Goal: Communication & Community: Connect with others

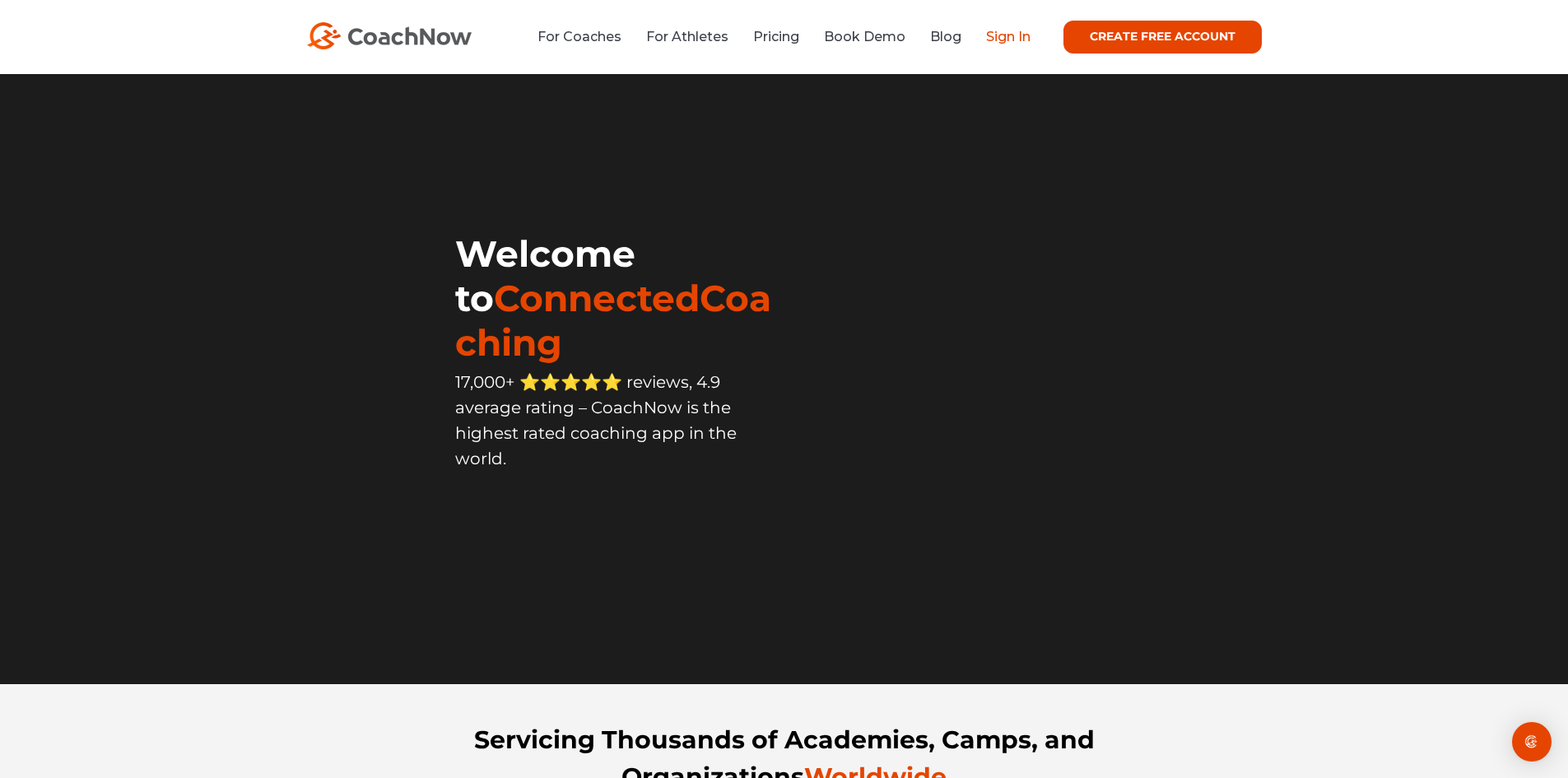
click at [1004, 33] on link "Sign In" at bounding box center [1008, 36] width 44 height 16
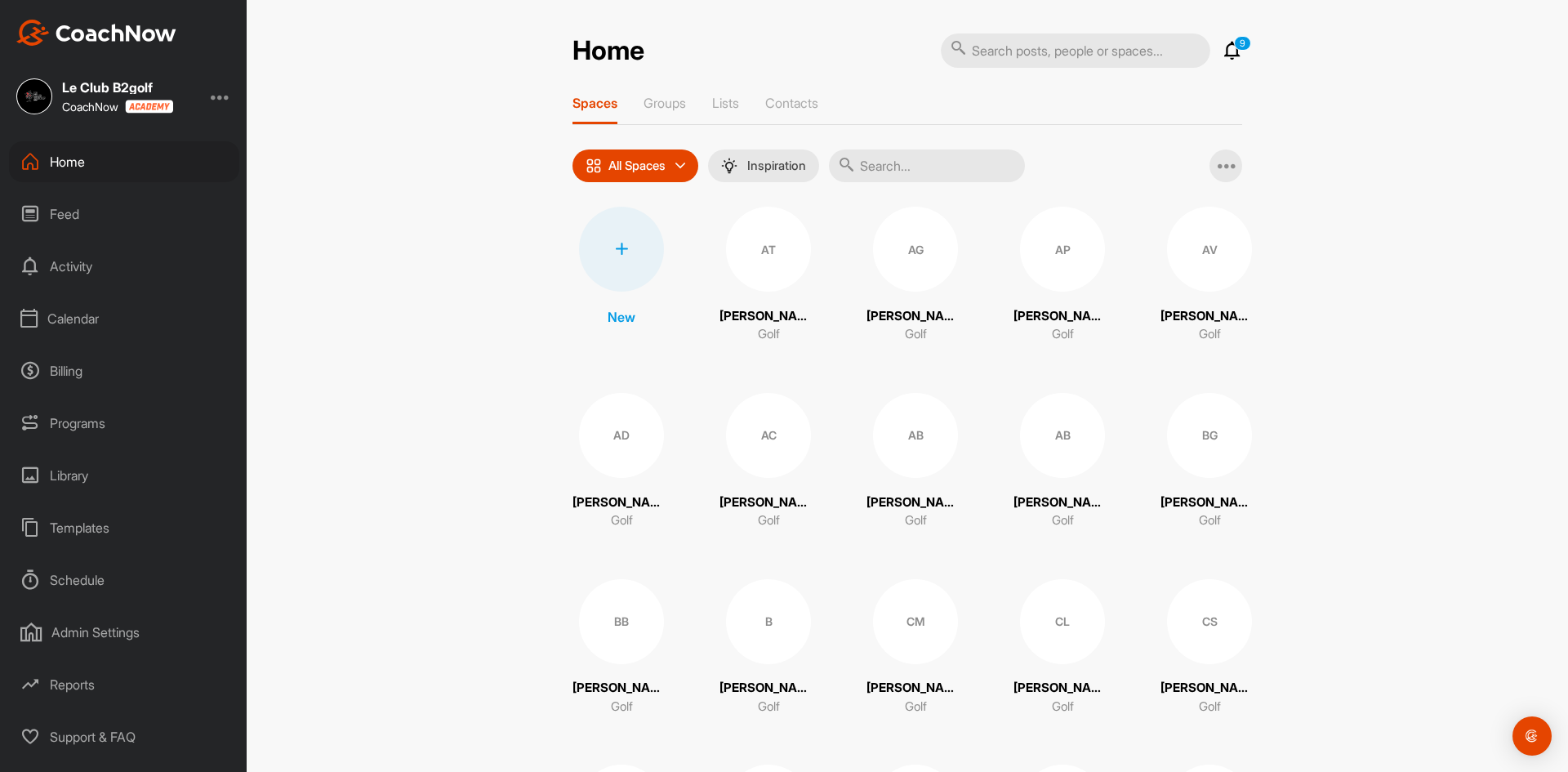
click at [876, 168] on input "text" at bounding box center [927, 165] width 196 height 32
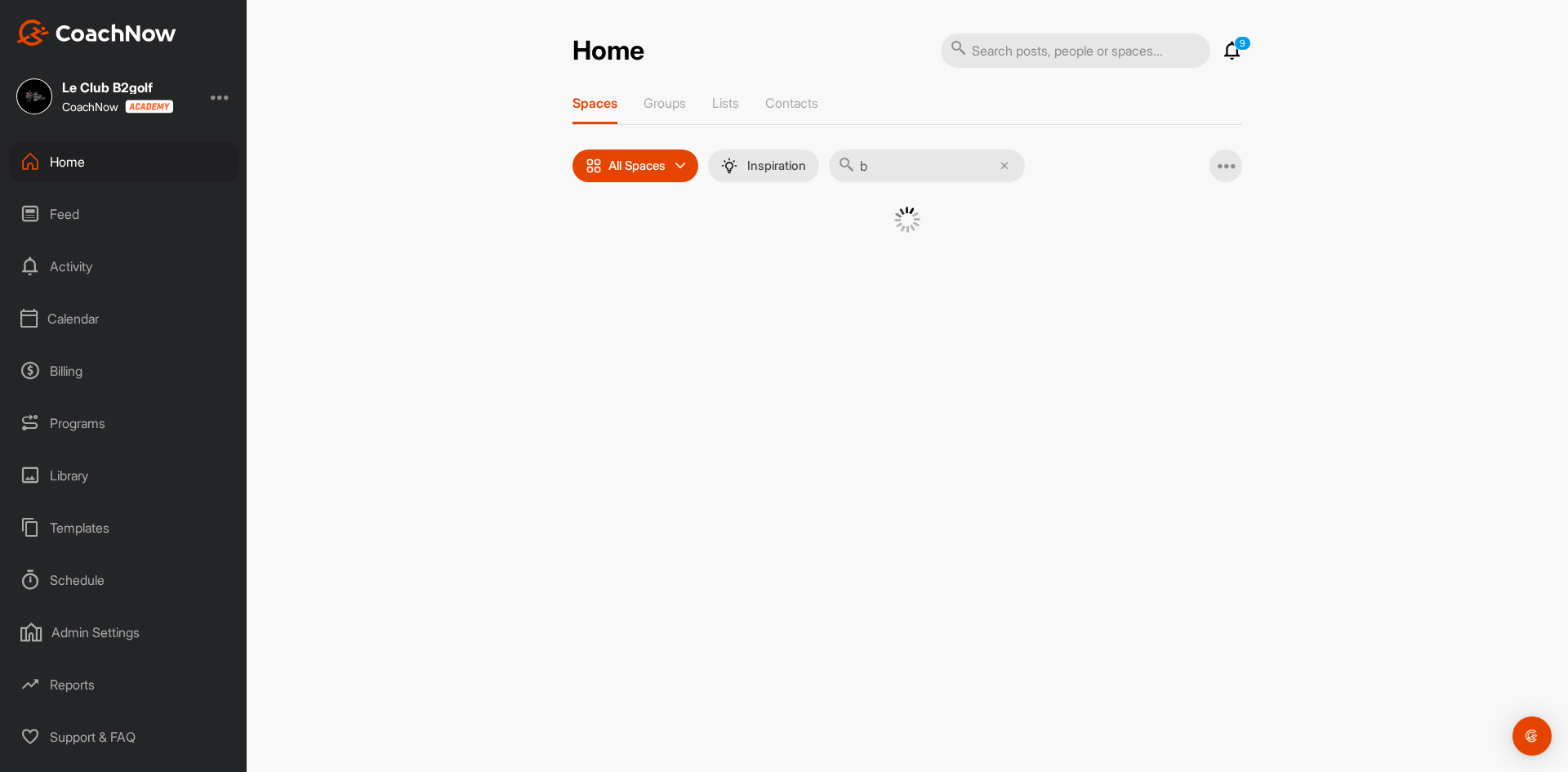
type input "bé"
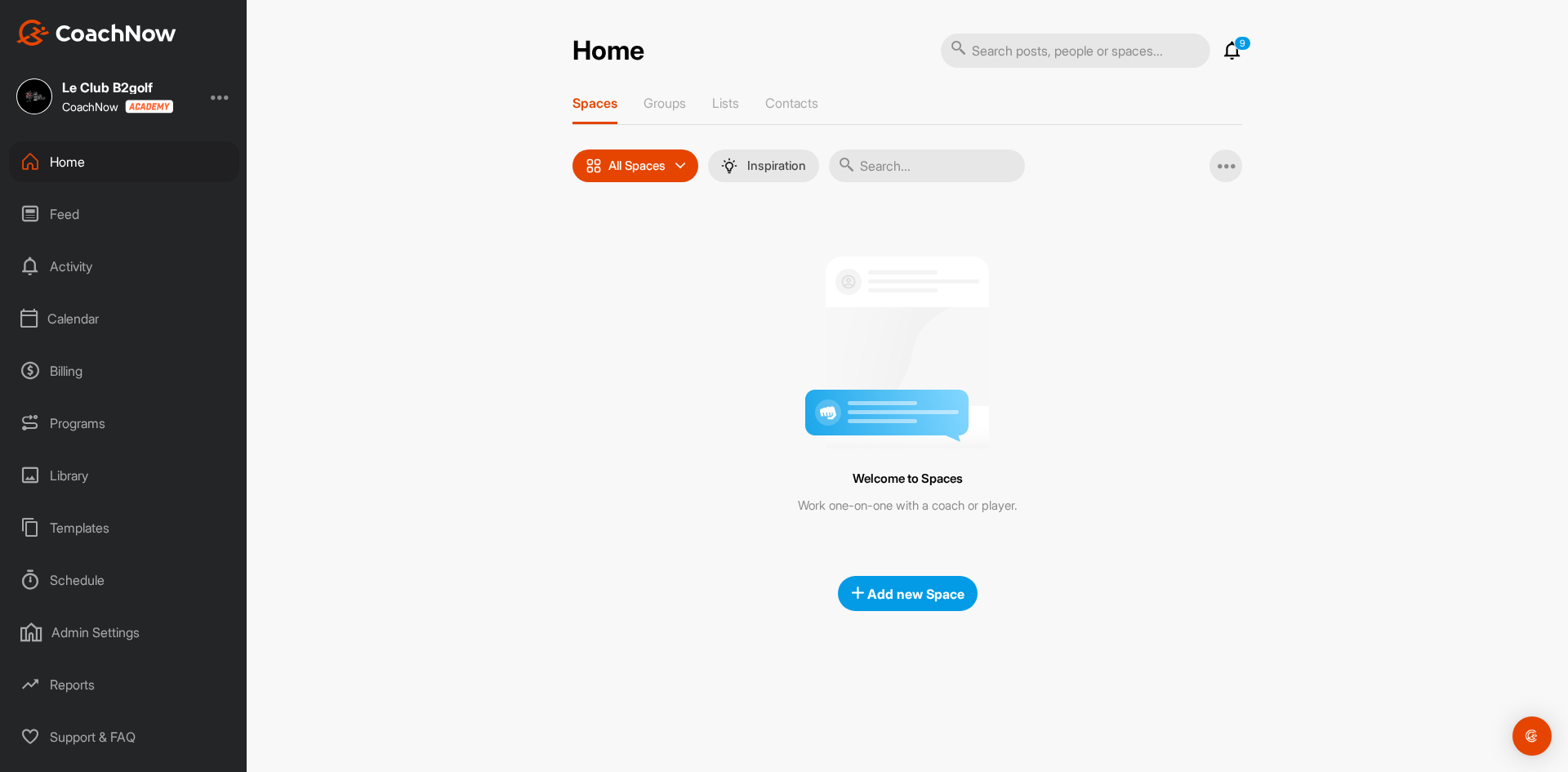
click at [876, 168] on input "text" at bounding box center [927, 165] width 196 height 32
type input "bé"
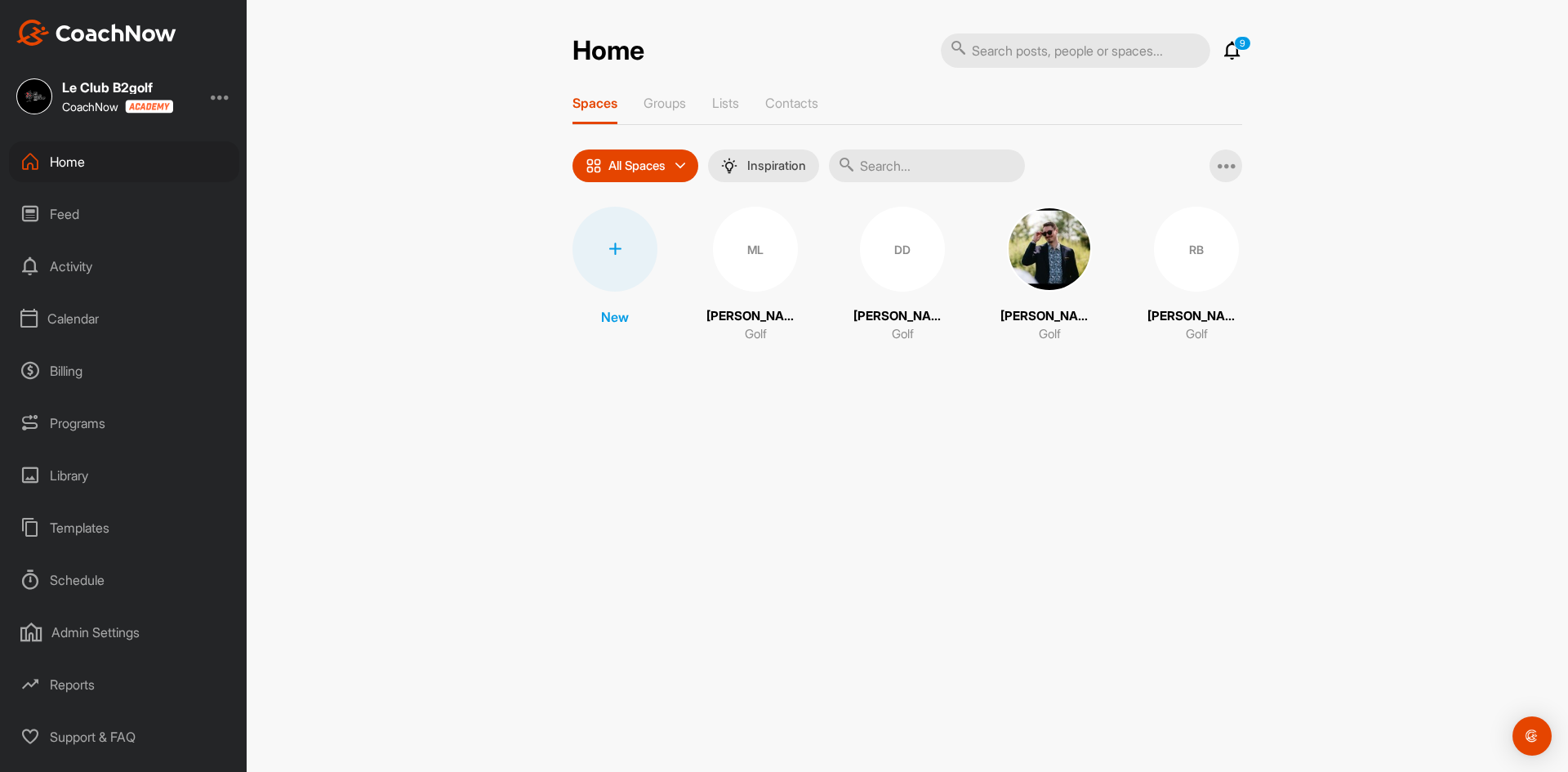
click at [889, 164] on input "text" at bounding box center [927, 165] width 196 height 32
type input "bé"
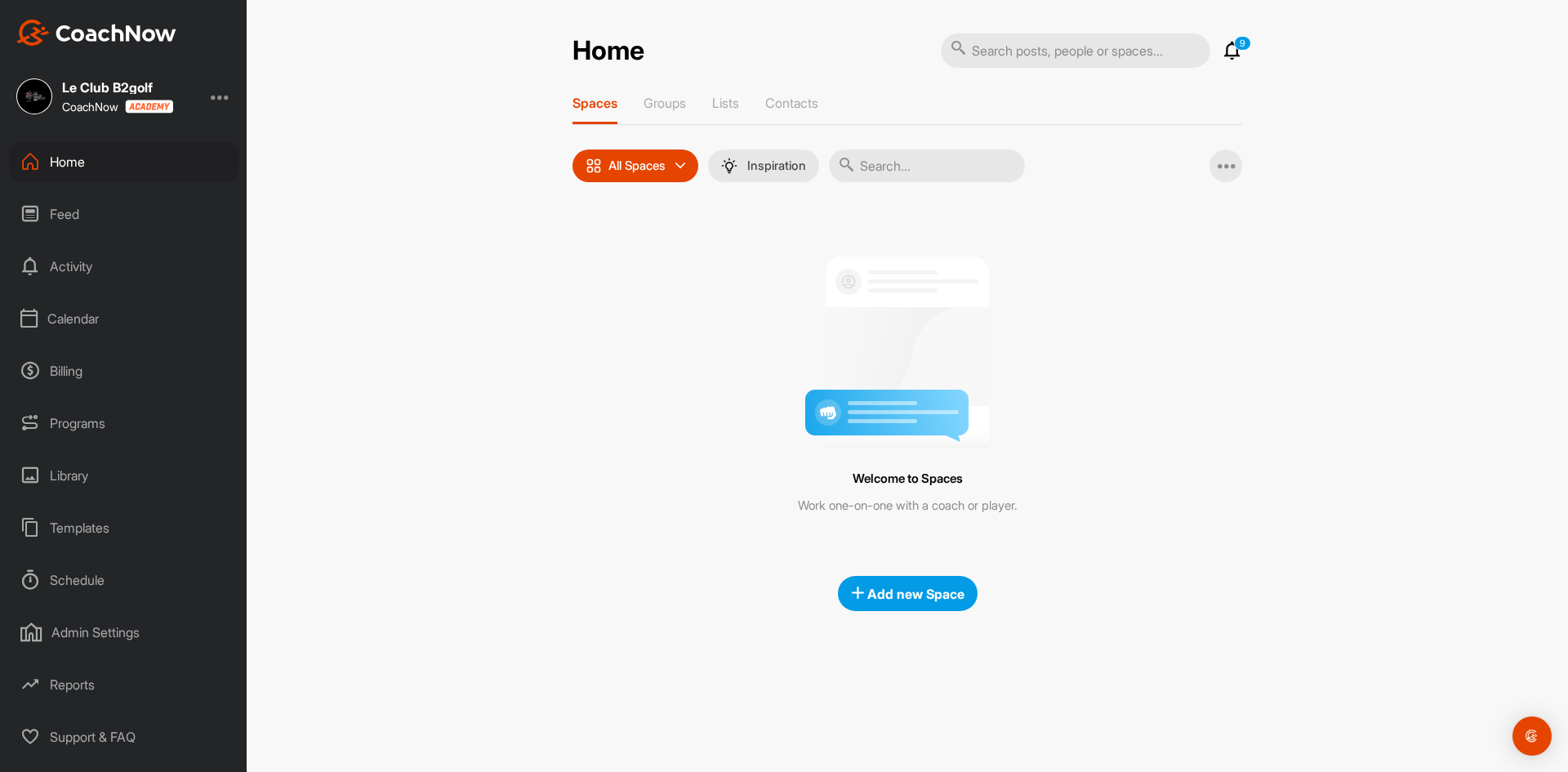
click at [889, 164] on input "text" at bounding box center [927, 165] width 196 height 32
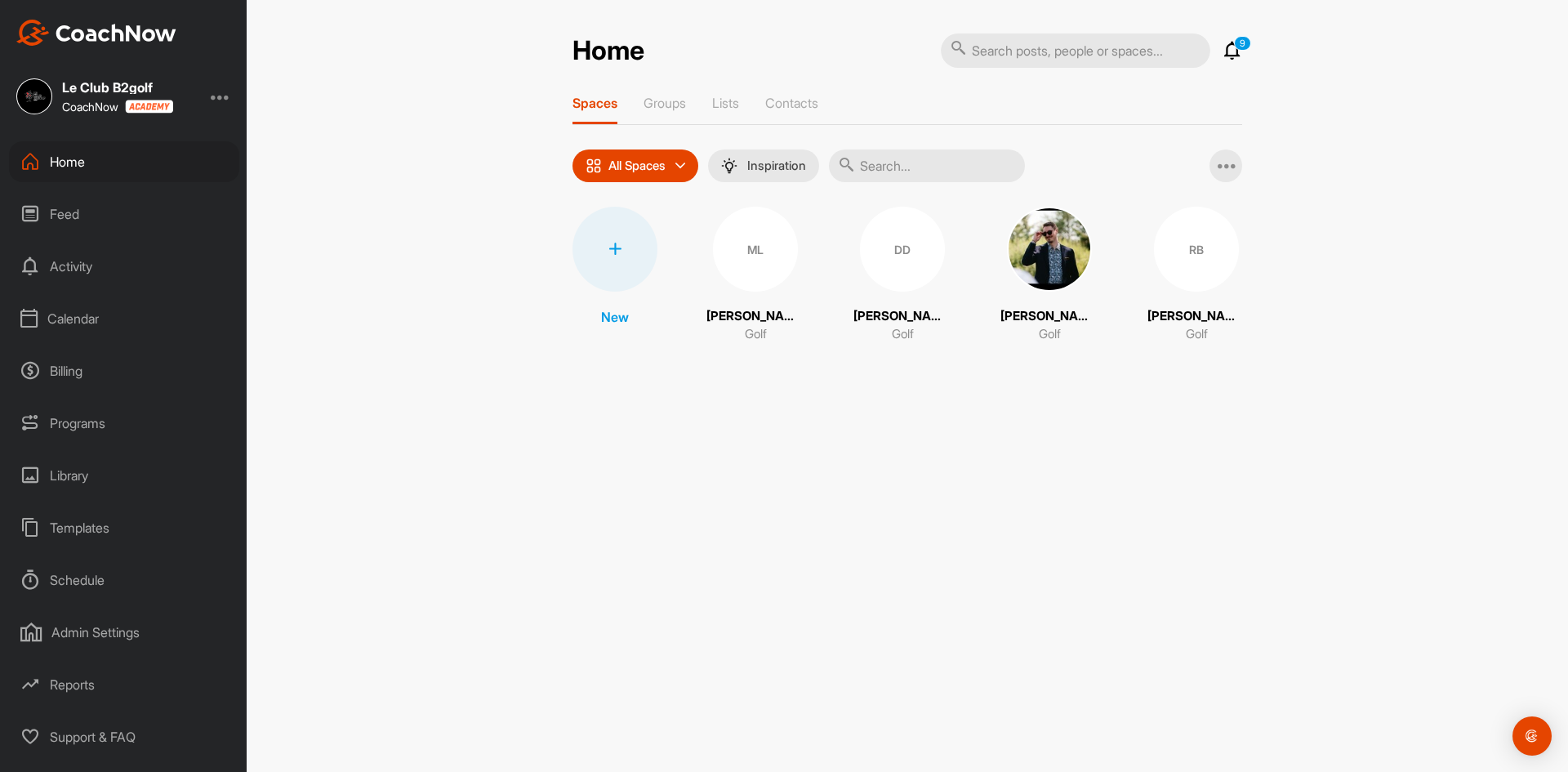
click at [952, 178] on input "text" at bounding box center [927, 165] width 196 height 32
click at [964, 173] on input "text" at bounding box center [927, 165] width 196 height 32
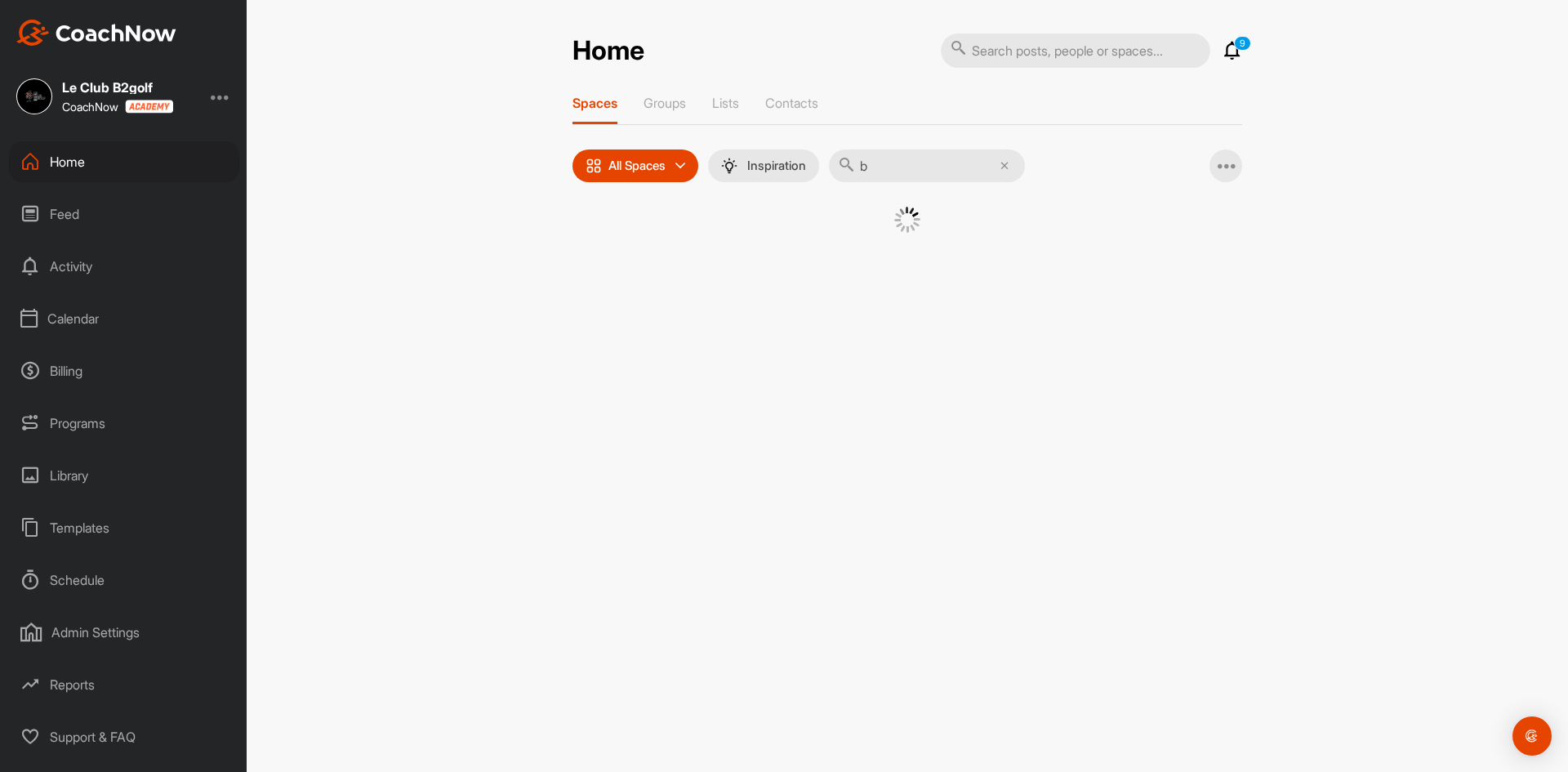
type input "bé"
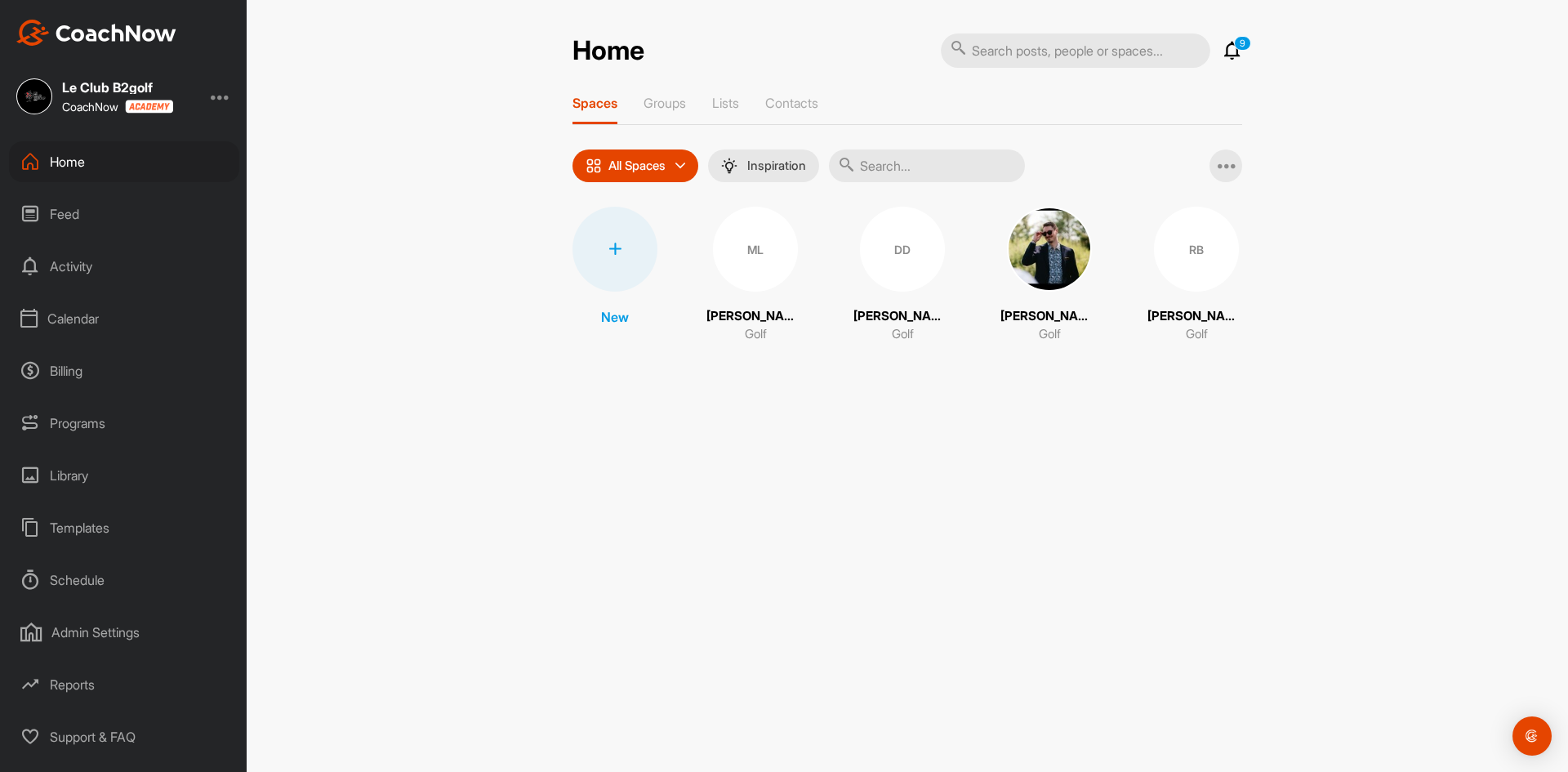
click at [942, 165] on input "text" at bounding box center [927, 165] width 196 height 32
type input "b."
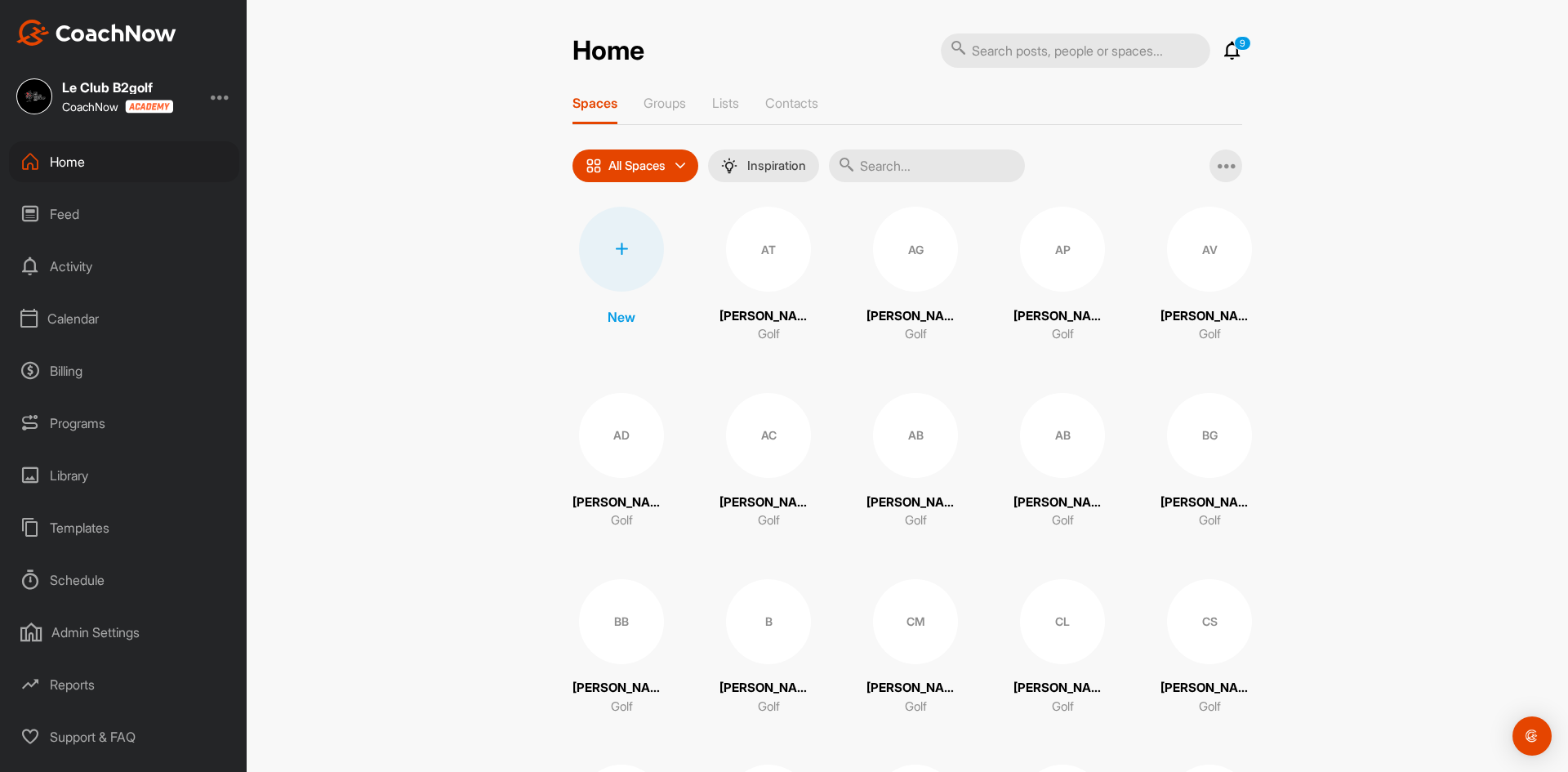
click at [924, 172] on input "text" at bounding box center [927, 165] width 196 height 32
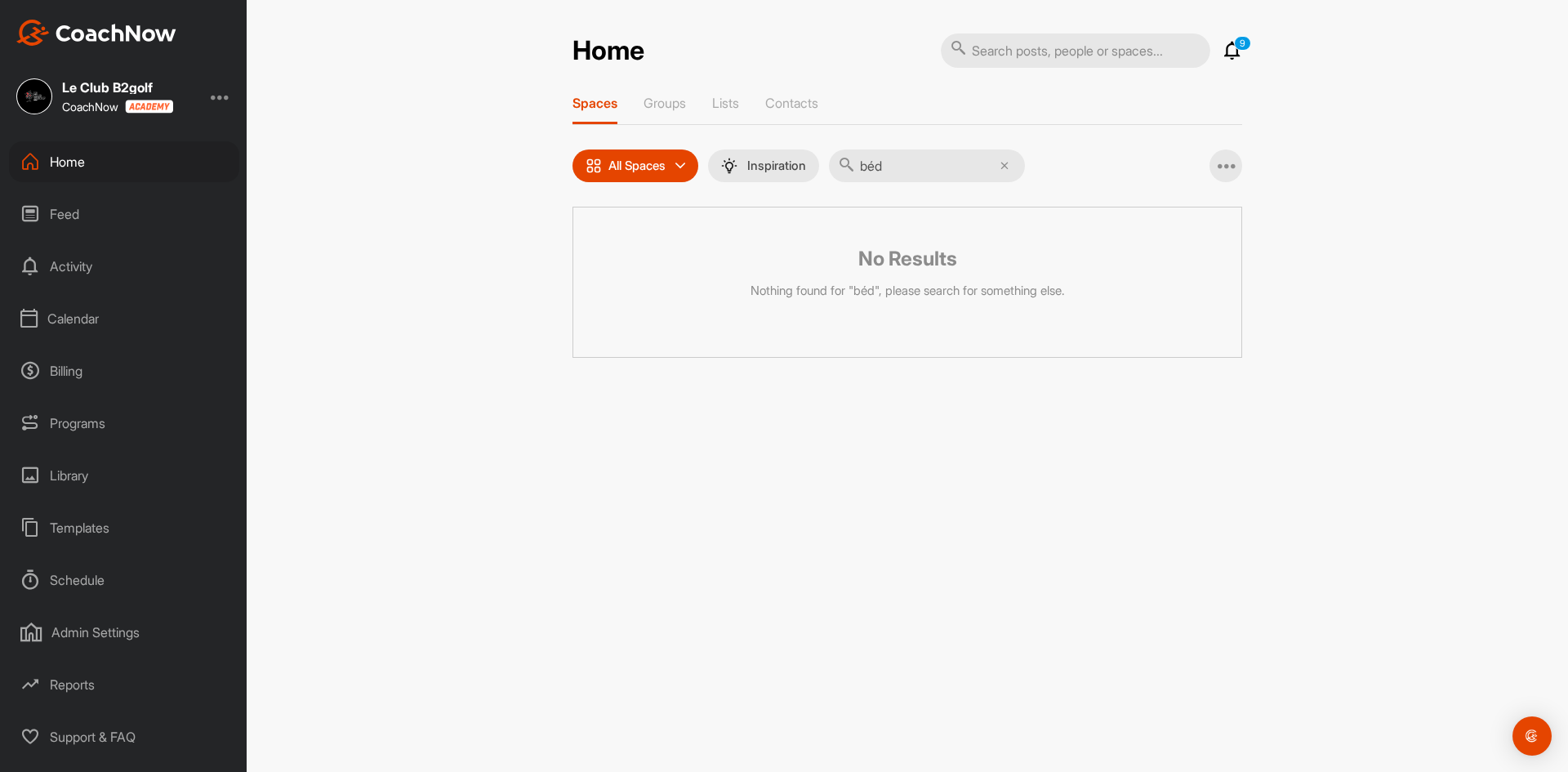
type input "béd"
click at [1008, 168] on icon at bounding box center [1004, 166] width 8 height 8
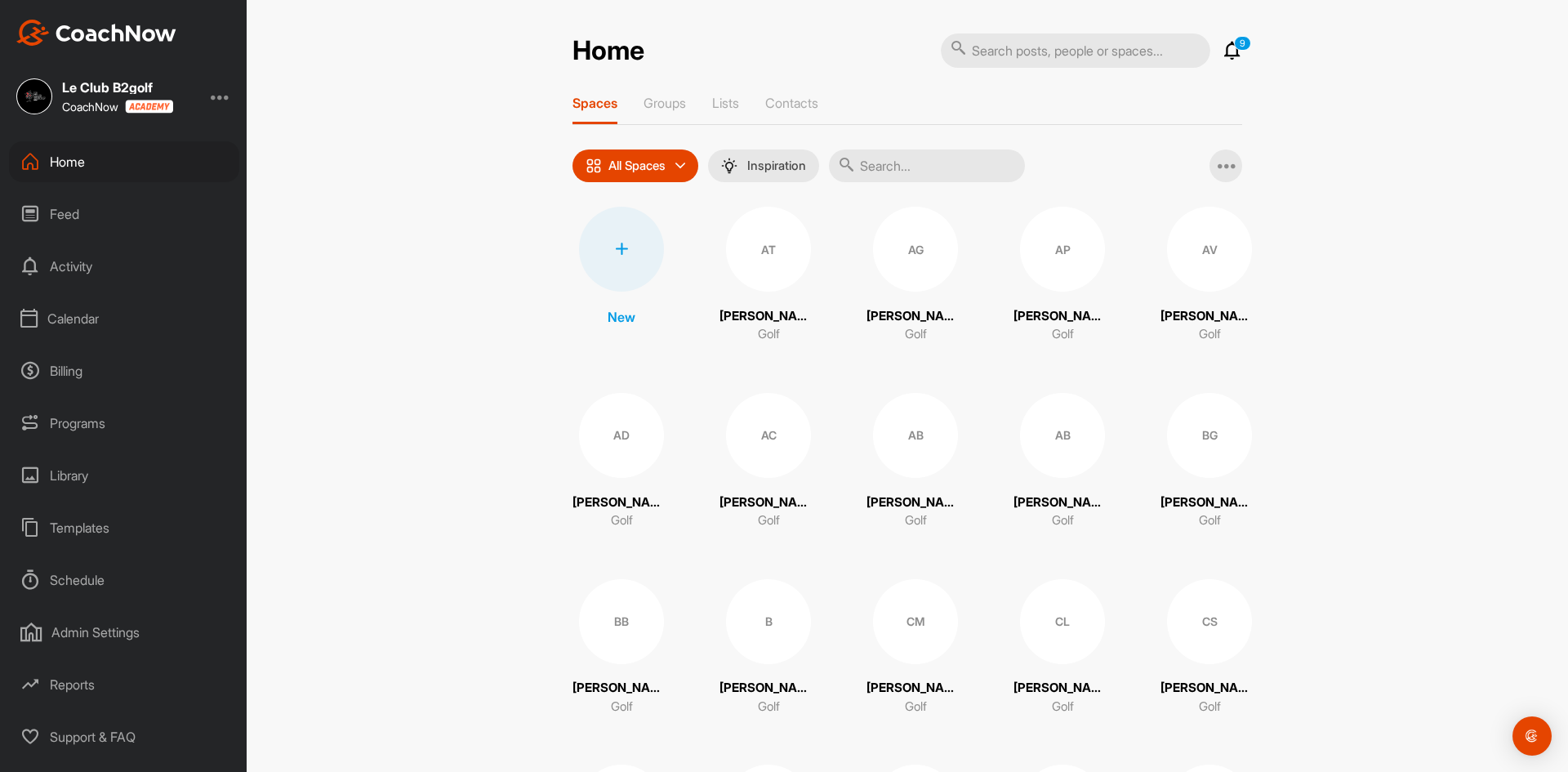
click at [621, 254] on icon at bounding box center [622, 249] width 13 height 13
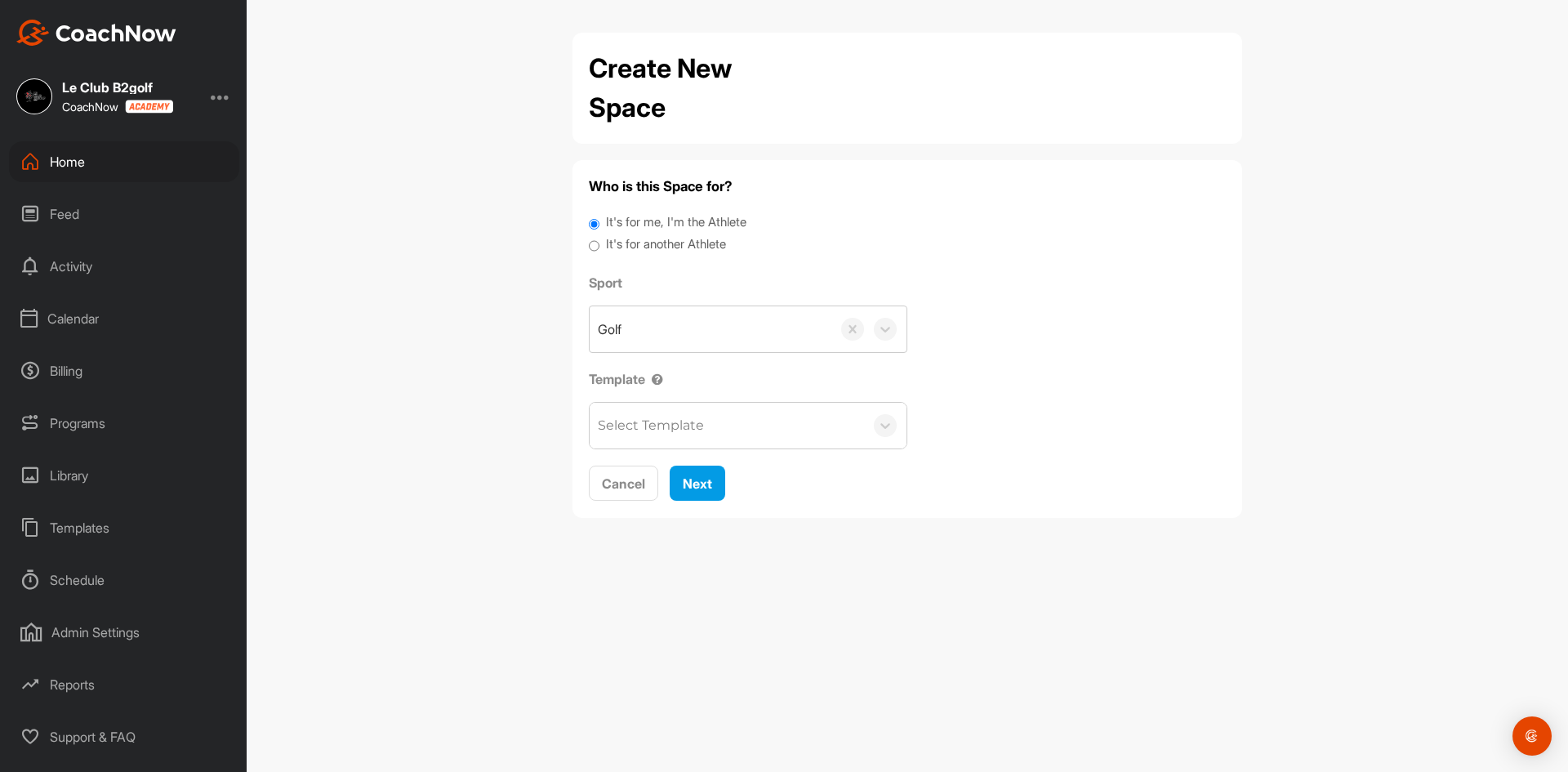
click at [625, 244] on label "It's for another Athlete" at bounding box center [666, 245] width 120 height 19
click at [600, 244] on input "It's for another Athlete" at bounding box center [594, 246] width 11 height 22
radio input "true"
click at [658, 419] on div "Select Template" at bounding box center [651, 425] width 106 height 20
click at [661, 474] on div "Bienvenue Cours" at bounding box center [748, 475] width 317 height 32
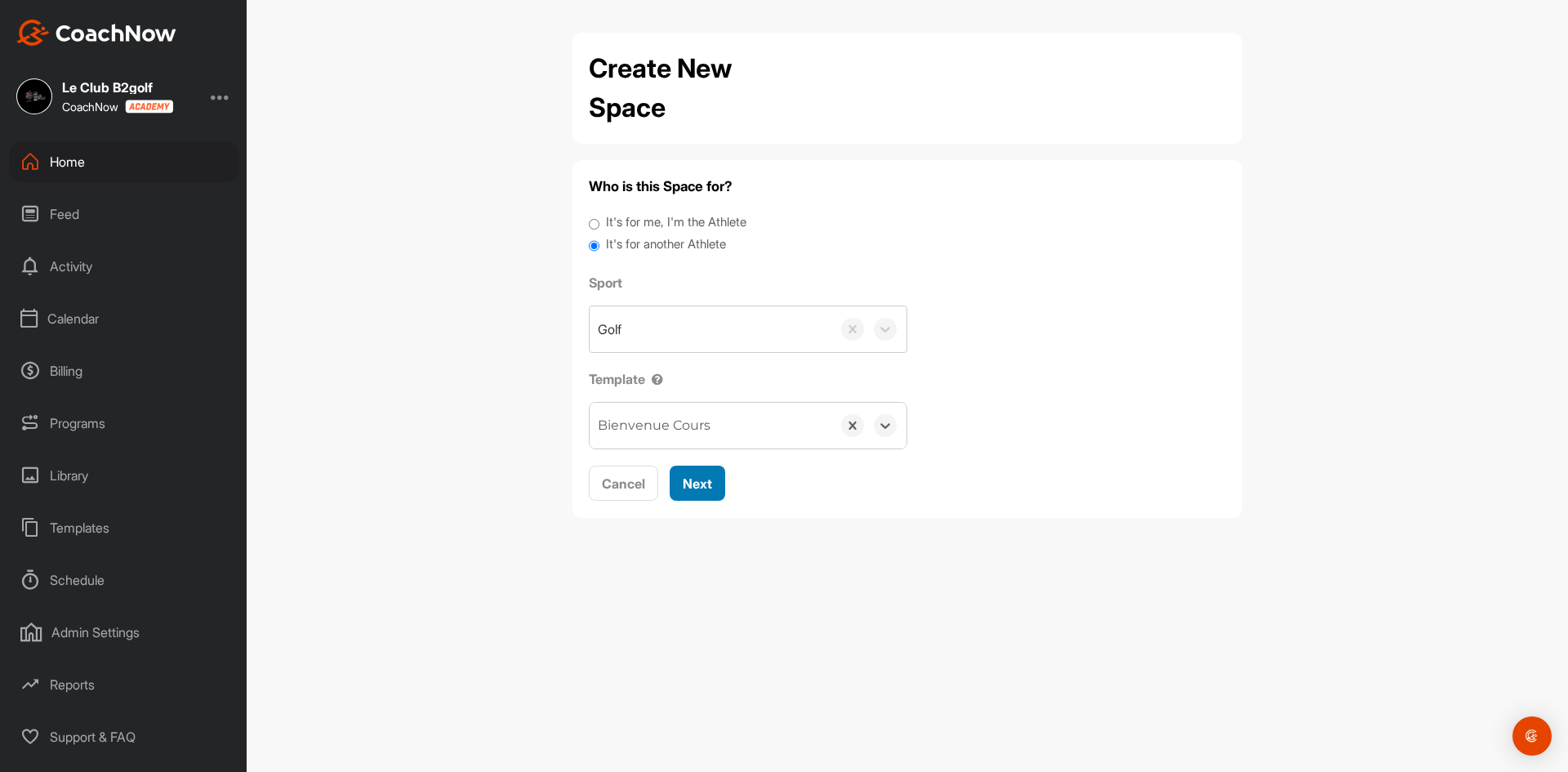
click at [709, 483] on span "Next" at bounding box center [697, 483] width 29 height 17
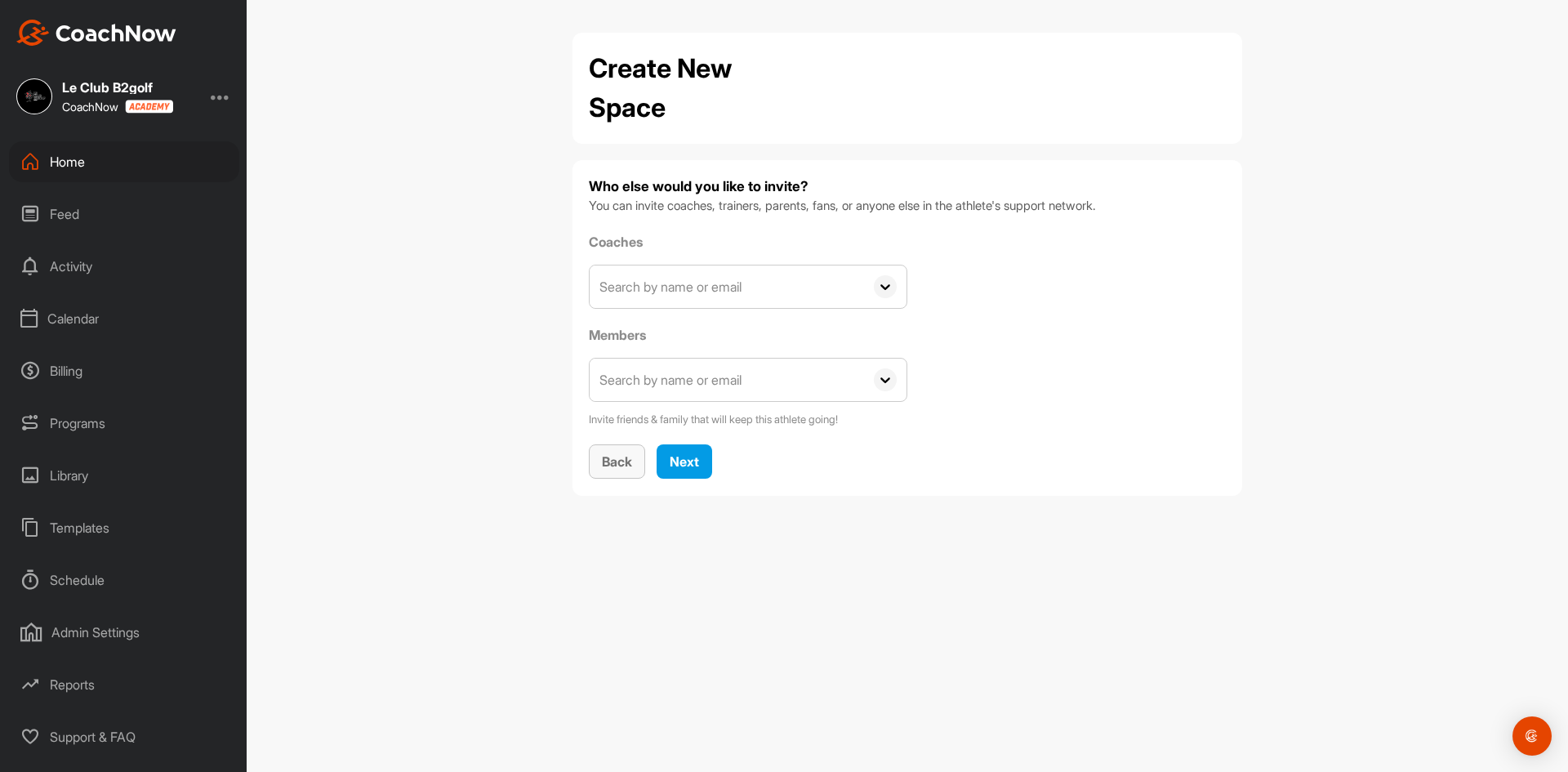
click at [606, 471] on button "Back" at bounding box center [617, 462] width 56 height 35
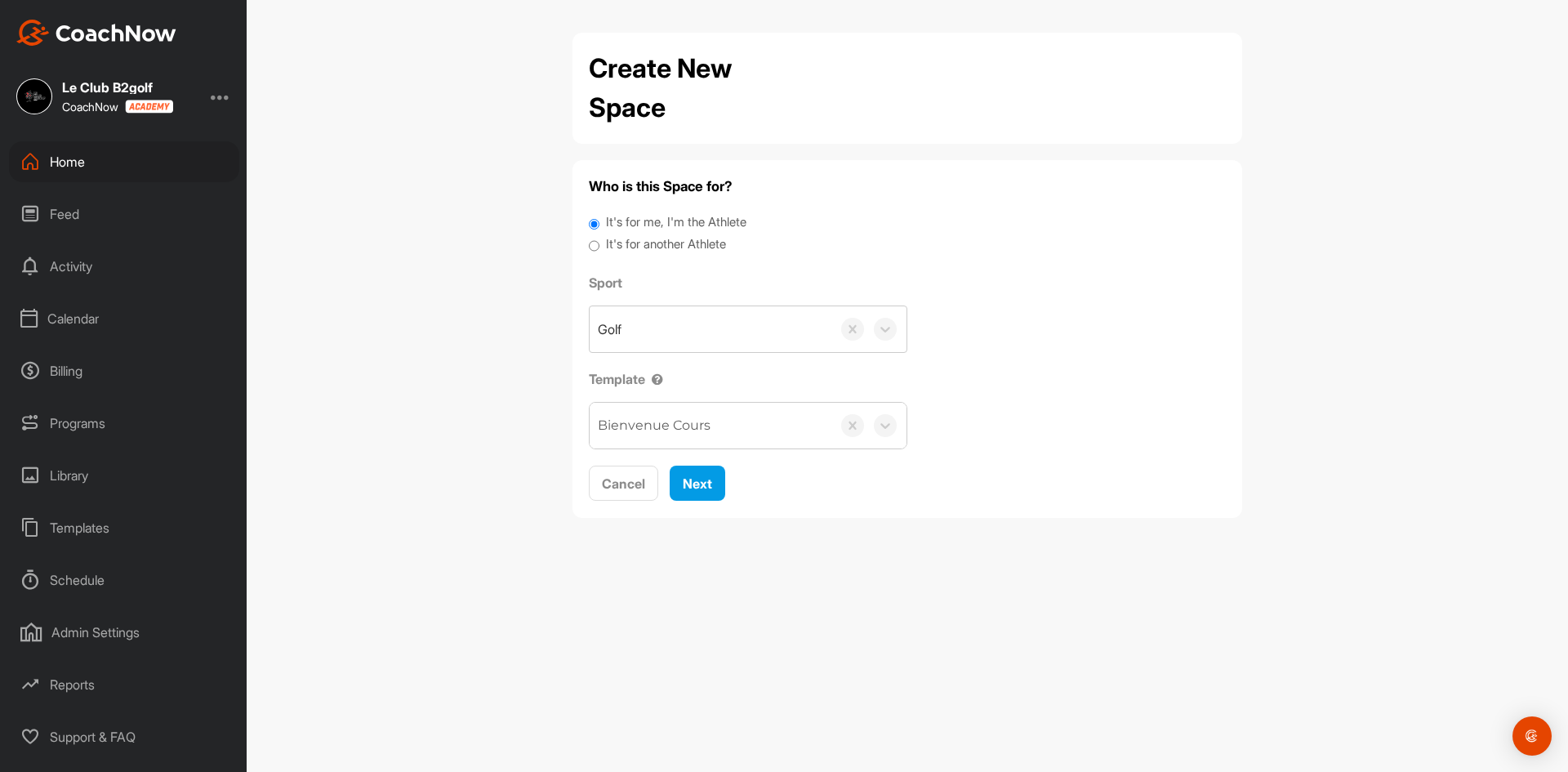
click at [590, 245] on input "It's for another Athlete" at bounding box center [594, 246] width 11 height 22
radio input "true"
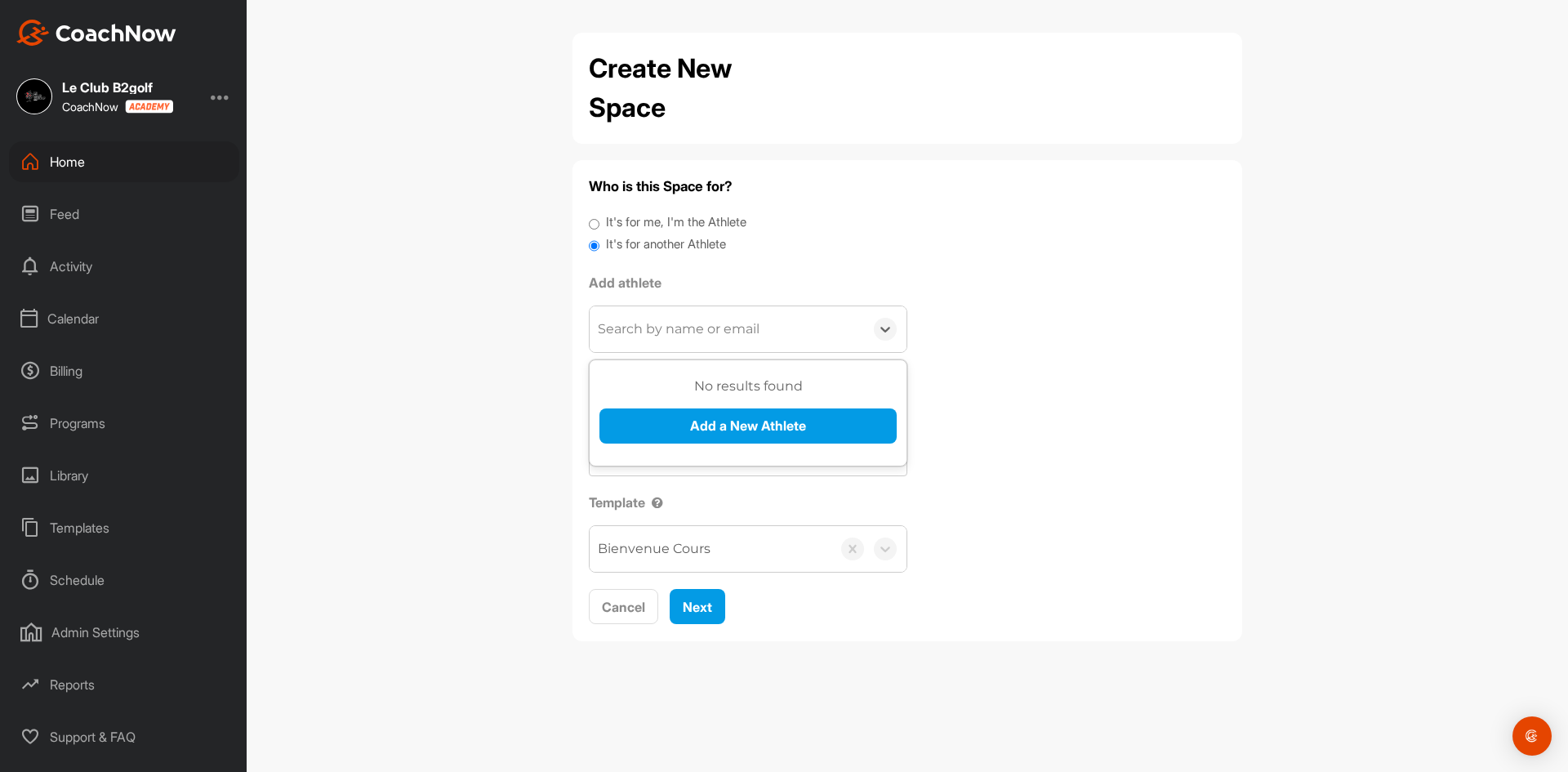
click at [648, 329] on div "Search by name or email" at bounding box center [678, 329] width 162 height 20
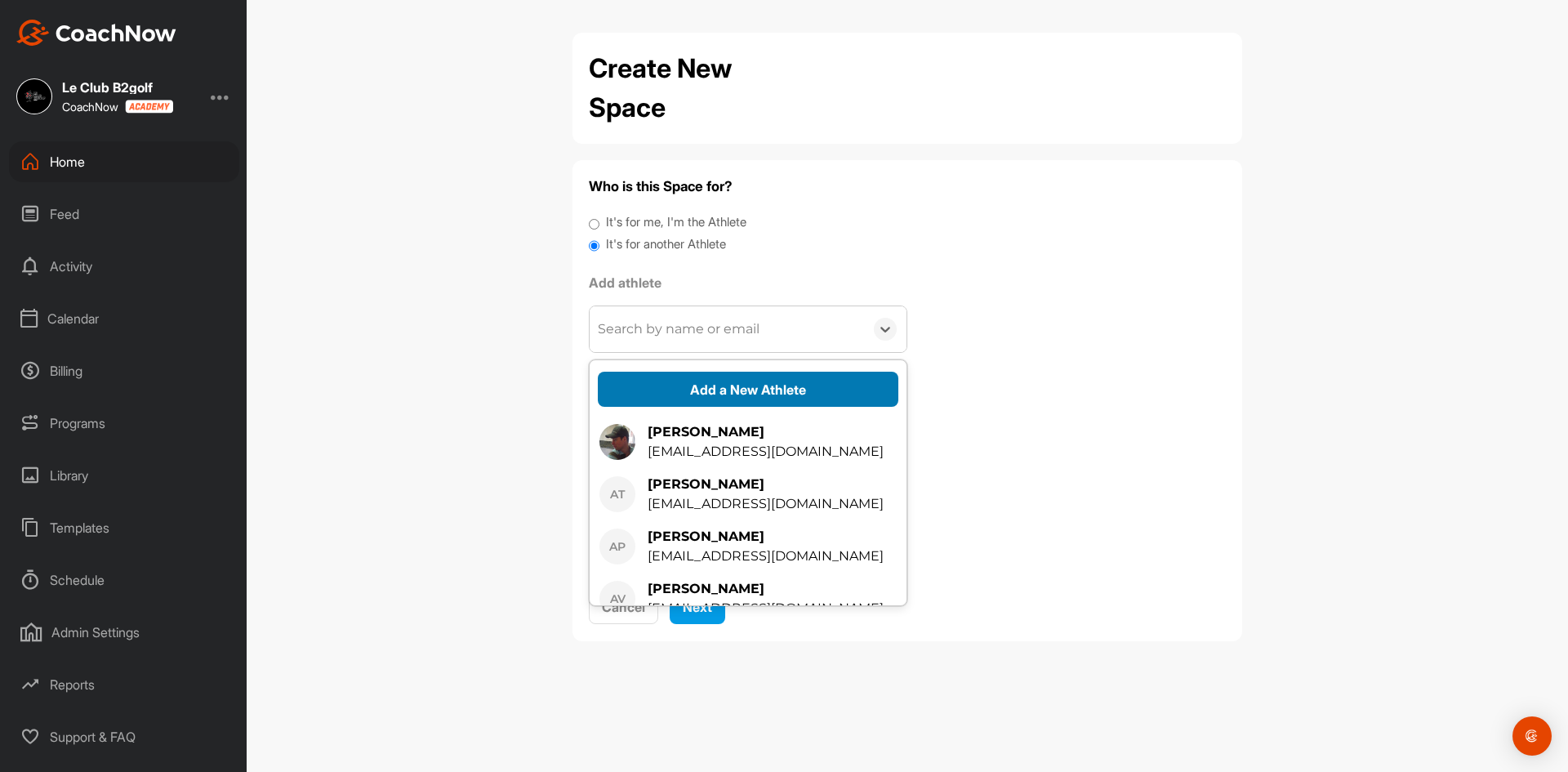
click at [694, 384] on button "Add a New Athlete" at bounding box center [748, 389] width 300 height 35
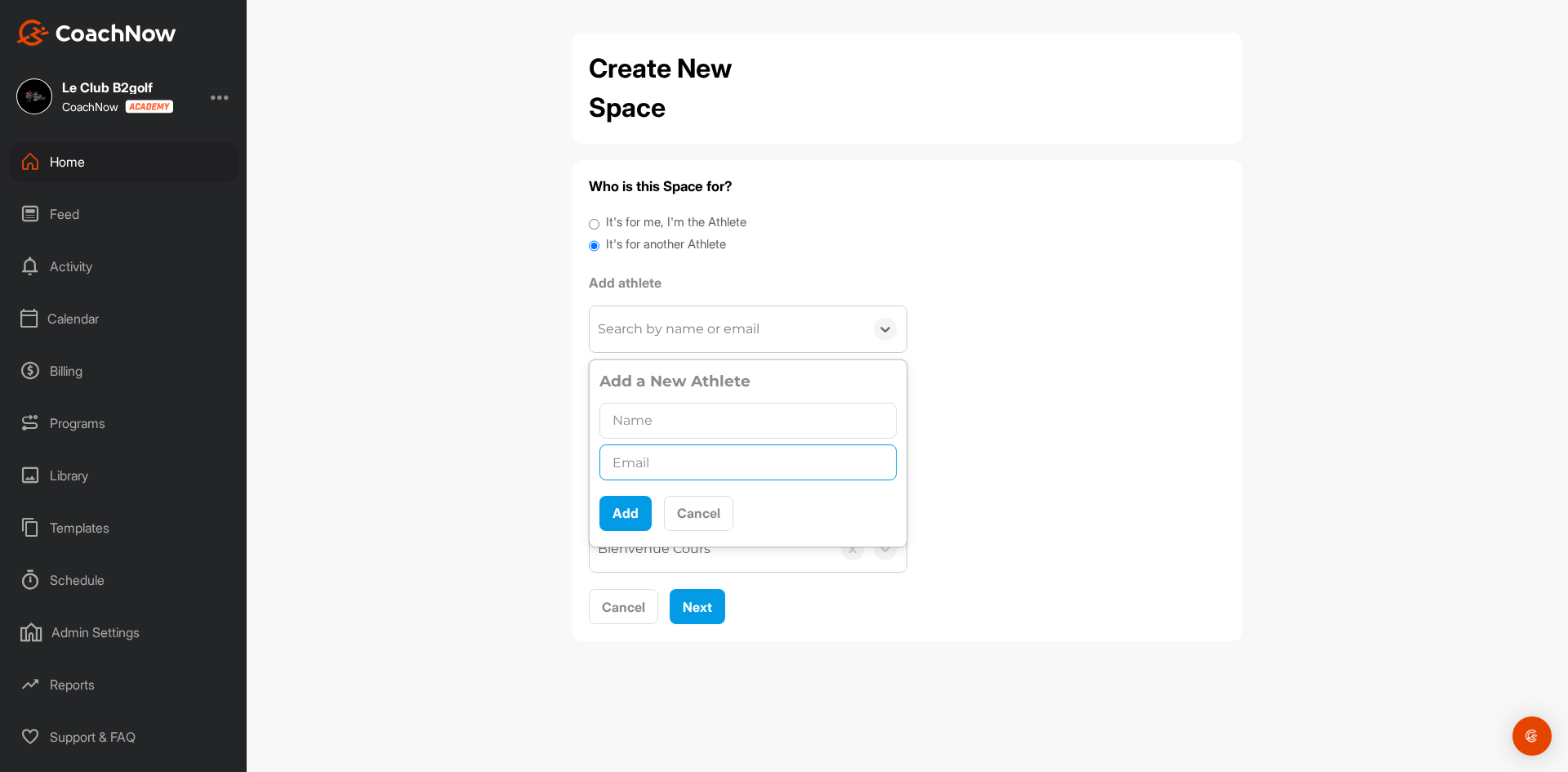
click at [663, 472] on input "text" at bounding box center [748, 462] width 297 height 36
paste input "bedardkristopher@gmail.com"
type input "bedardkristopher@gmail.com"
click at [655, 424] on input "text" at bounding box center [748, 420] width 297 height 36
type input "Kristopher Bédard"
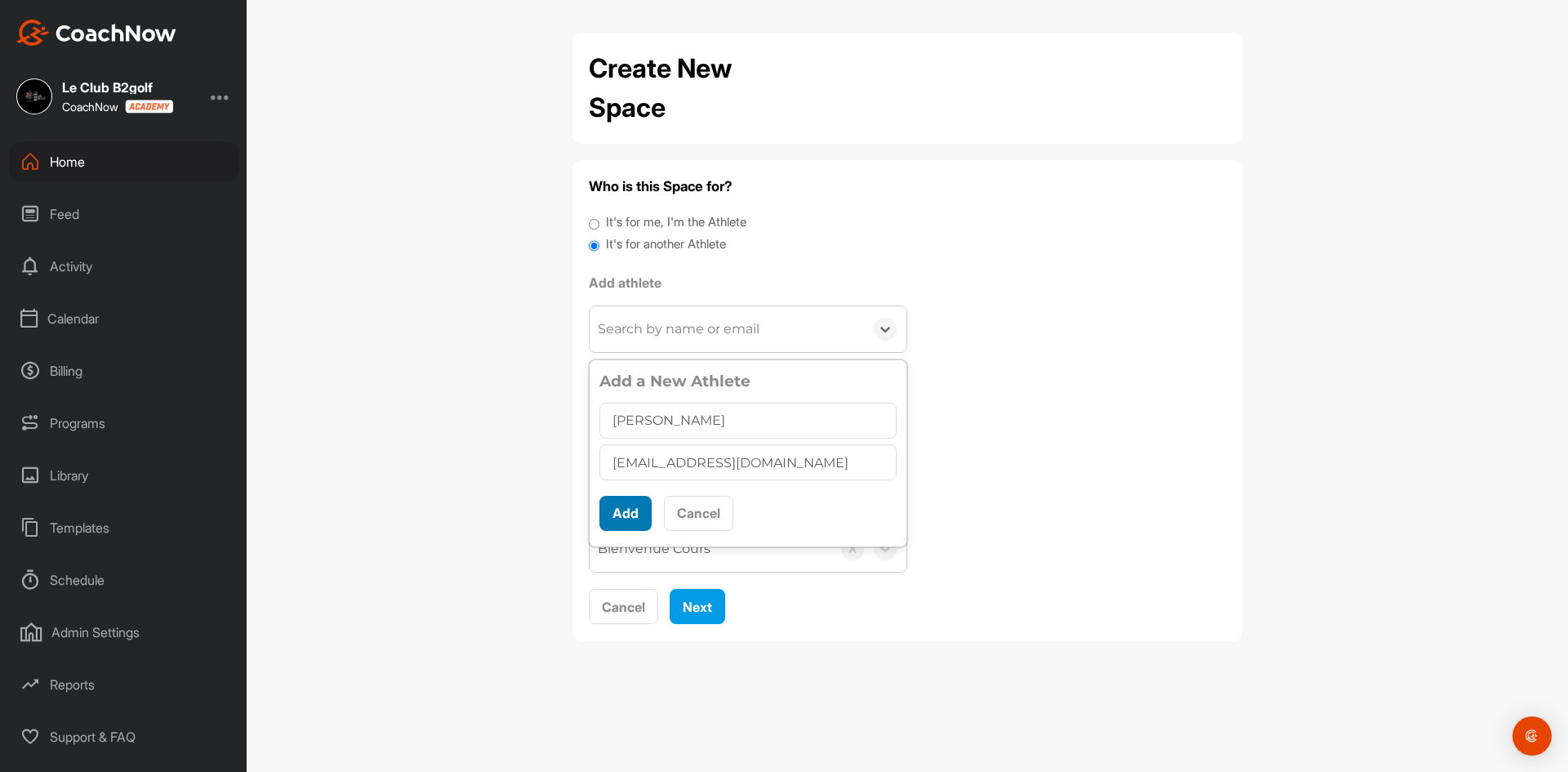
click at [638, 516] on button "Add" at bounding box center [625, 513] width 52 height 35
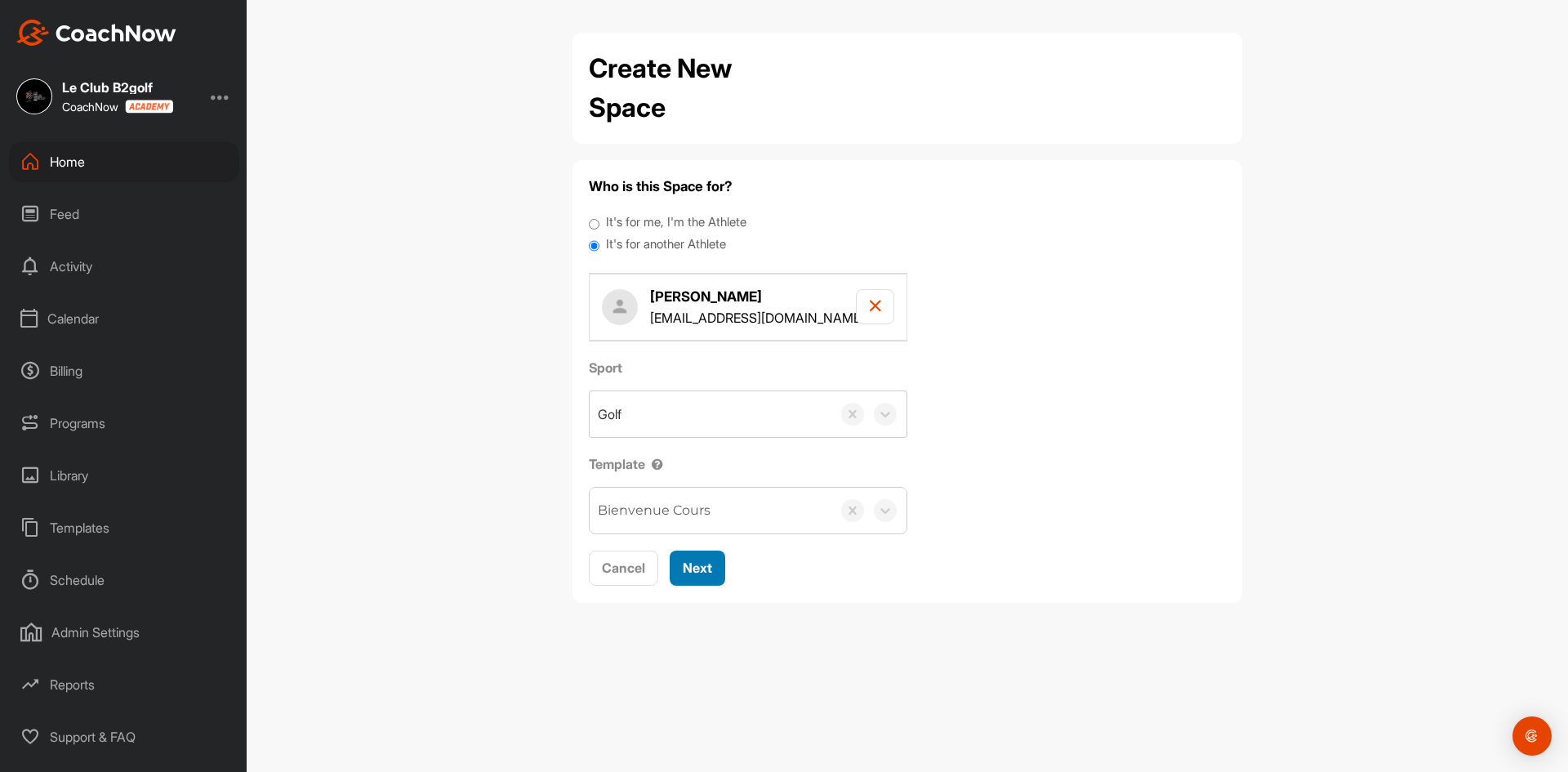
click at [701, 564] on span "Next" at bounding box center [697, 568] width 29 height 17
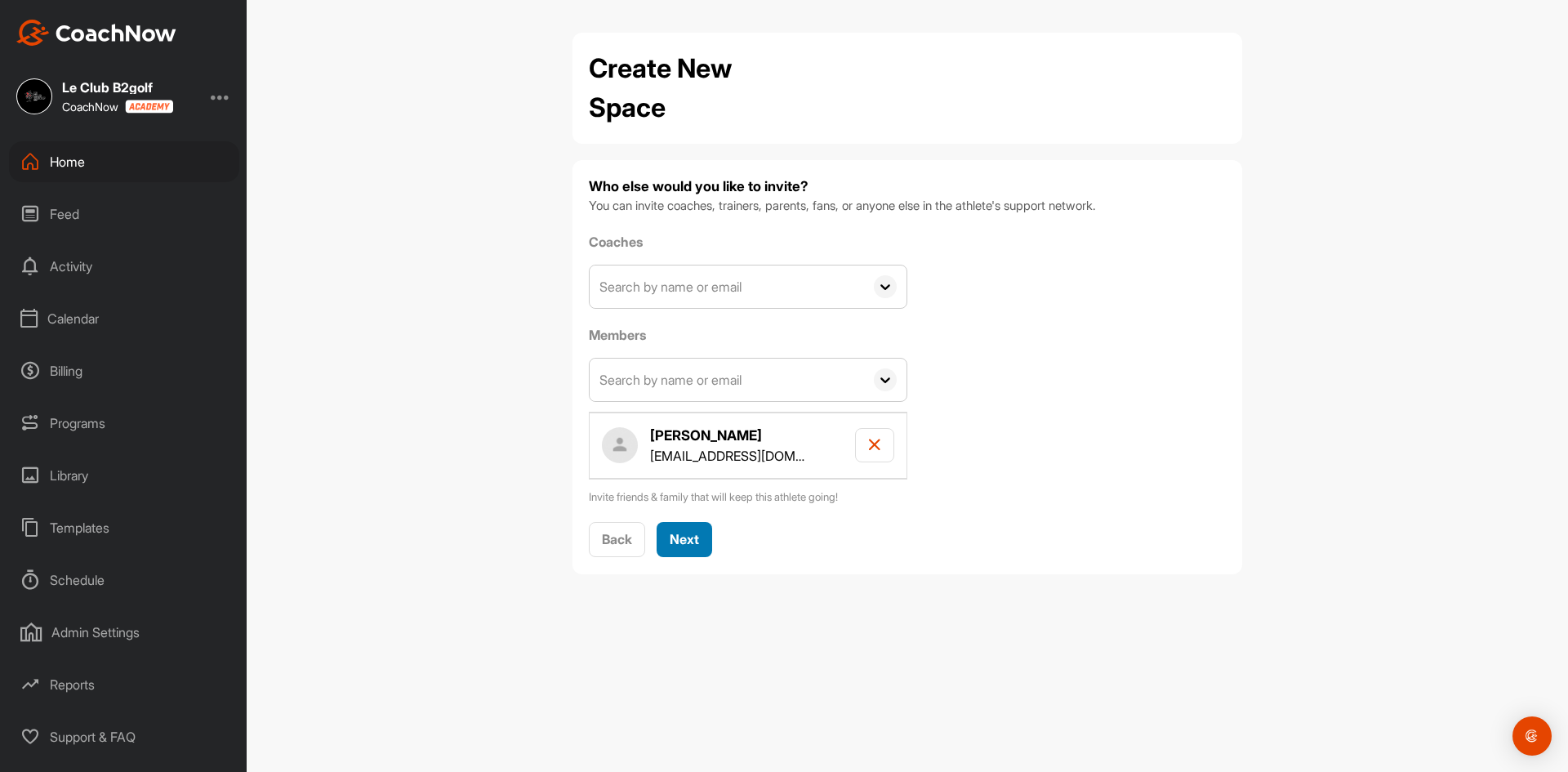
click at [689, 541] on span "Next" at bounding box center [684, 539] width 29 height 17
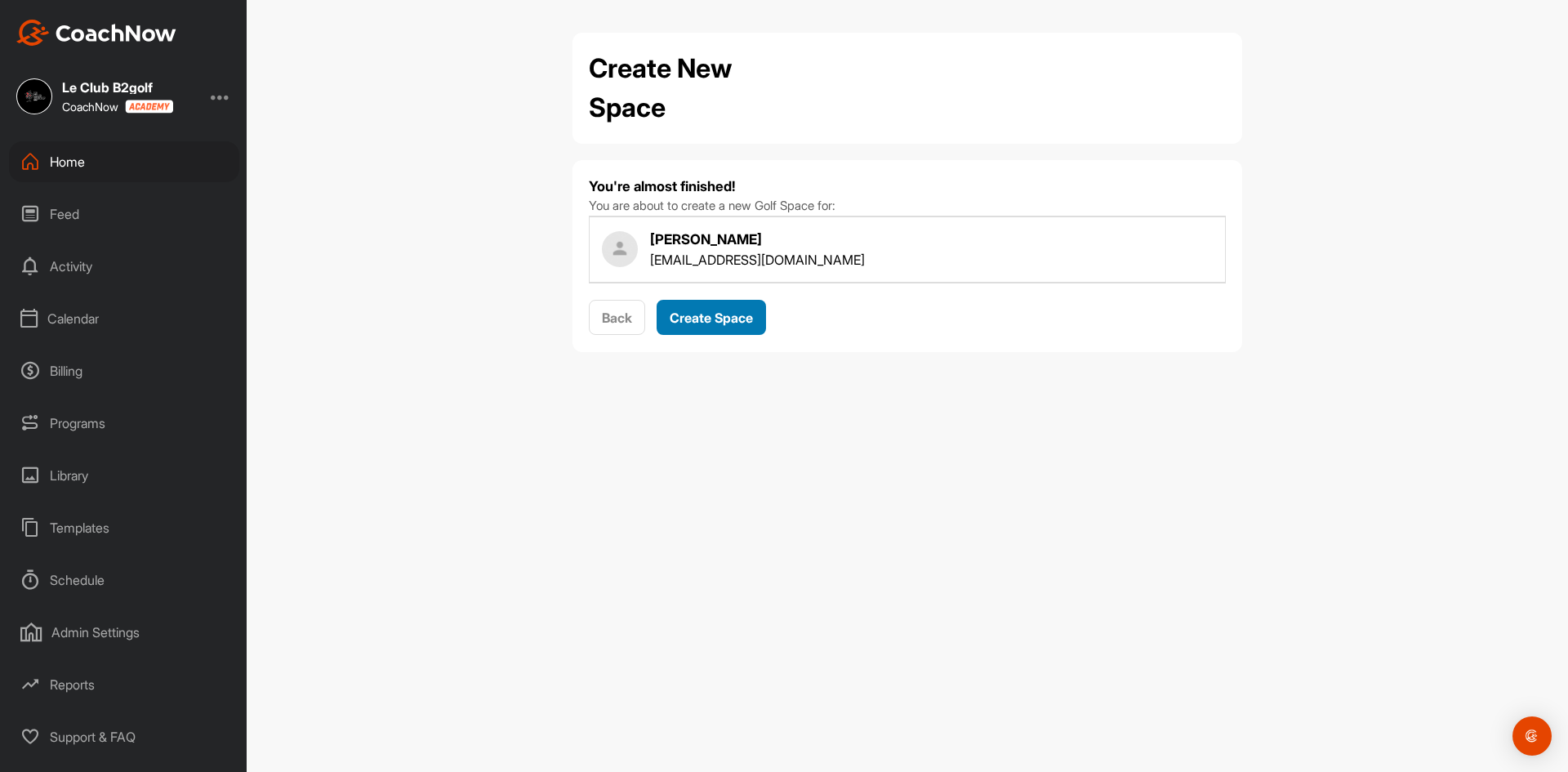
click at [726, 322] on span "Create Space" at bounding box center [711, 318] width 83 height 17
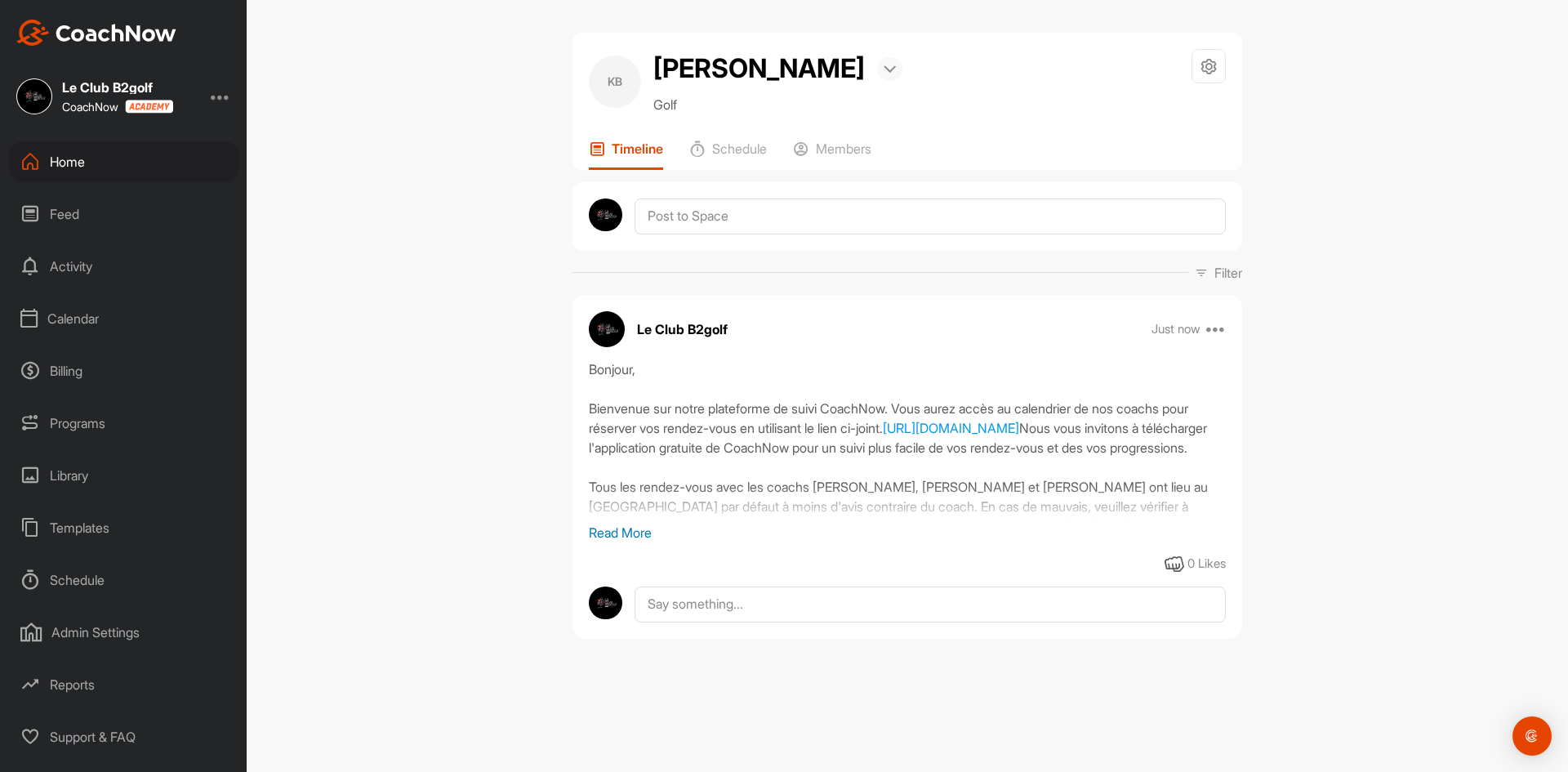
click at [898, 61] on div at bounding box center [890, 69] width 26 height 24
click at [883, 108] on li "Bookings" at bounding box center [846, 121] width 113 height 54
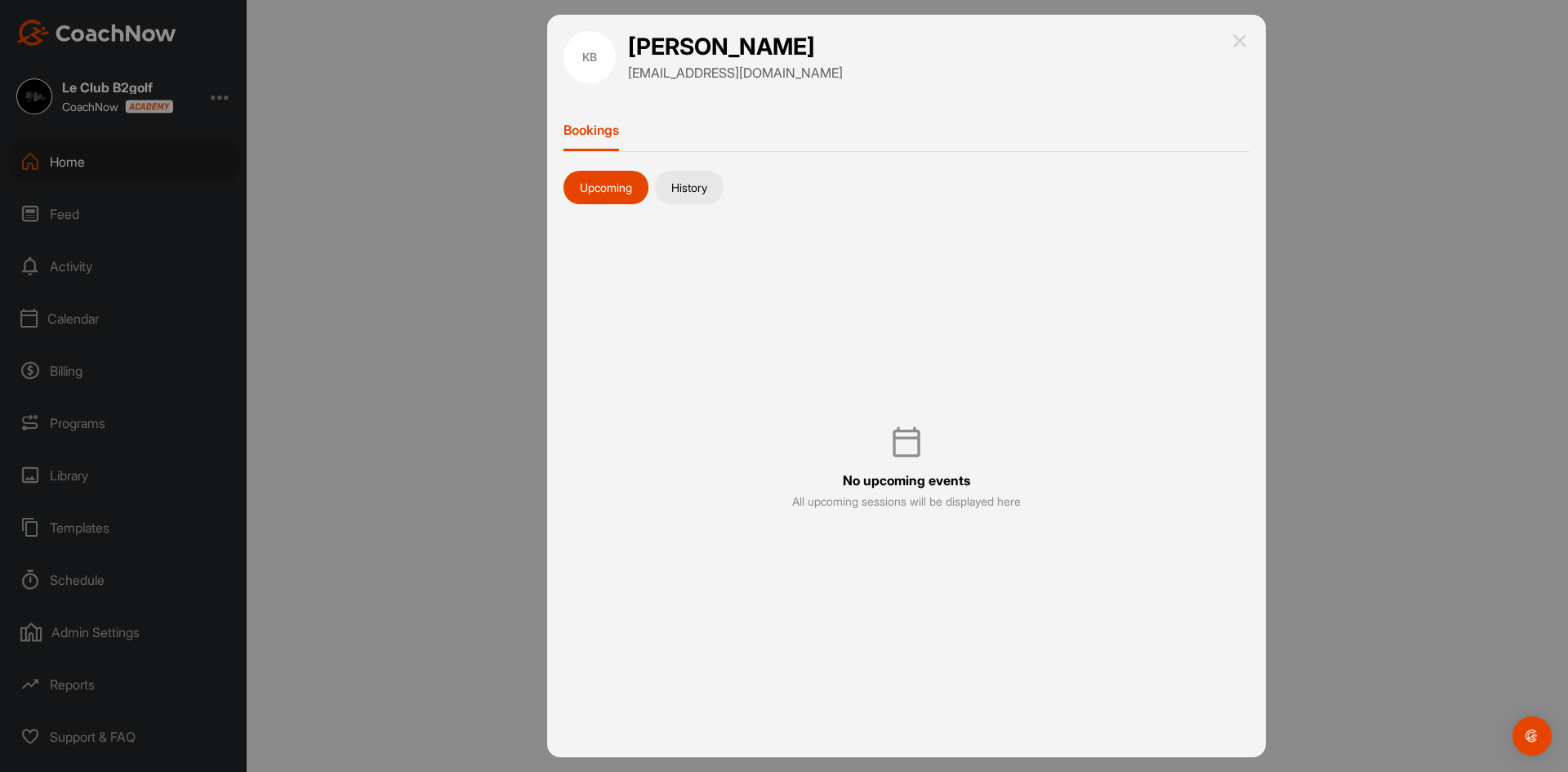
click at [671, 197] on button "History" at bounding box center [689, 187] width 69 height 34
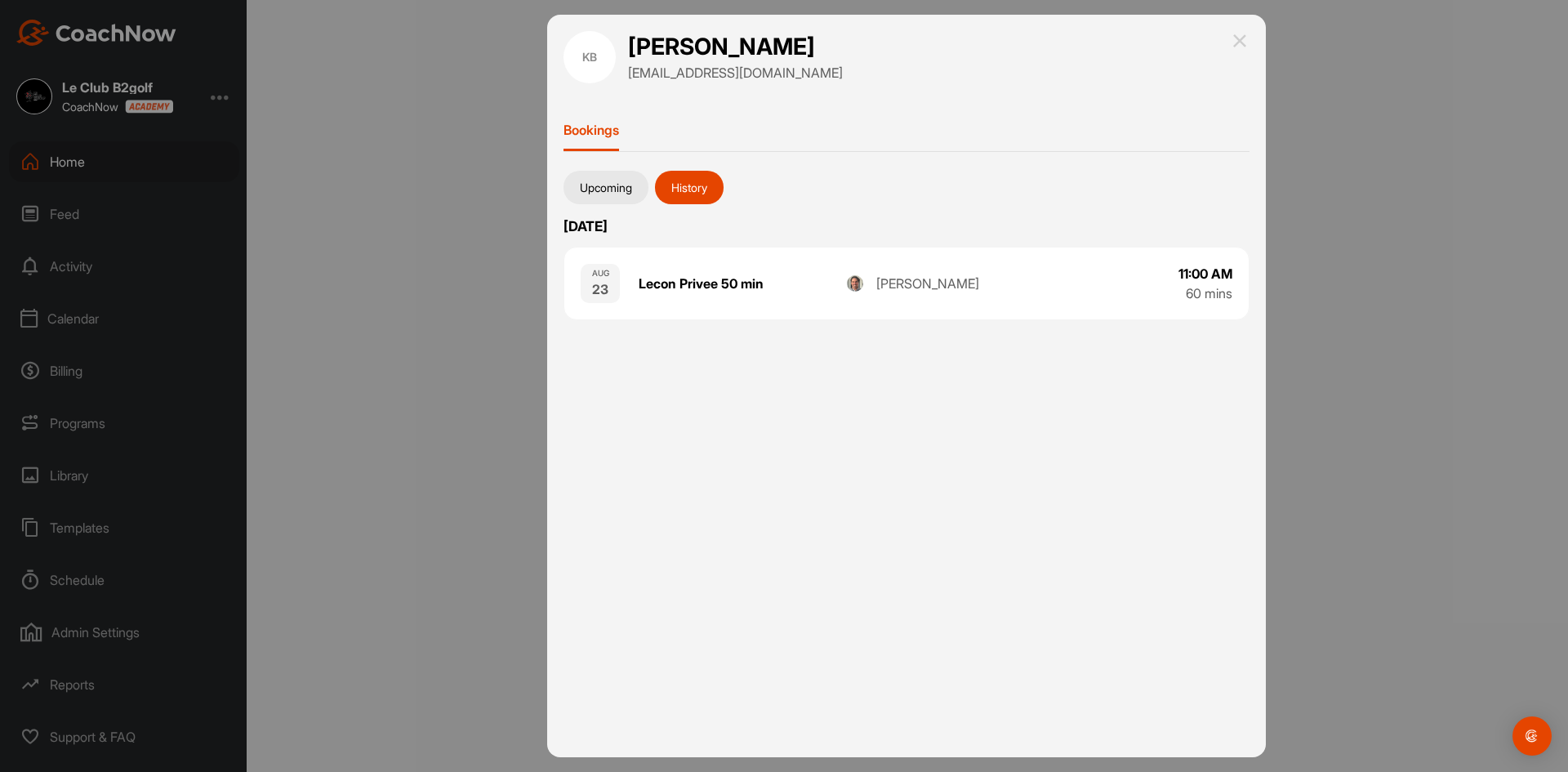
click at [618, 193] on button "Upcoming" at bounding box center [606, 187] width 85 height 34
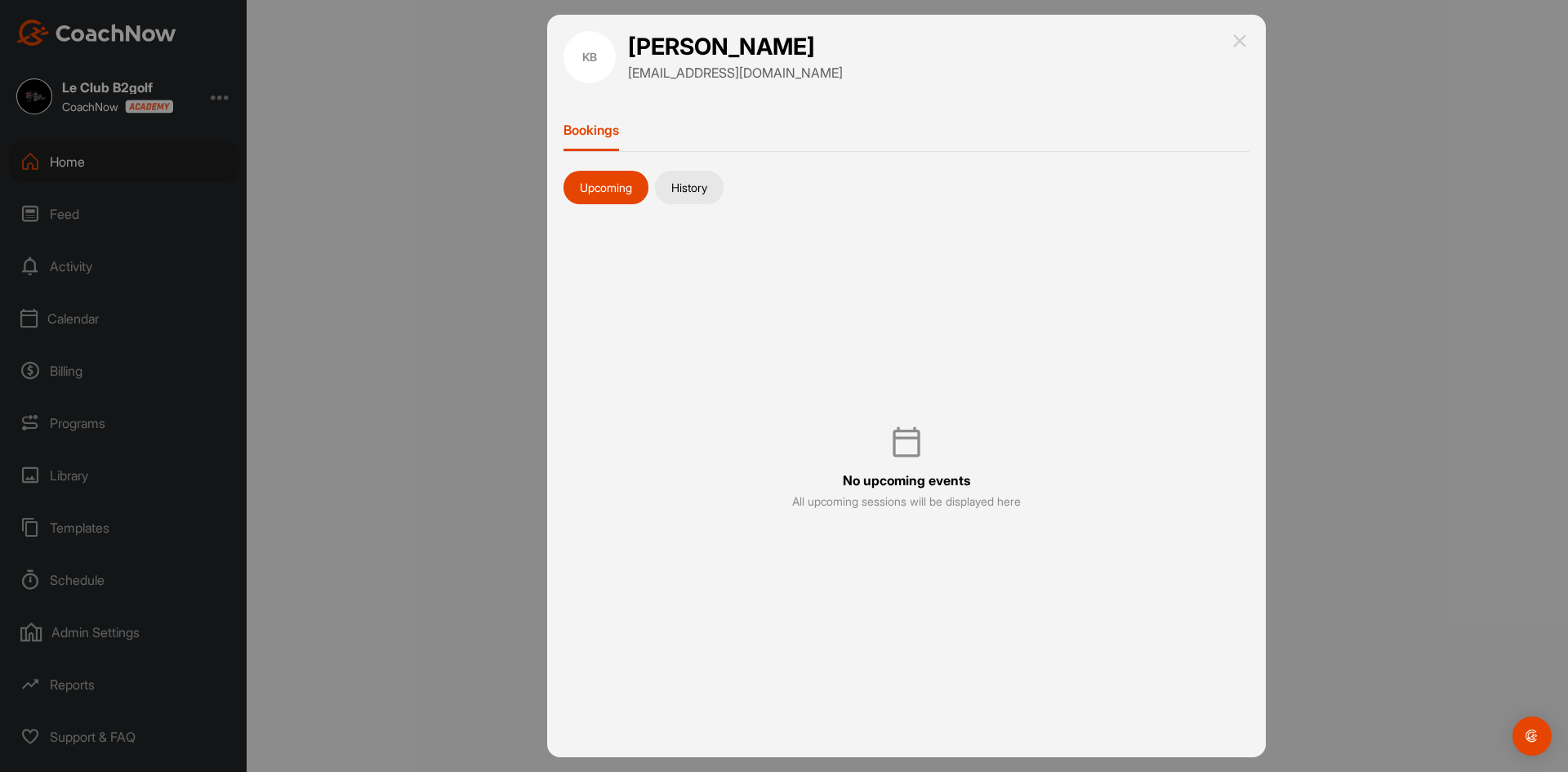
click at [706, 185] on button "History" at bounding box center [689, 187] width 69 height 34
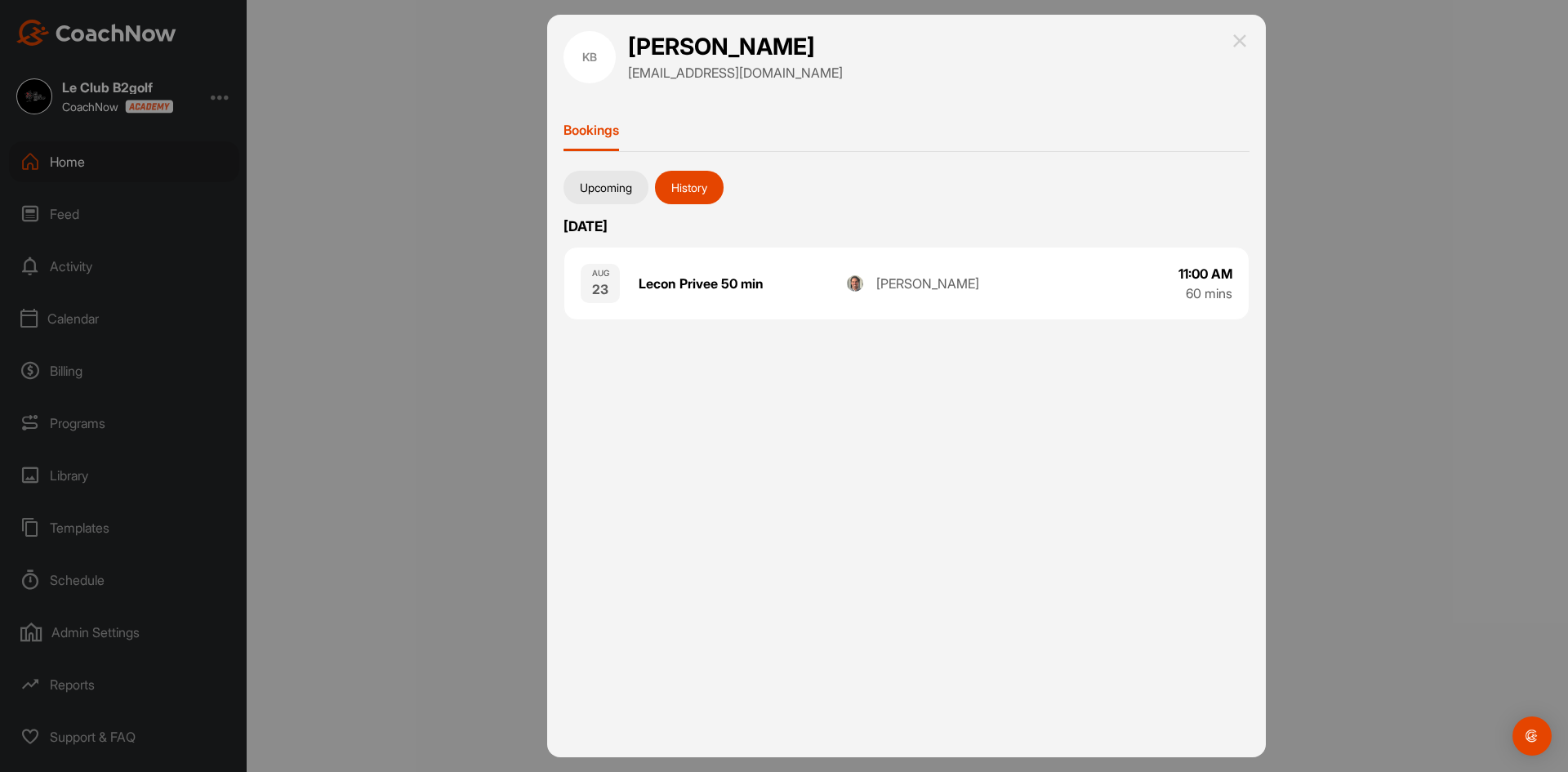
click at [1240, 39] on img at bounding box center [1240, 41] width 20 height 20
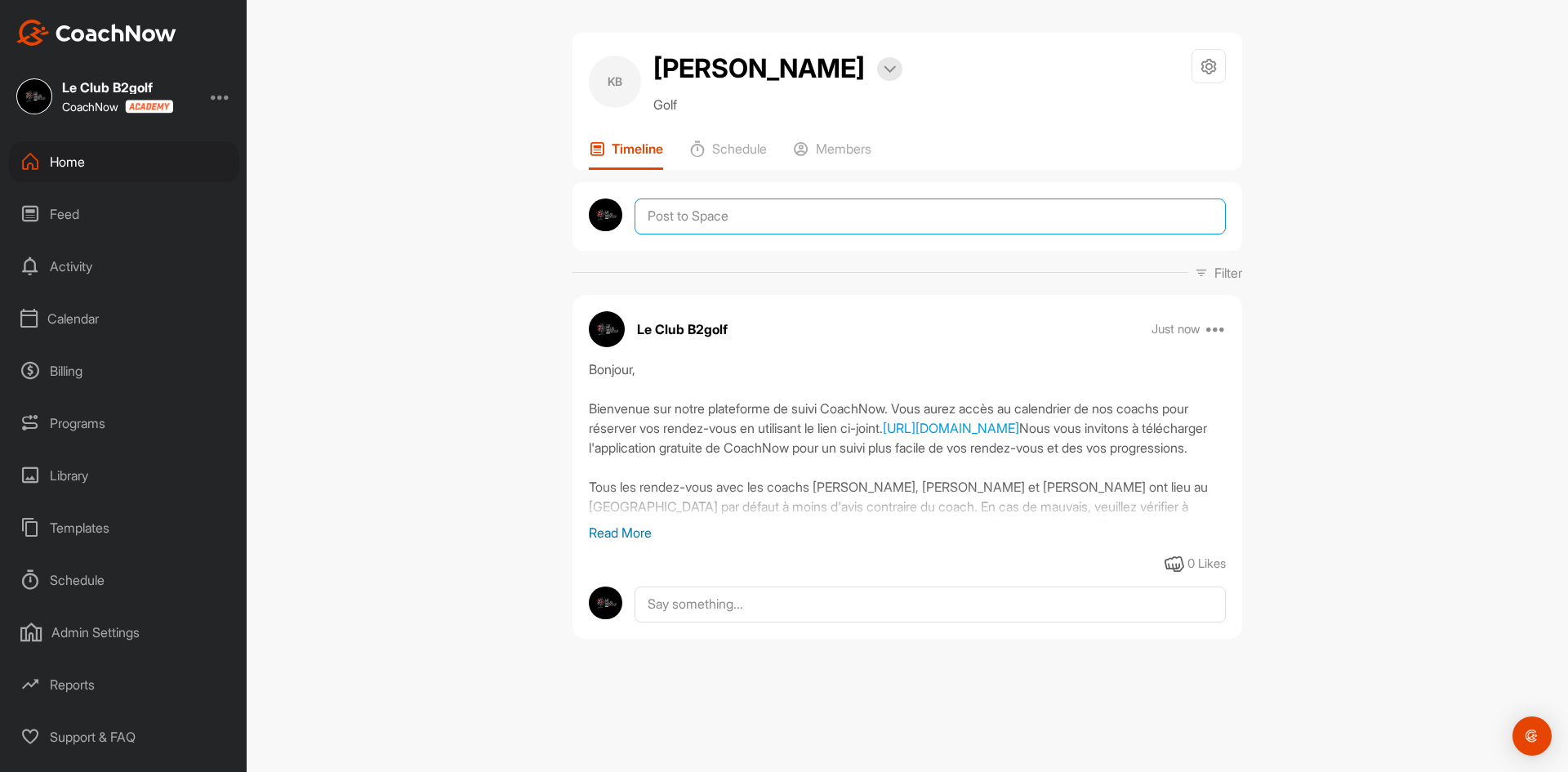
click at [711, 214] on textarea at bounding box center [930, 216] width 591 height 36
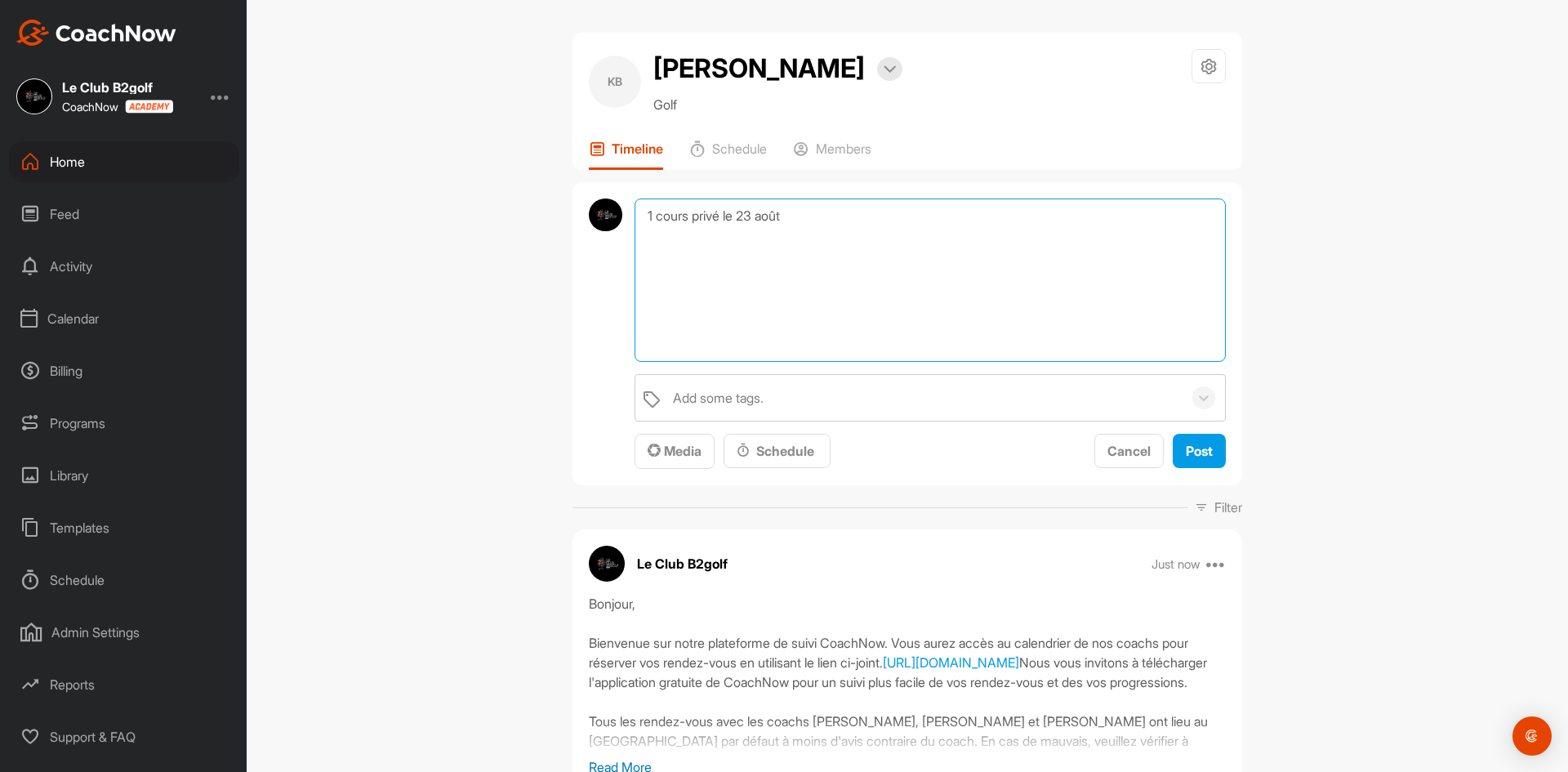
paste textarea "Commande #LLJRY"
type textarea "1 cours privé le 23 août Commande #LLJRY"
click at [1194, 447] on span "Post" at bounding box center [1199, 451] width 27 height 17
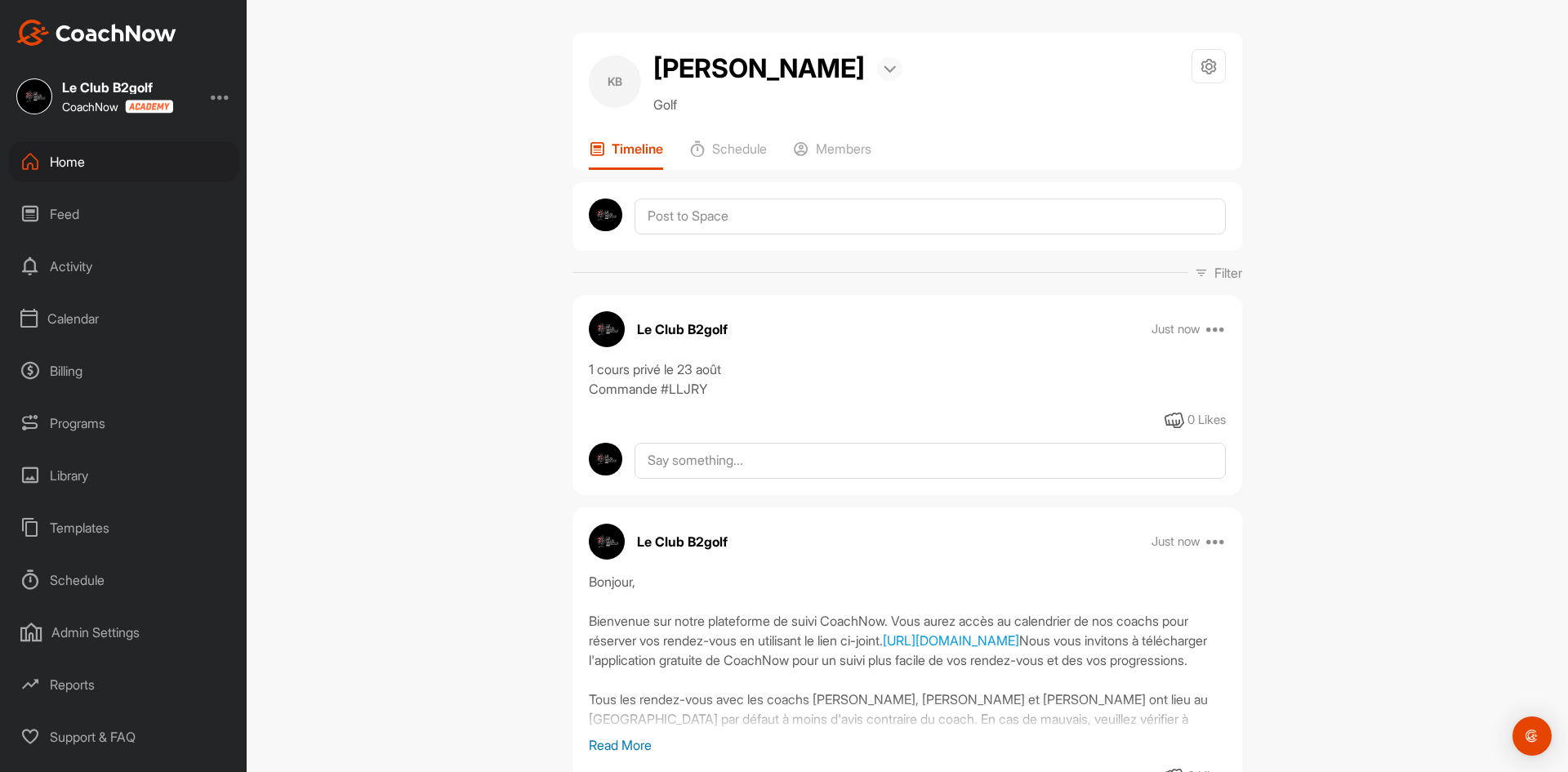
click at [896, 70] on img at bounding box center [890, 70] width 12 height 8
click at [871, 121] on li "Bookings" at bounding box center [846, 121] width 113 height 54
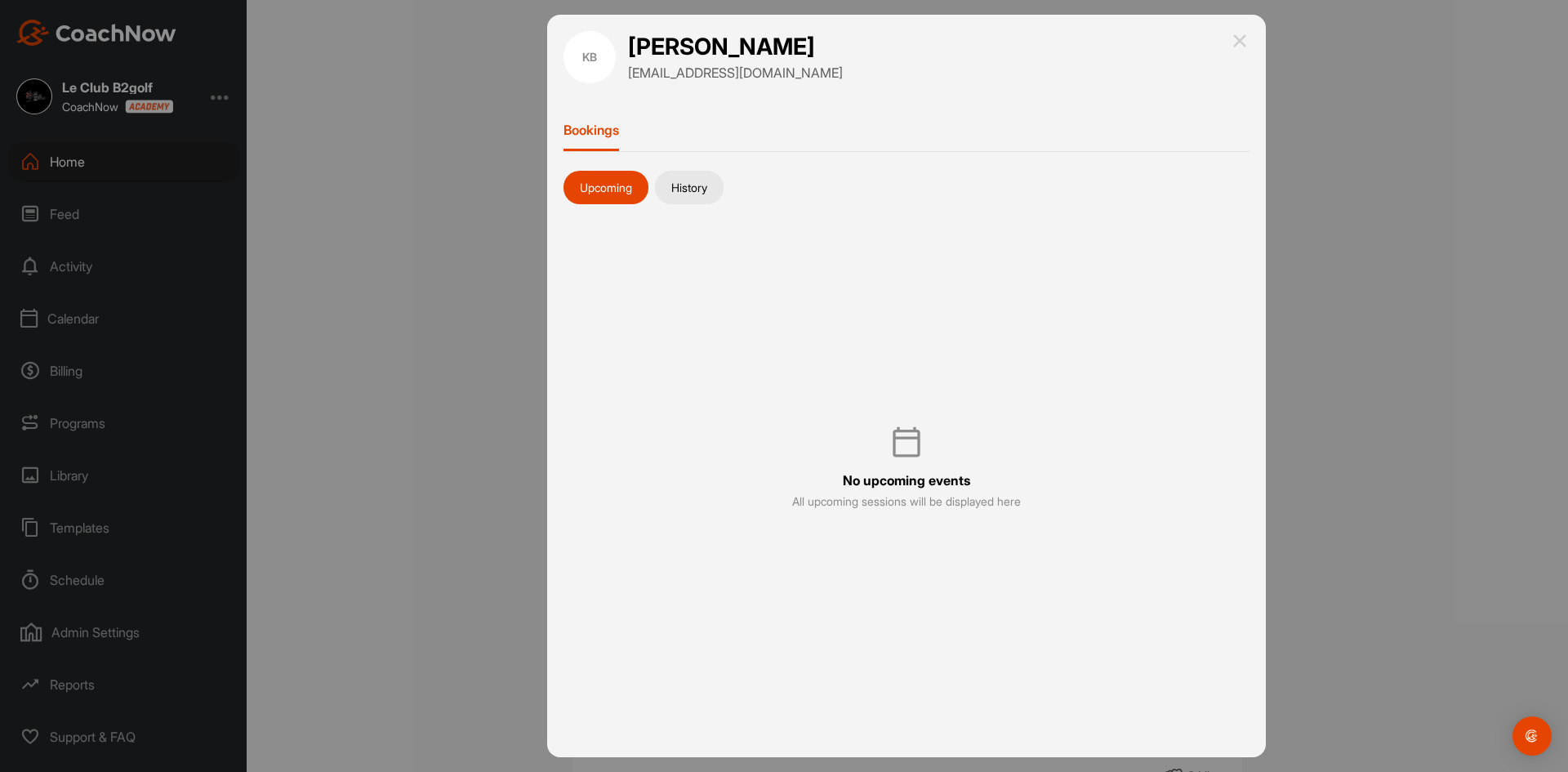
click at [693, 173] on button "History" at bounding box center [689, 187] width 69 height 34
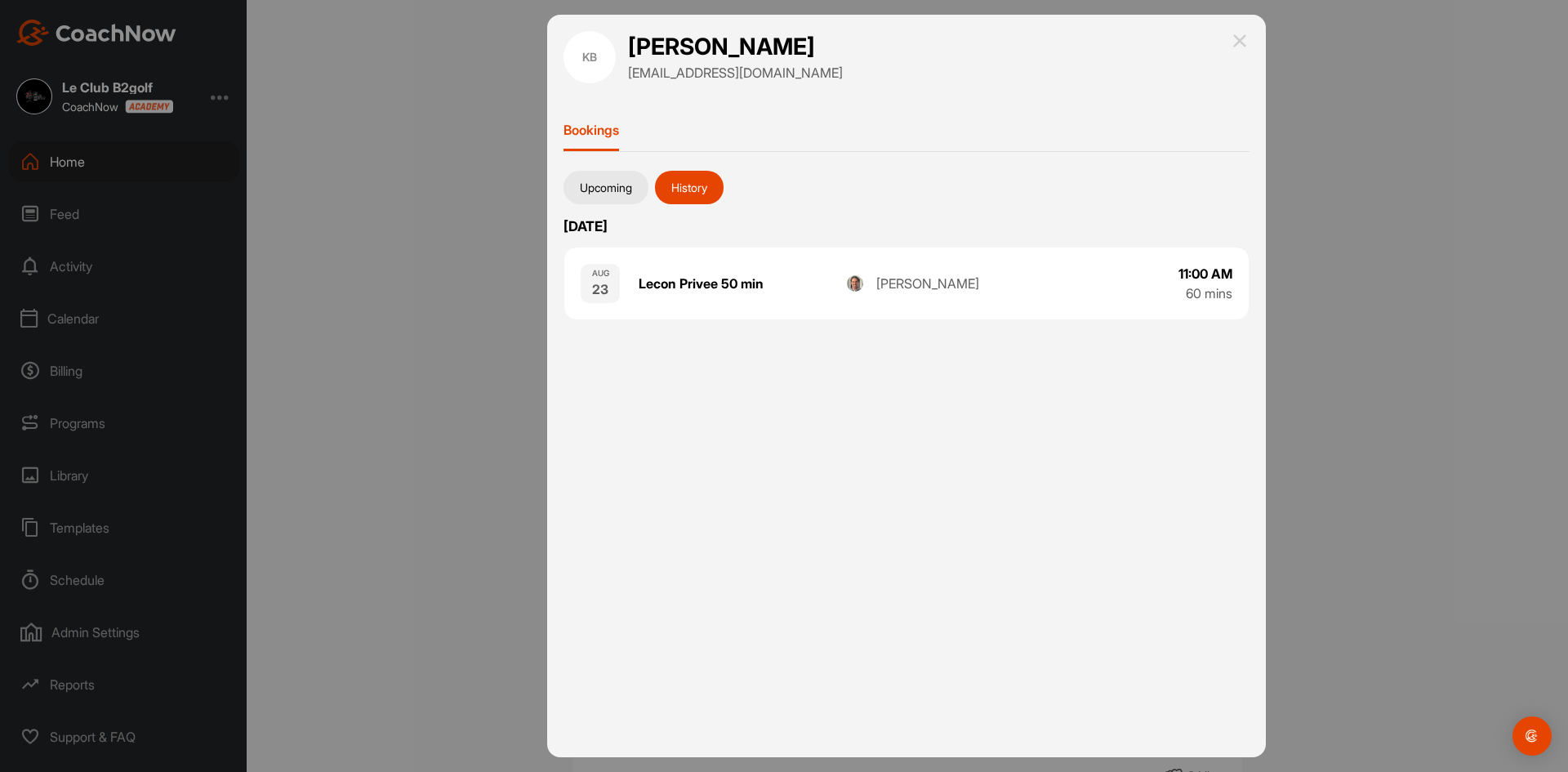
click at [1236, 45] on img at bounding box center [1240, 41] width 20 height 20
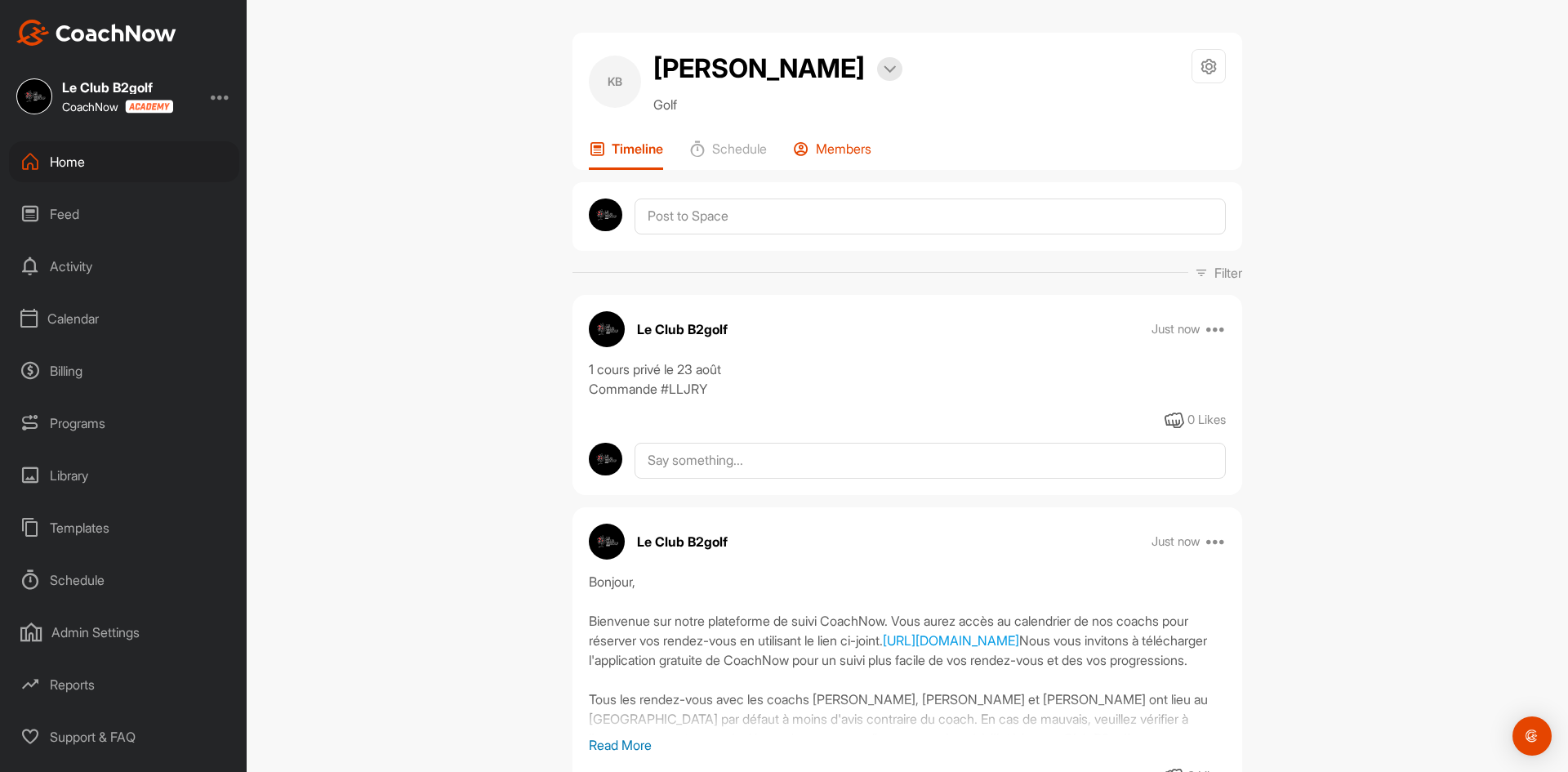
click at [834, 148] on p "Members" at bounding box center [843, 148] width 56 height 17
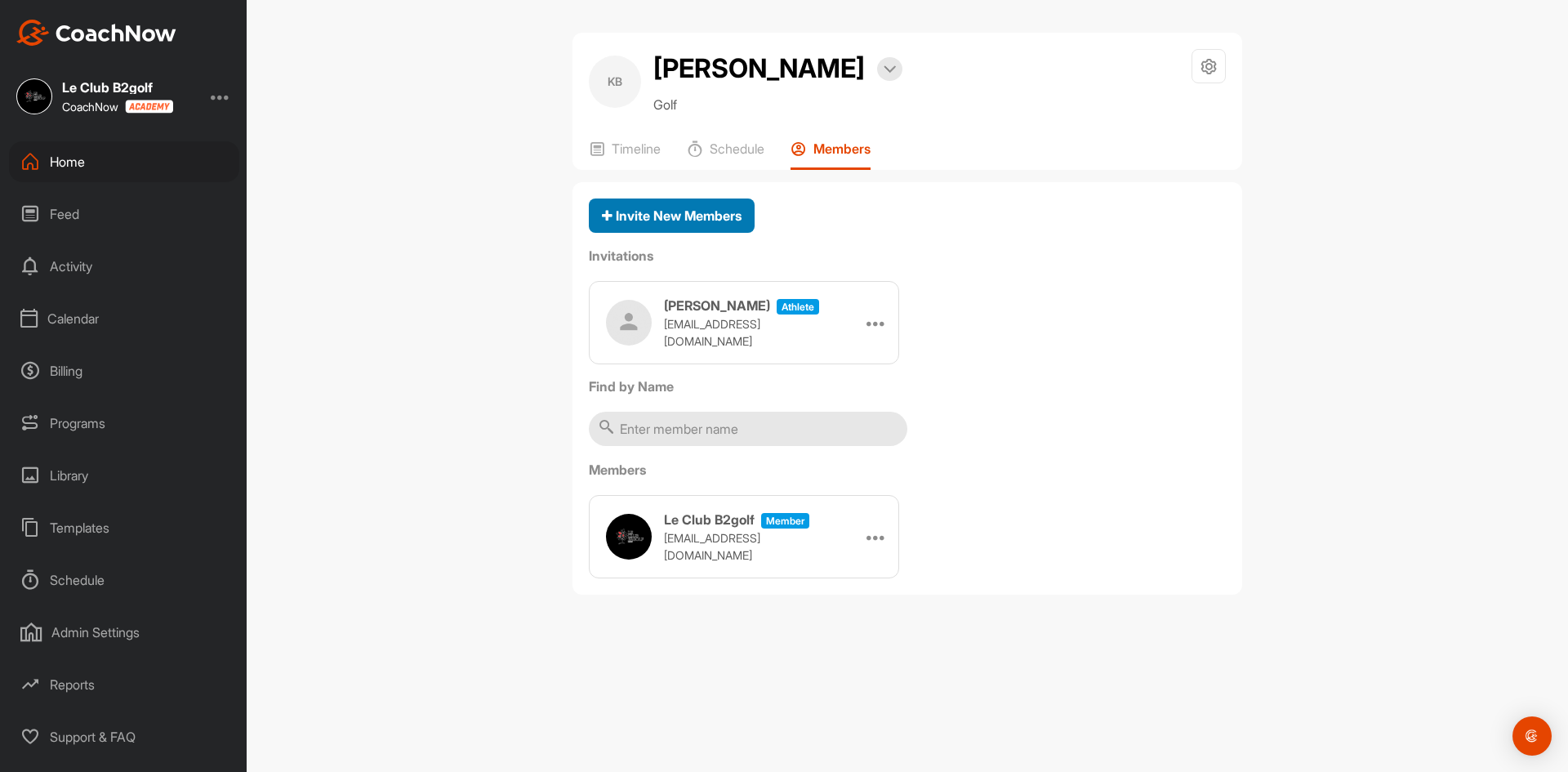
click at [705, 216] on span "Invite New Members" at bounding box center [672, 216] width 139 height 17
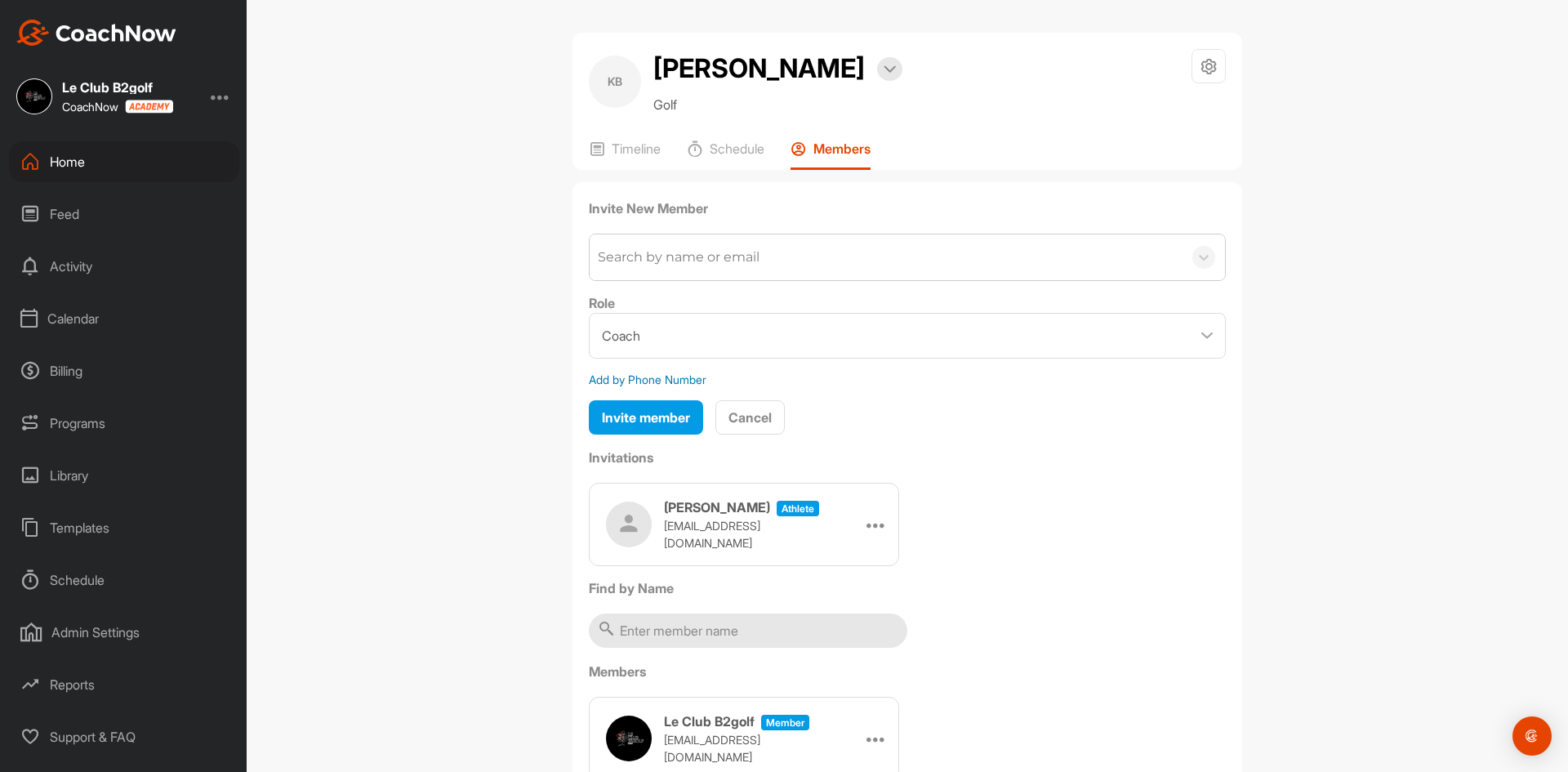
click at [711, 260] on div "Search by name or email" at bounding box center [678, 257] width 162 height 20
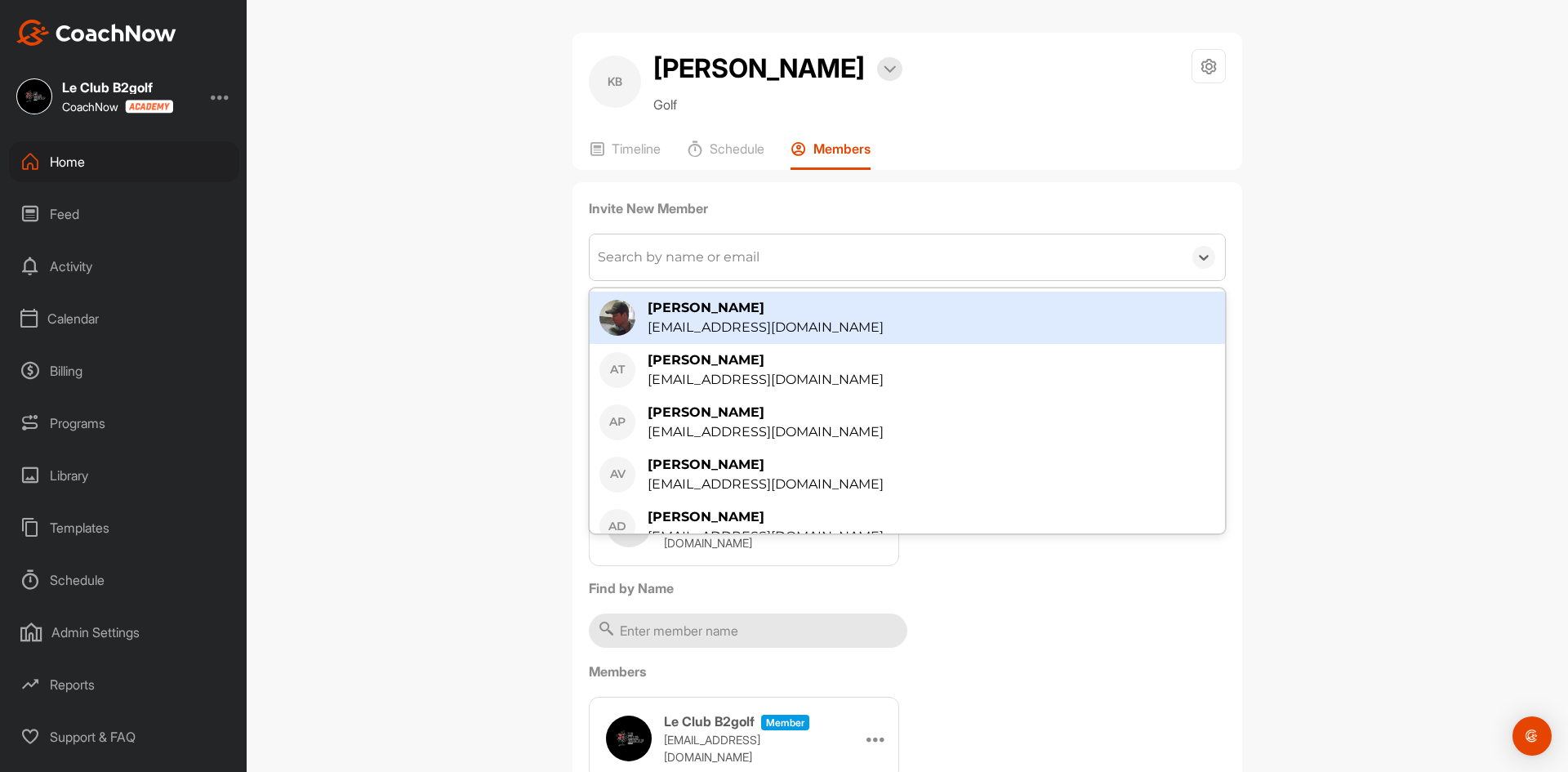
click at [711, 260] on div "Search by name or email" at bounding box center [678, 257] width 162 height 20
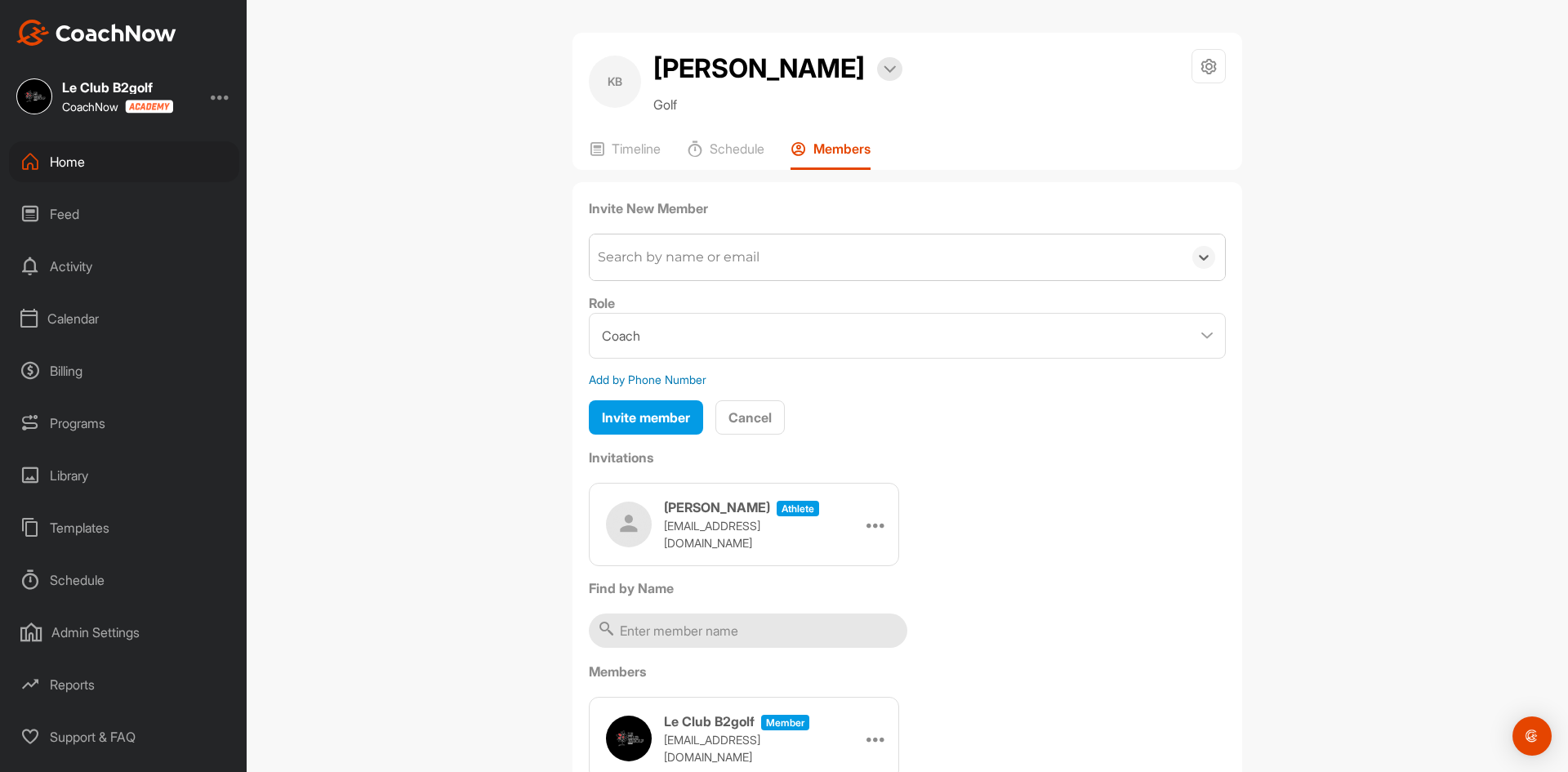
click at [709, 250] on div "Search by name or email" at bounding box center [678, 257] width 162 height 20
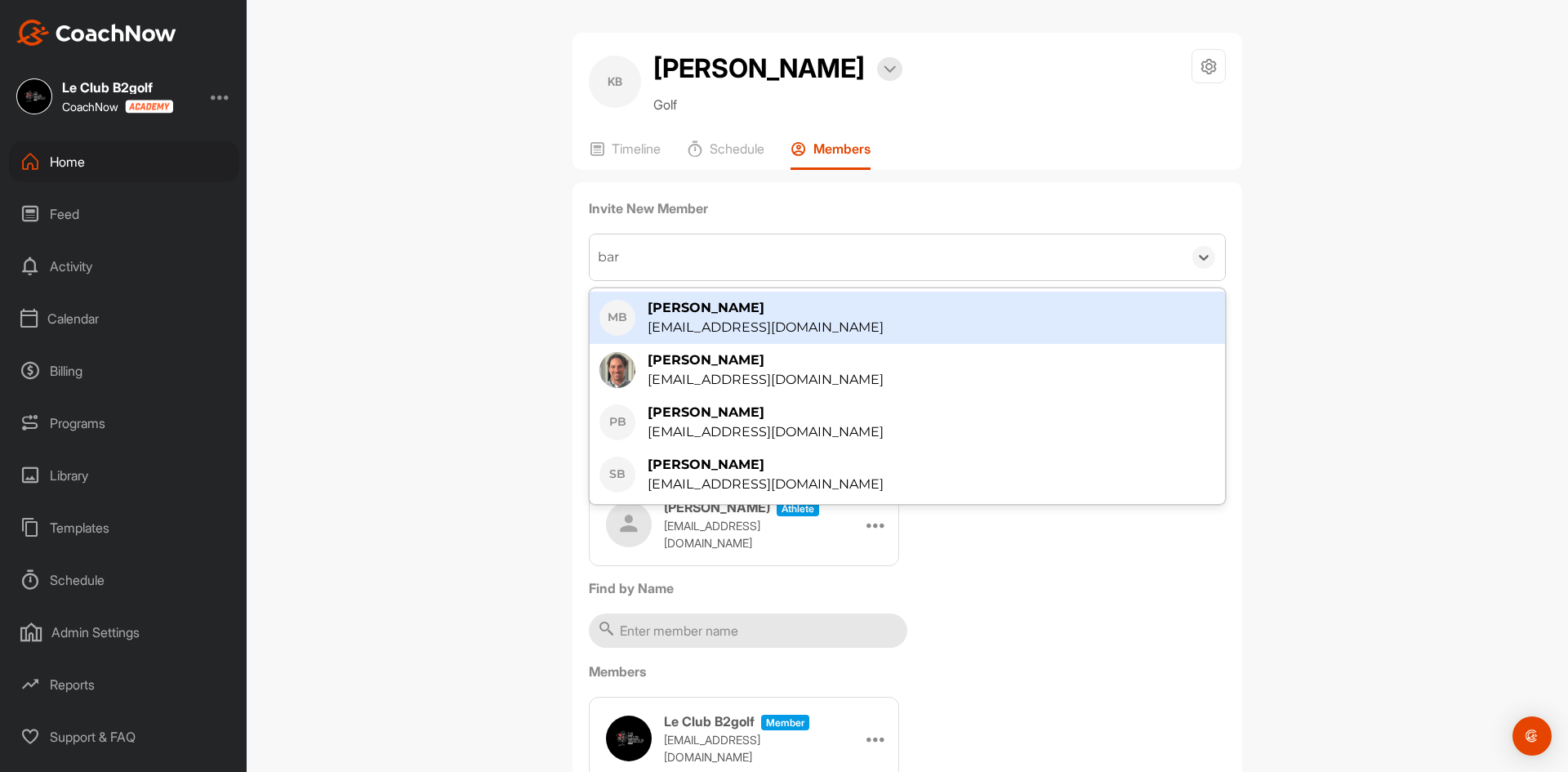
type input "barr"
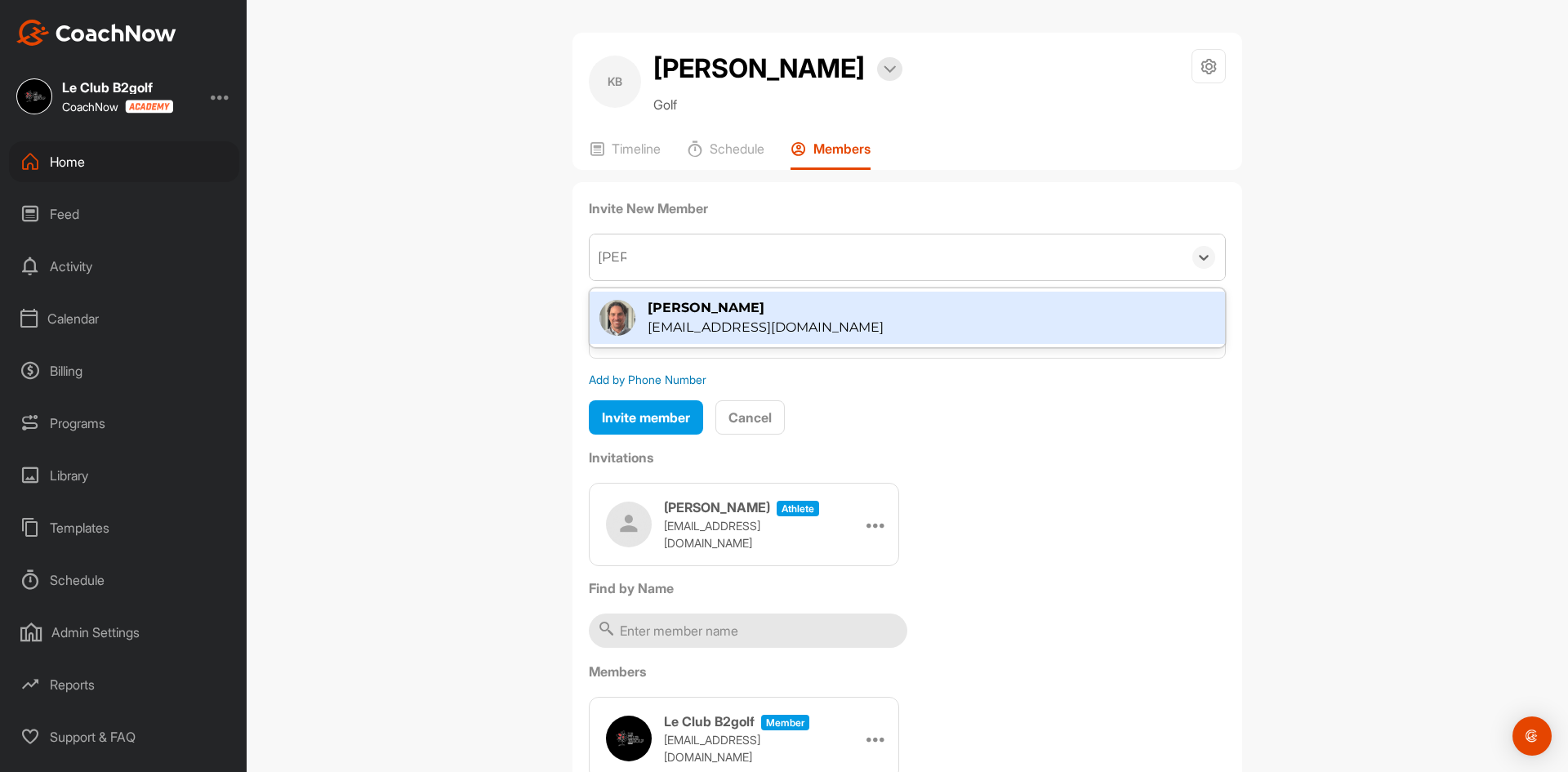
click at [727, 321] on div "mbarre@b2golf.ca" at bounding box center [765, 328] width 236 height 20
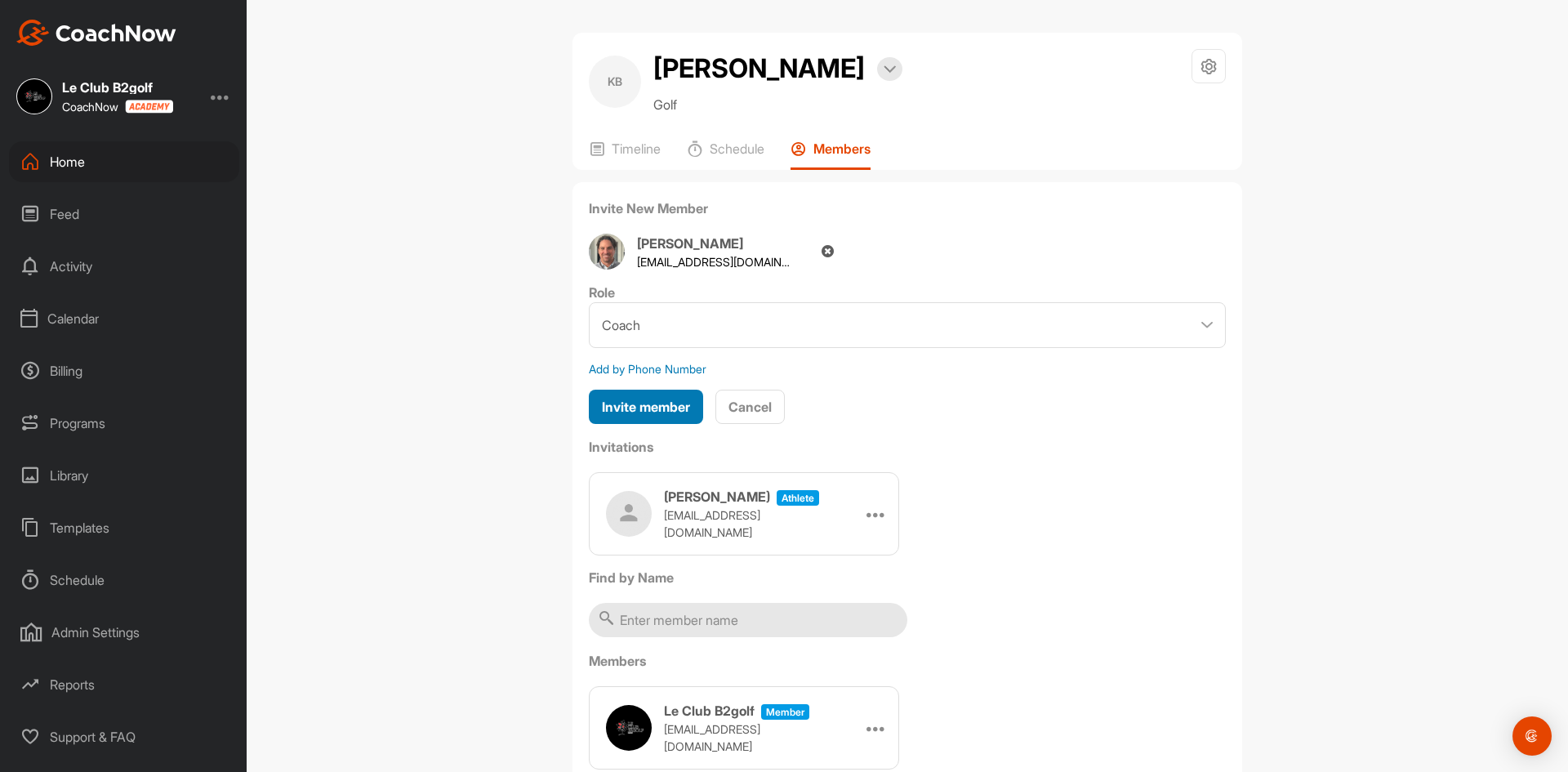
click at [629, 405] on span "Invite member" at bounding box center [646, 407] width 88 height 17
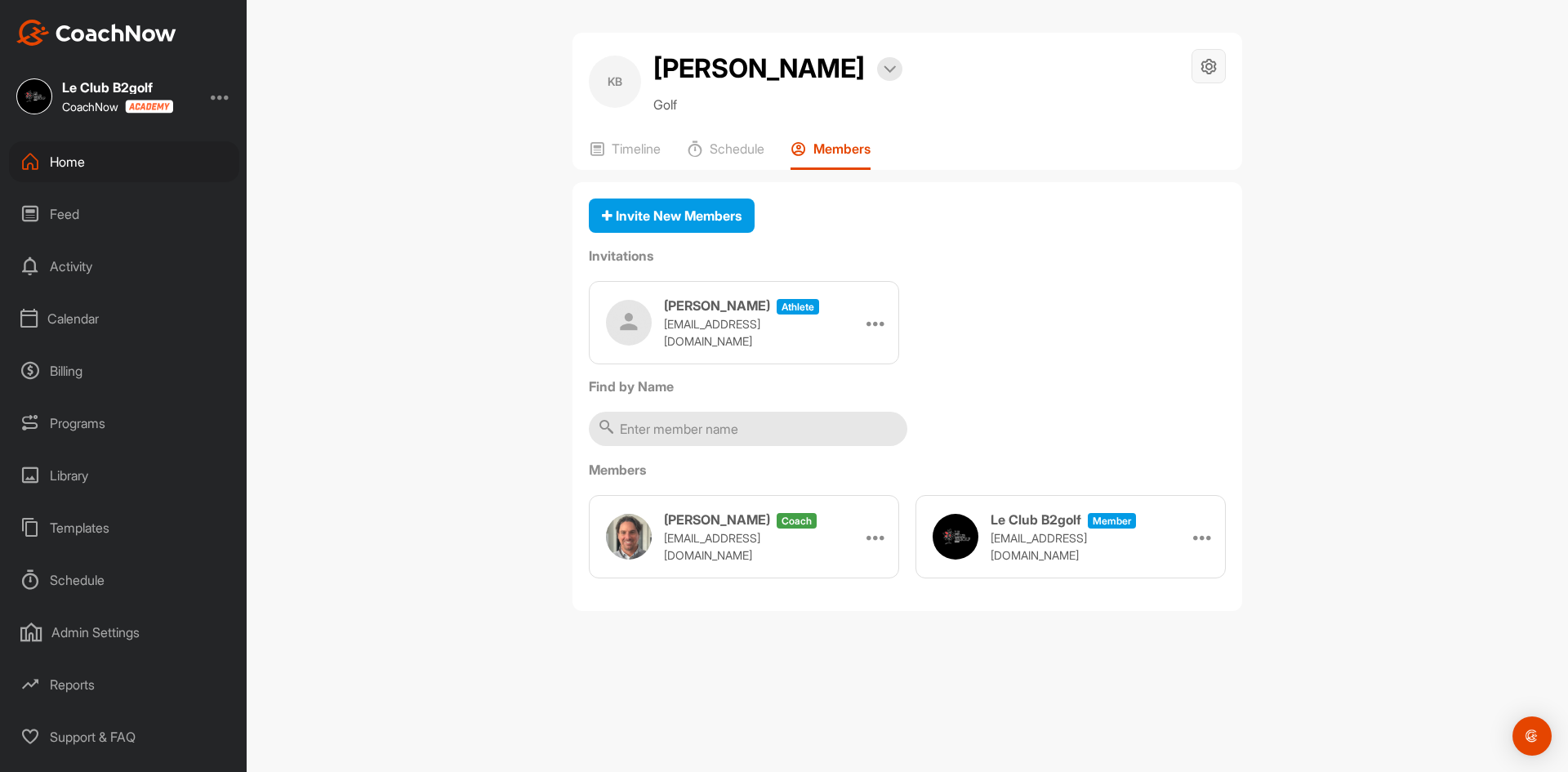
click at [1211, 77] on div at bounding box center [1208, 66] width 34 height 34
click at [1147, 113] on li "Space Settings" at bounding box center [1160, 112] width 133 height 52
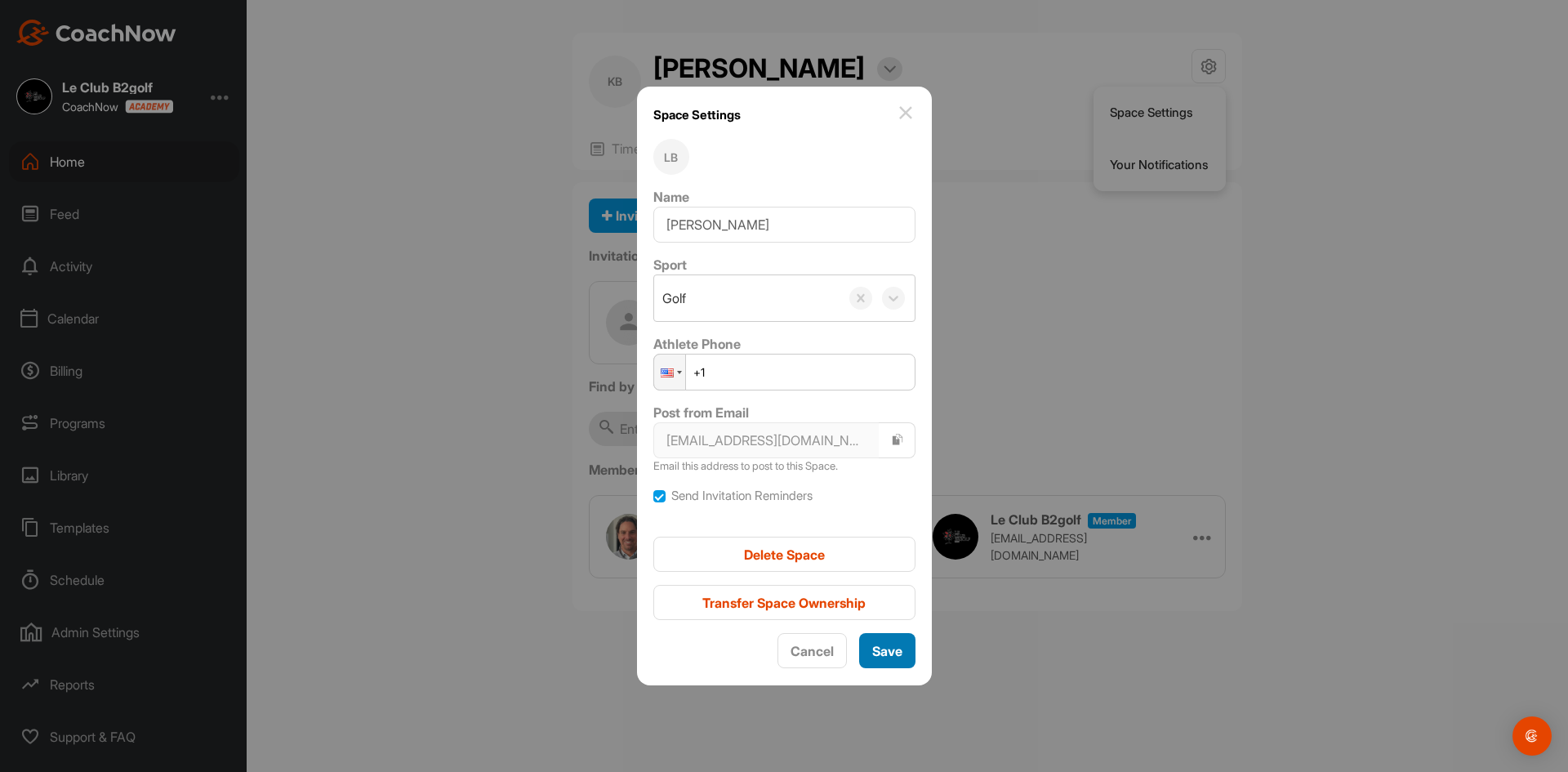
click at [891, 649] on span "Save" at bounding box center [887, 651] width 30 height 17
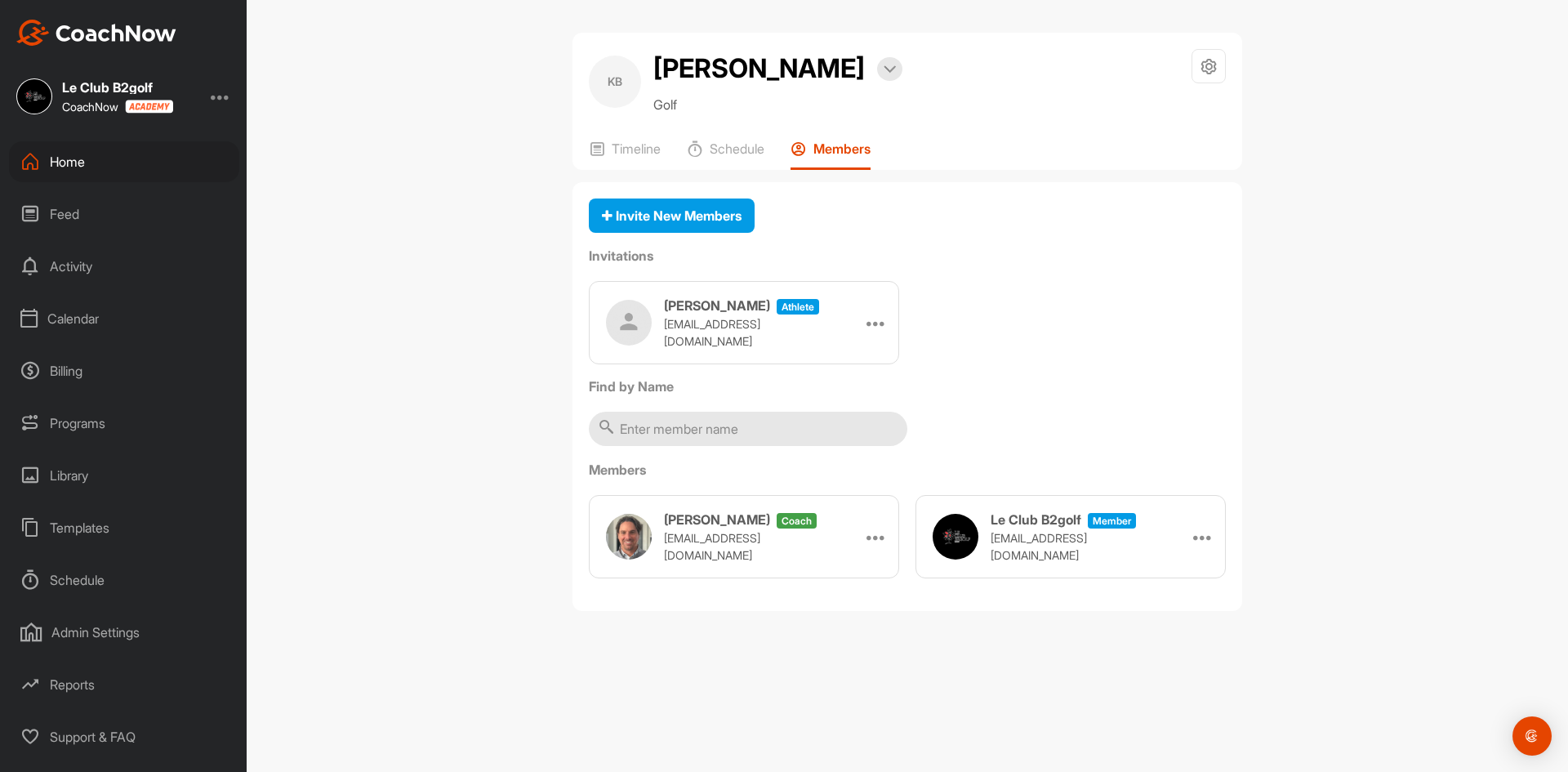
click at [89, 164] on div "Home" at bounding box center [124, 161] width 231 height 41
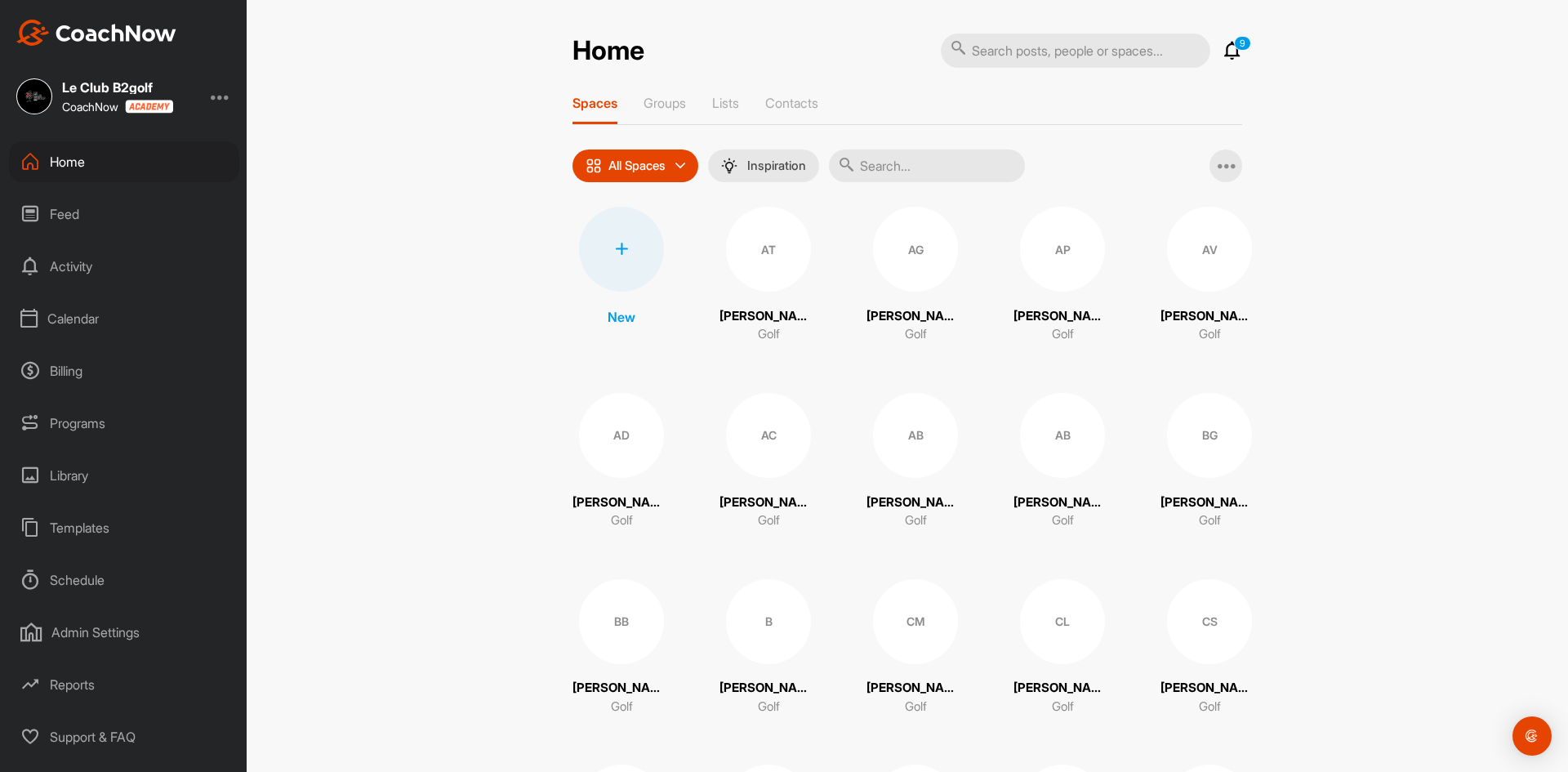
click at [883, 171] on input "text" at bounding box center [927, 165] width 196 height 32
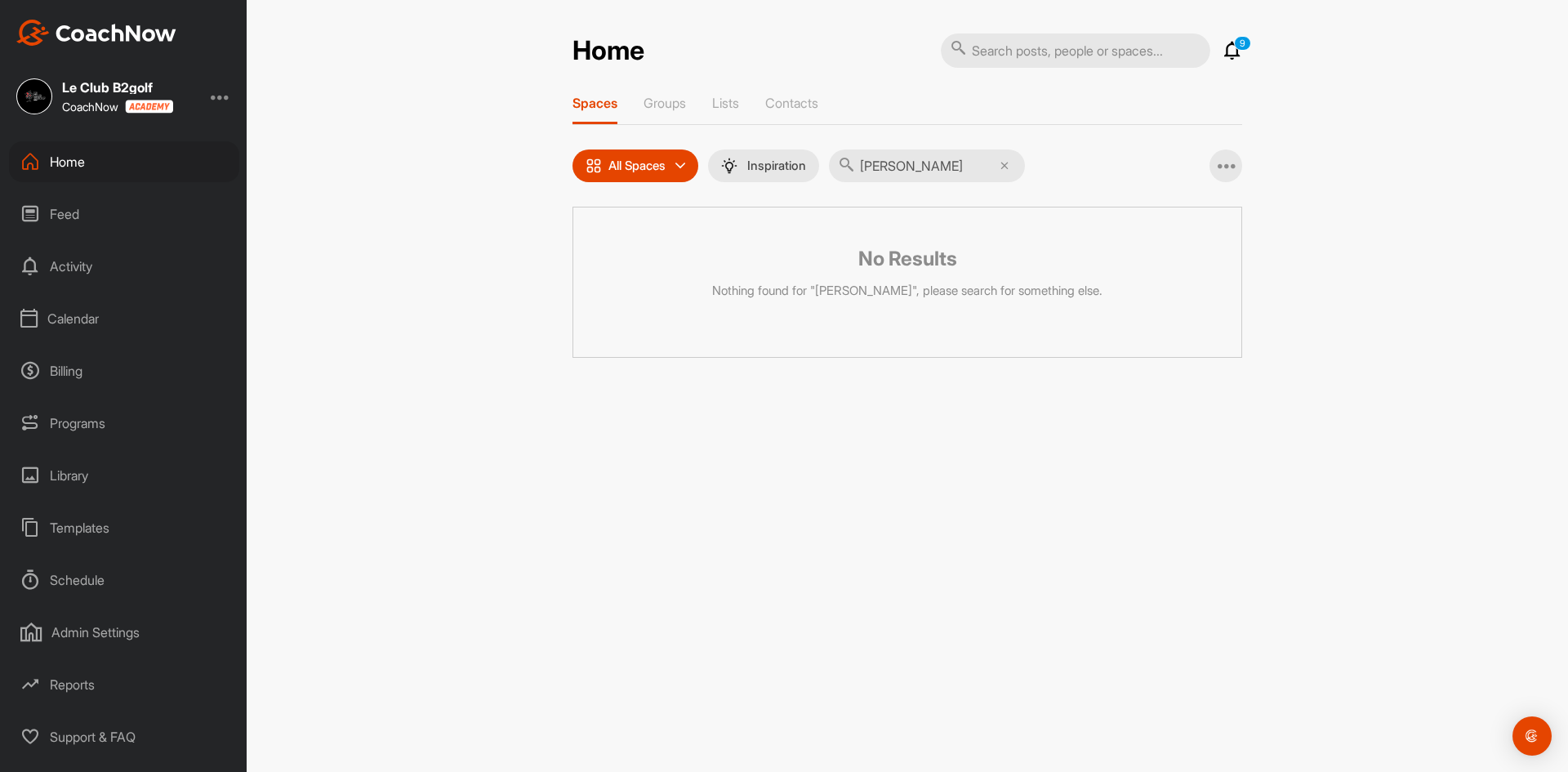
drag, startPoint x: 933, startPoint y: 165, endPoint x: 781, endPoint y: 148, distance: 152.9
click at [826, 170] on div "All Spaces All spaces SMART LISTS Unanswered by me 15 days inactive 15 days act…" at bounding box center [799, 165] width 453 height 32
type input "filia"
drag, startPoint x: 1013, startPoint y: 165, endPoint x: 912, endPoint y: 205, distance: 108.6
click at [1008, 166] on icon at bounding box center [1004, 166] width 8 height 8
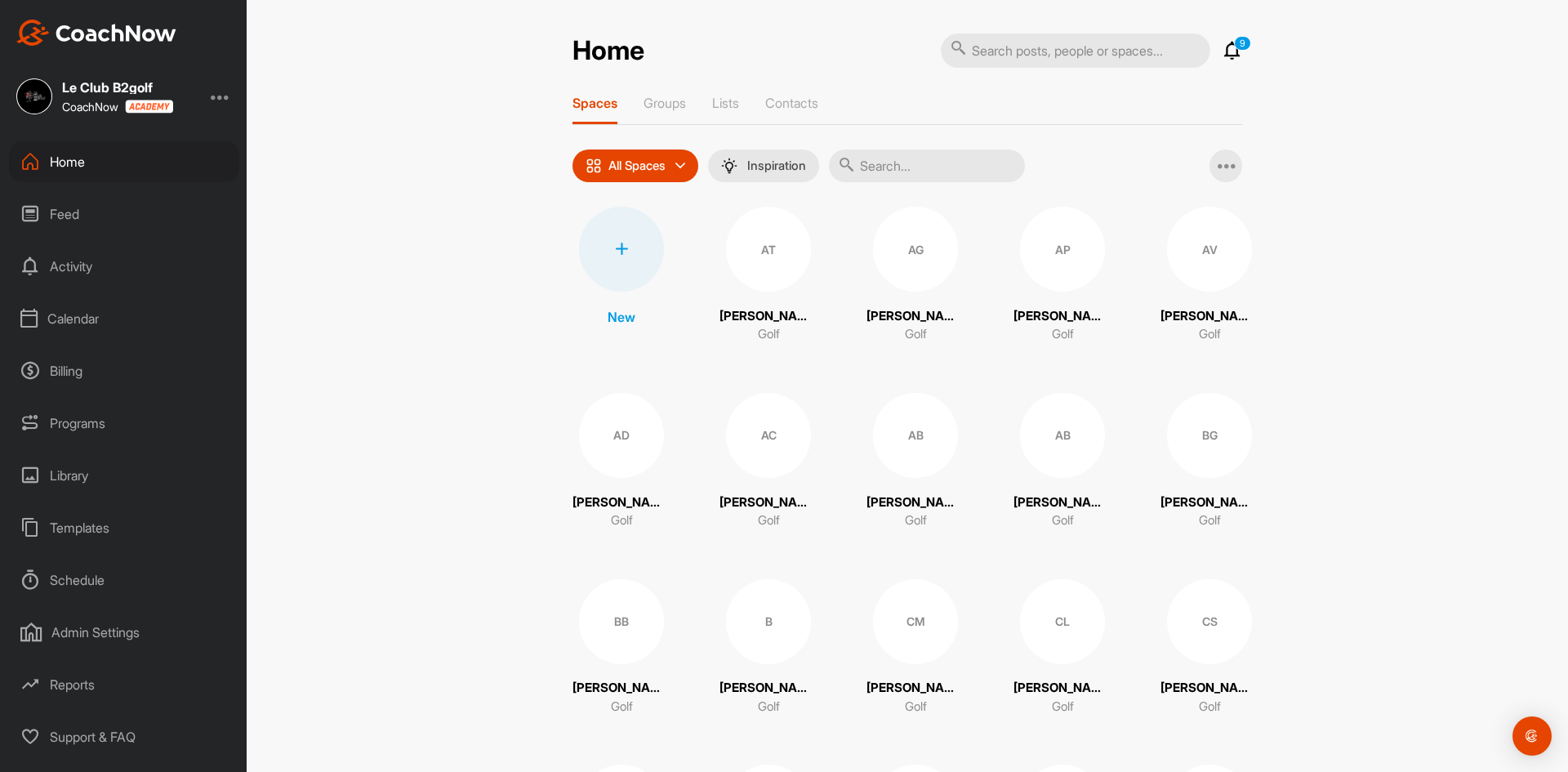
click at [618, 258] on div at bounding box center [621, 249] width 85 height 85
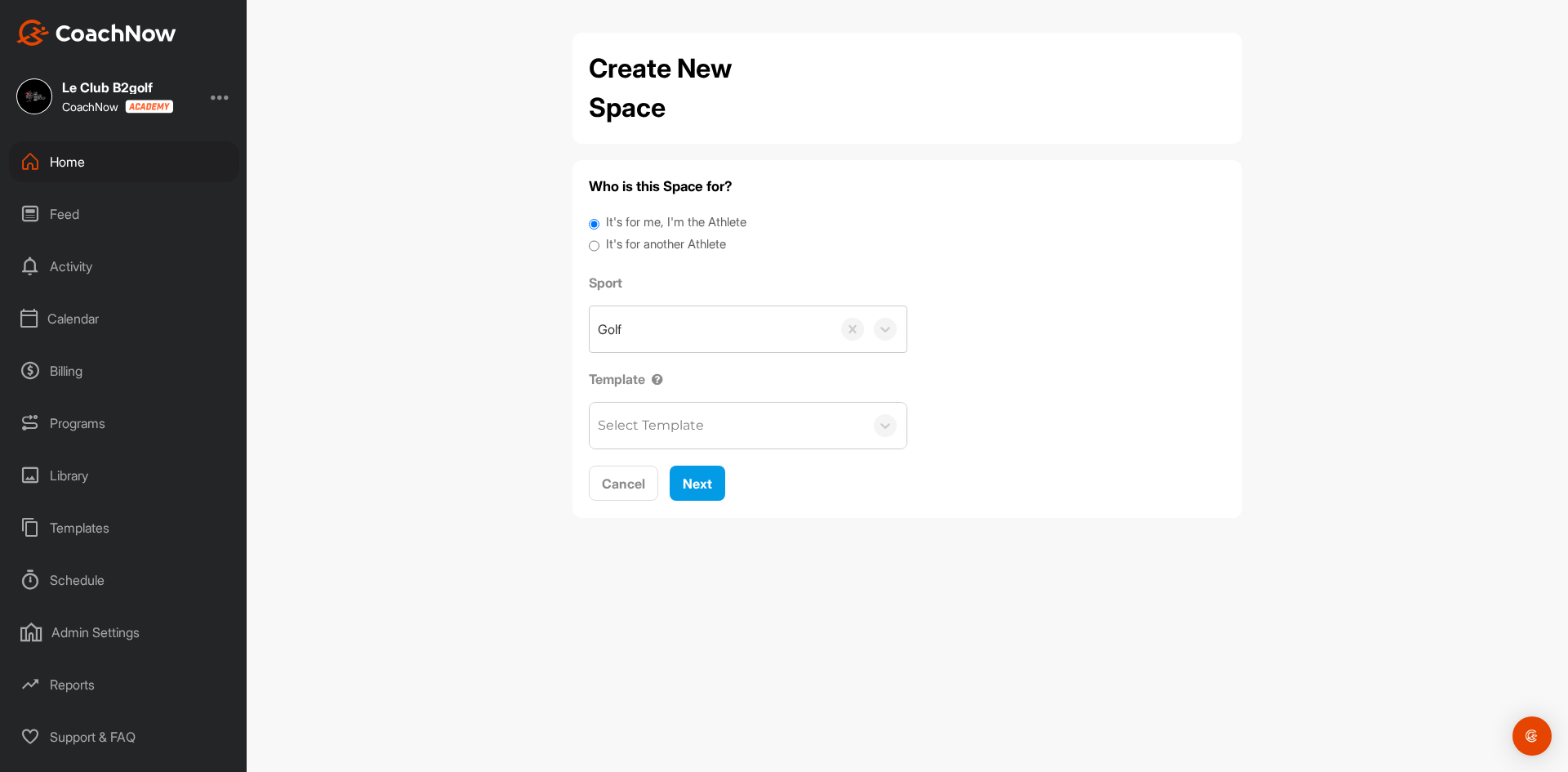
click at [632, 244] on label "It's for another Athlete" at bounding box center [666, 245] width 120 height 19
click at [600, 244] on input "It's for another Athlete" at bounding box center [594, 246] width 11 height 22
radio input "true"
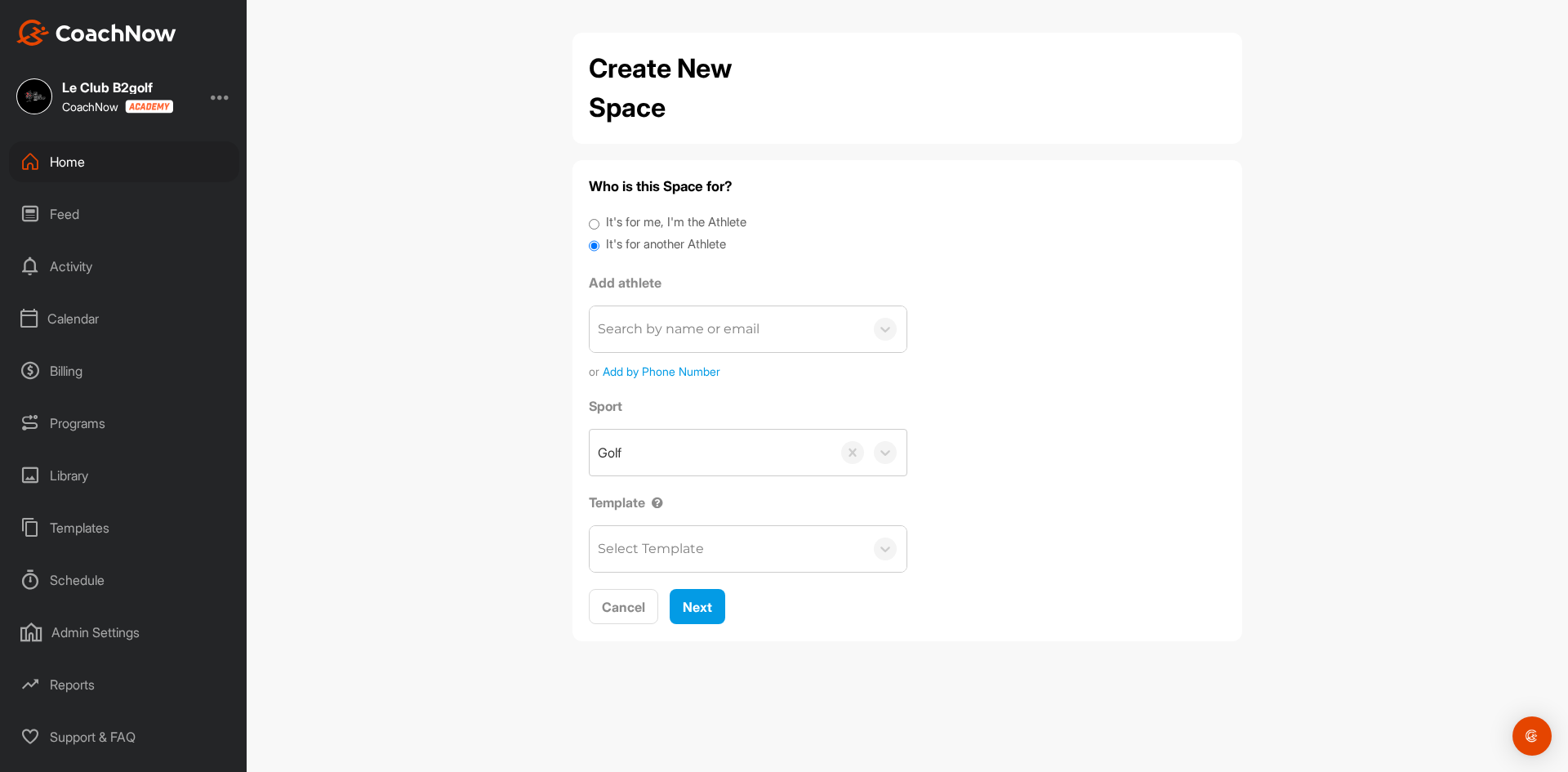
click at [632, 329] on div "Search by name or email" at bounding box center [678, 329] width 162 height 20
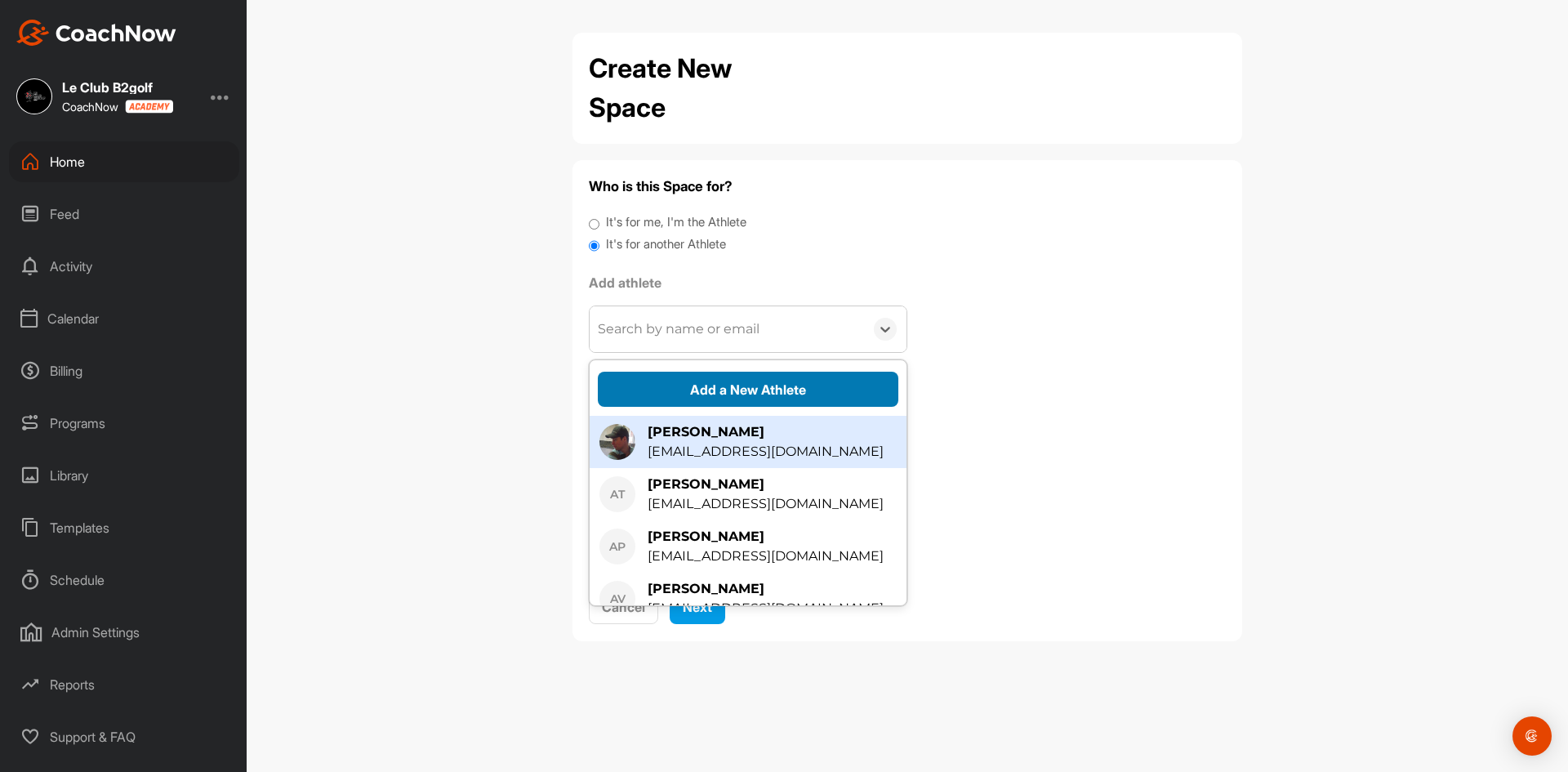
click at [677, 395] on button "Add a New Athlete" at bounding box center [748, 389] width 300 height 35
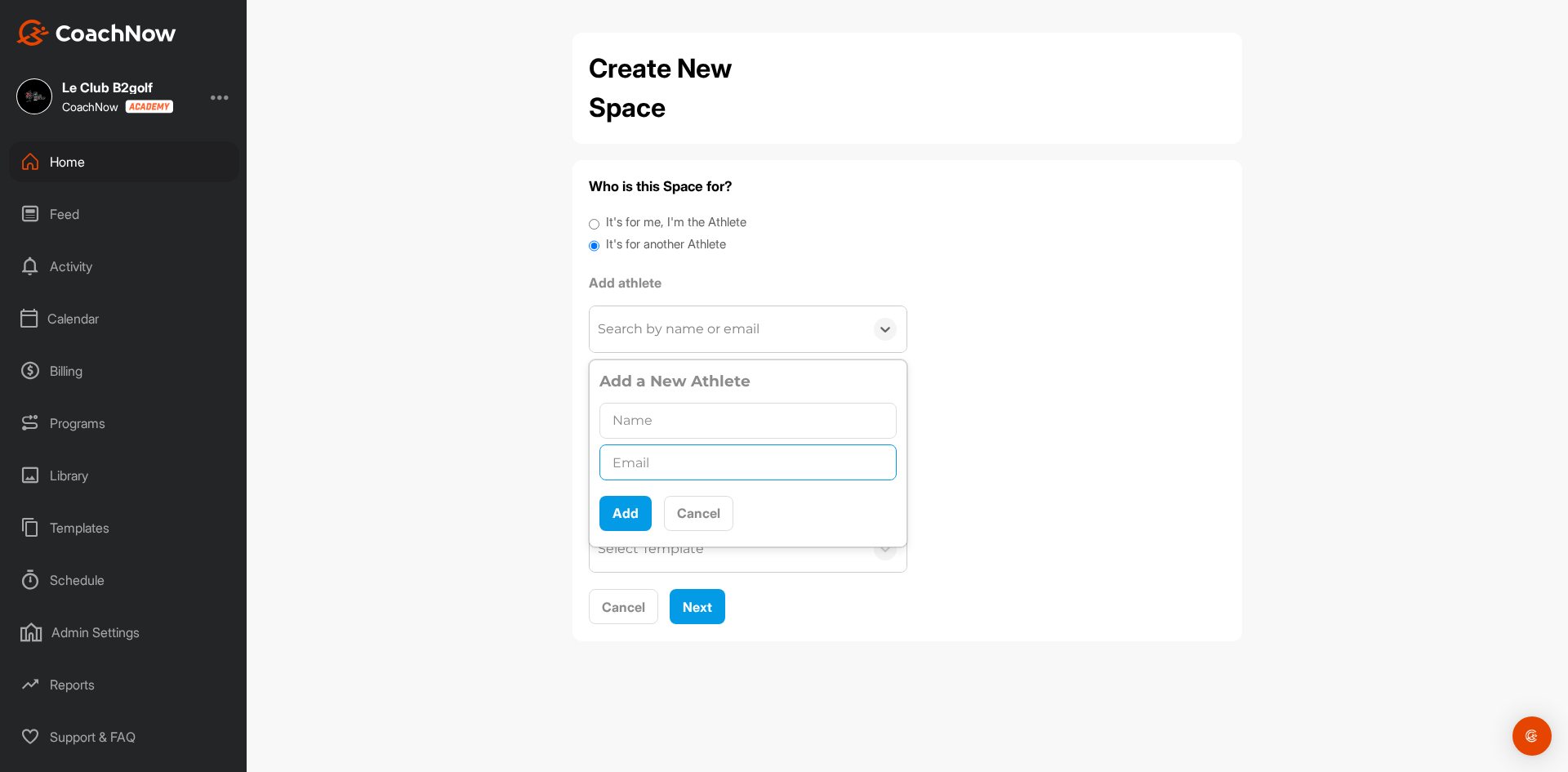
click at [677, 462] on input "text" at bounding box center [748, 462] width 297 height 36
paste input "benoit.filiatrault@videotron.ca"
type input "benoit.filiatrault@videotron.ca"
click at [692, 421] on input "text" at bounding box center [748, 420] width 297 height 36
type input "Benoit Filiatrault"
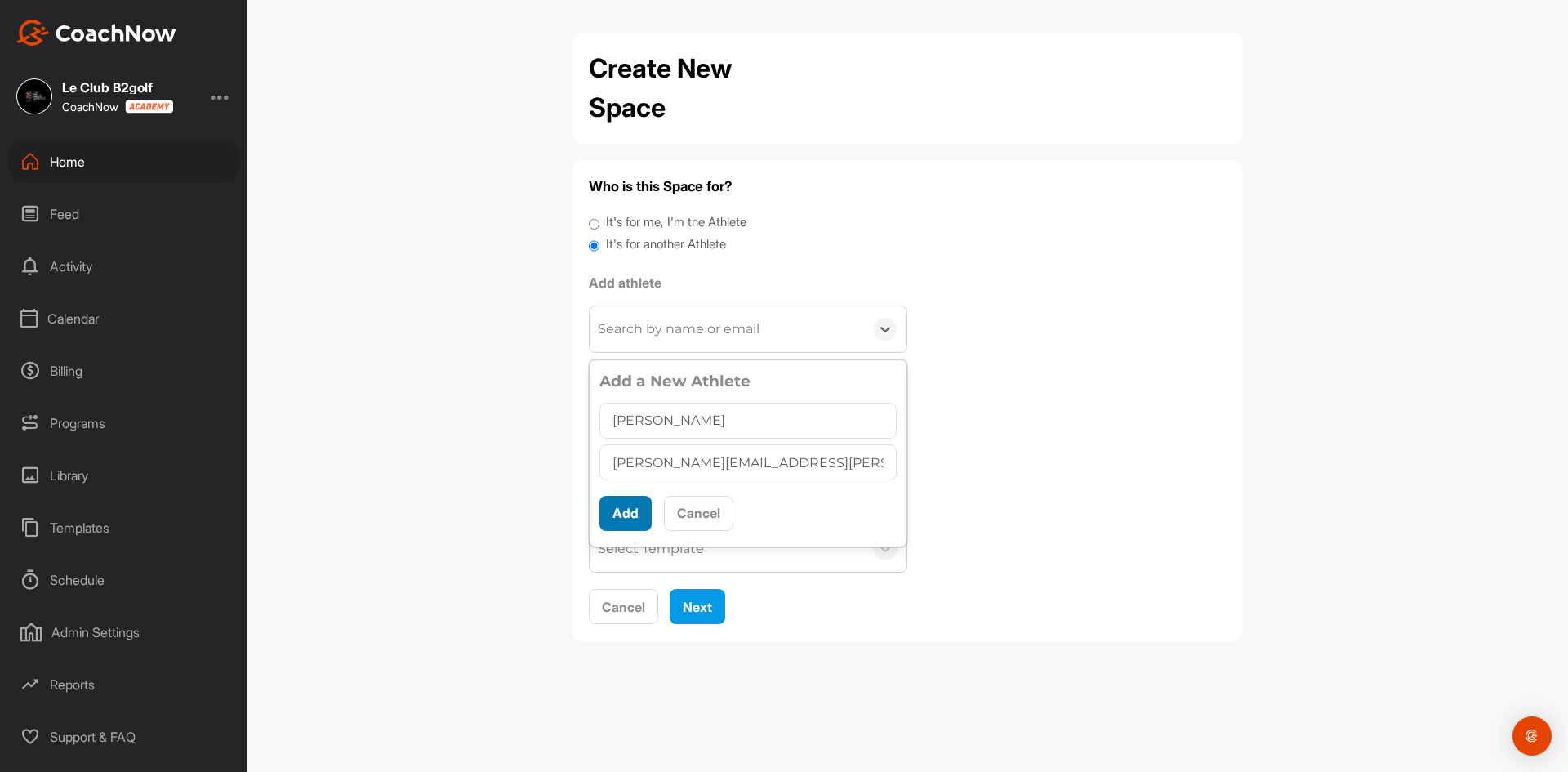
click at [626, 512] on button "Add" at bounding box center [625, 513] width 52 height 35
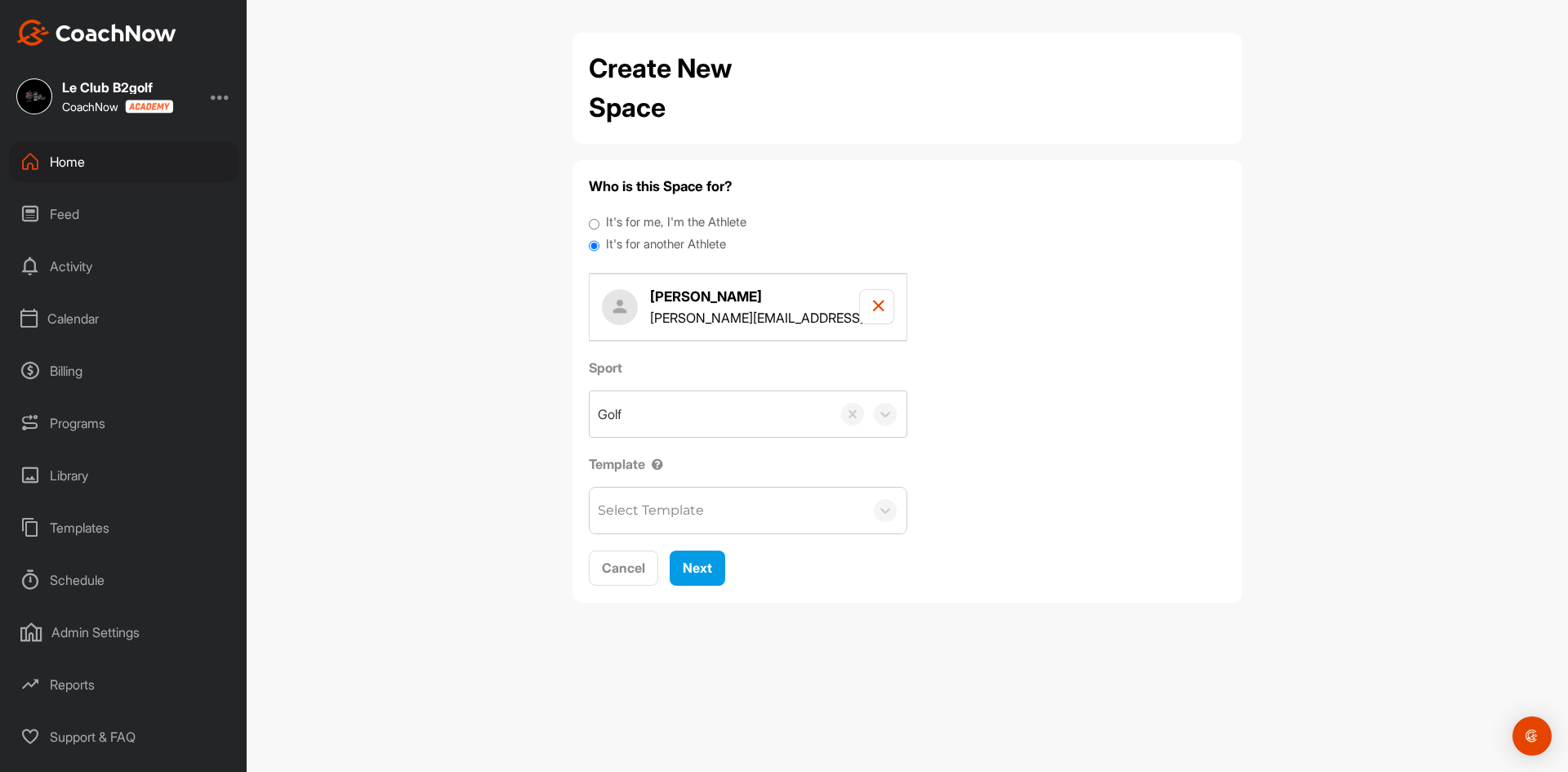
click at [670, 519] on div "Select Template" at bounding box center [651, 511] width 106 height 20
click at [673, 557] on div "Bienvenue Cours" at bounding box center [748, 561] width 317 height 32
click at [703, 574] on span "Next" at bounding box center [697, 568] width 29 height 17
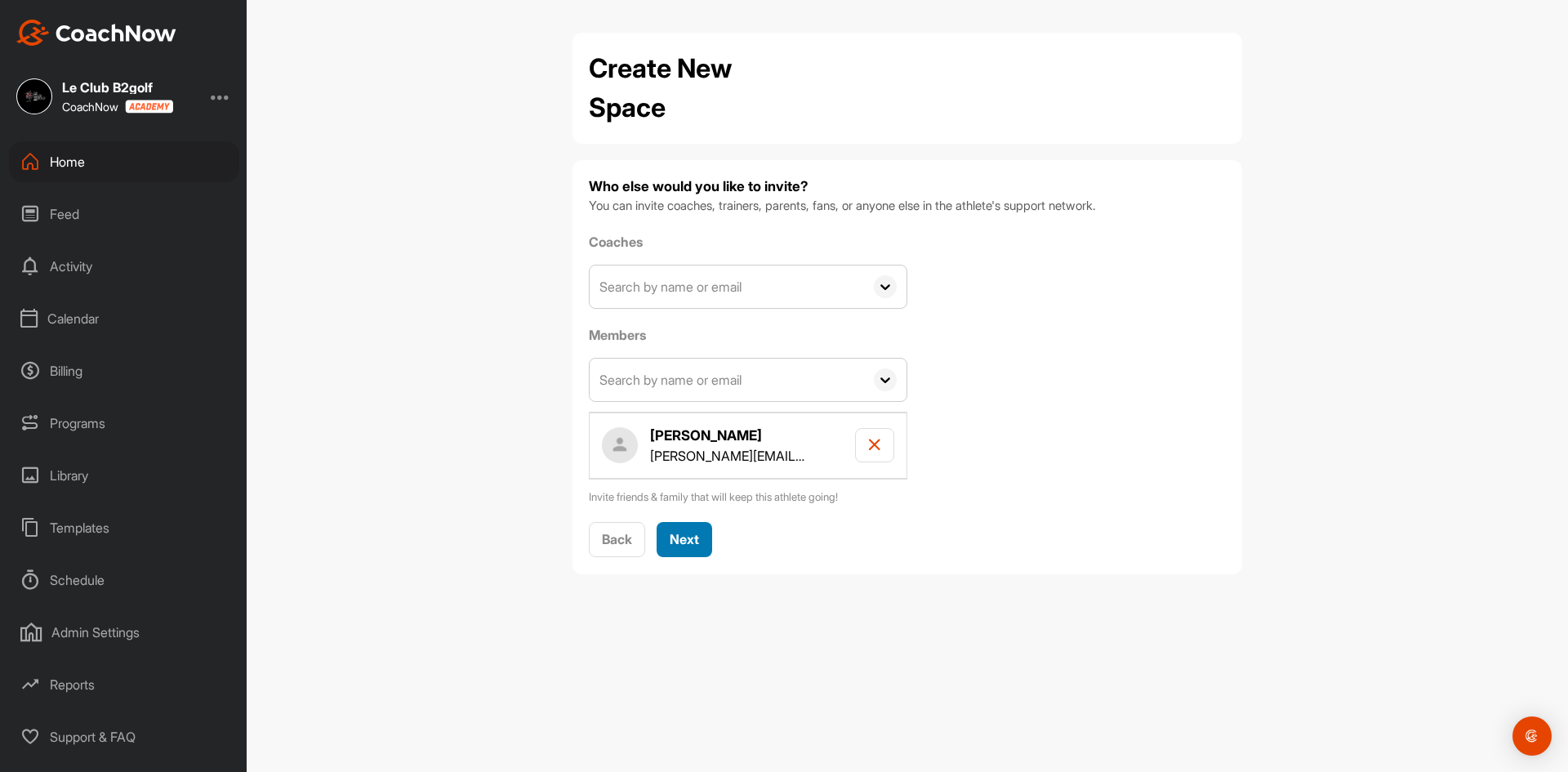
click at [687, 536] on span "Next" at bounding box center [684, 539] width 29 height 17
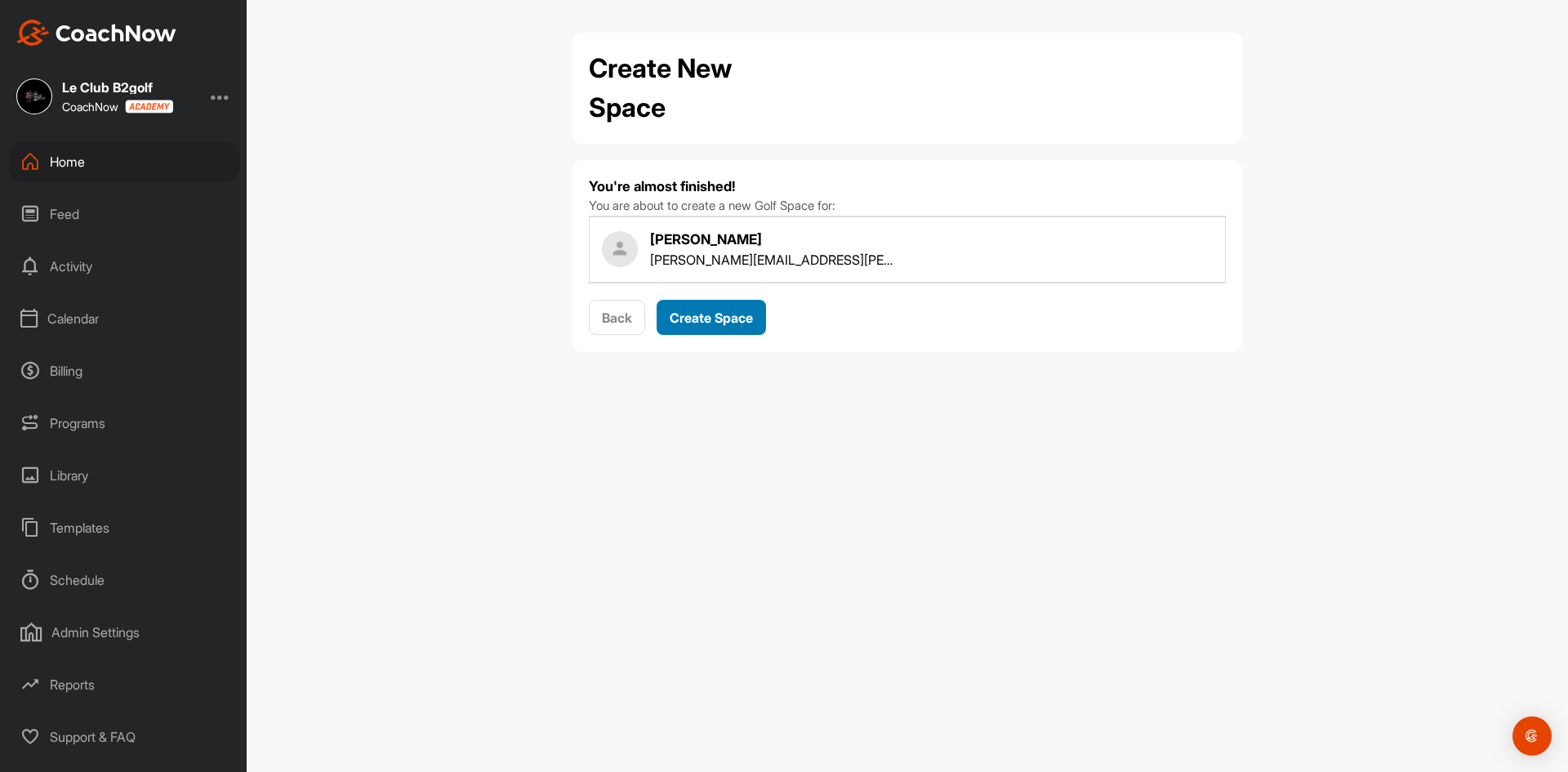
click at [699, 312] on span "Create Space" at bounding box center [711, 318] width 83 height 17
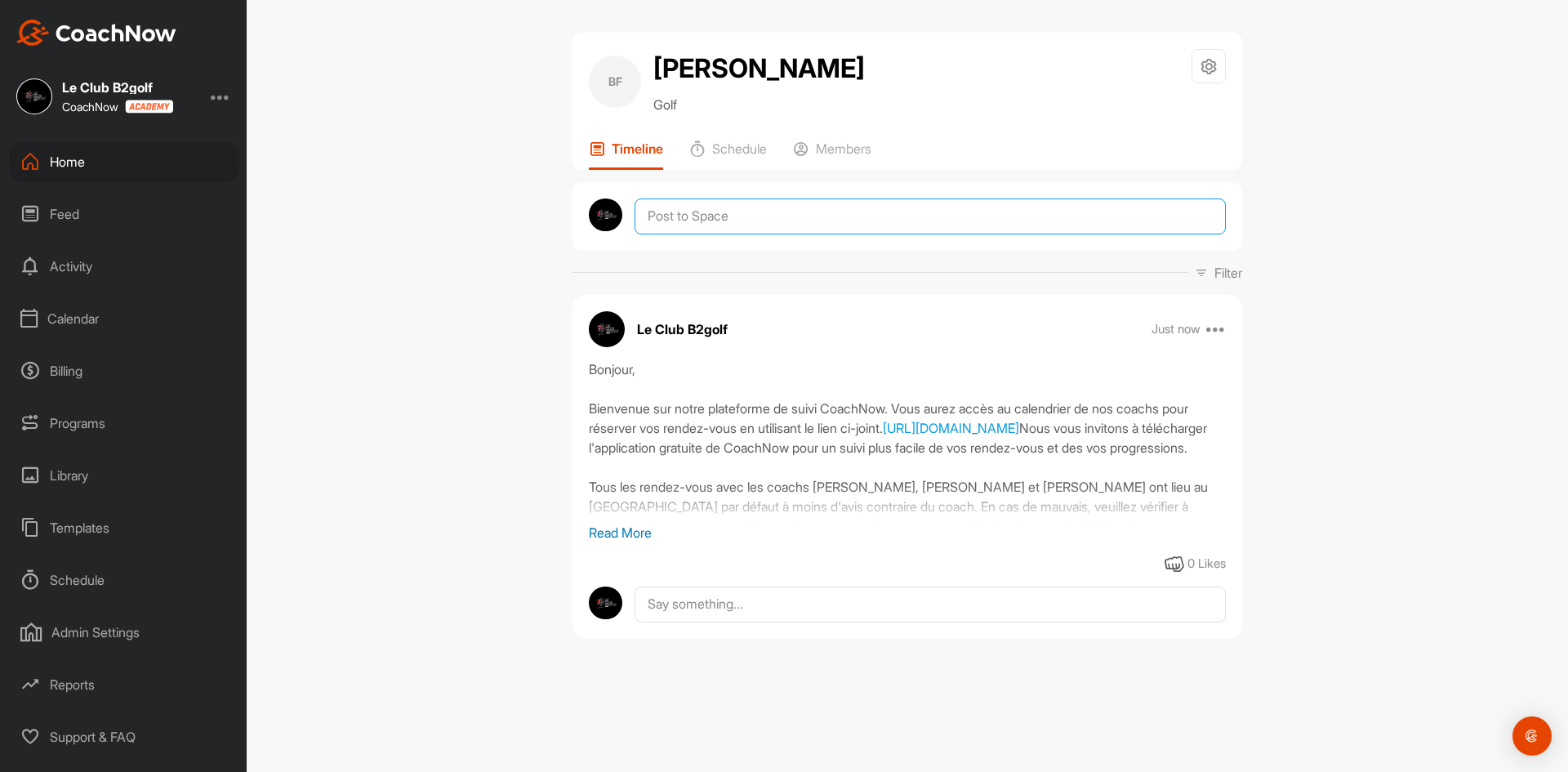
click at [726, 210] on textarea at bounding box center [930, 216] width 591 height 36
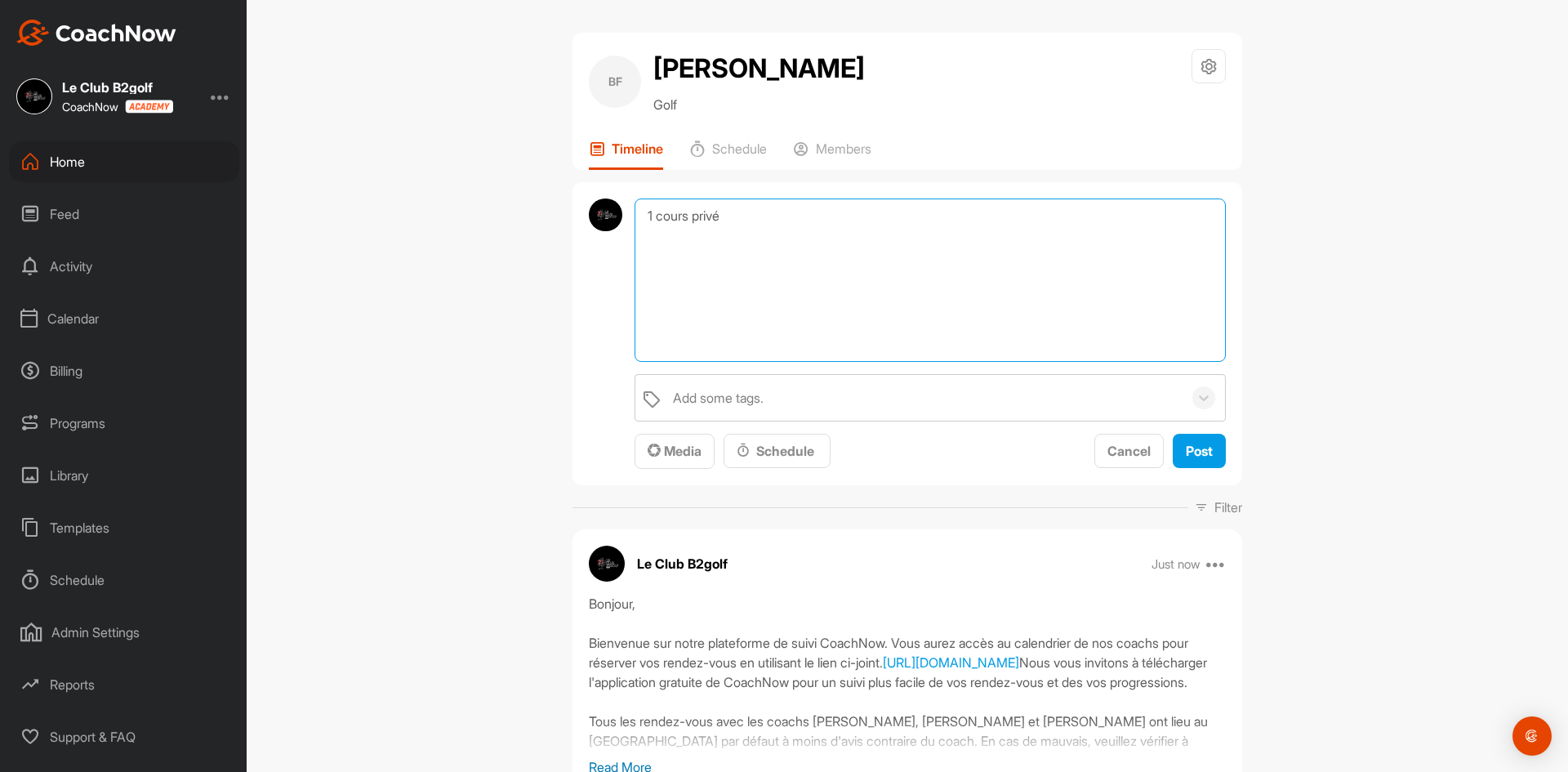
paste textarea "Commande #K2F16"
type textarea "1 cours privé Commande #K2F16"
click at [1202, 454] on span "Post" at bounding box center [1199, 451] width 27 height 17
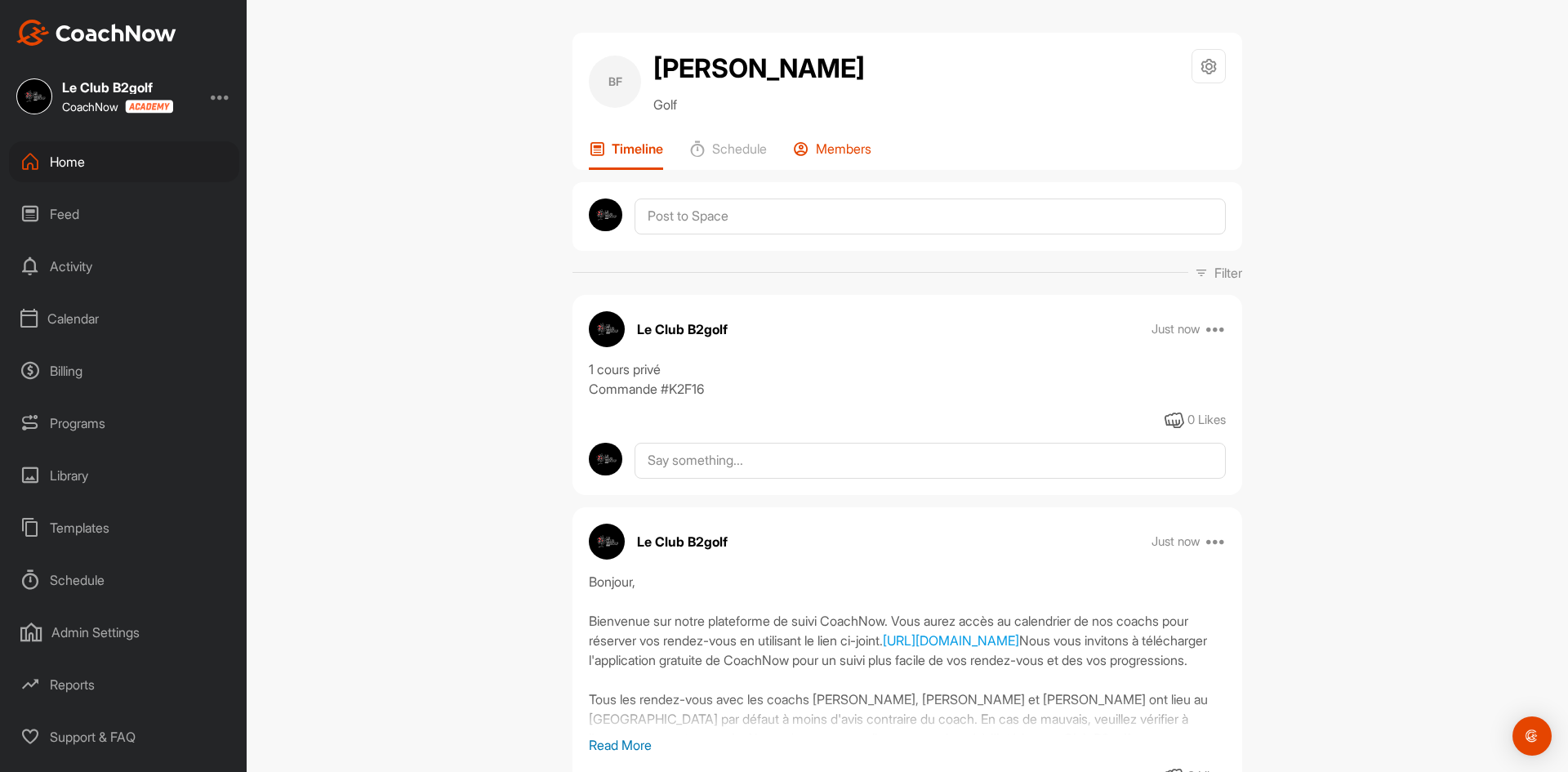
click at [835, 146] on p "Members" at bounding box center [843, 148] width 56 height 17
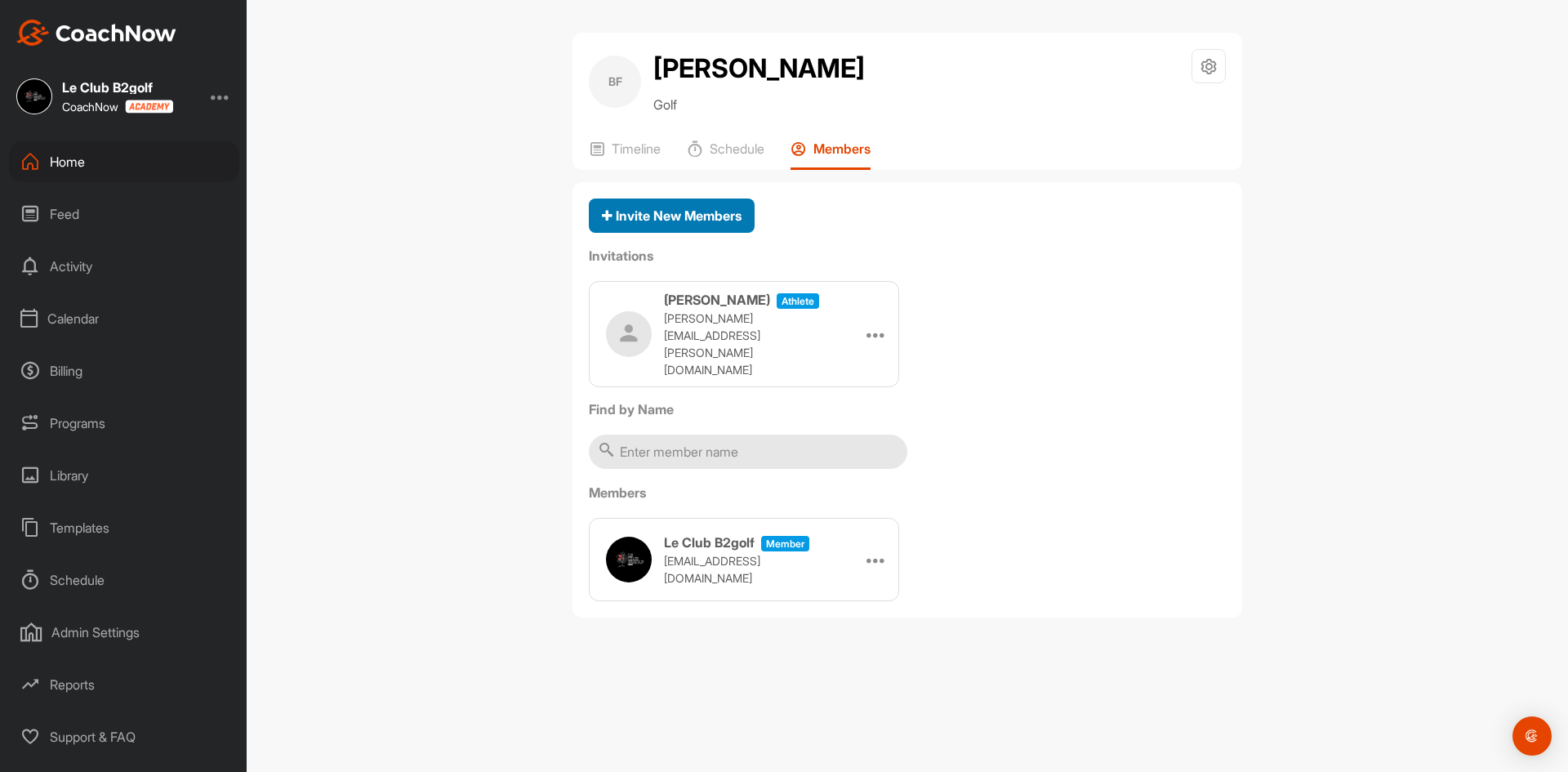
click at [697, 208] on span "Invite New Members" at bounding box center [672, 216] width 139 height 17
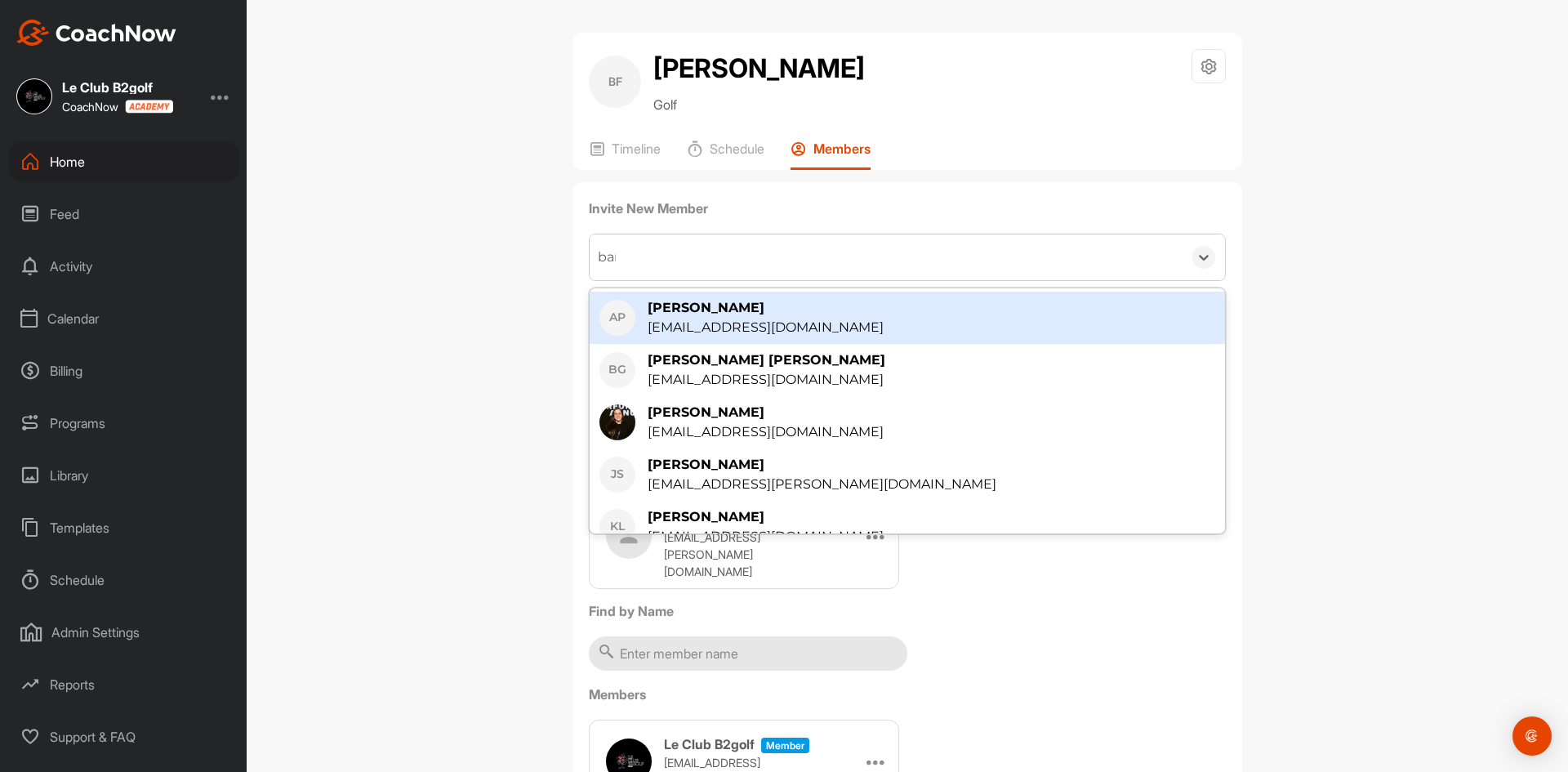
type input "barr"
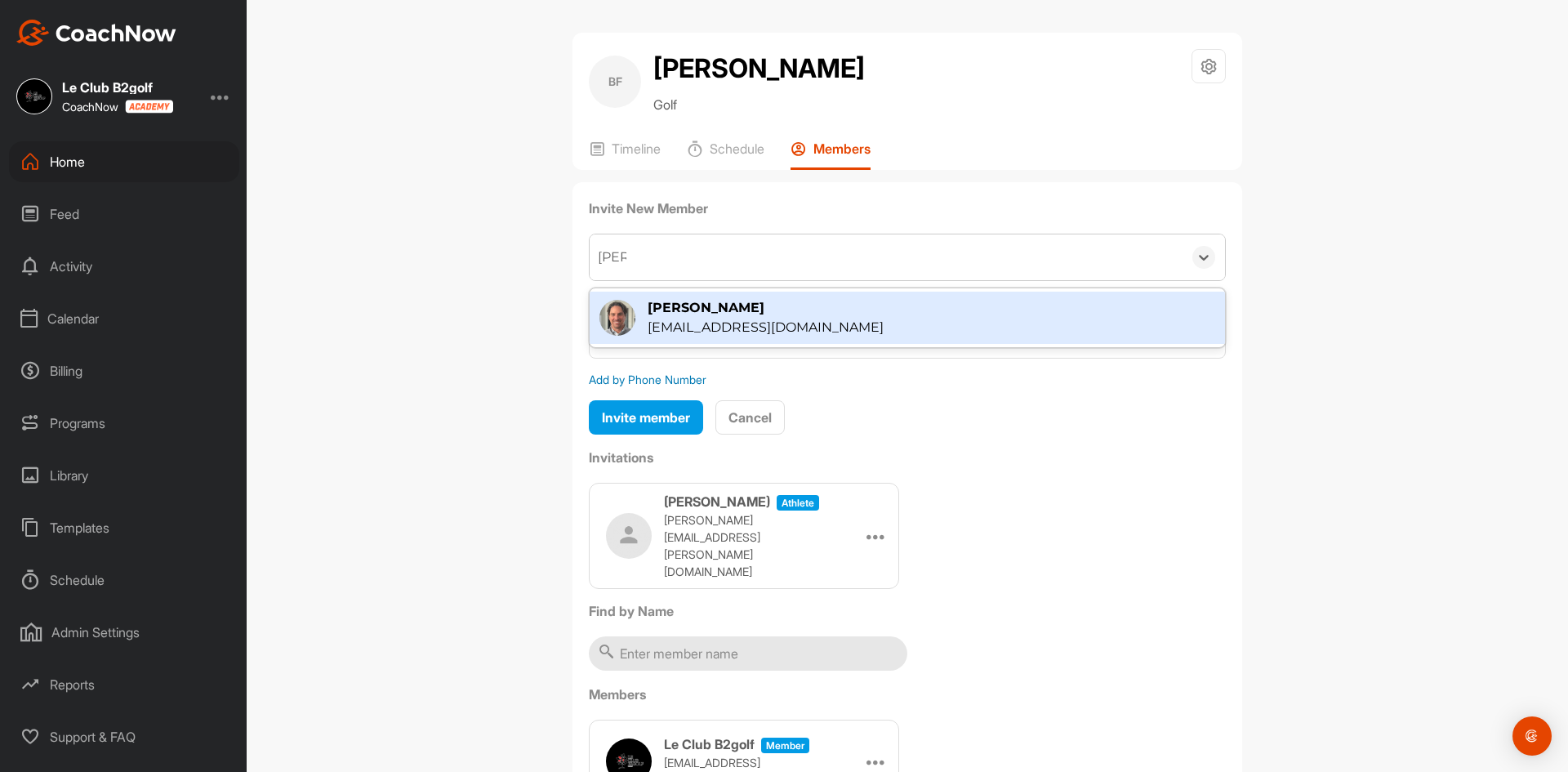
click at [686, 319] on div "mbarre@b2golf.ca" at bounding box center [765, 328] width 236 height 20
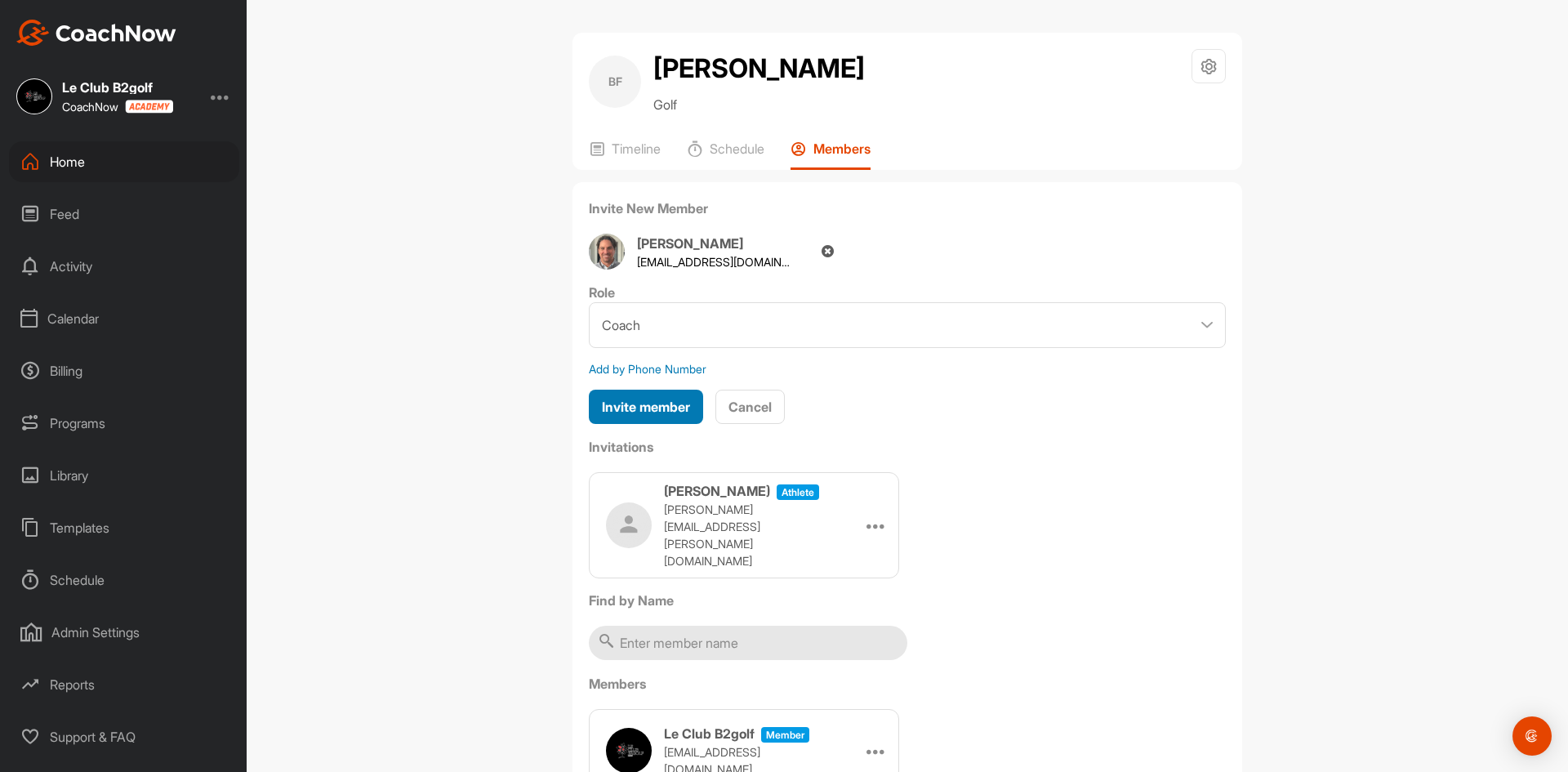
click at [656, 399] on span "Invite member" at bounding box center [646, 407] width 88 height 17
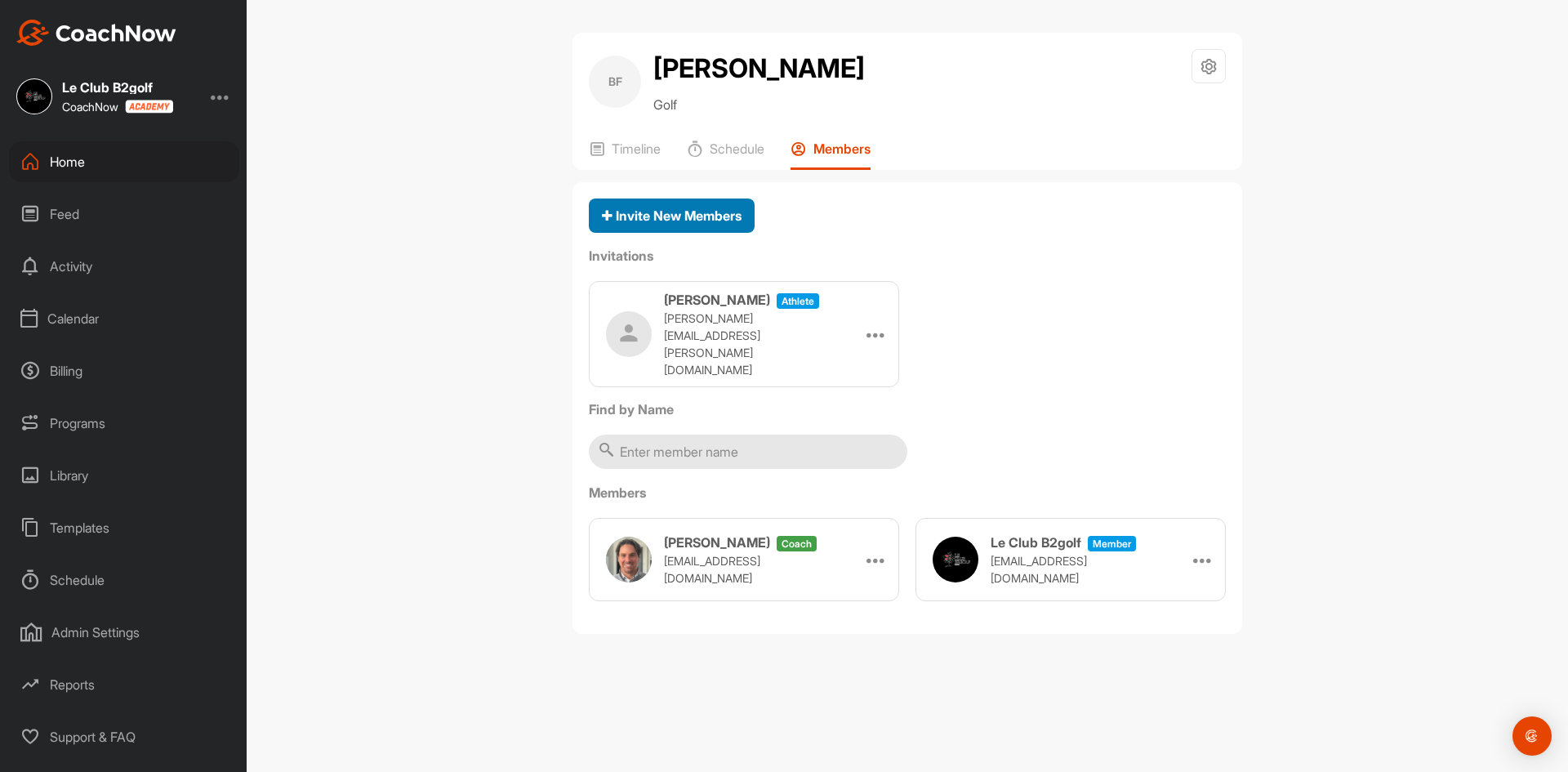
click at [697, 217] on span "Invite New Members" at bounding box center [672, 216] width 139 height 17
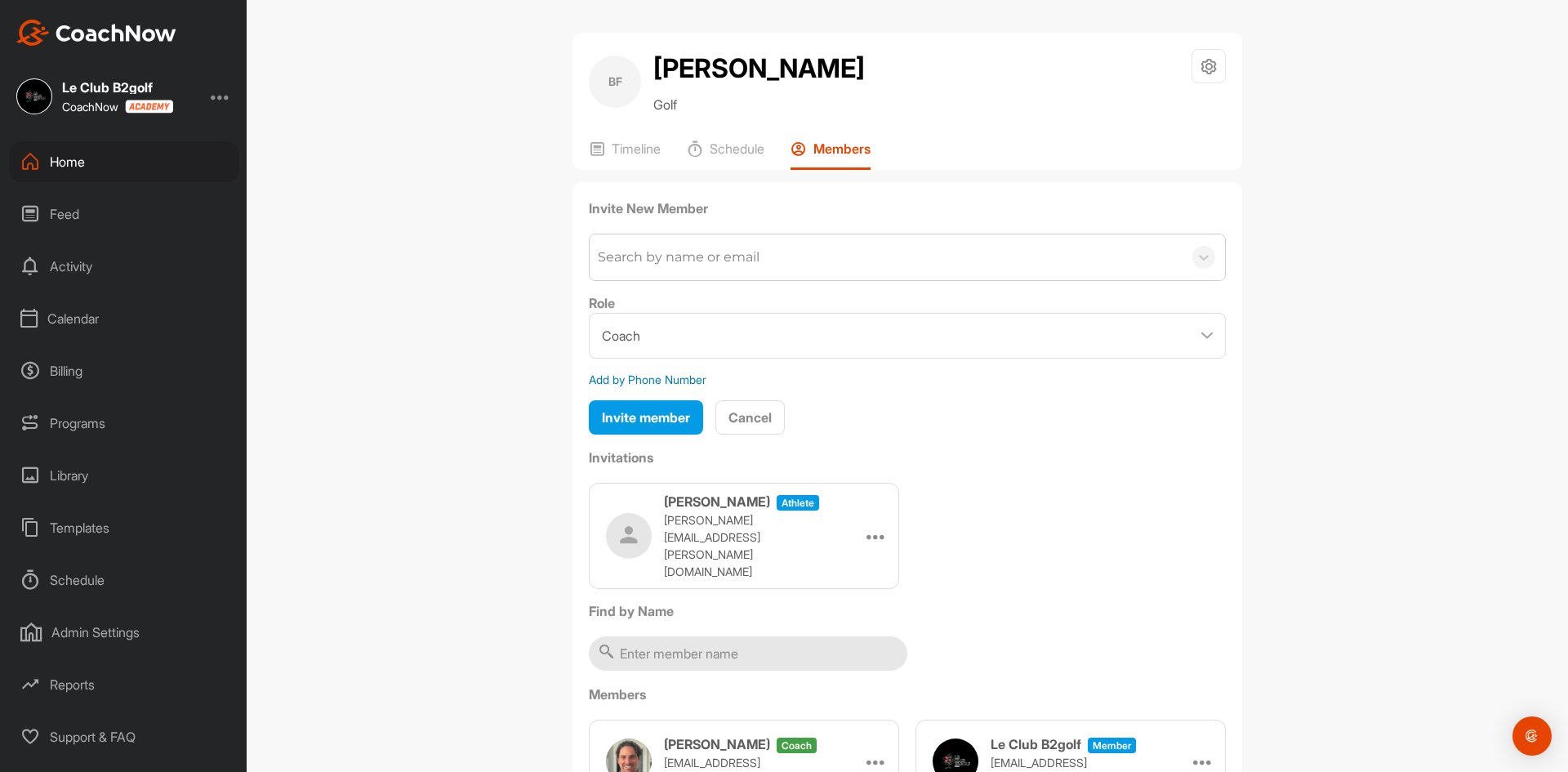
click at [691, 262] on div "Search by name or email" at bounding box center [678, 257] width 162 height 20
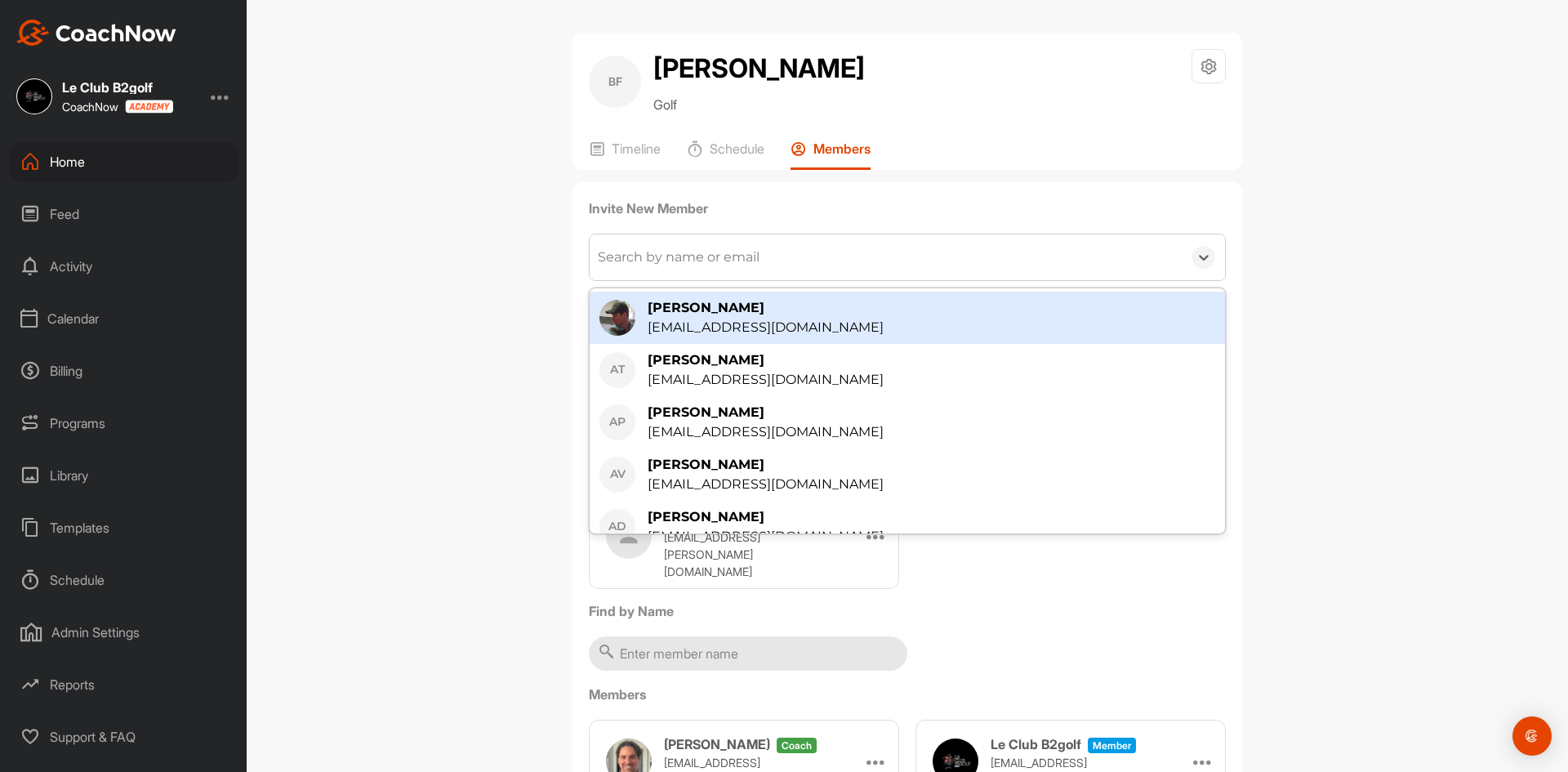
click at [688, 257] on div "Search by name or email" at bounding box center [678, 257] width 162 height 20
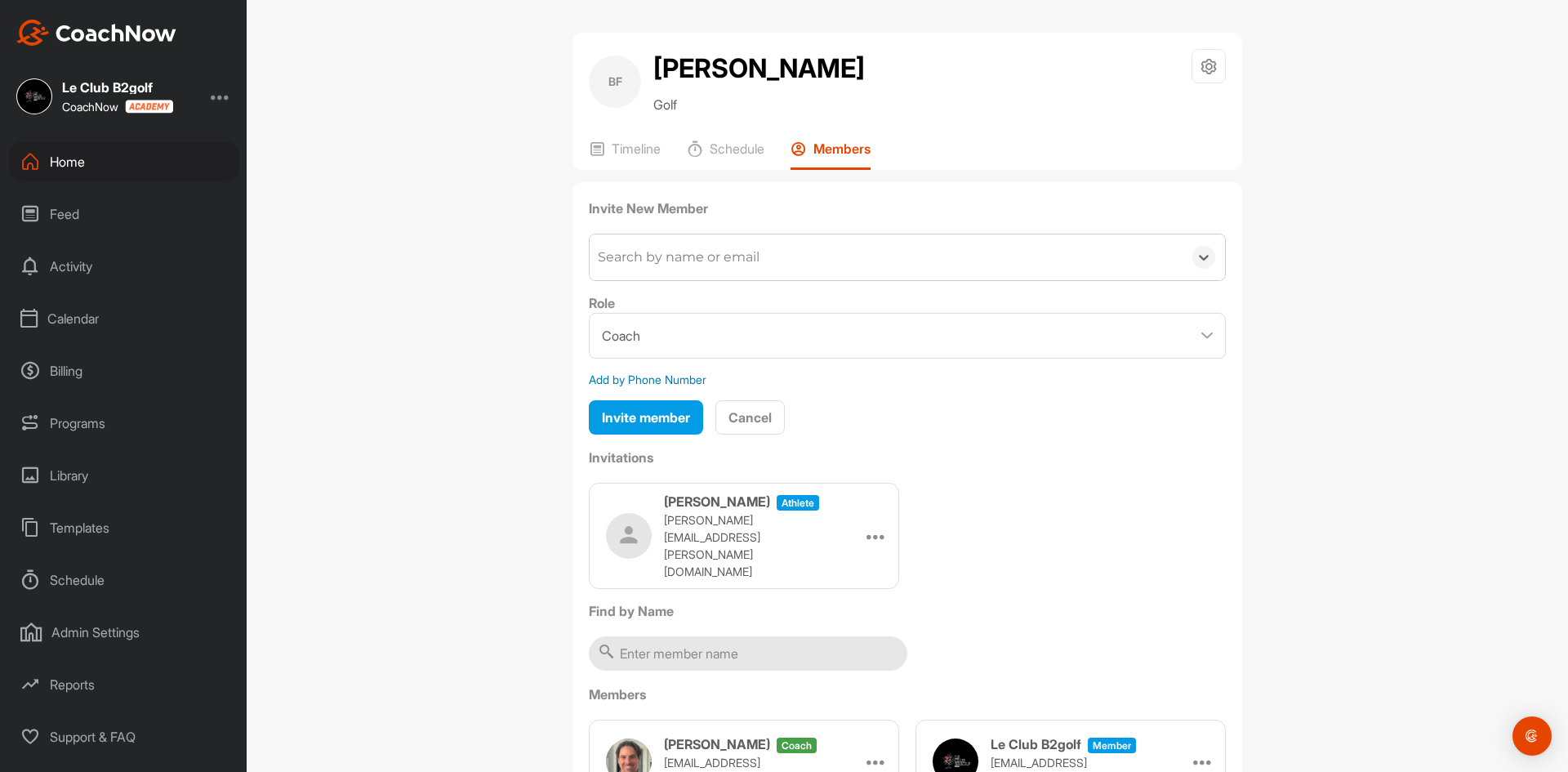
click at [688, 257] on div "Search by name or email" at bounding box center [678, 257] width 162 height 20
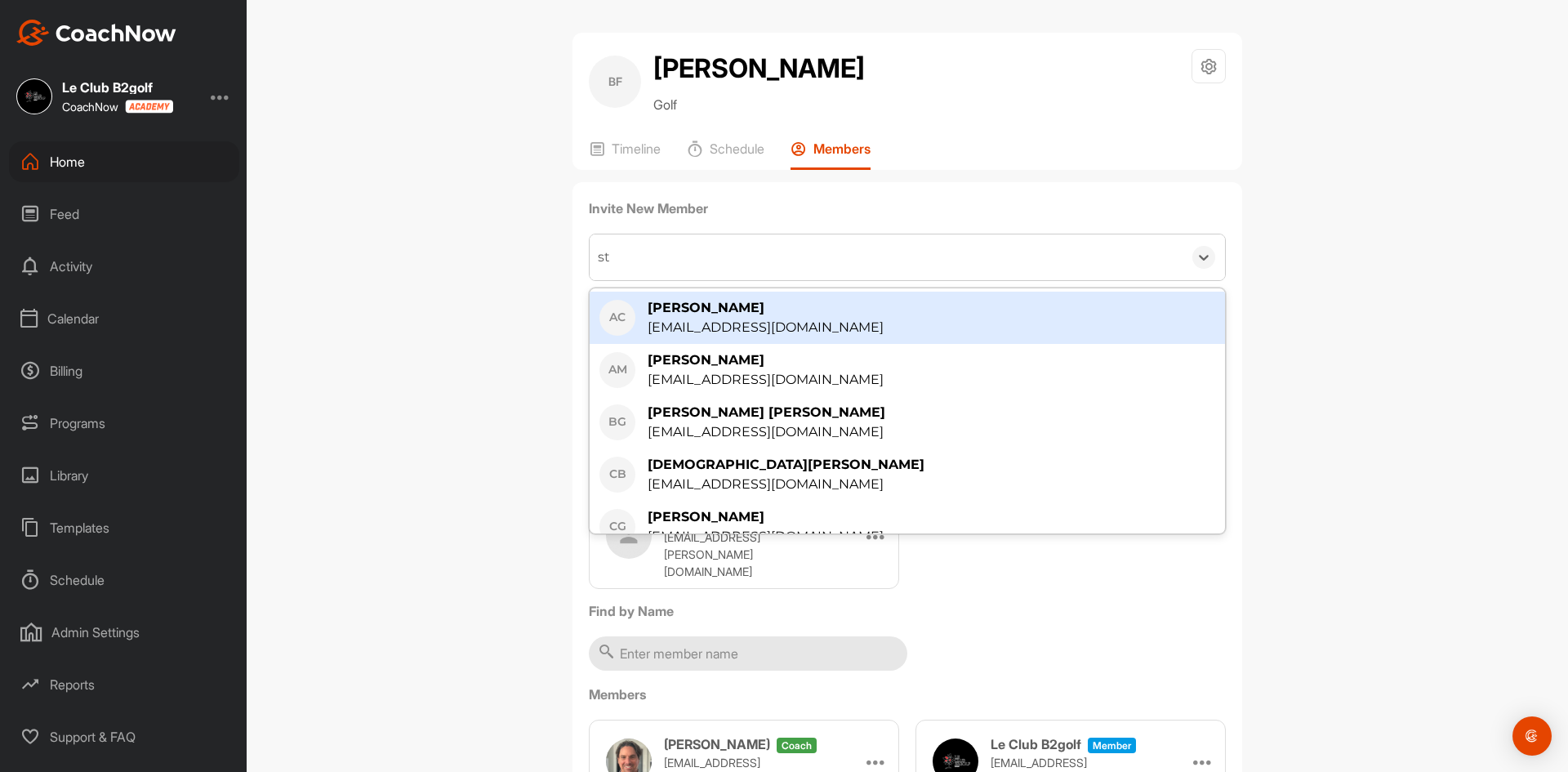
type input "stp"
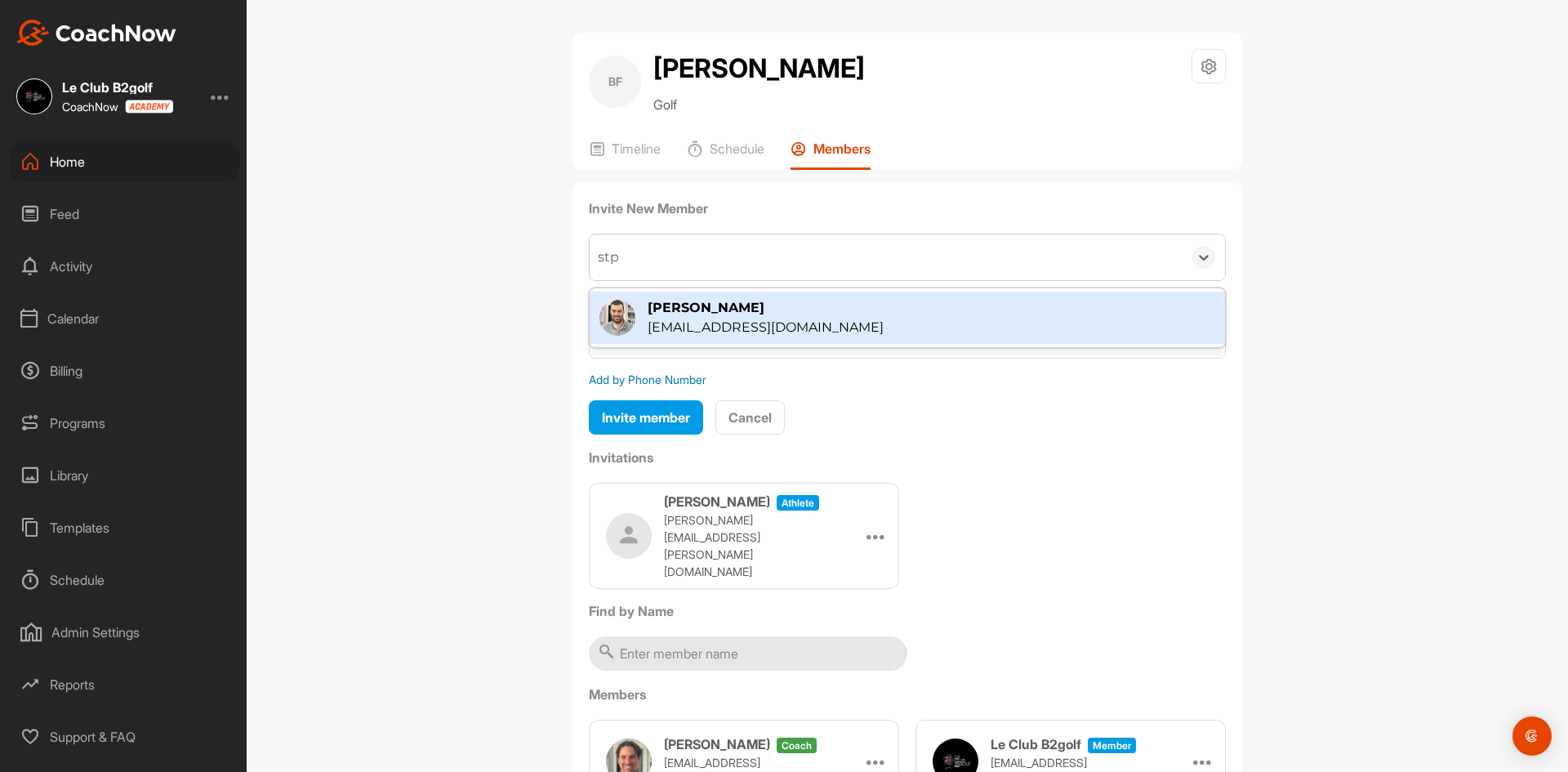
click at [676, 308] on div "Louis Gabriel St-Pierre" at bounding box center [765, 308] width 236 height 20
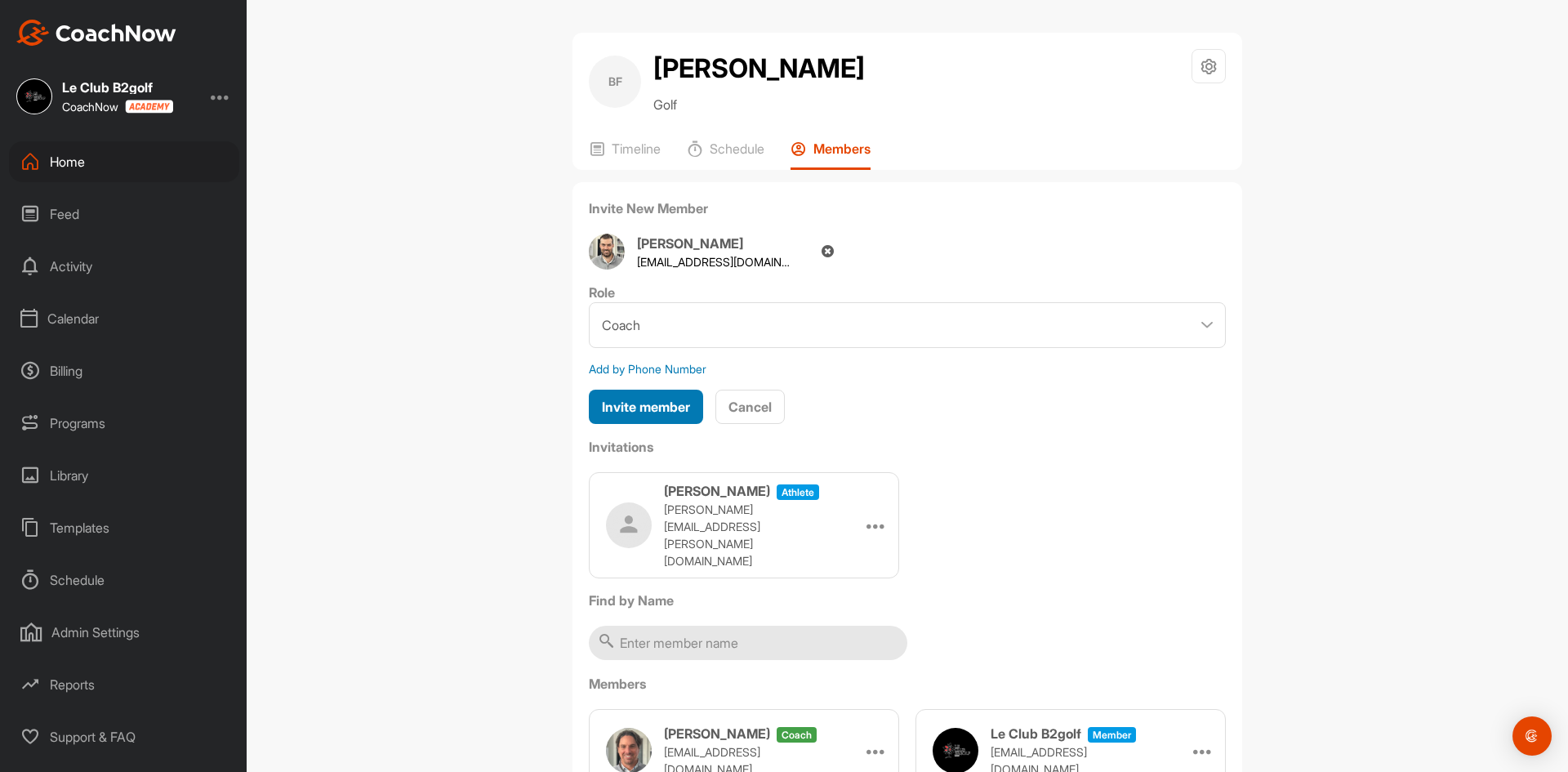
click at [638, 405] on span "Invite member" at bounding box center [646, 407] width 88 height 17
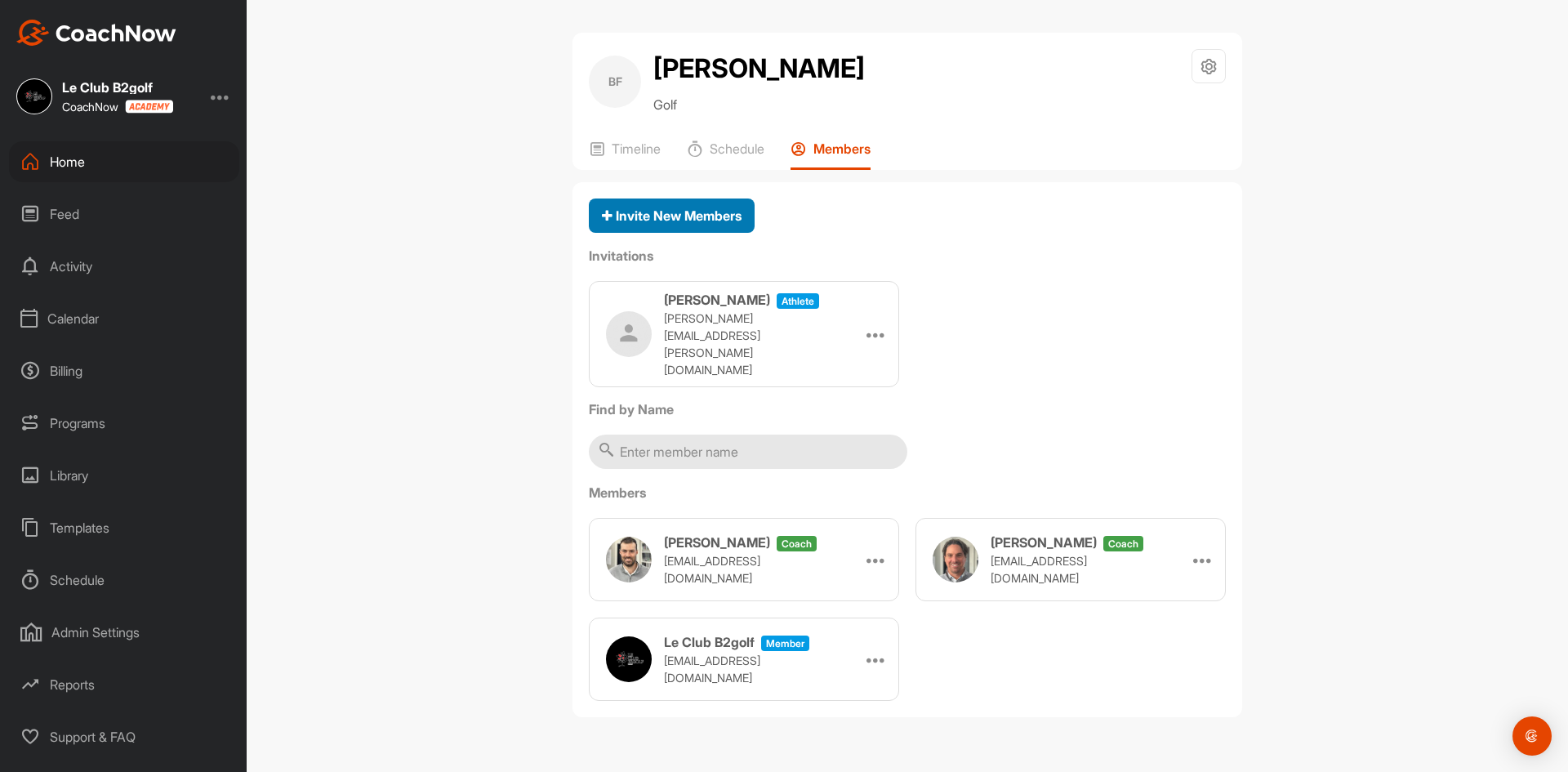
click at [706, 216] on span "Invite New Members" at bounding box center [672, 216] width 139 height 17
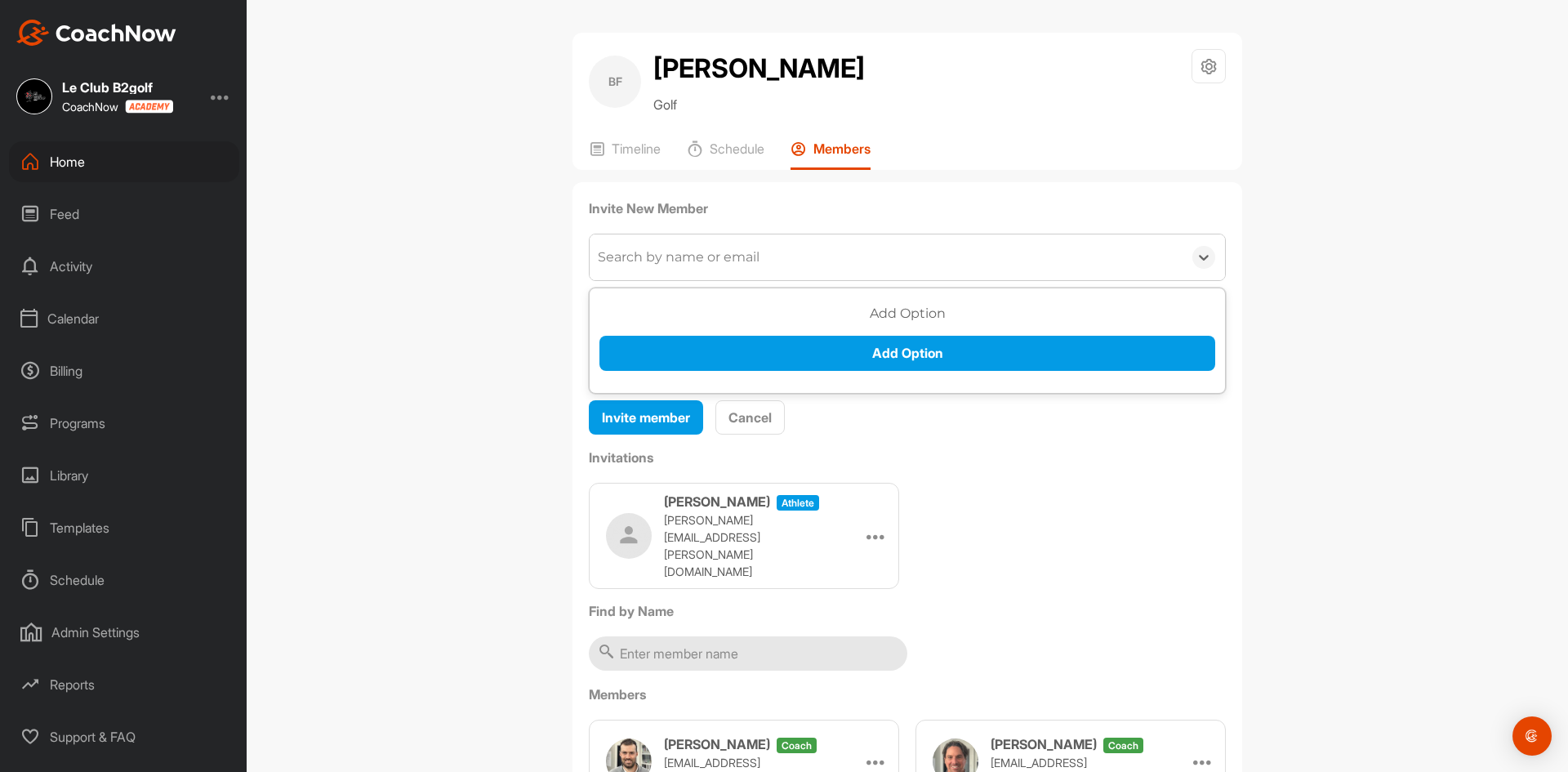
click at [655, 260] on div "Search by name or email" at bounding box center [678, 257] width 162 height 20
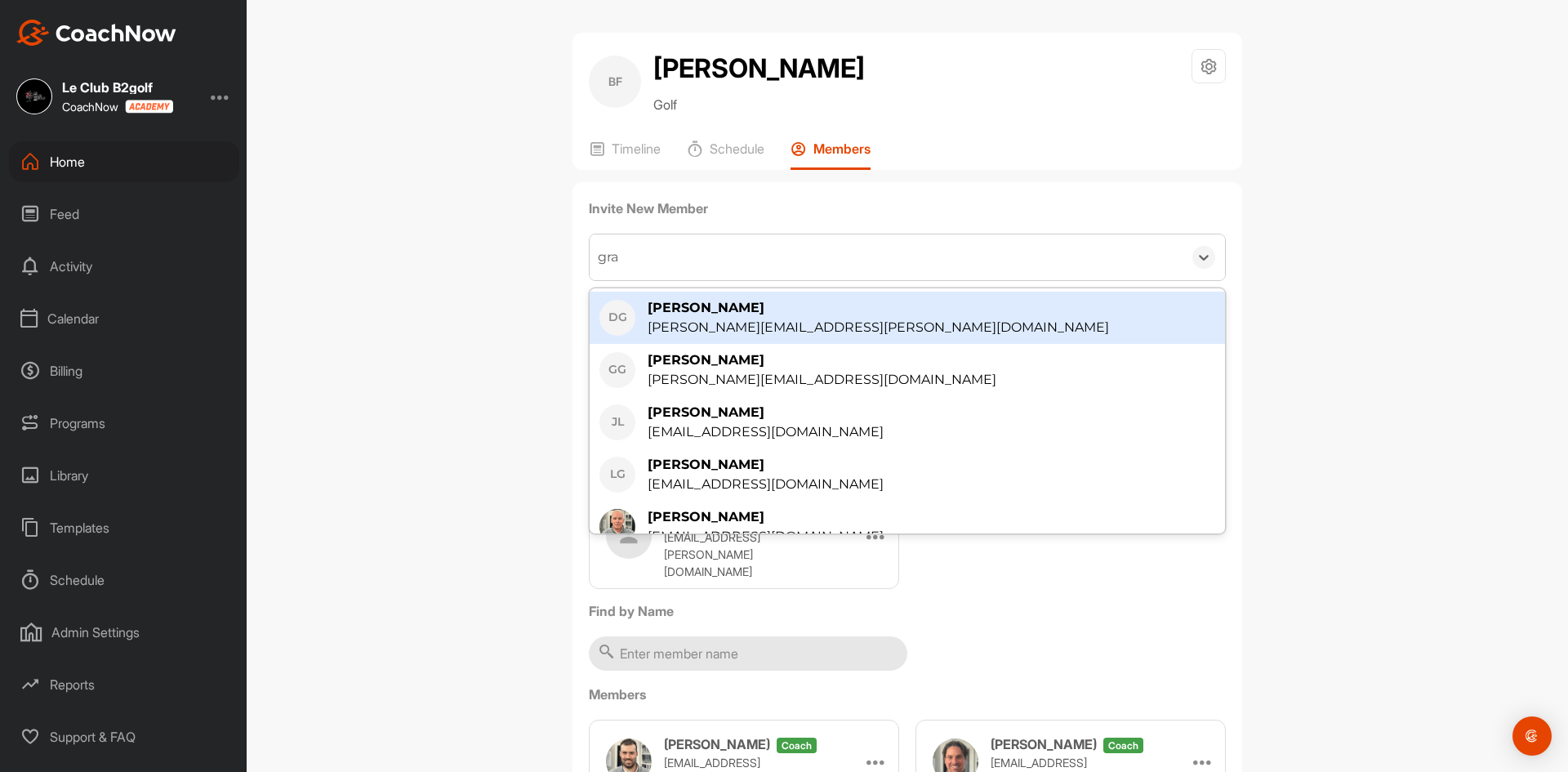
type input "grav"
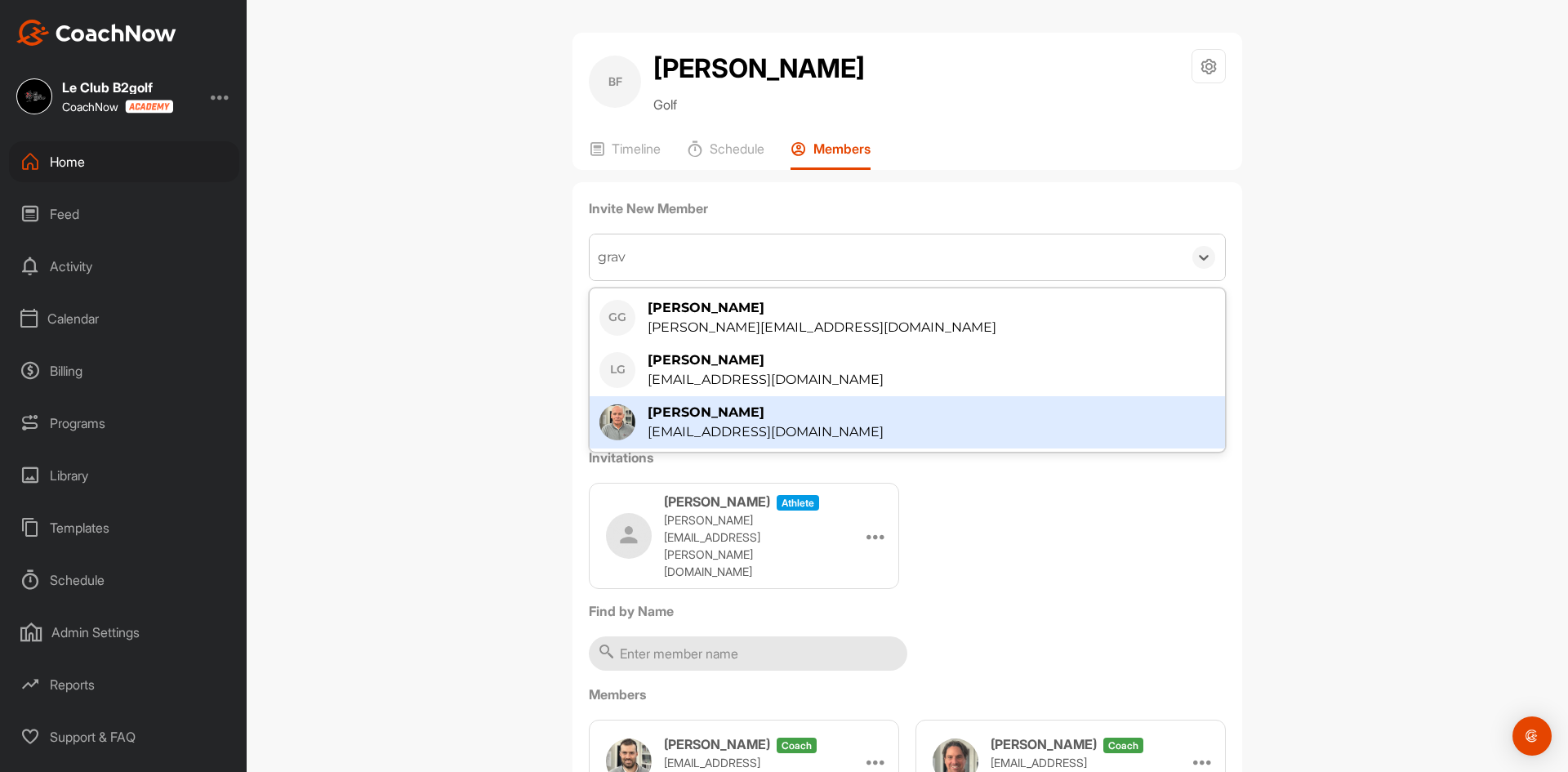
click at [705, 416] on div "Pierre Gravel" at bounding box center [765, 413] width 236 height 20
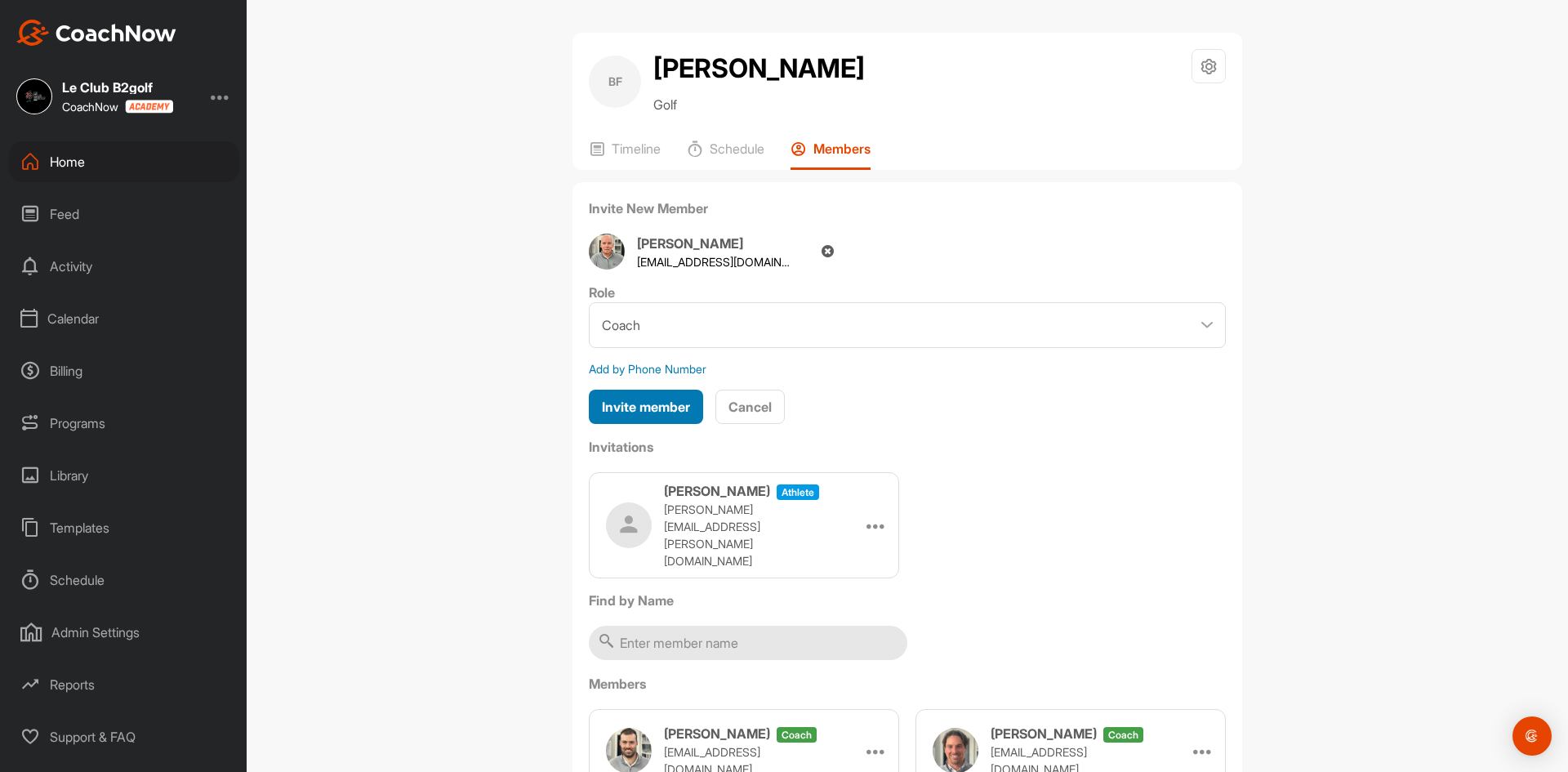
click at [666, 402] on span "Invite member" at bounding box center [646, 407] width 88 height 17
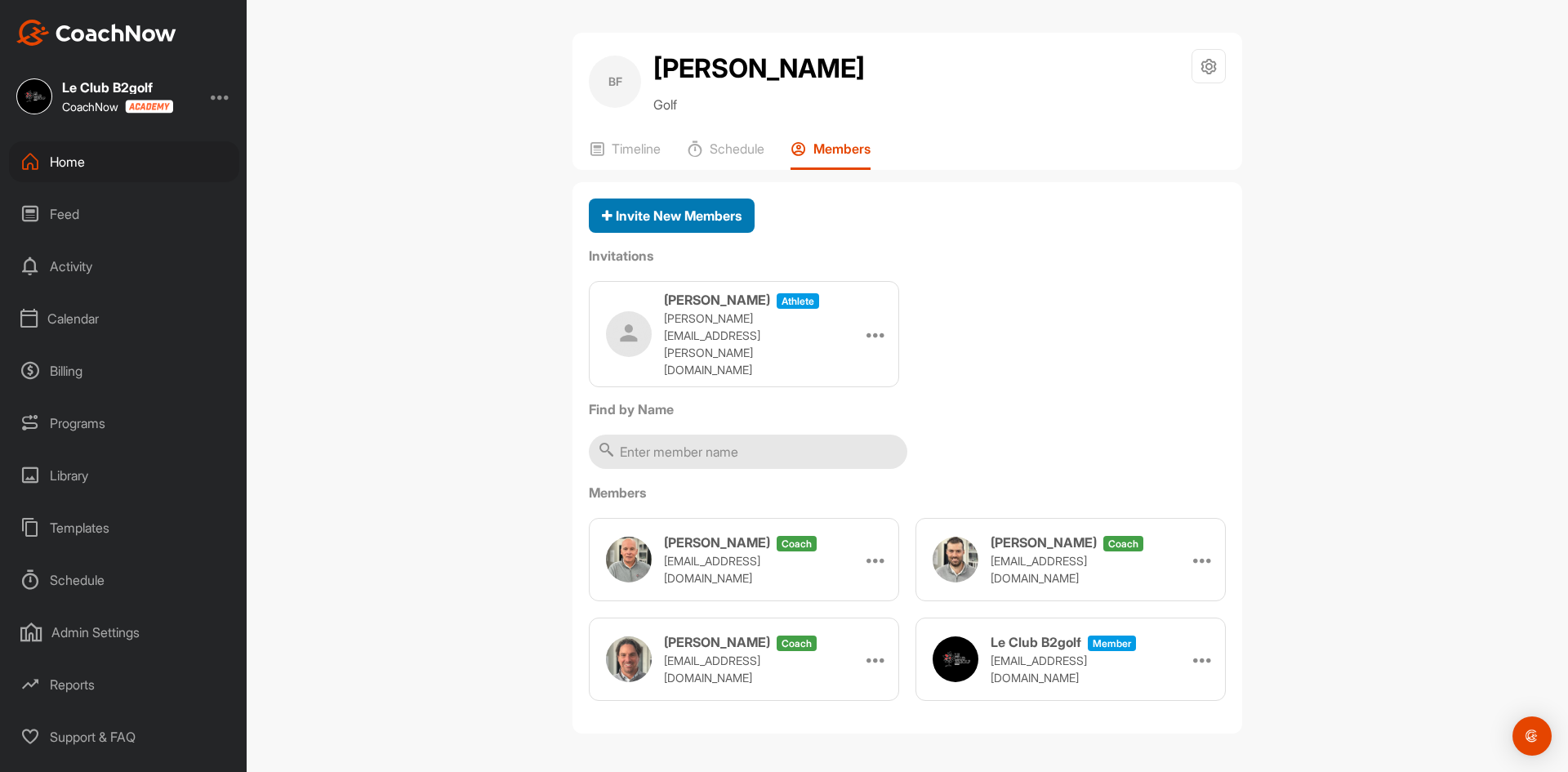
click at [706, 219] on span "Invite New Members" at bounding box center [672, 216] width 139 height 17
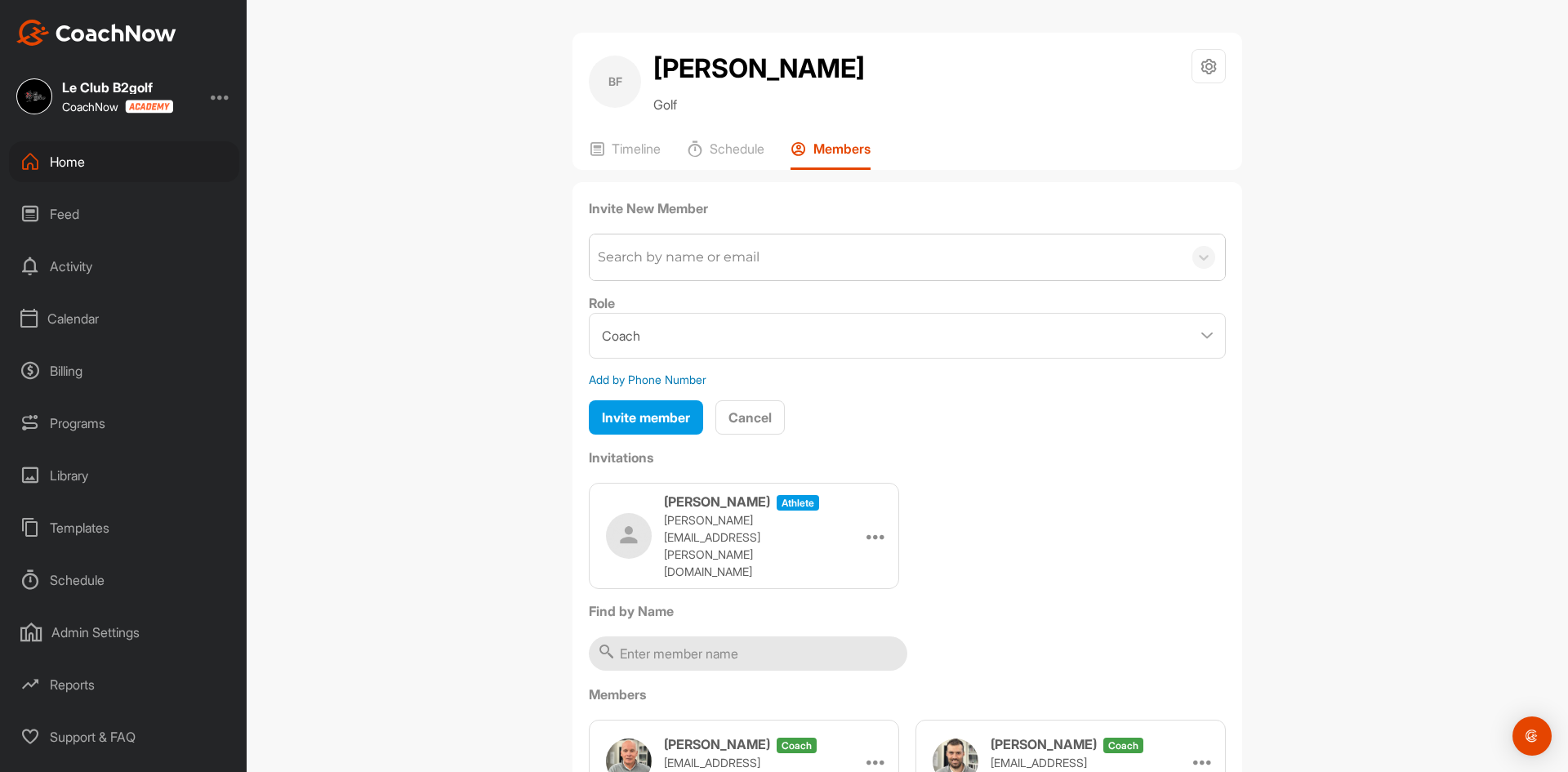
click at [682, 250] on div "Search by name or email" at bounding box center [678, 257] width 162 height 20
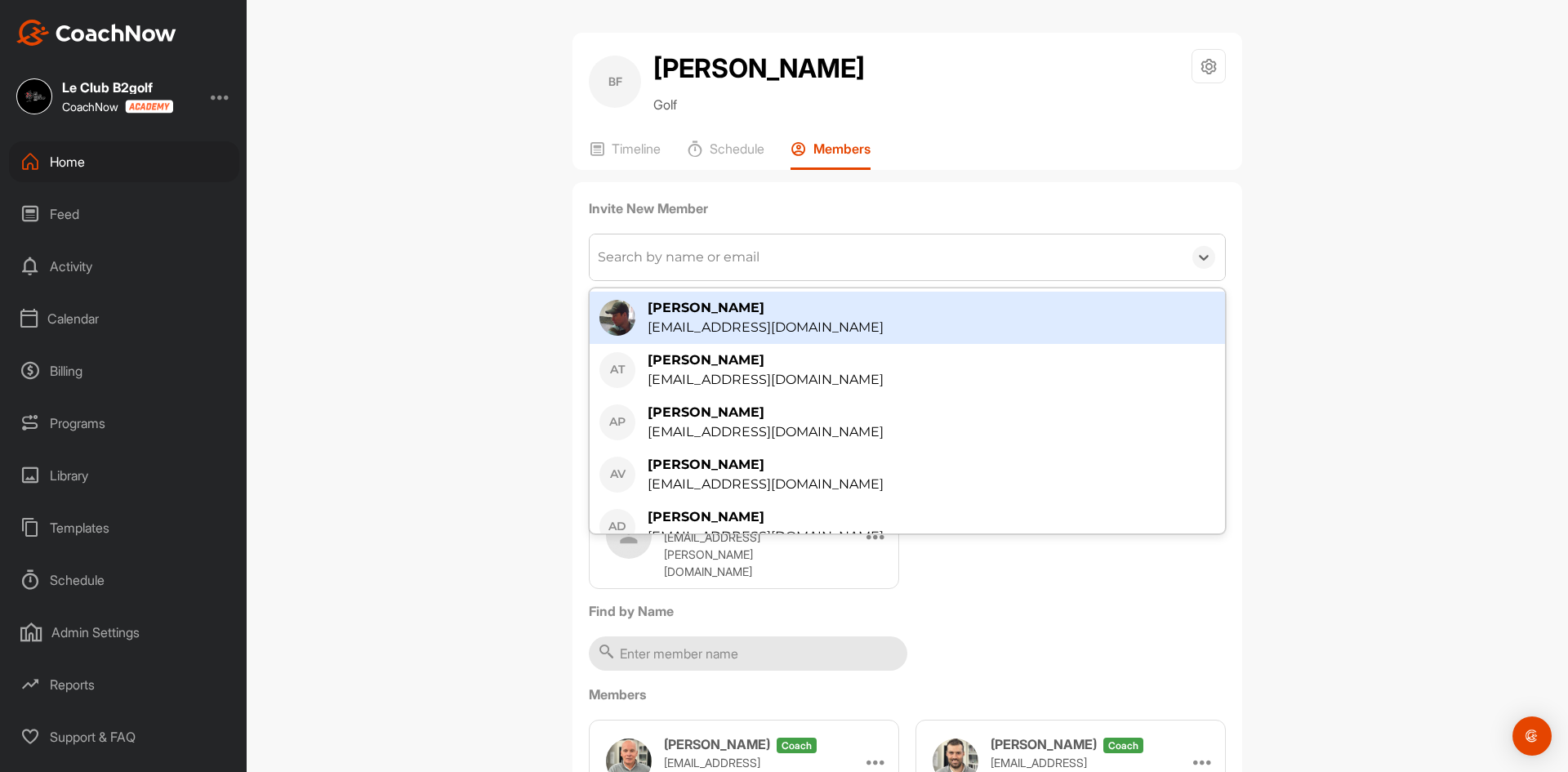
click at [655, 257] on div "Search by name or email" at bounding box center [678, 257] width 162 height 20
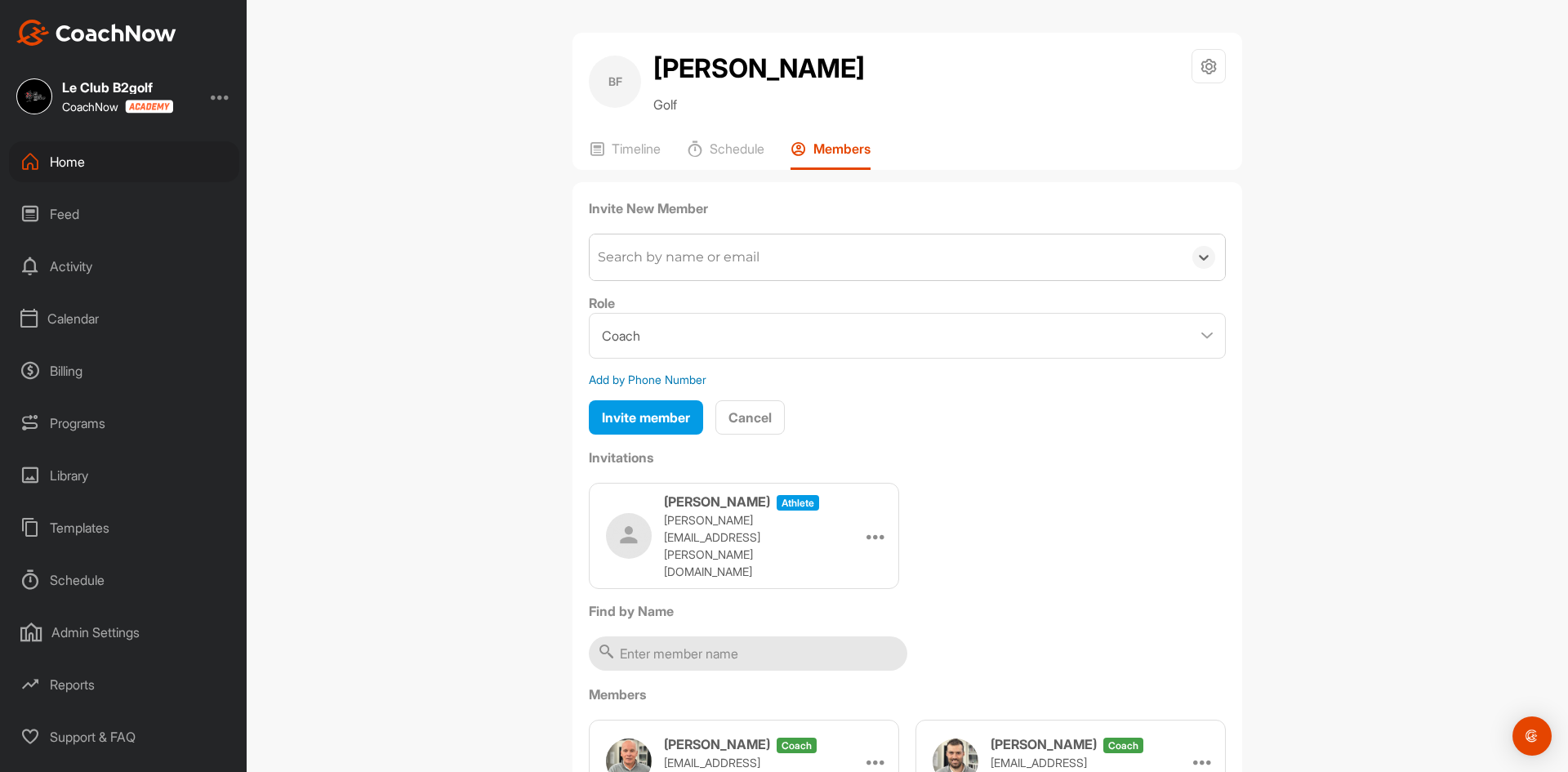
click at [656, 256] on div "Search by name or email" at bounding box center [678, 257] width 162 height 20
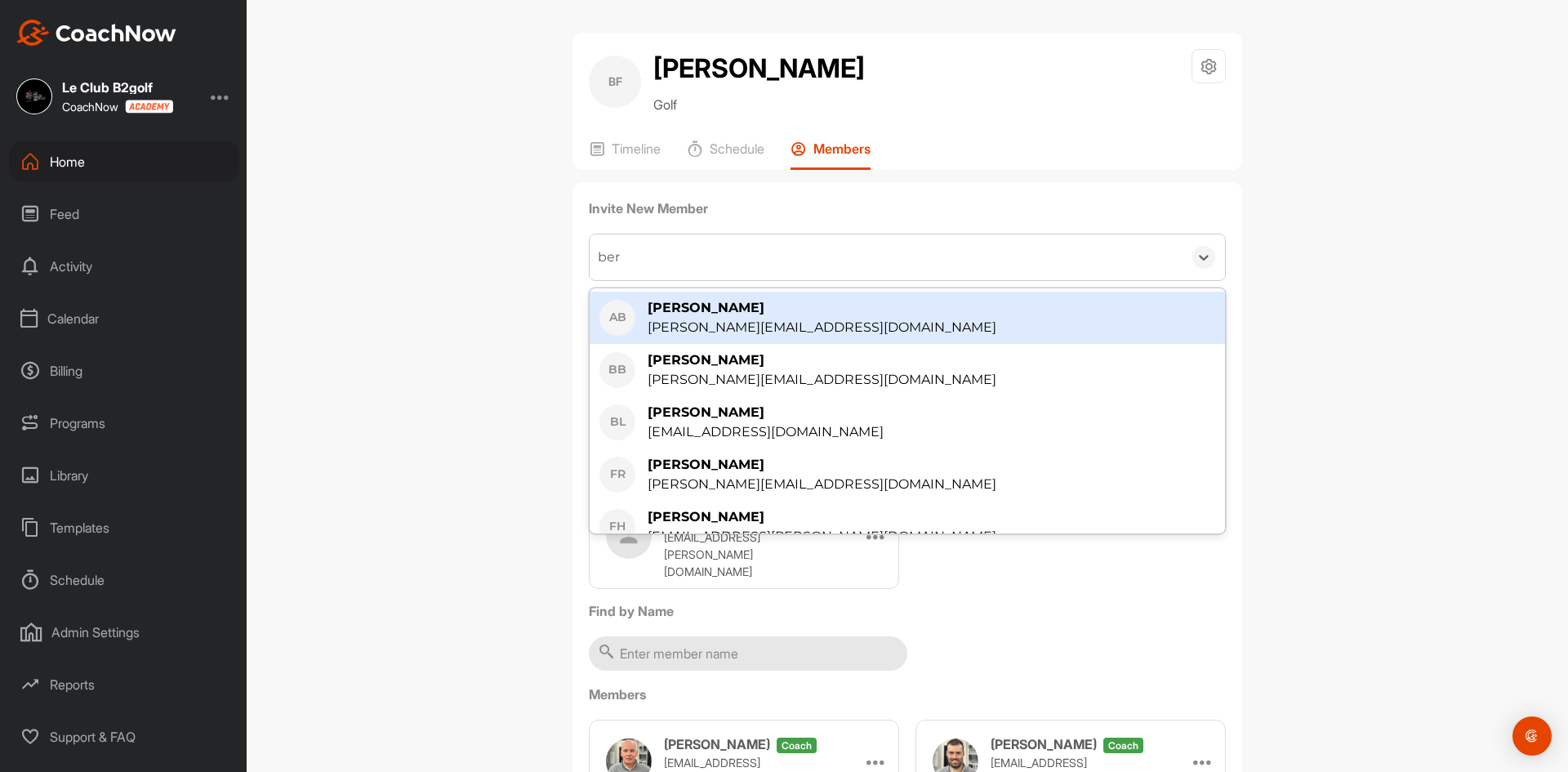
type input "berg"
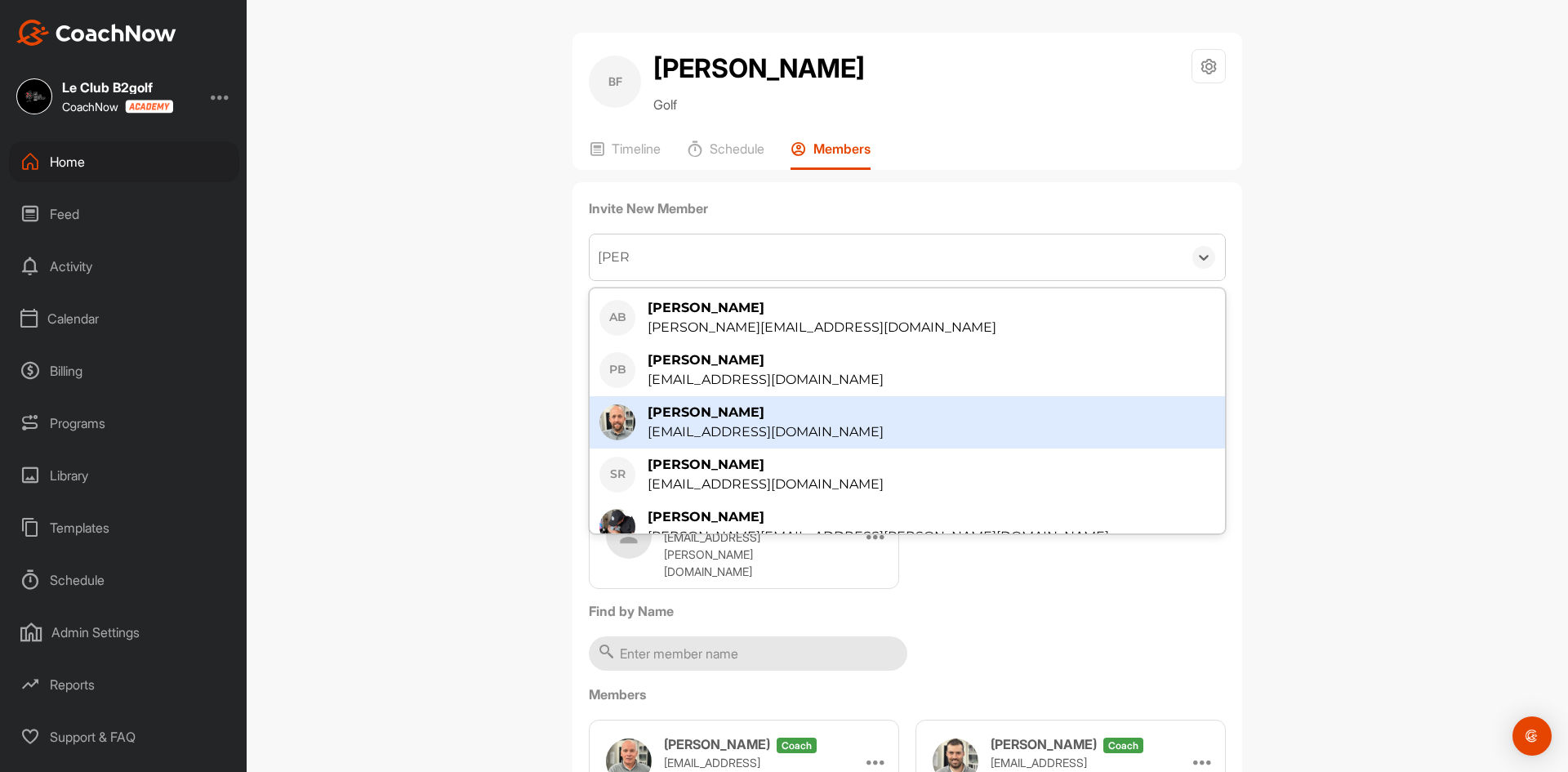
click at [672, 423] on div "plbergeron@b2golf.ca" at bounding box center [765, 432] width 236 height 20
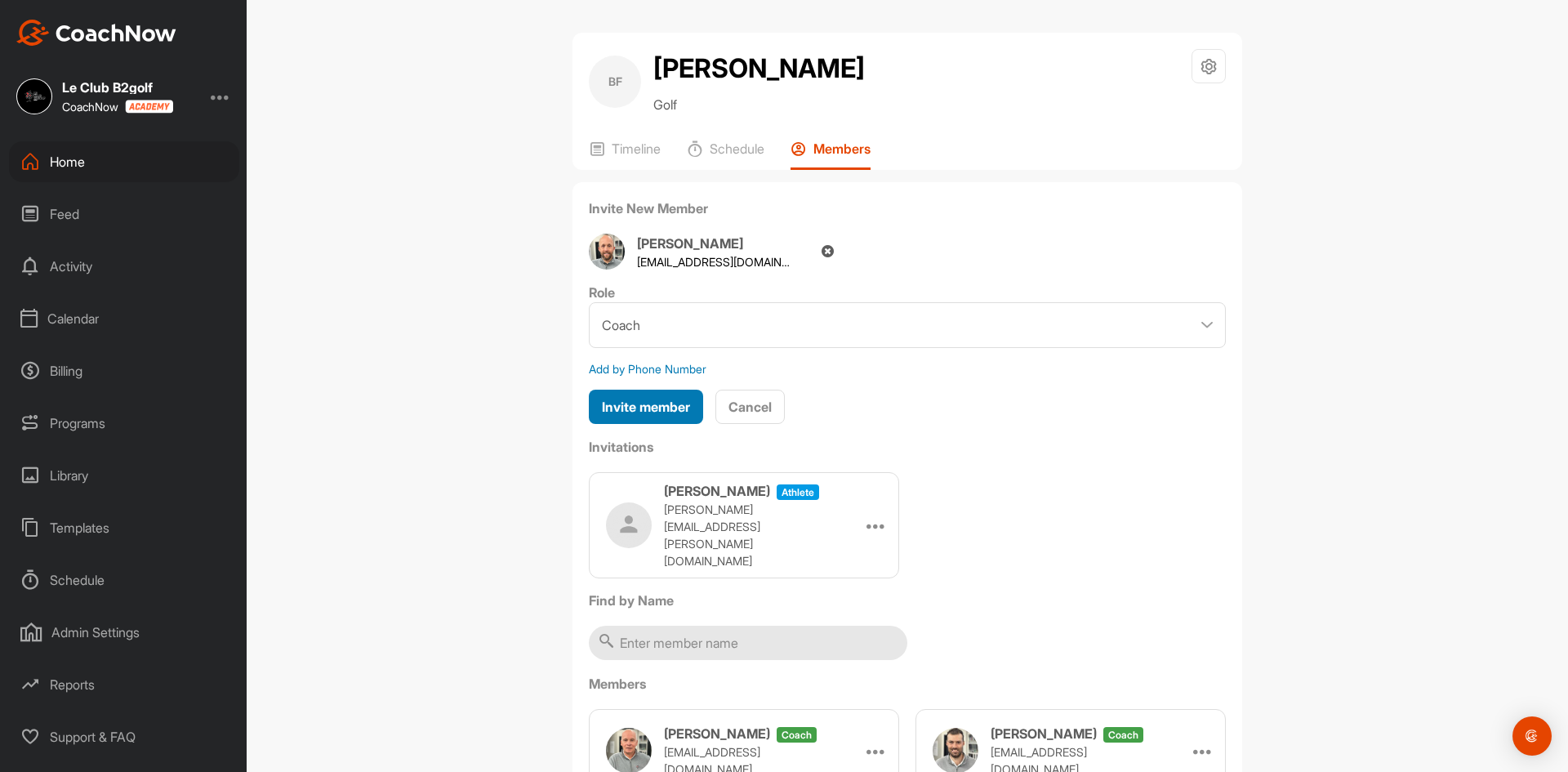
click at [668, 397] on div "Invite member" at bounding box center [646, 407] width 88 height 20
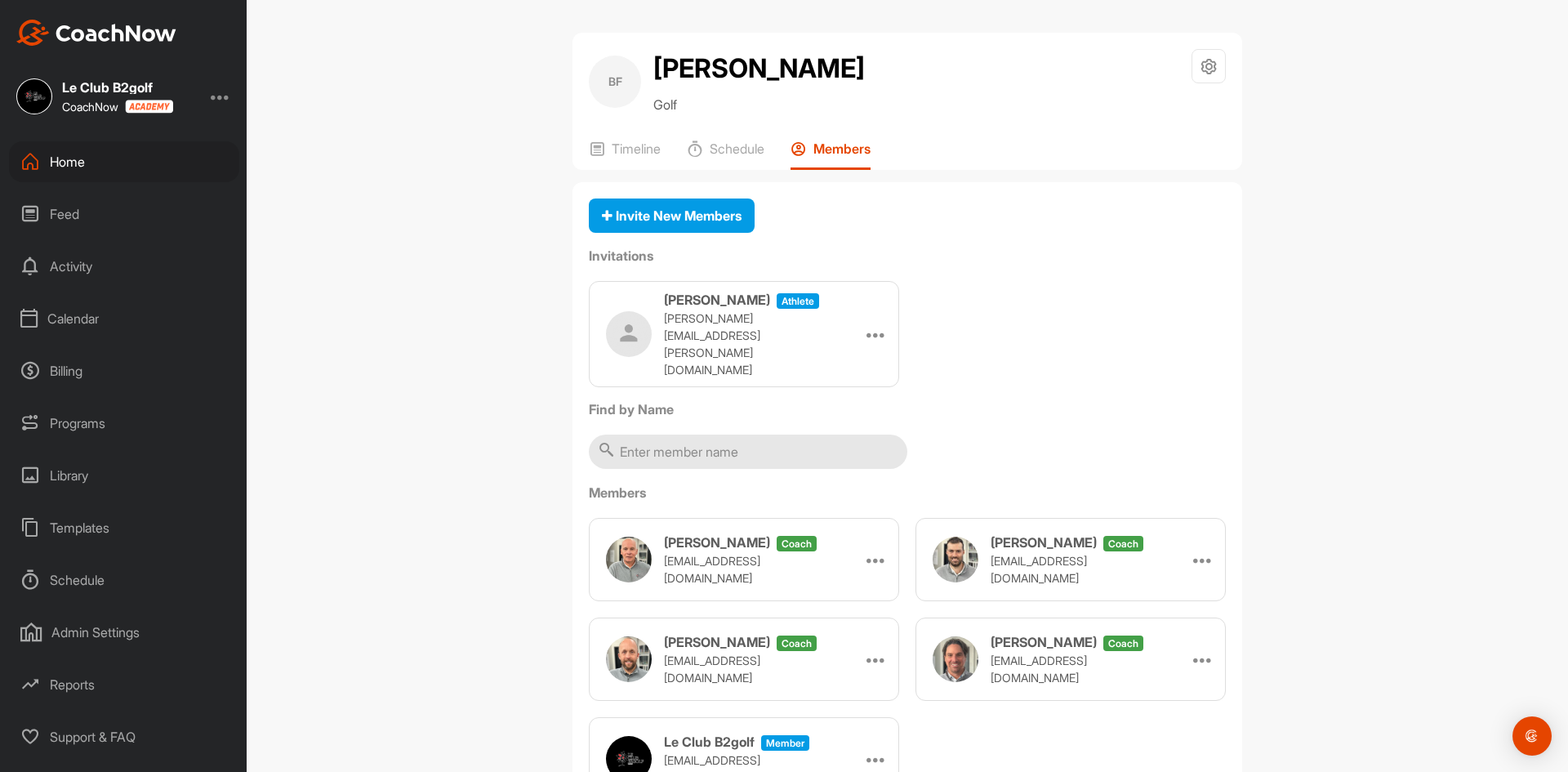
click at [95, 158] on div "Home" at bounding box center [124, 161] width 231 height 41
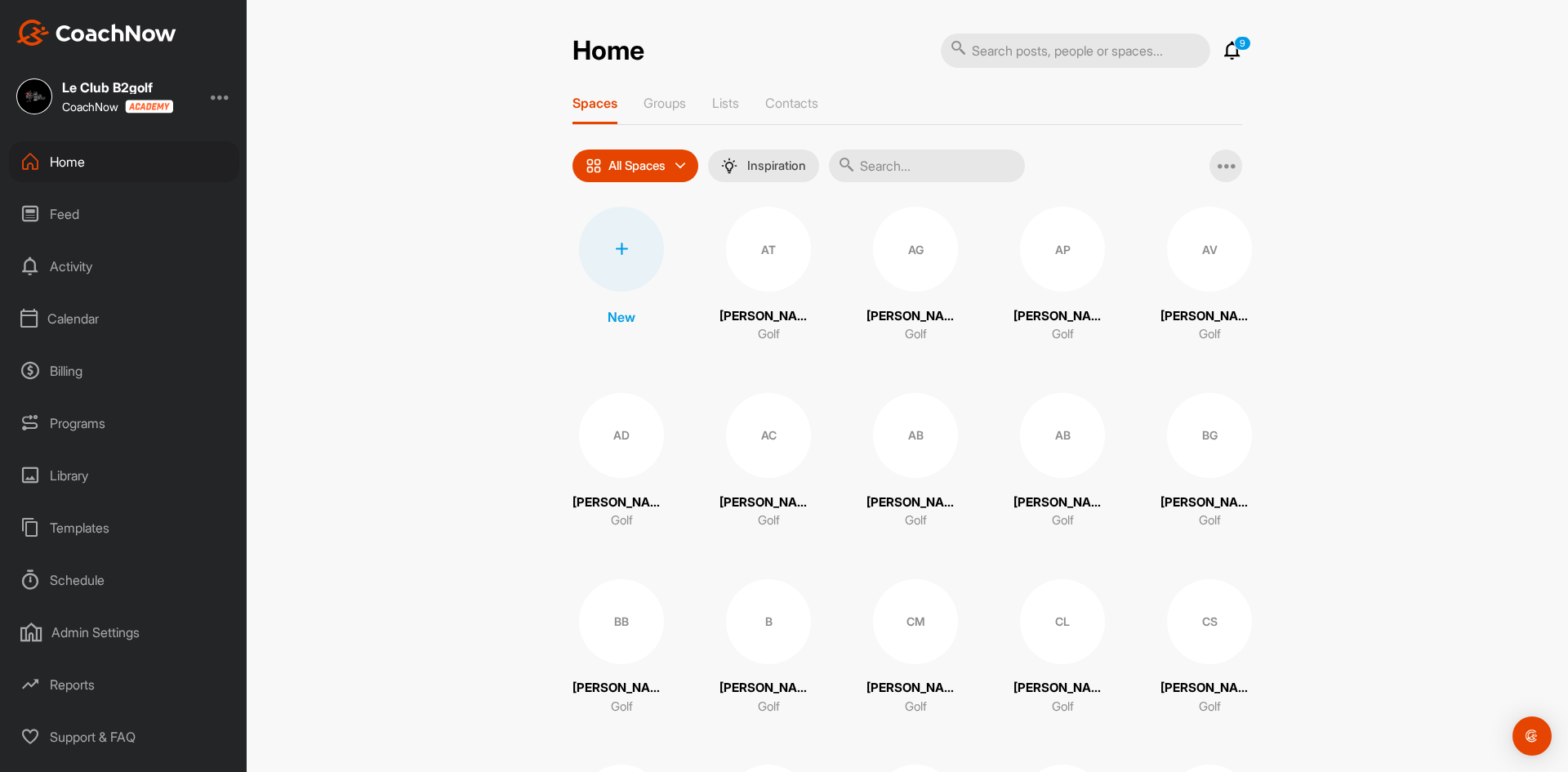
click at [615, 249] on icon at bounding box center [622, 249] width 13 height 13
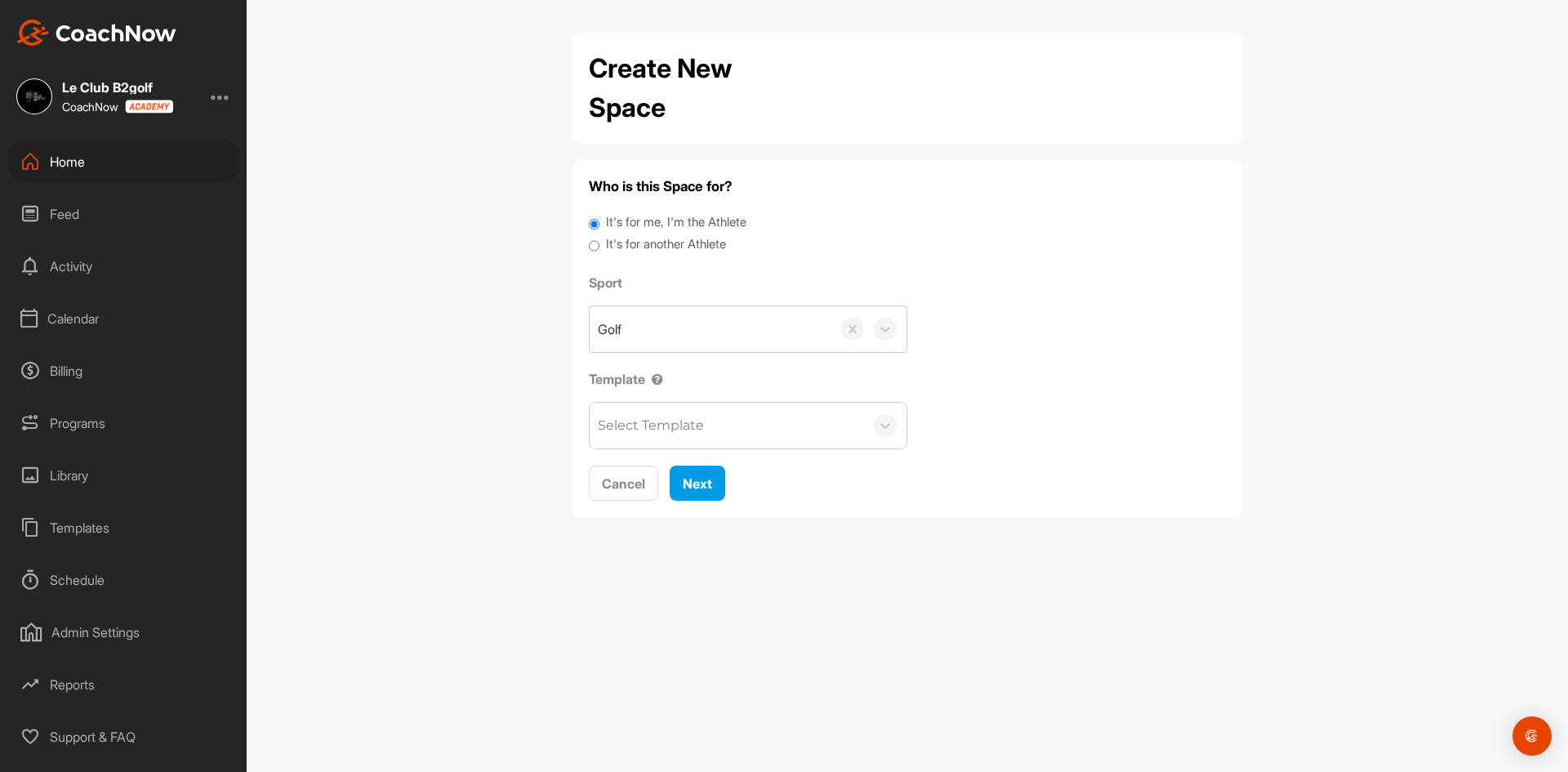
click at [599, 246] on input "It's for another Athlete" at bounding box center [594, 246] width 11 height 22
radio input "true"
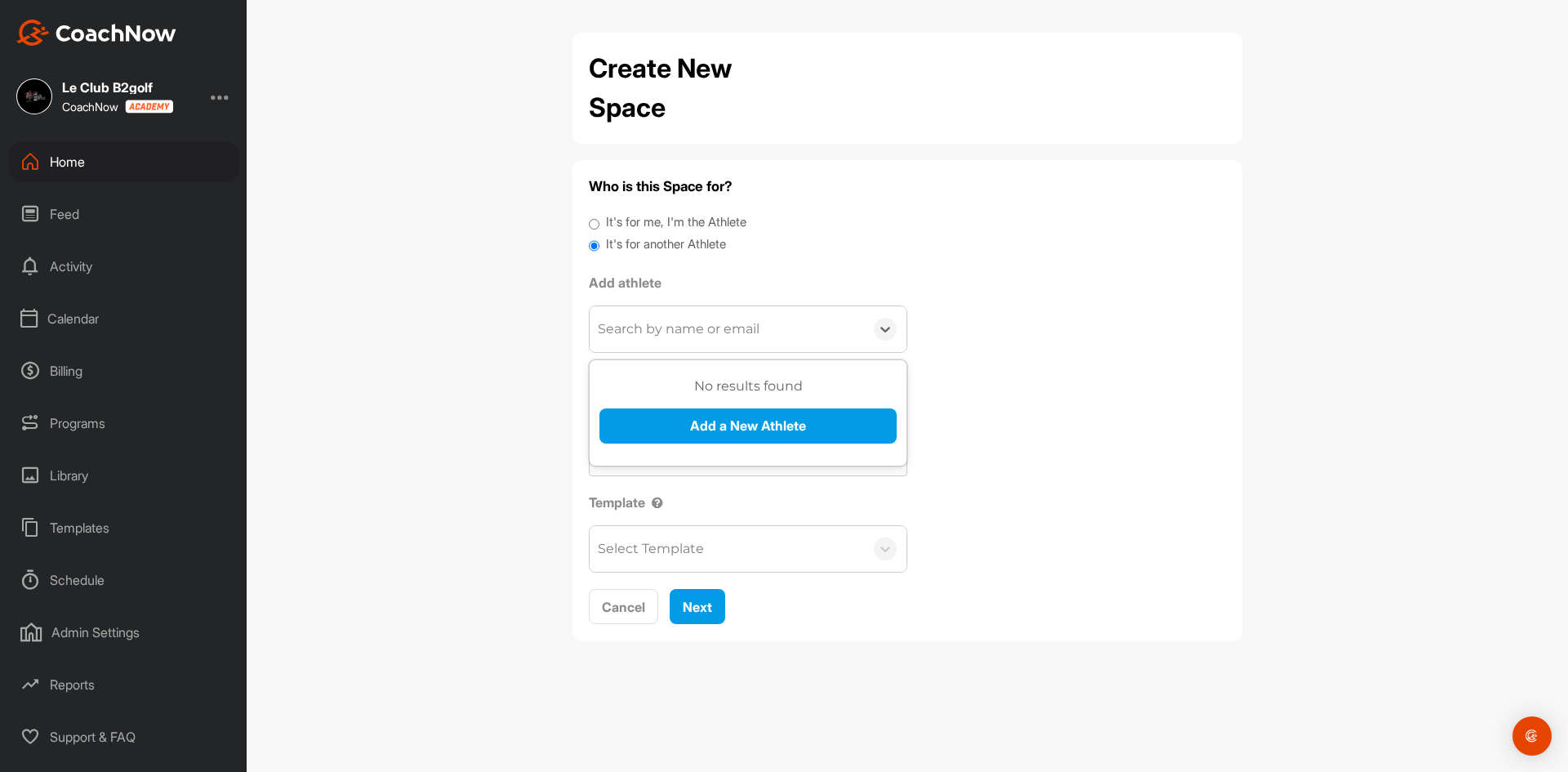
click at [652, 326] on div "Search by name or email" at bounding box center [678, 329] width 162 height 20
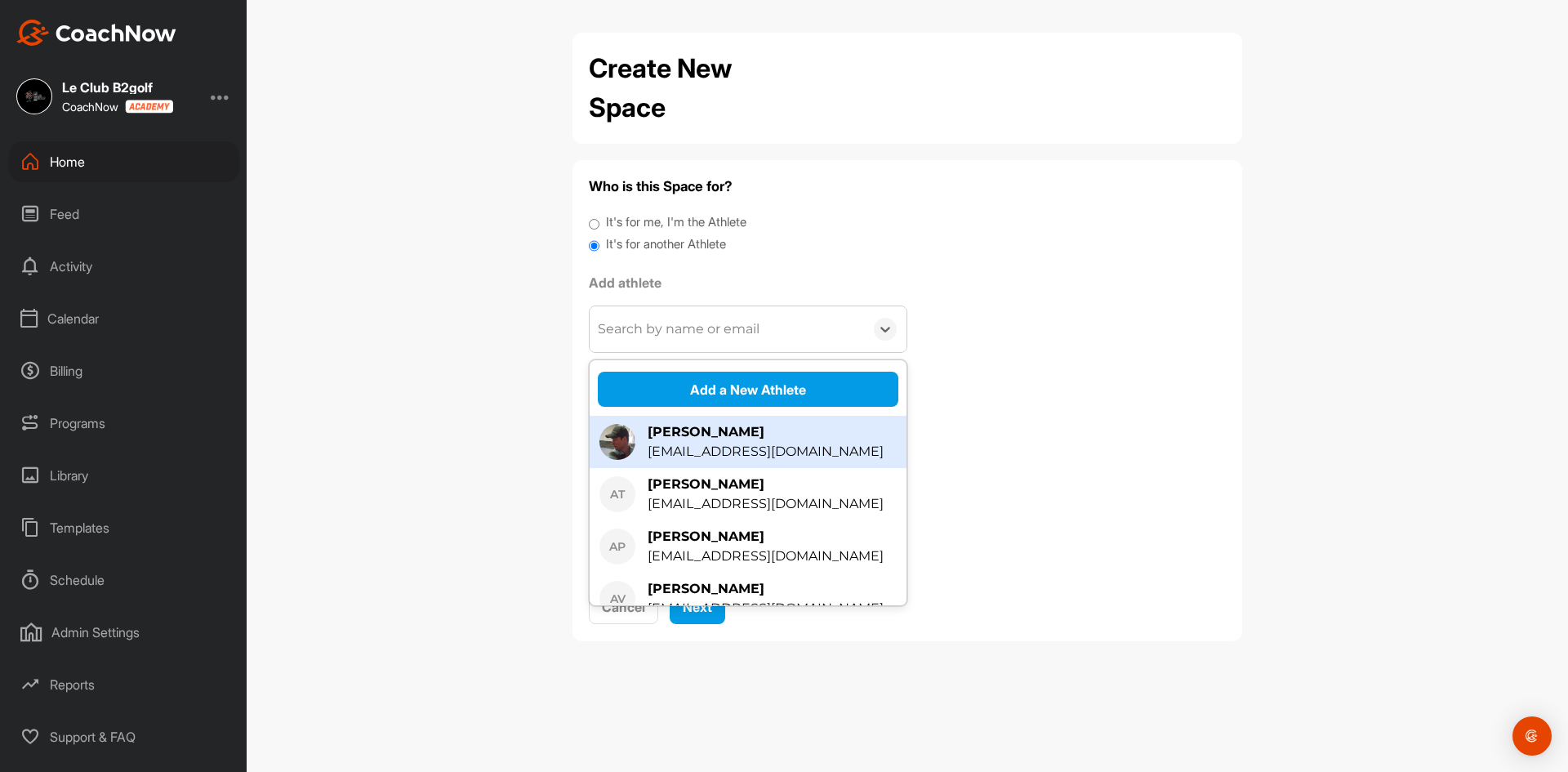
click at [518, 311] on div "Create New Space Who is this Space for? It's for me, I'm the Athlete It's for a…" at bounding box center [906, 386] width 1321 height 772
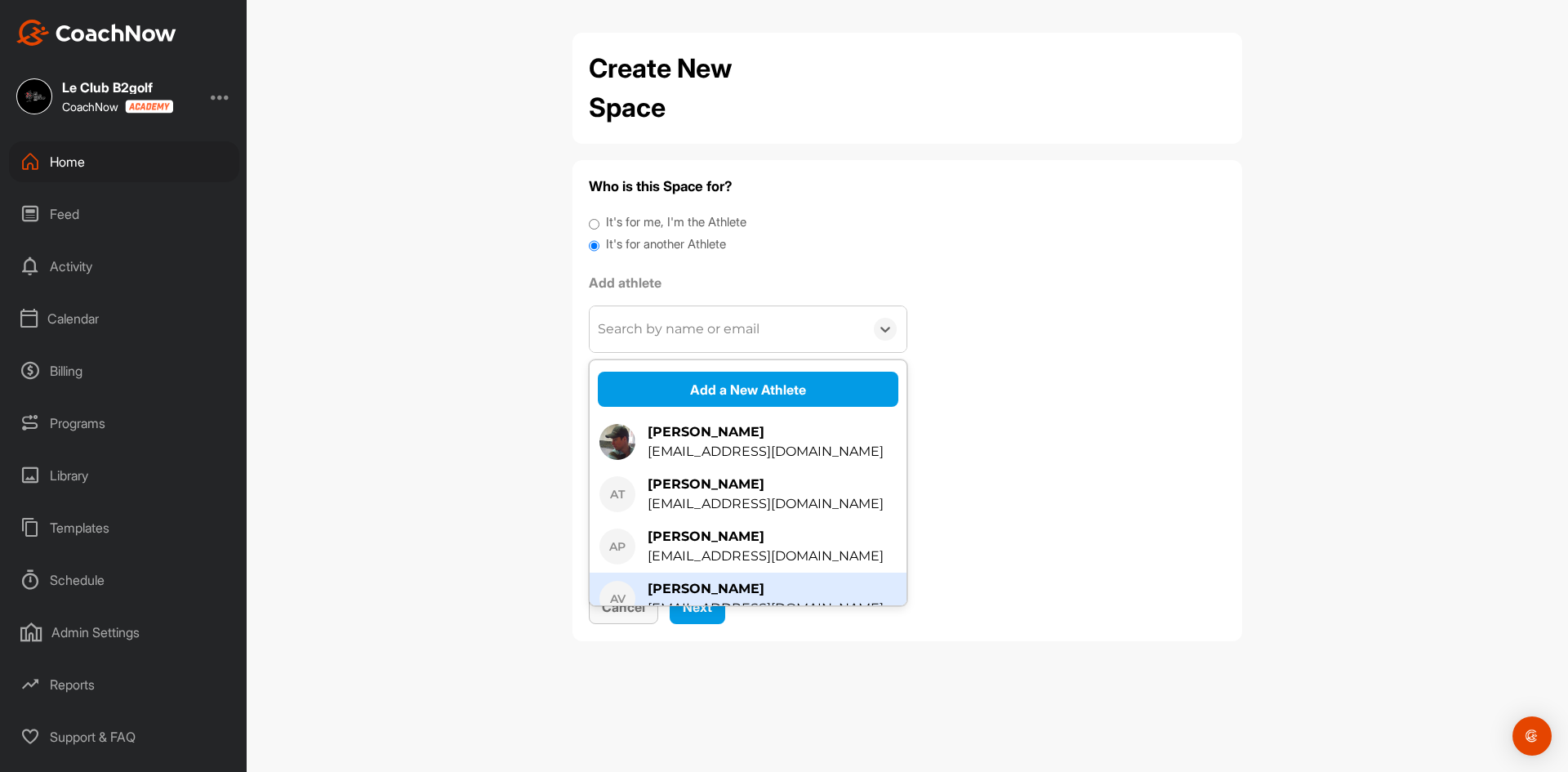
click at [638, 618] on button "Cancel" at bounding box center [624, 606] width 70 height 35
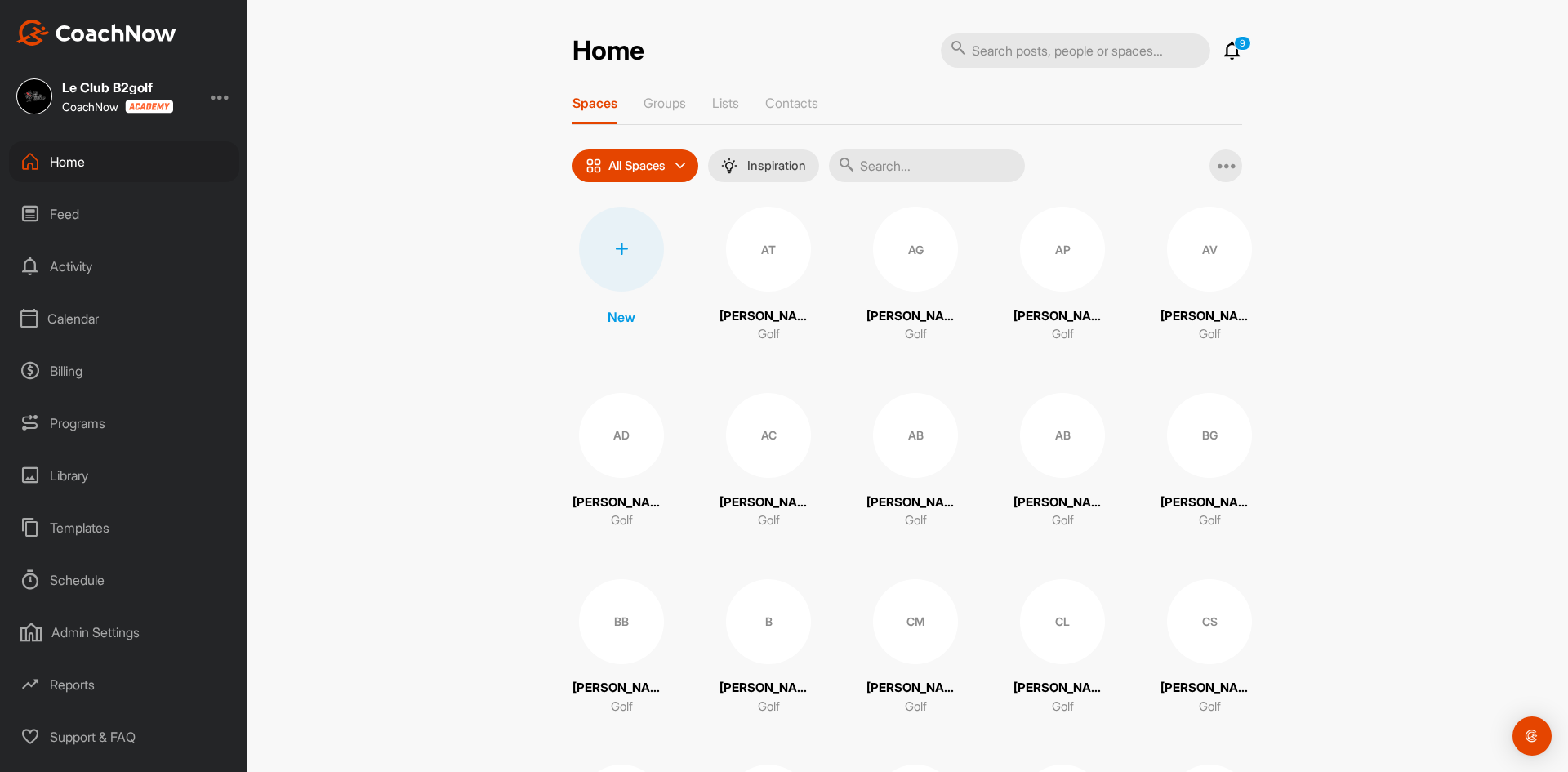
click at [874, 158] on input "text" at bounding box center [927, 165] width 196 height 32
click at [875, 166] on input "text" at bounding box center [927, 165] width 196 height 32
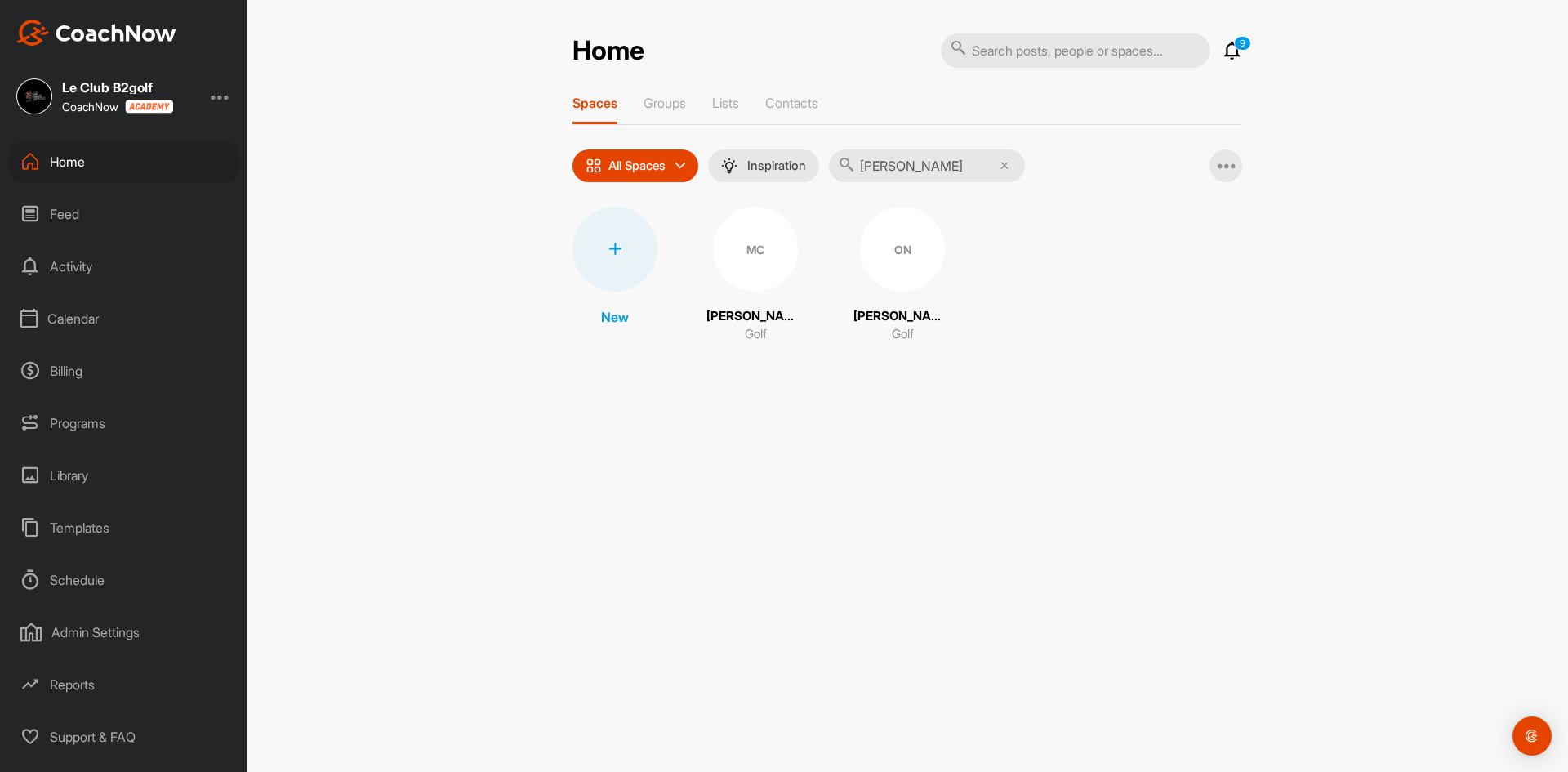
type input "olivier"
click at [1008, 165] on icon at bounding box center [1004, 166] width 8 height 8
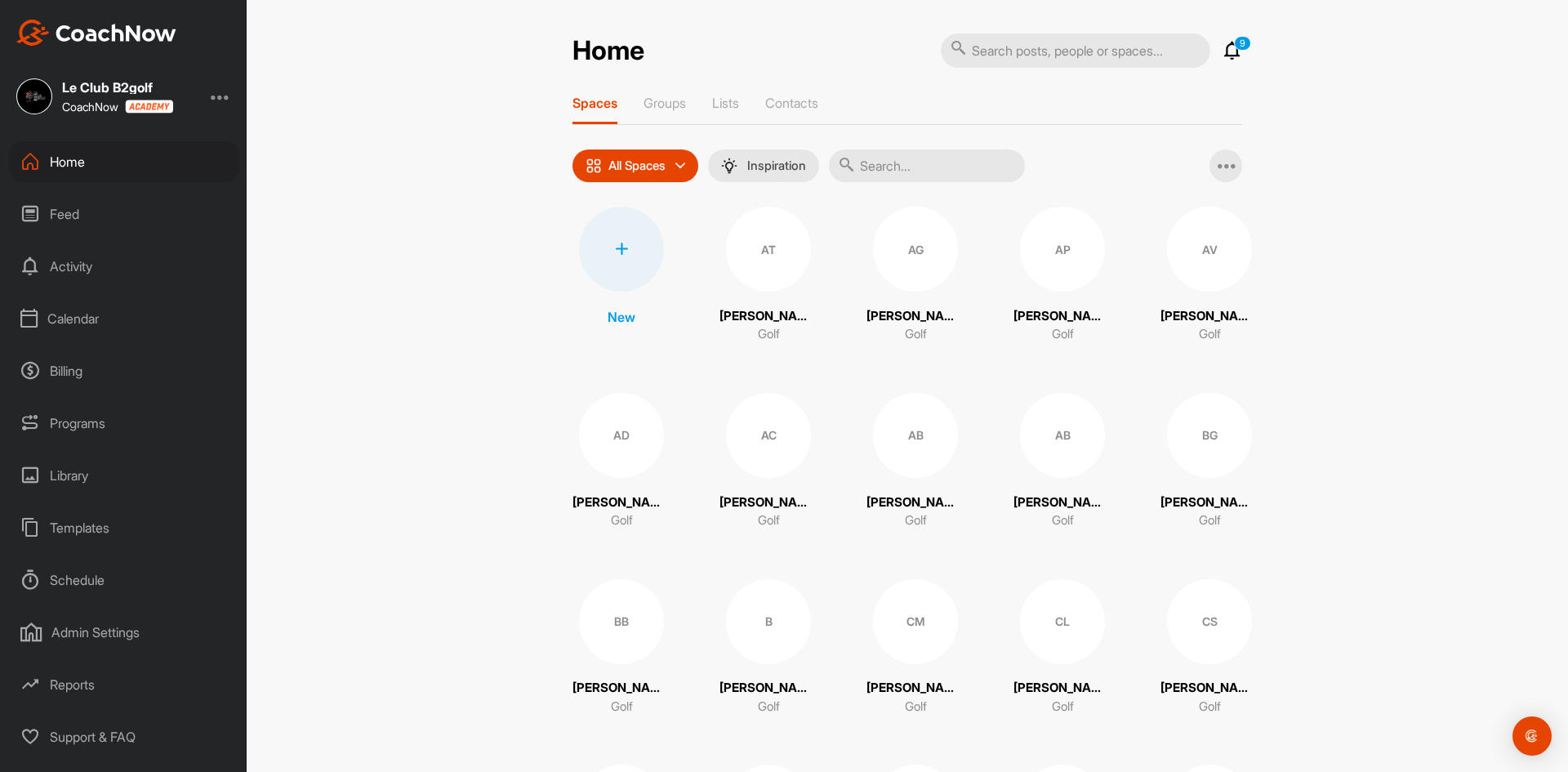
click at [615, 245] on icon at bounding box center [622, 249] width 13 height 13
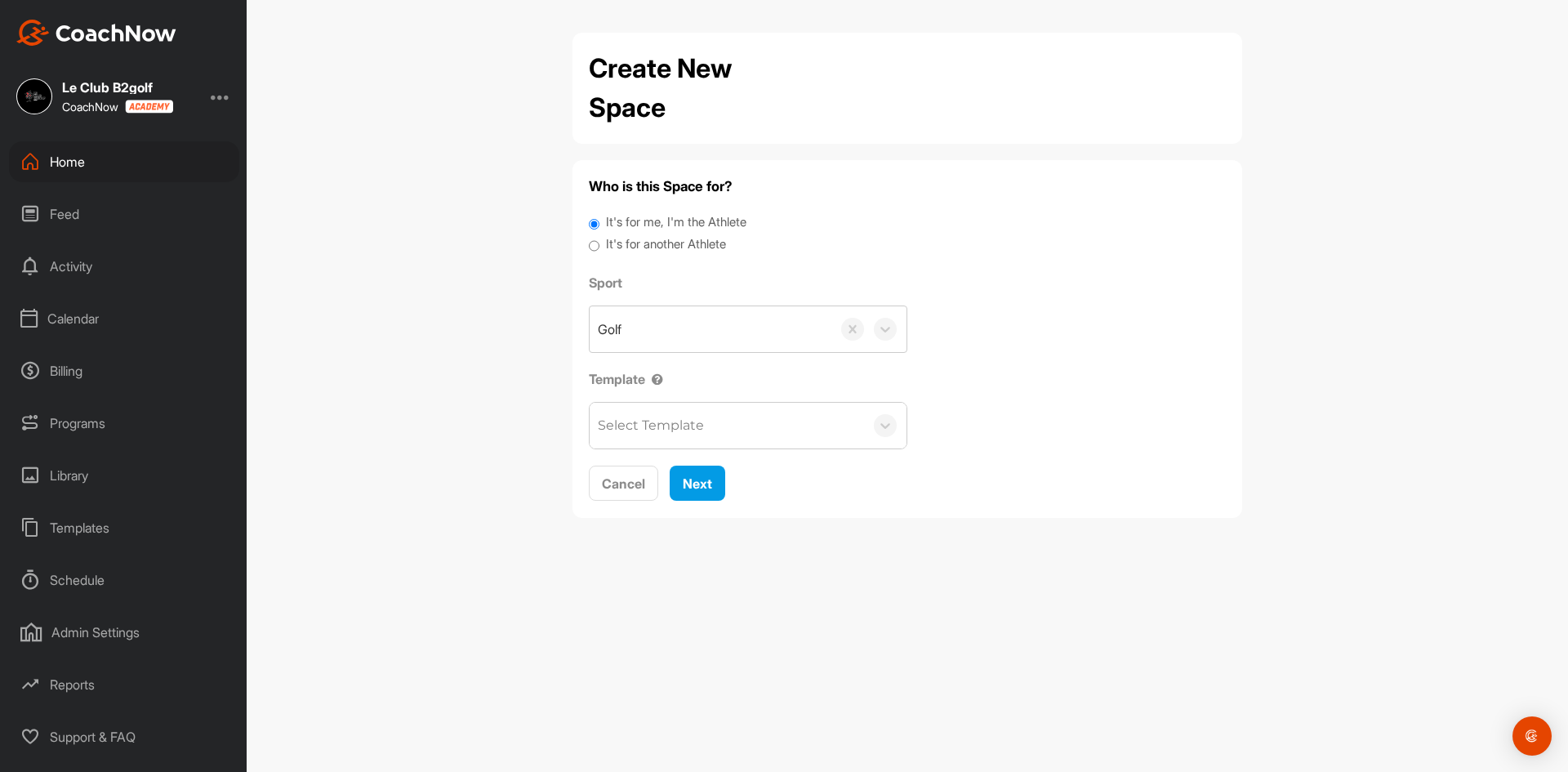
click at [599, 248] on input "It's for another Athlete" at bounding box center [594, 246] width 11 height 22
radio input "true"
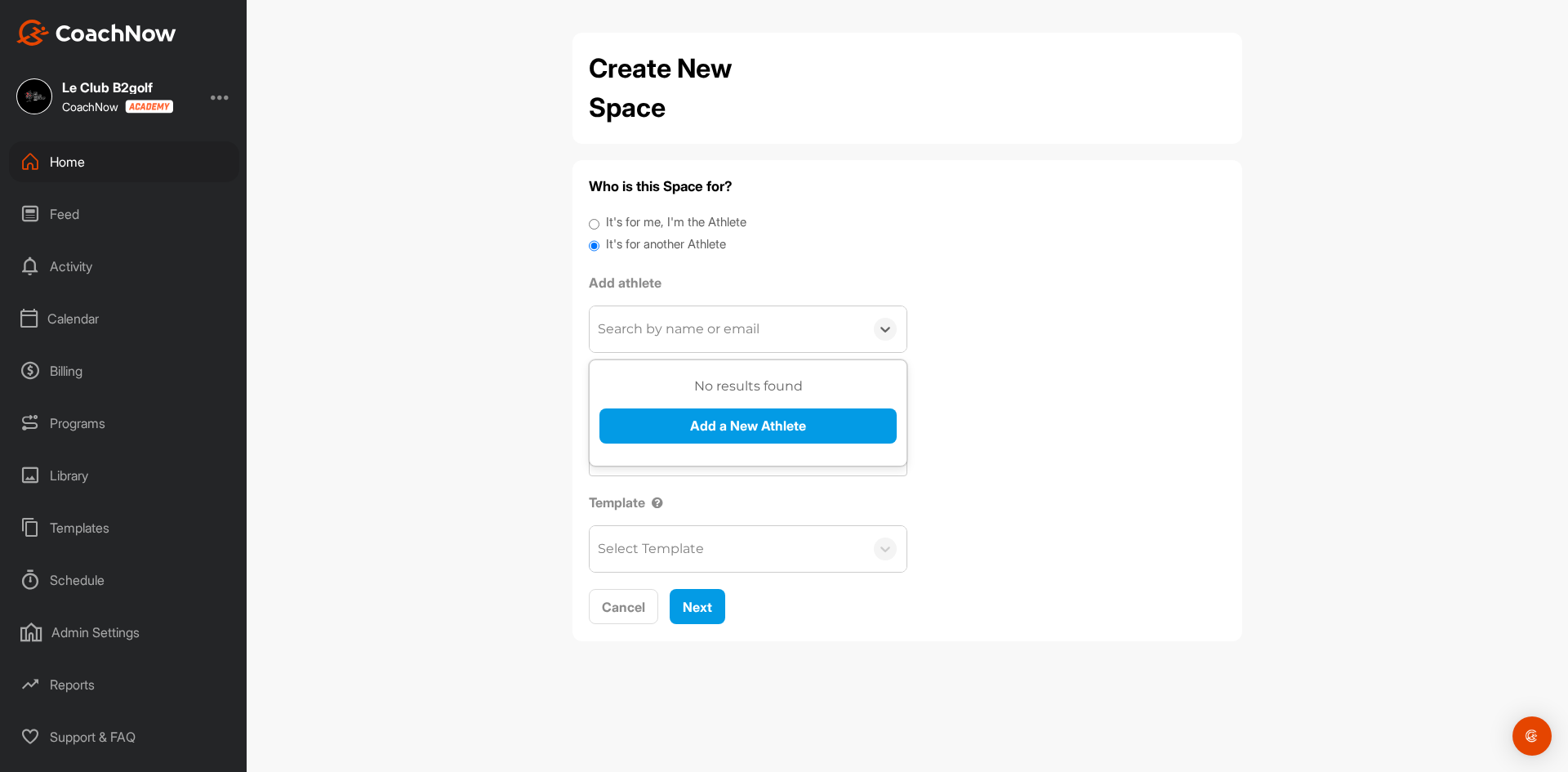
click at [687, 337] on div "Search by name or email" at bounding box center [678, 329] width 162 height 20
click at [726, 426] on button "Add a New Athlete" at bounding box center [748, 425] width 297 height 35
click at [721, 338] on div "Search by name or email" at bounding box center [678, 329] width 162 height 20
click at [706, 426] on button "Add a New Athlete" at bounding box center [748, 425] width 297 height 35
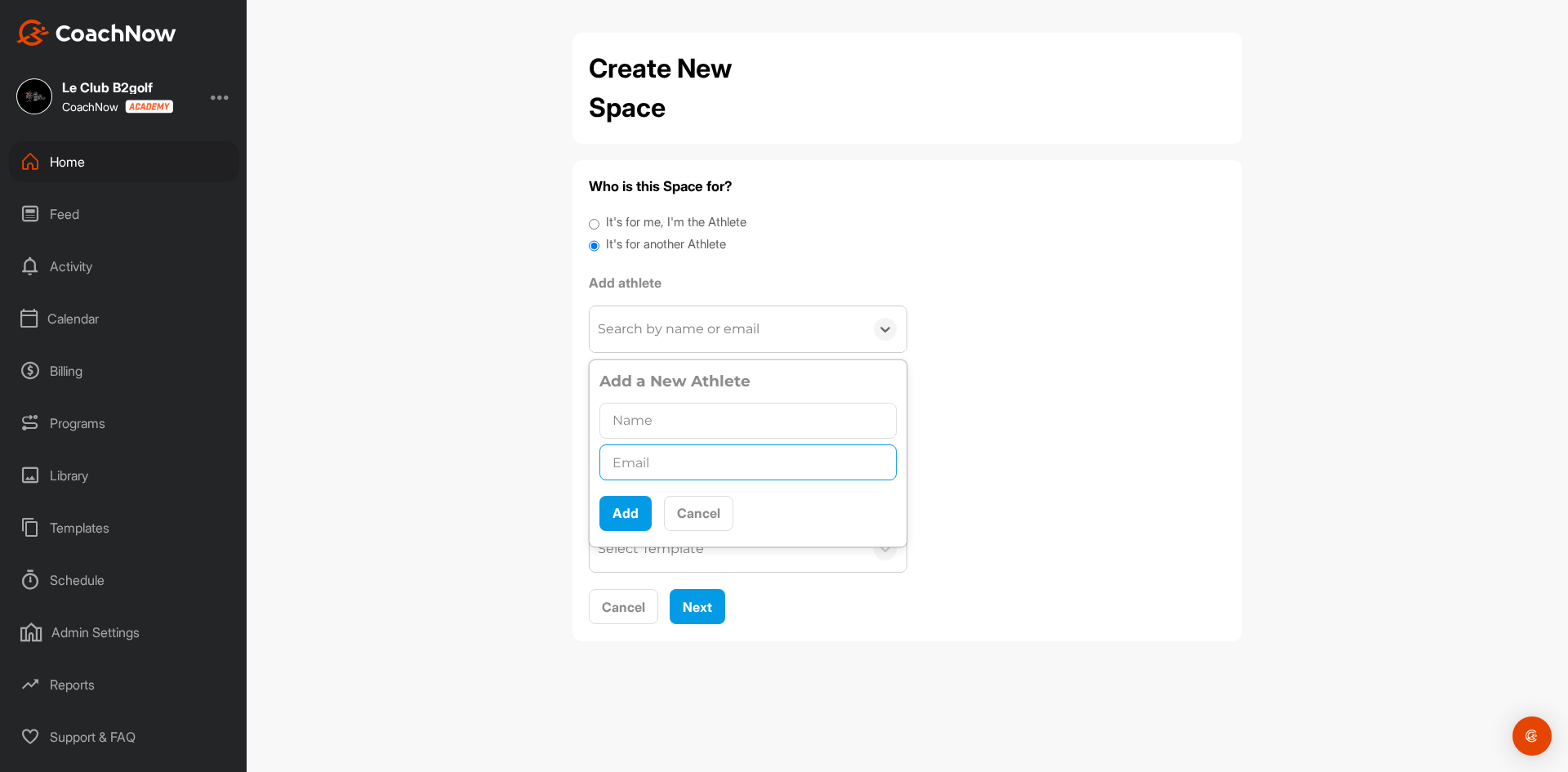
click at [667, 457] on input "text" at bounding box center [748, 462] width 297 height 36
paste input "olivier0110@hotmail.com"
type input "olivier0110@hotmail.com"
click at [641, 420] on input "text" at bounding box center [748, 420] width 297 height 36
click at [668, 412] on input "text" at bounding box center [748, 420] width 297 height 36
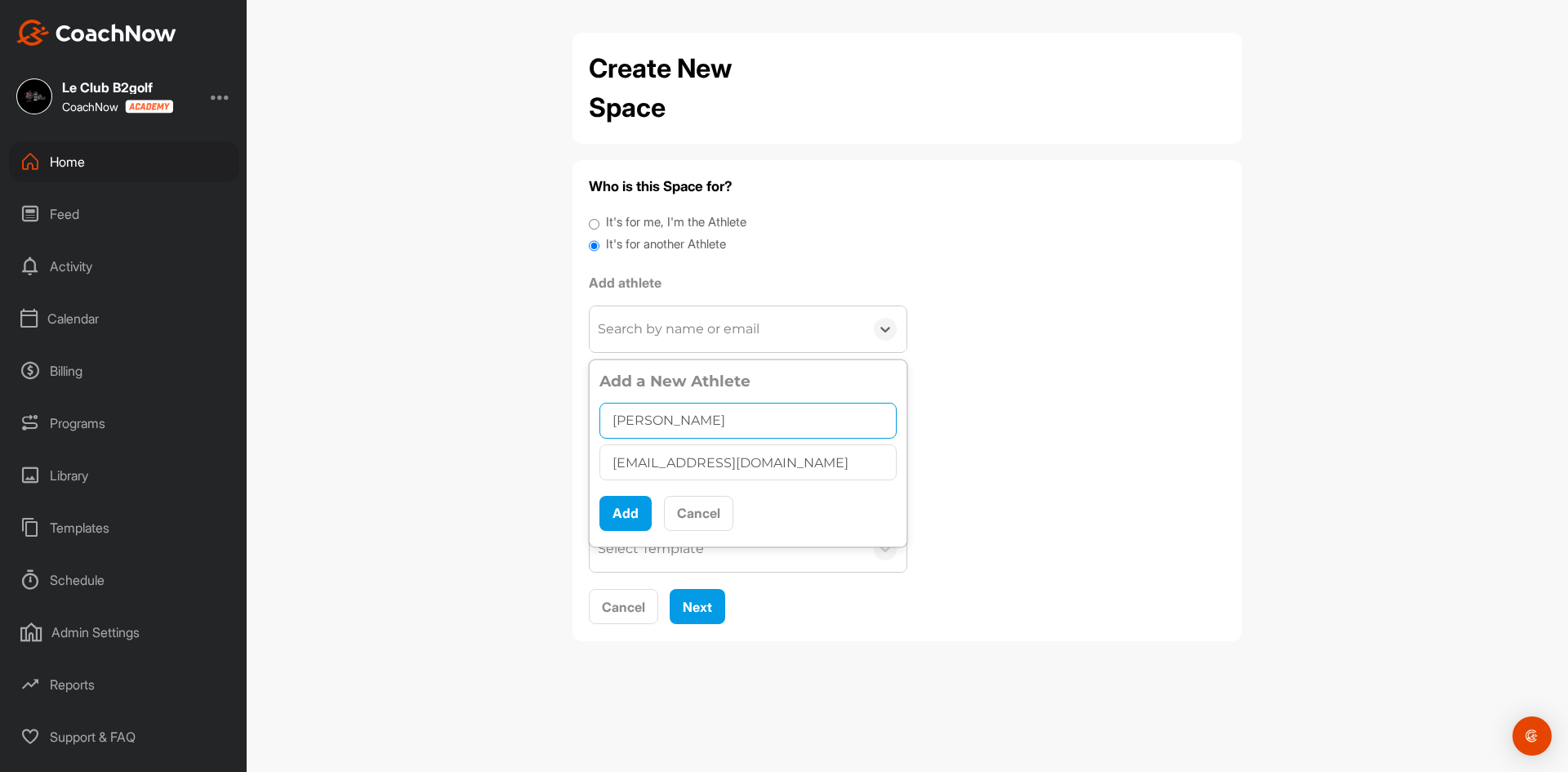
click at [683, 411] on input "Olivier" at bounding box center [748, 420] width 297 height 36
type input "Olivier Charbonneau"
click at [634, 509] on button "Add" at bounding box center [625, 513] width 52 height 35
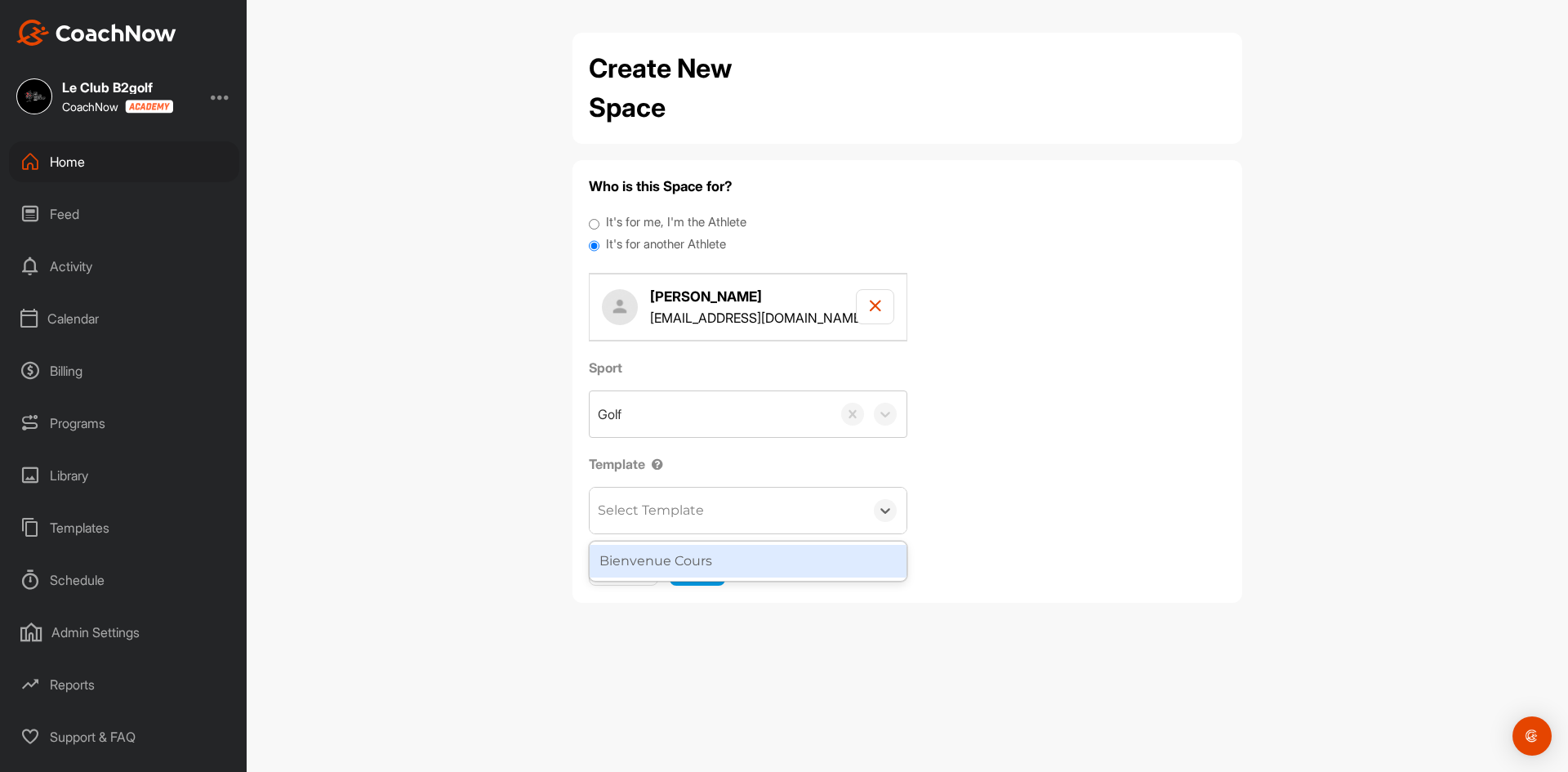
click at [697, 512] on div "Select Template" at bounding box center [651, 511] width 106 height 20
click at [705, 566] on div "Bienvenue Cours" at bounding box center [748, 561] width 317 height 32
click at [704, 564] on span "Next" at bounding box center [697, 568] width 29 height 17
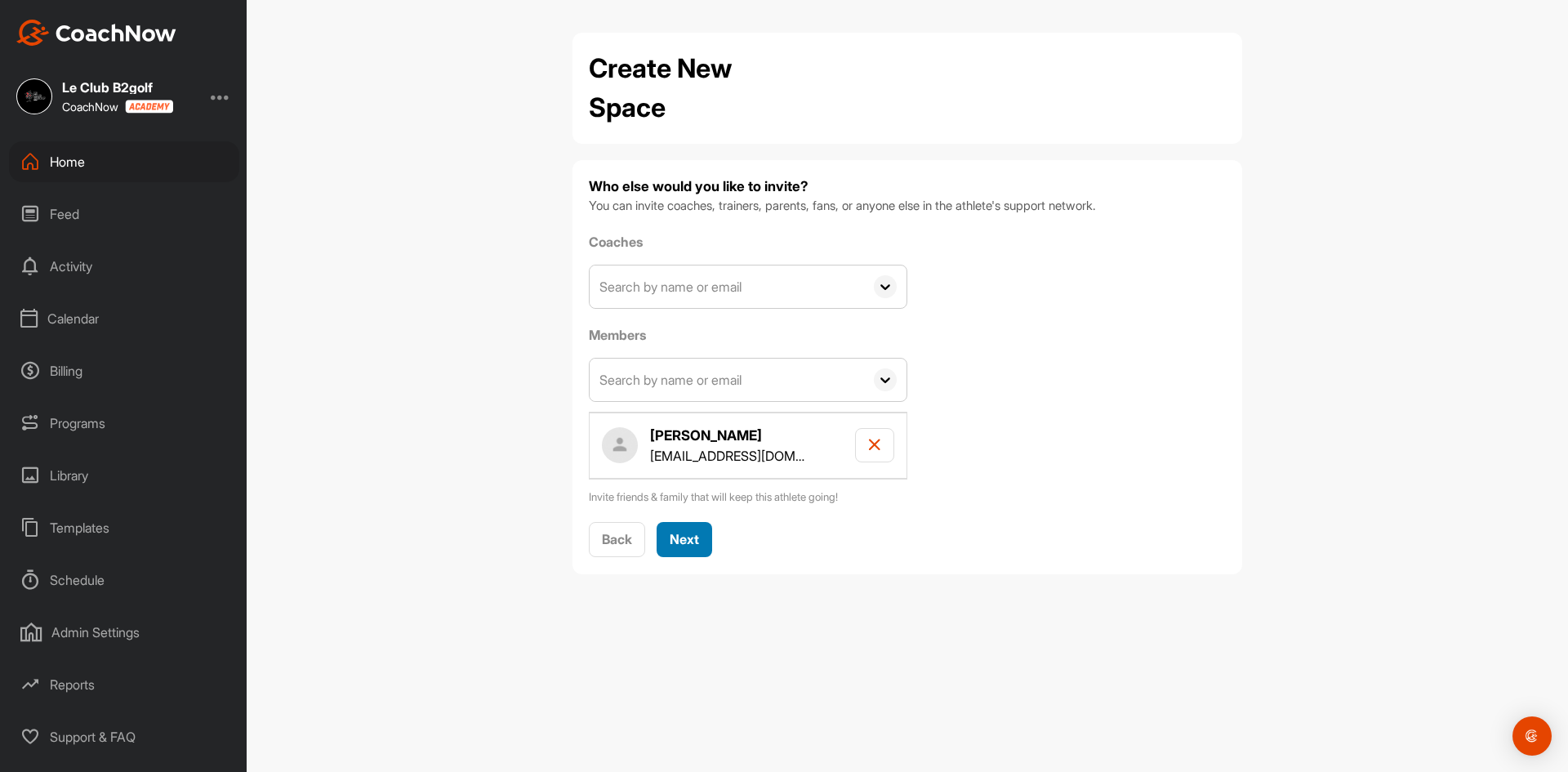
click at [687, 539] on span "Next" at bounding box center [684, 539] width 29 height 17
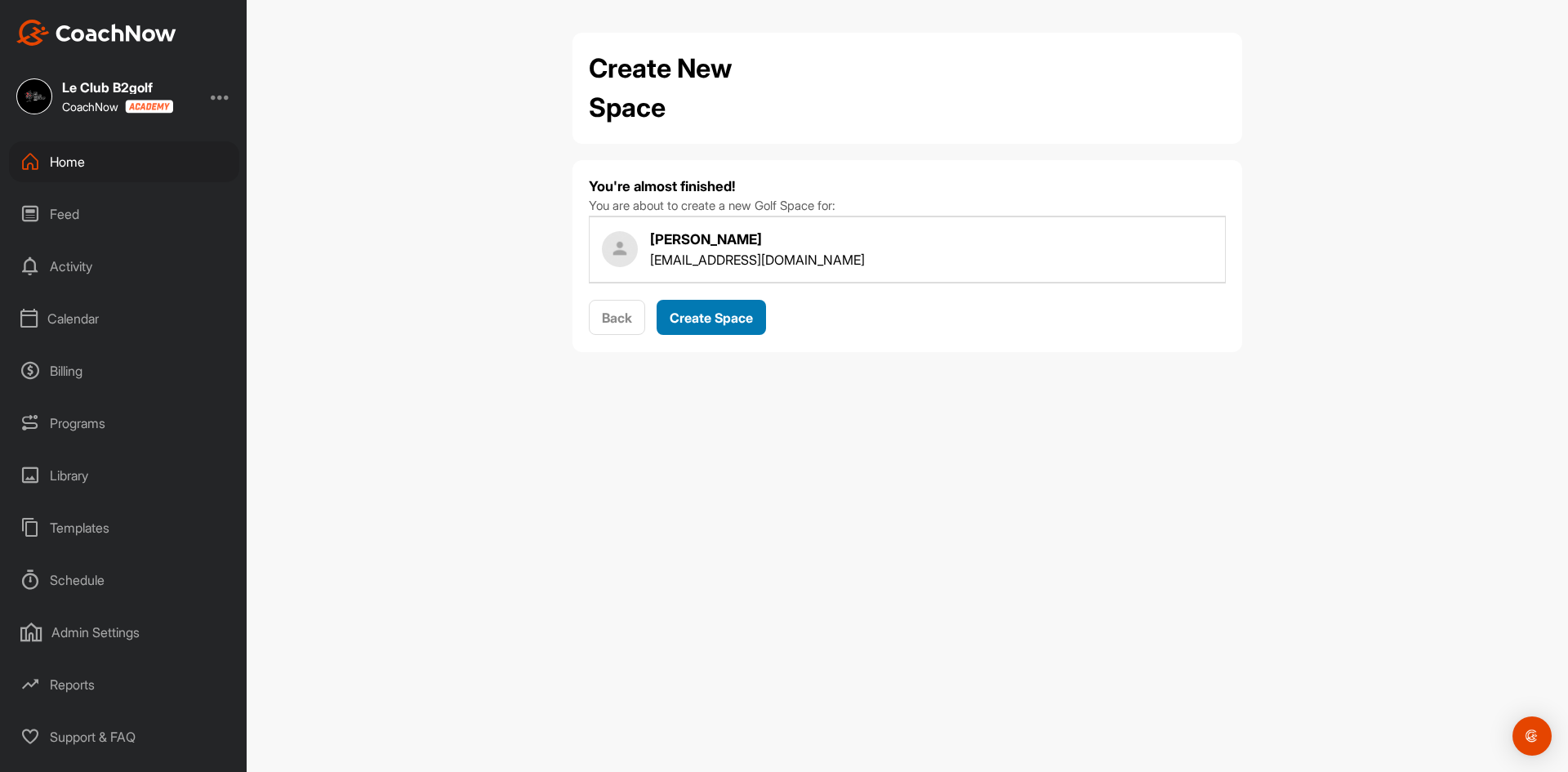
click at [722, 323] on span "Create Space" at bounding box center [711, 318] width 83 height 17
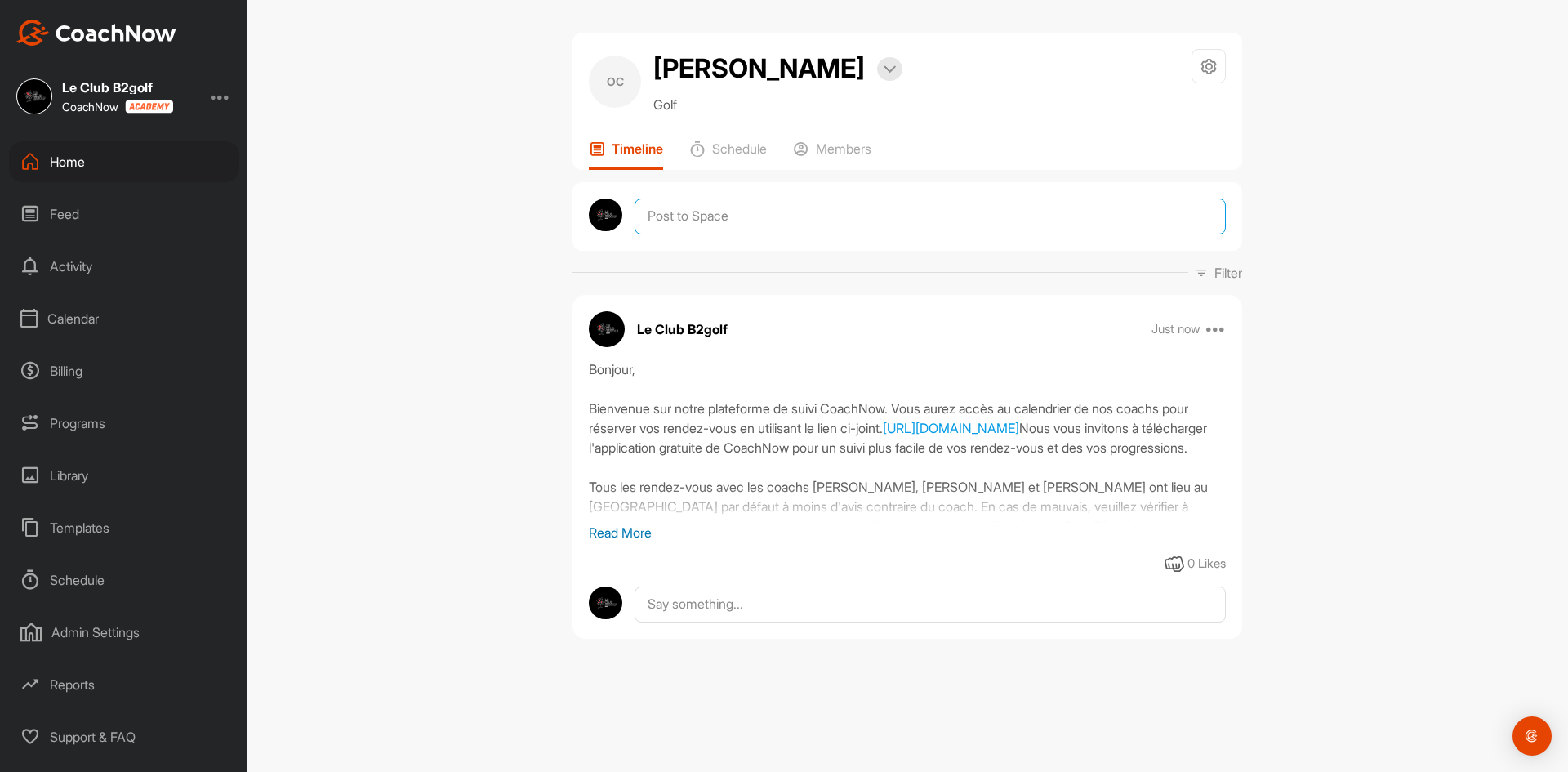
click at [716, 235] on textarea at bounding box center [930, 216] width 591 height 36
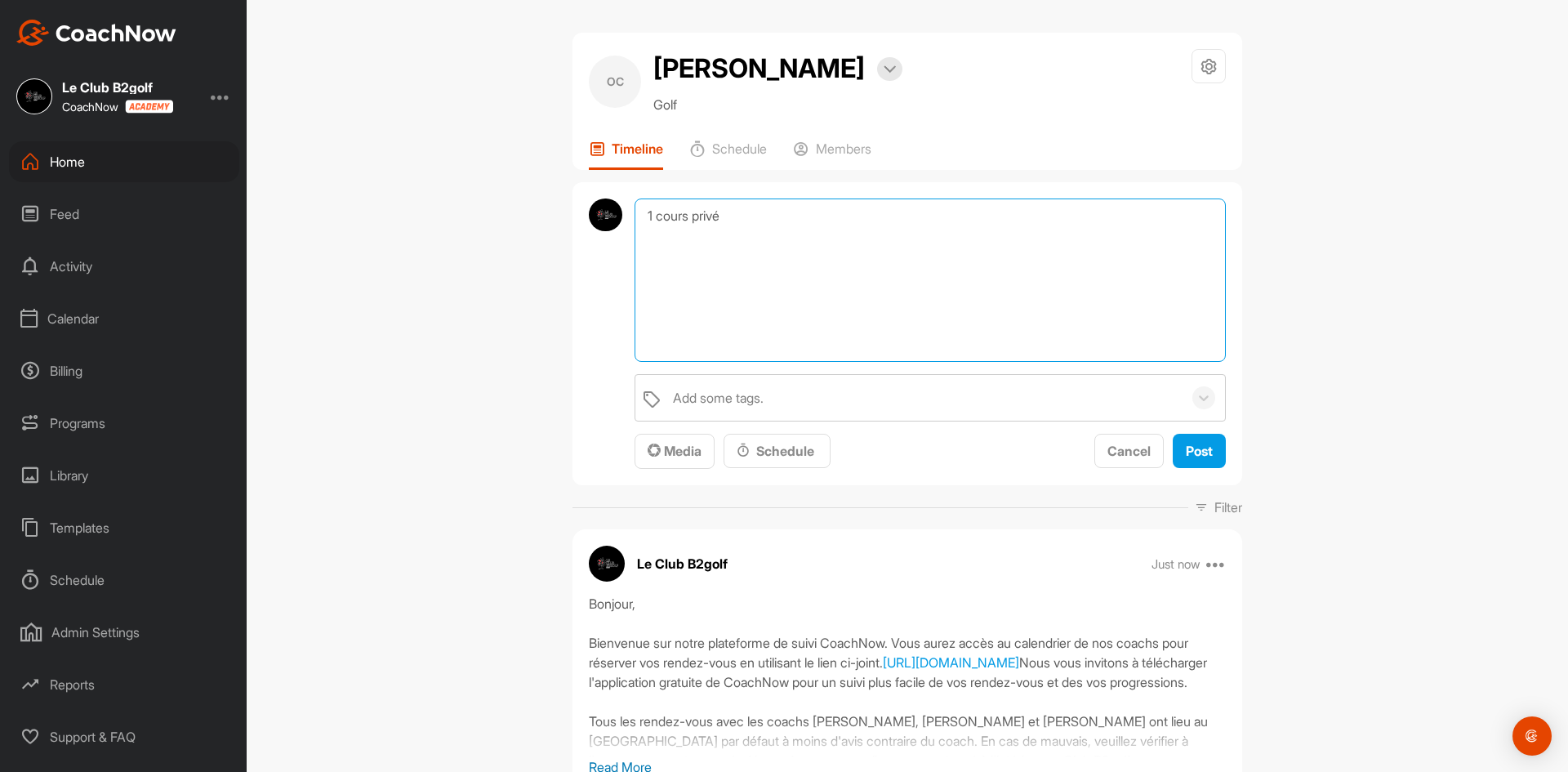
paste textarea "Commande #PTWHY"
type textarea "1 cours privé Commande #PTWHY"
click at [1197, 459] on span "Post" at bounding box center [1199, 451] width 27 height 17
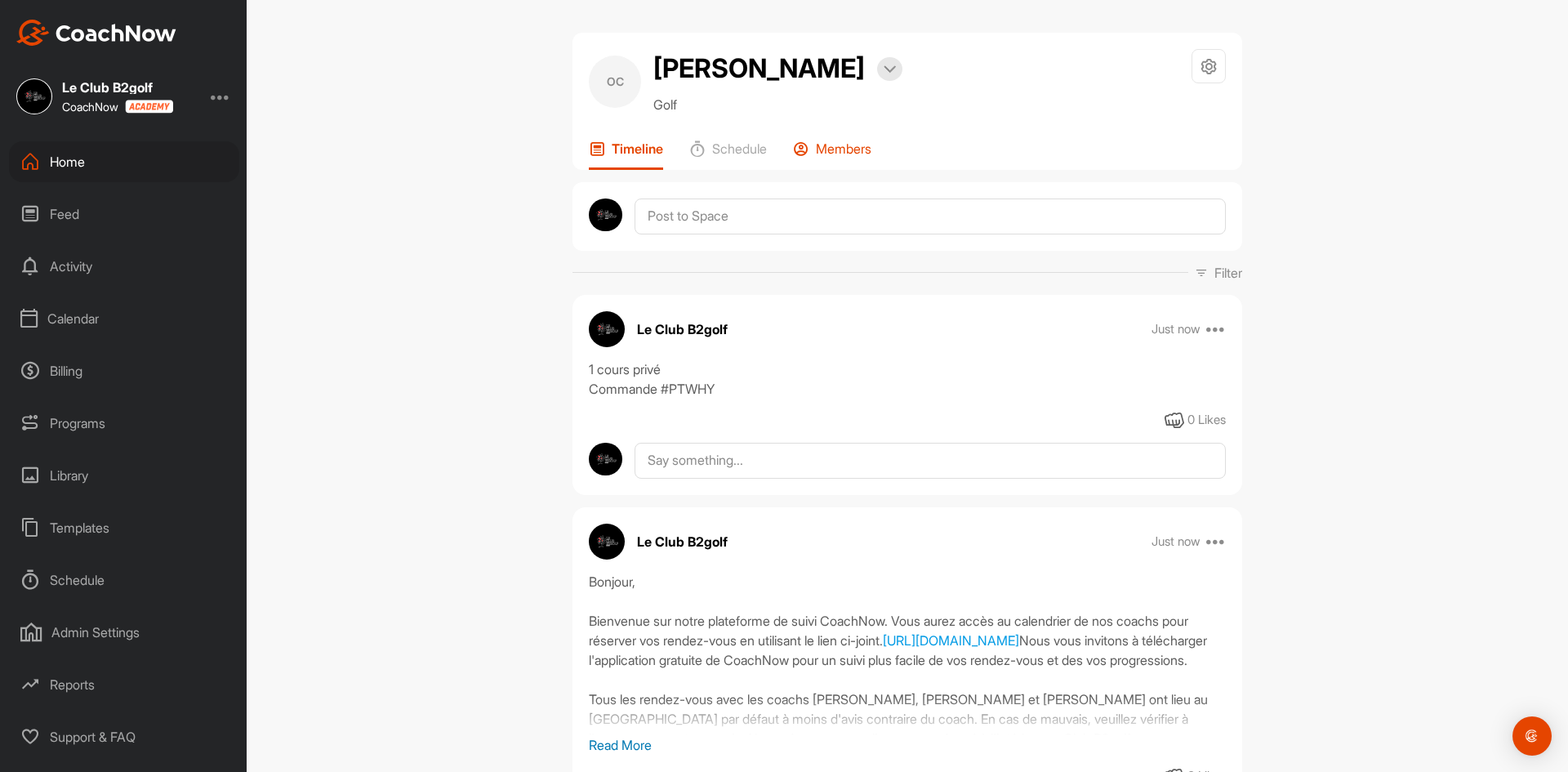
click at [841, 157] on p "Members" at bounding box center [843, 148] width 56 height 17
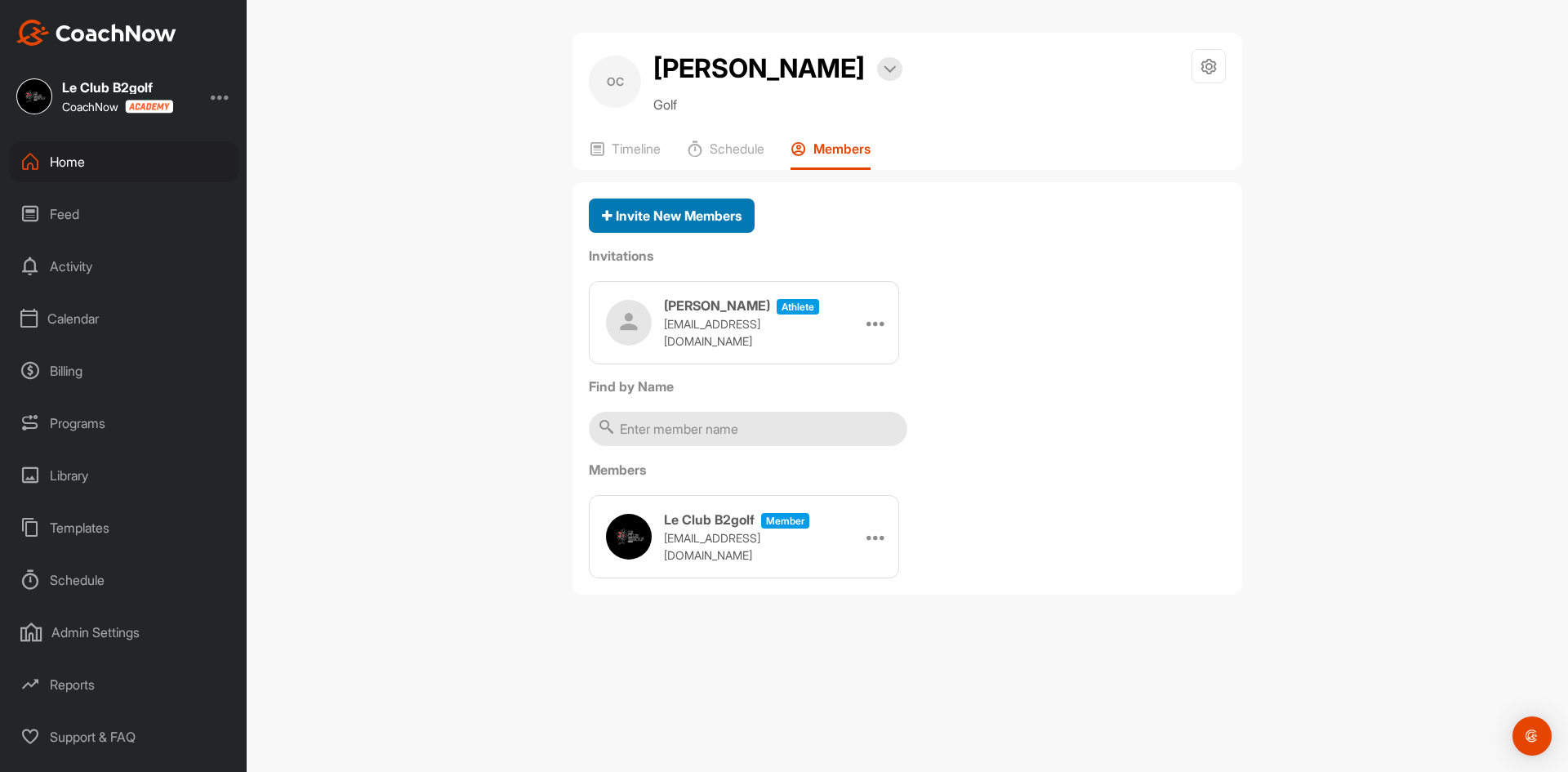
click at [701, 224] on span "Invite New Members" at bounding box center [672, 216] width 139 height 17
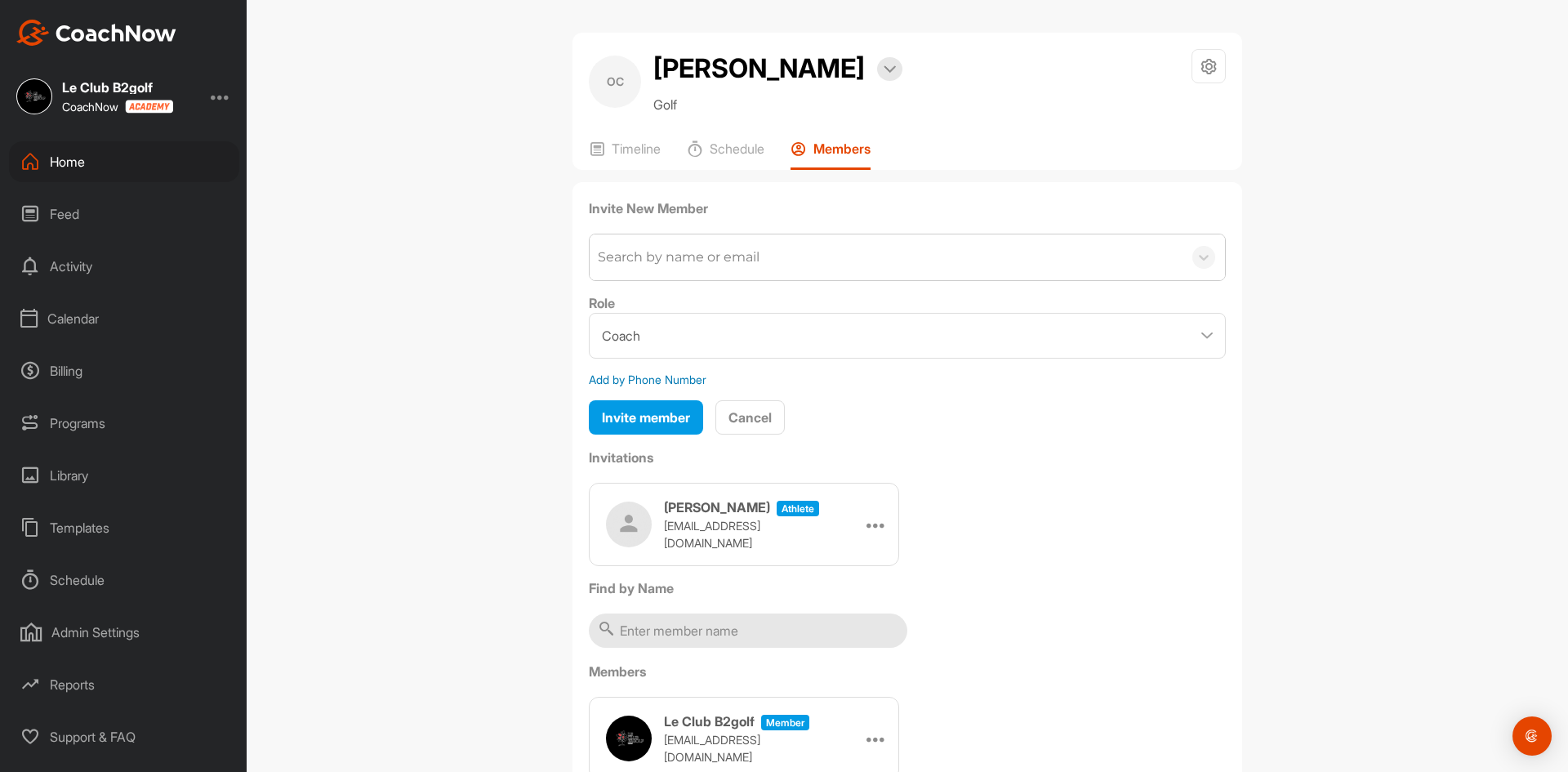
click at [646, 267] on div "Search by name or email" at bounding box center [678, 257] width 162 height 20
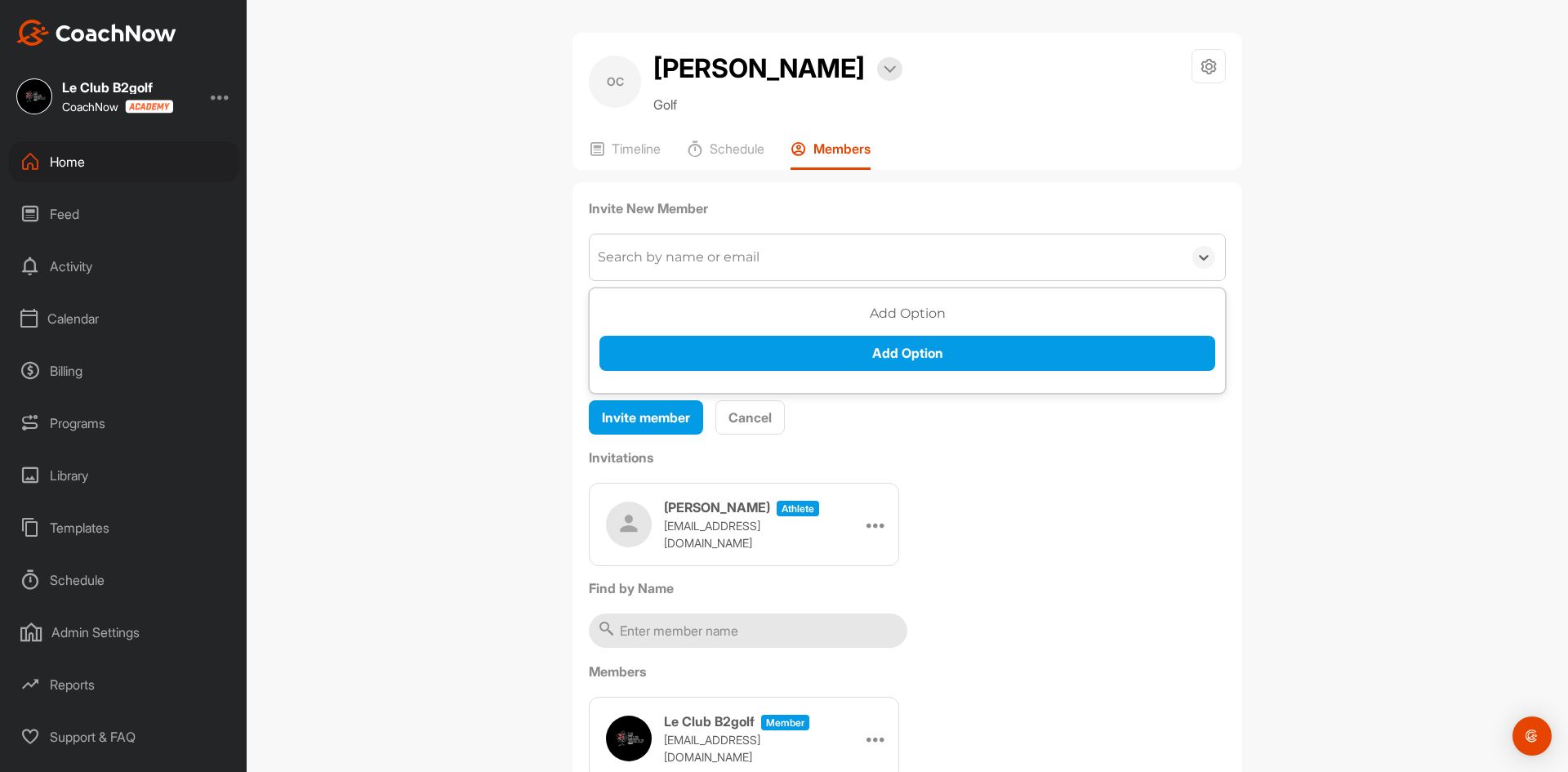
click at [646, 267] on div "Search by name or email" at bounding box center [678, 257] width 162 height 20
type input "v"
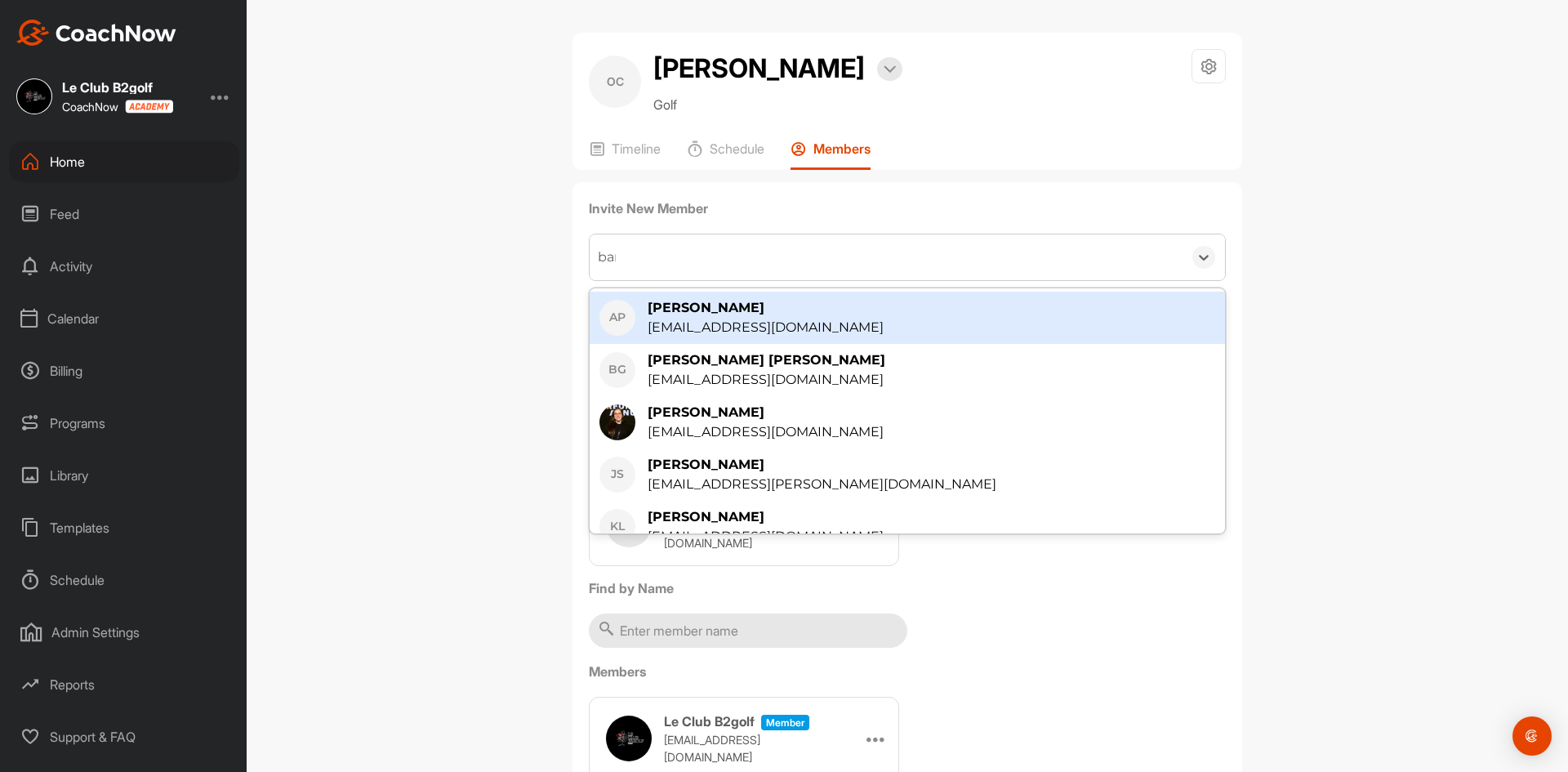
type input "barr"
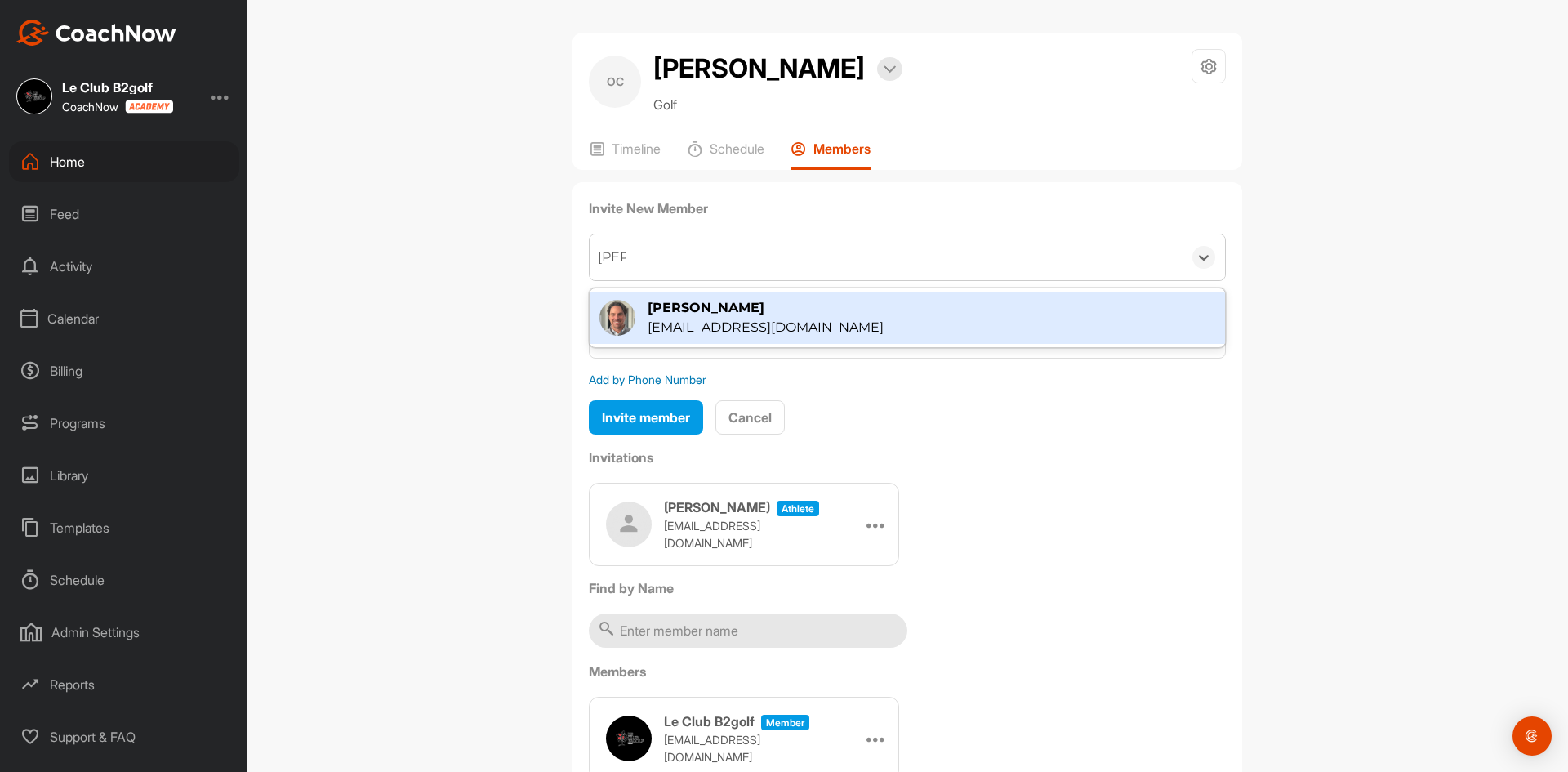
click at [672, 318] on div "Maxime Barre" at bounding box center [765, 308] width 236 height 20
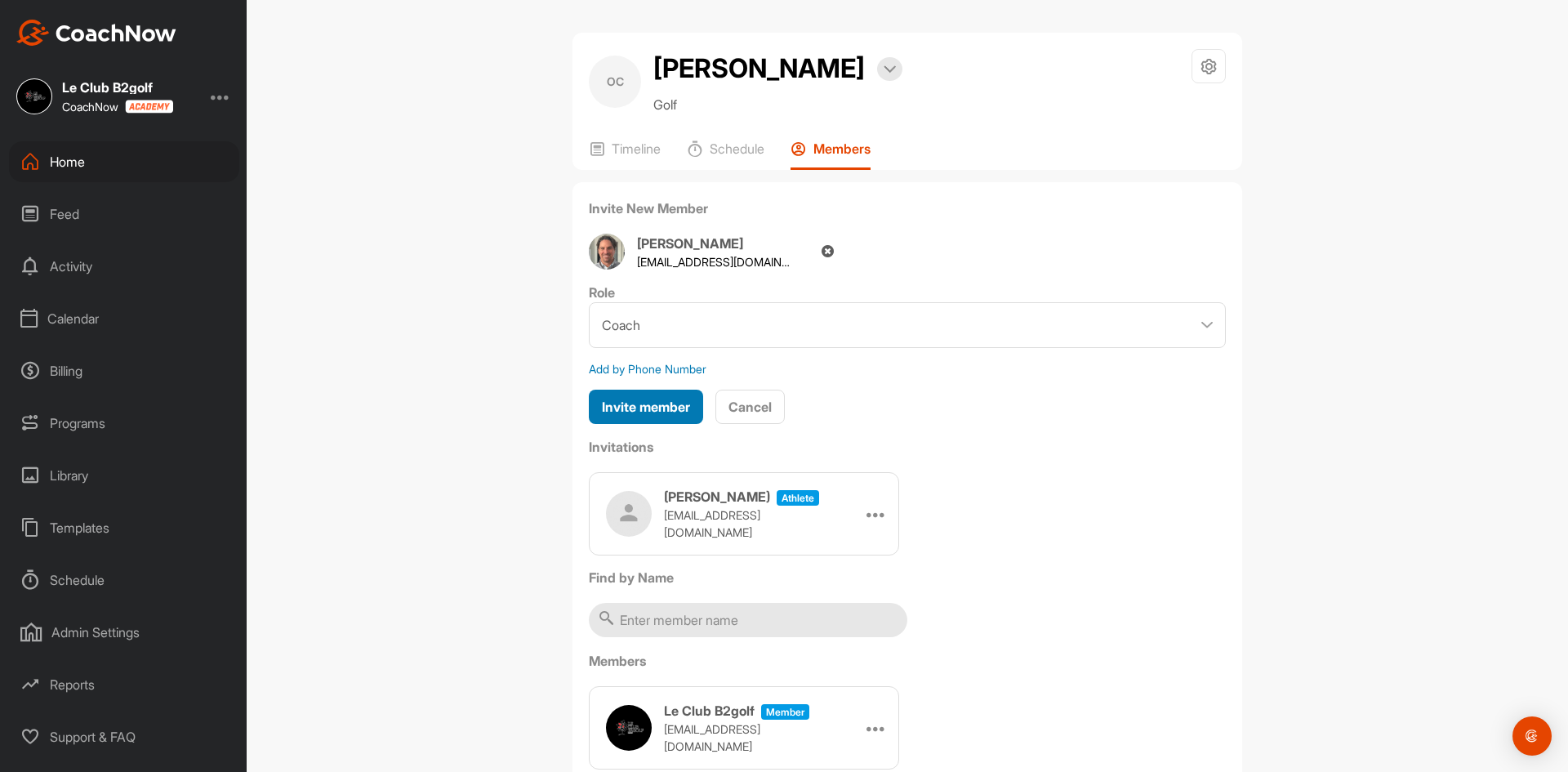
click at [637, 415] on span "Invite member" at bounding box center [646, 407] width 88 height 17
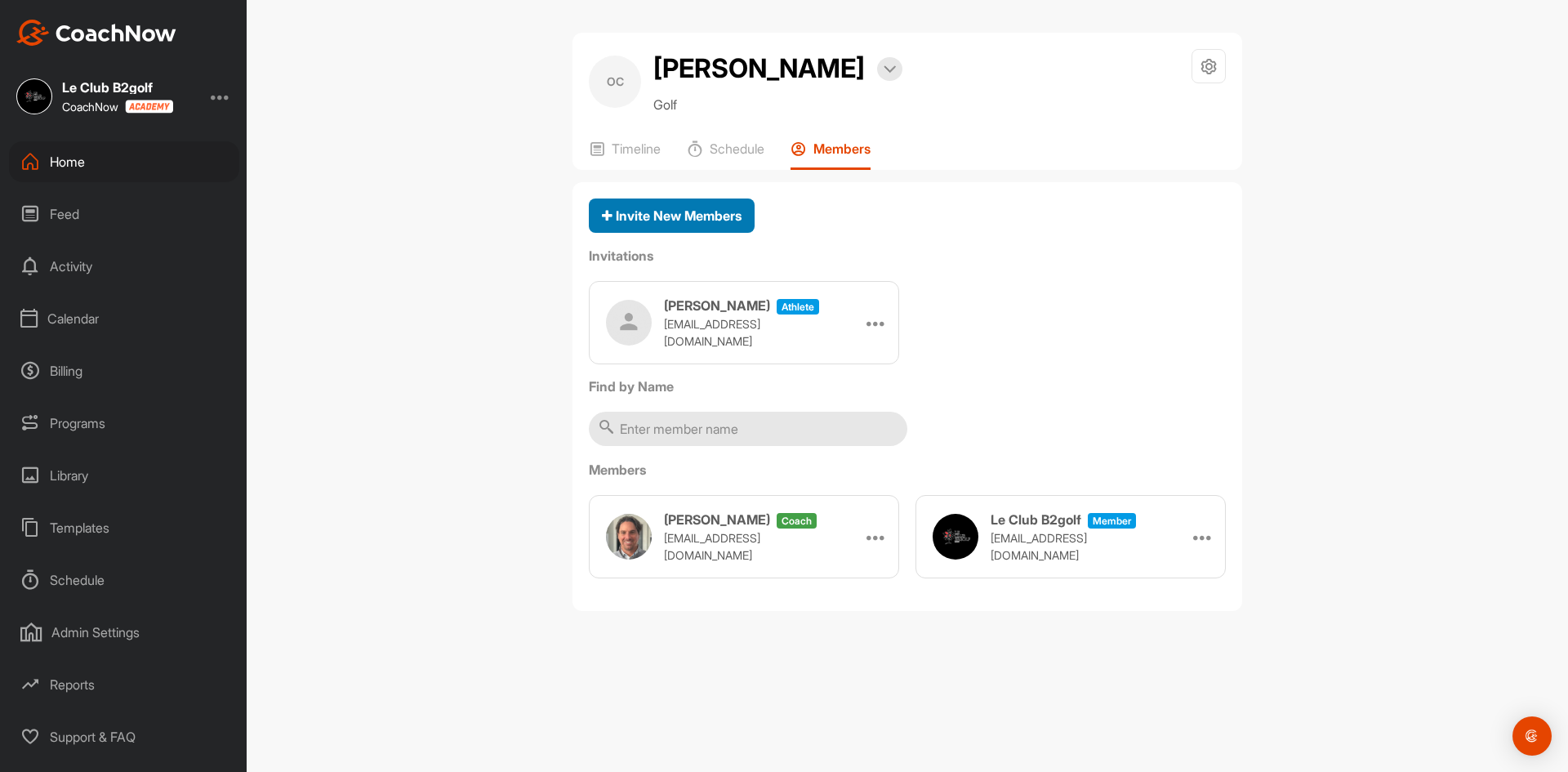
click at [667, 224] on span "Invite New Members" at bounding box center [672, 216] width 139 height 17
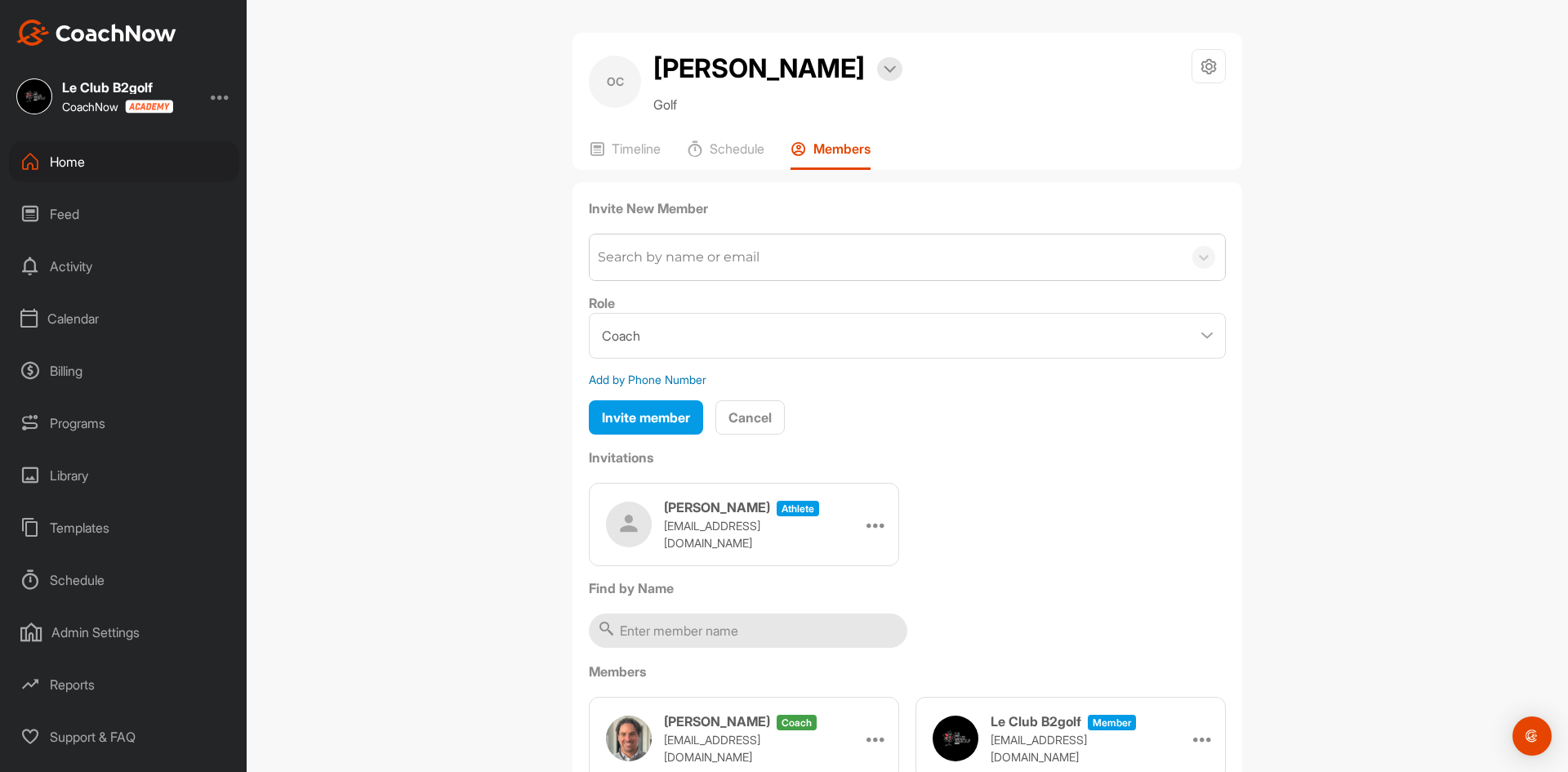
click at [672, 267] on div "Search by name or email" at bounding box center [678, 257] width 162 height 20
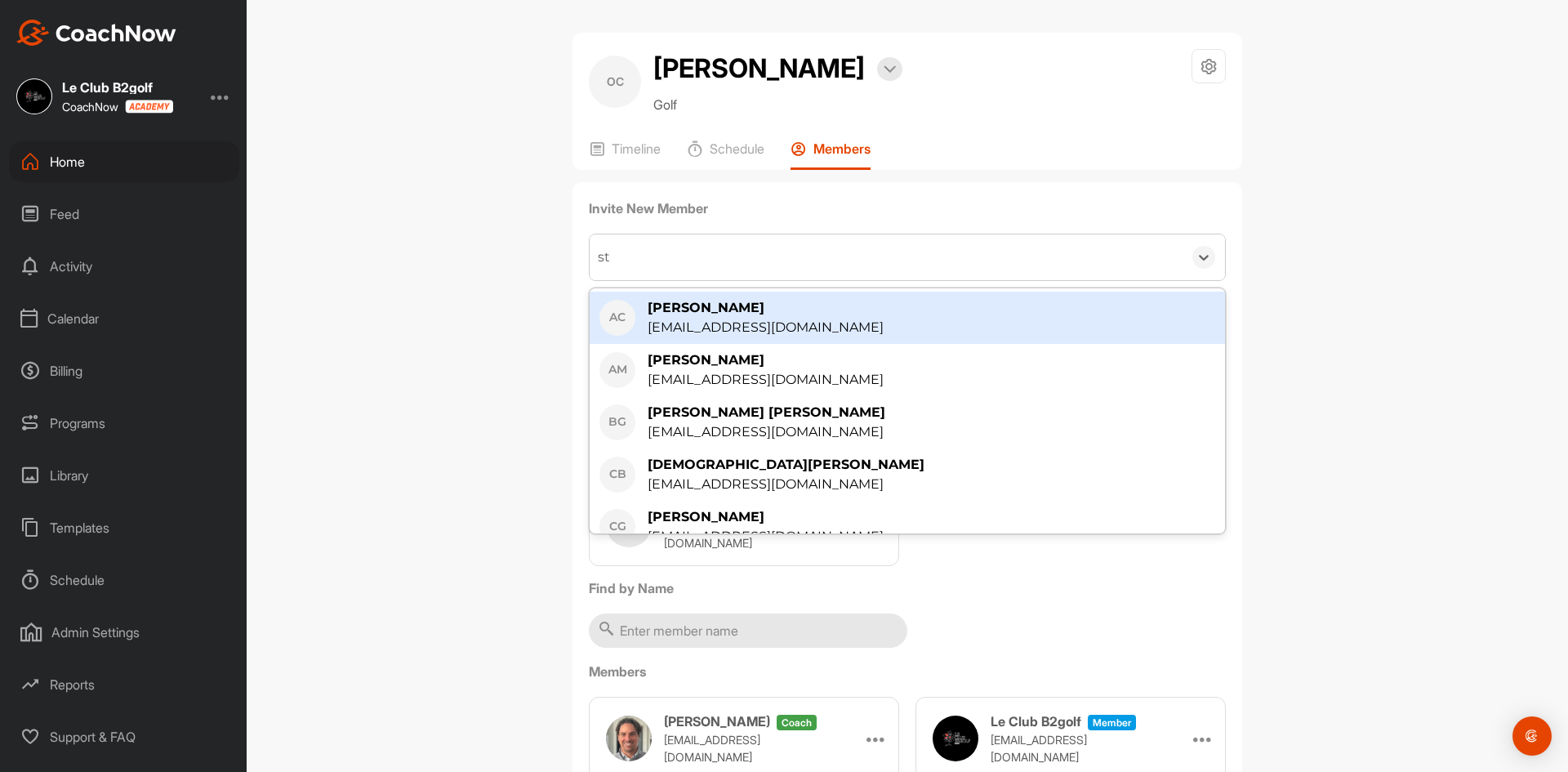
type input "stp"
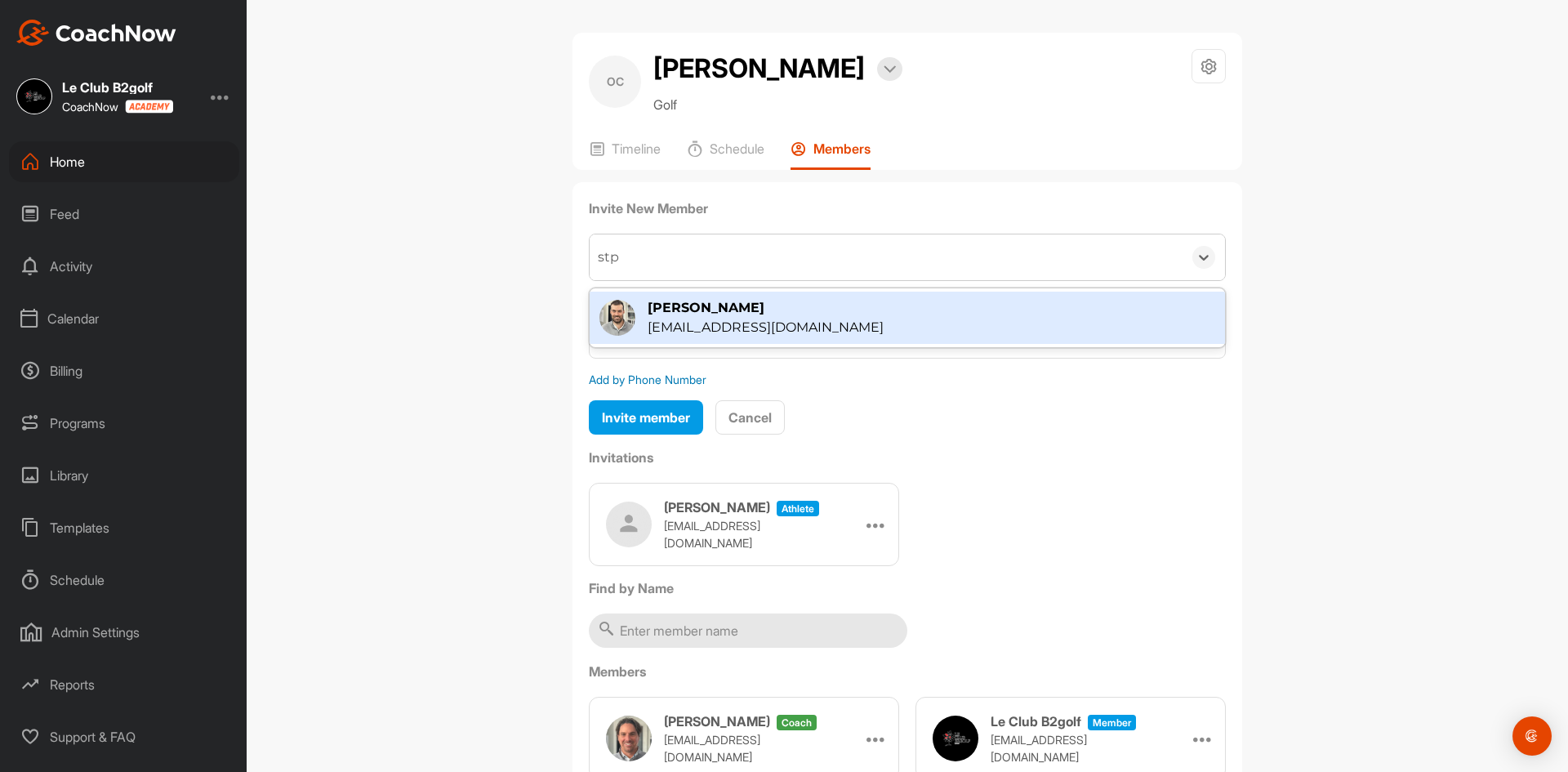
click at [648, 337] on div "lgstpierre@b2golf.ca" at bounding box center [765, 328] width 236 height 20
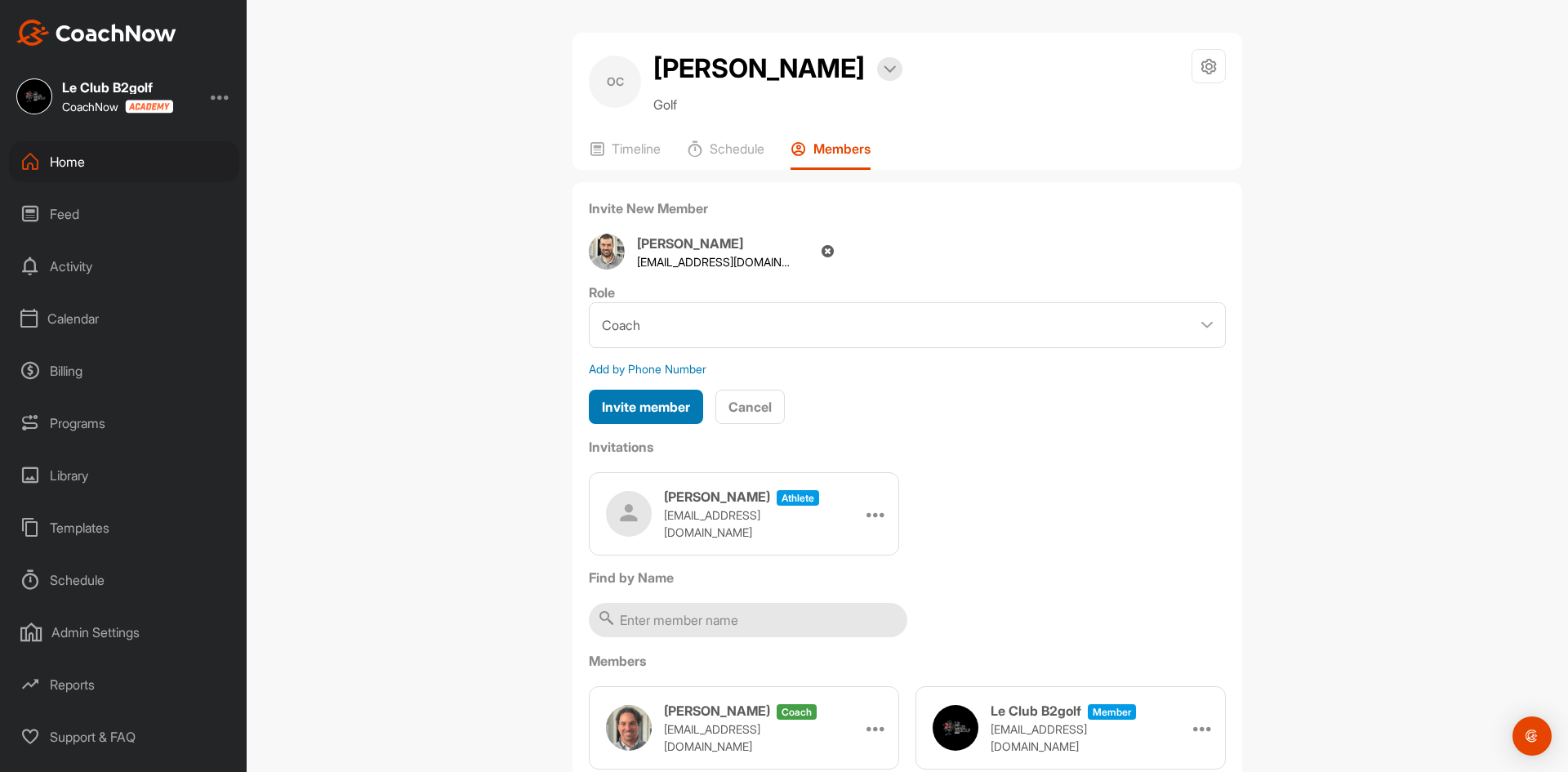
click at [666, 415] on span "Invite member" at bounding box center [646, 407] width 88 height 17
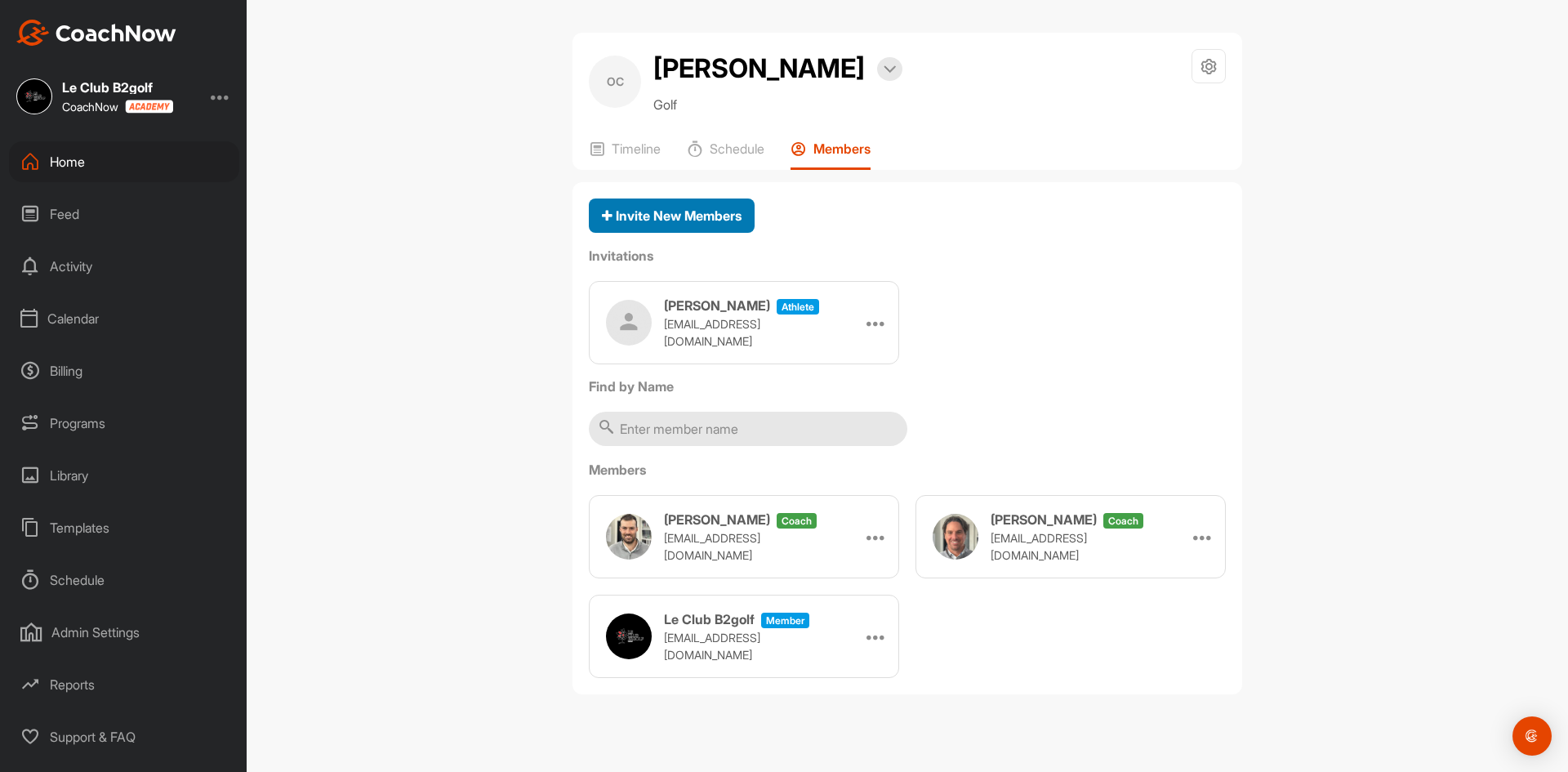
click at [674, 226] on div "Invite New Members" at bounding box center [672, 216] width 139 height 20
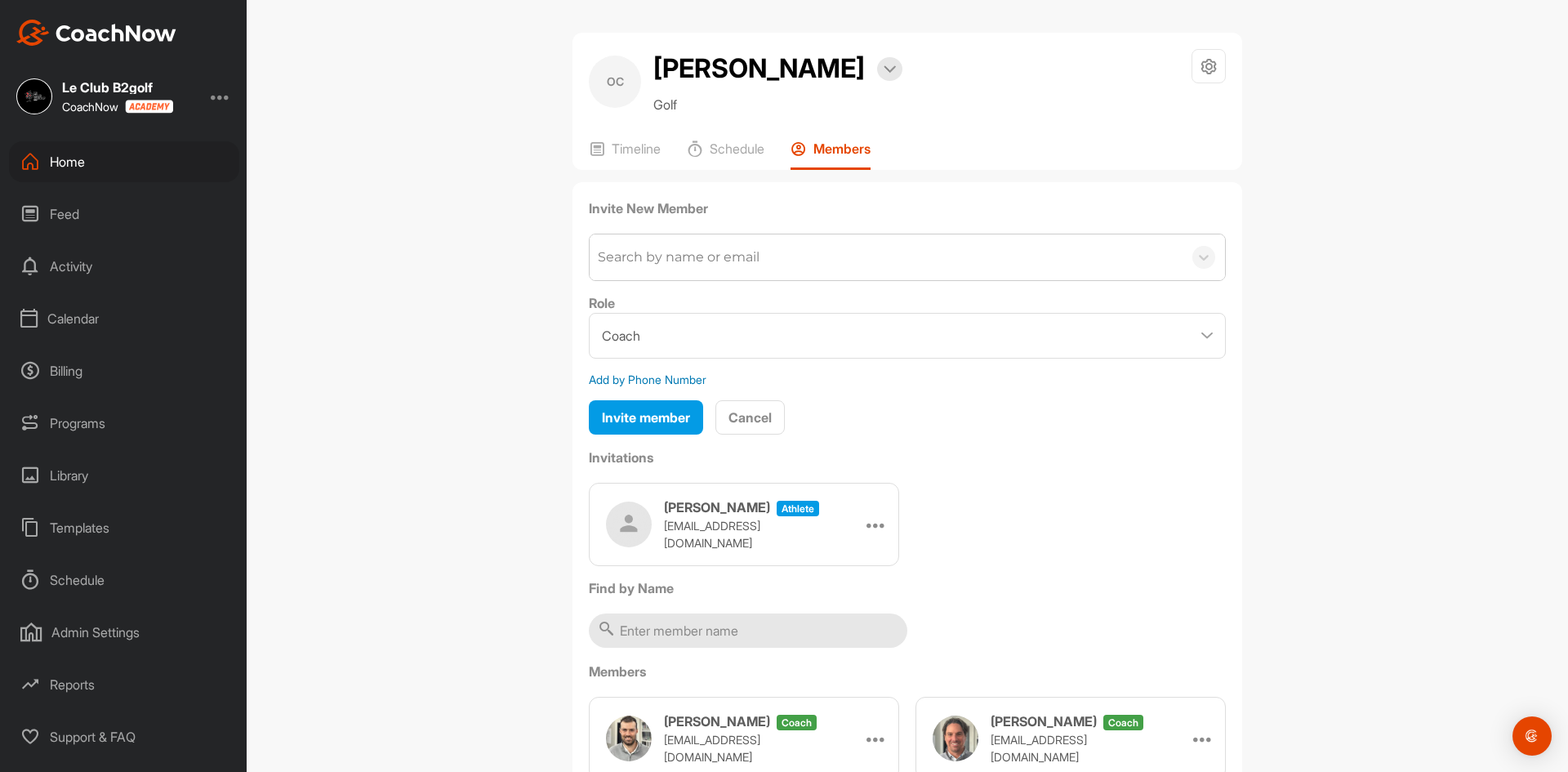
click at [667, 267] on div "Search by name or email" at bounding box center [678, 257] width 162 height 20
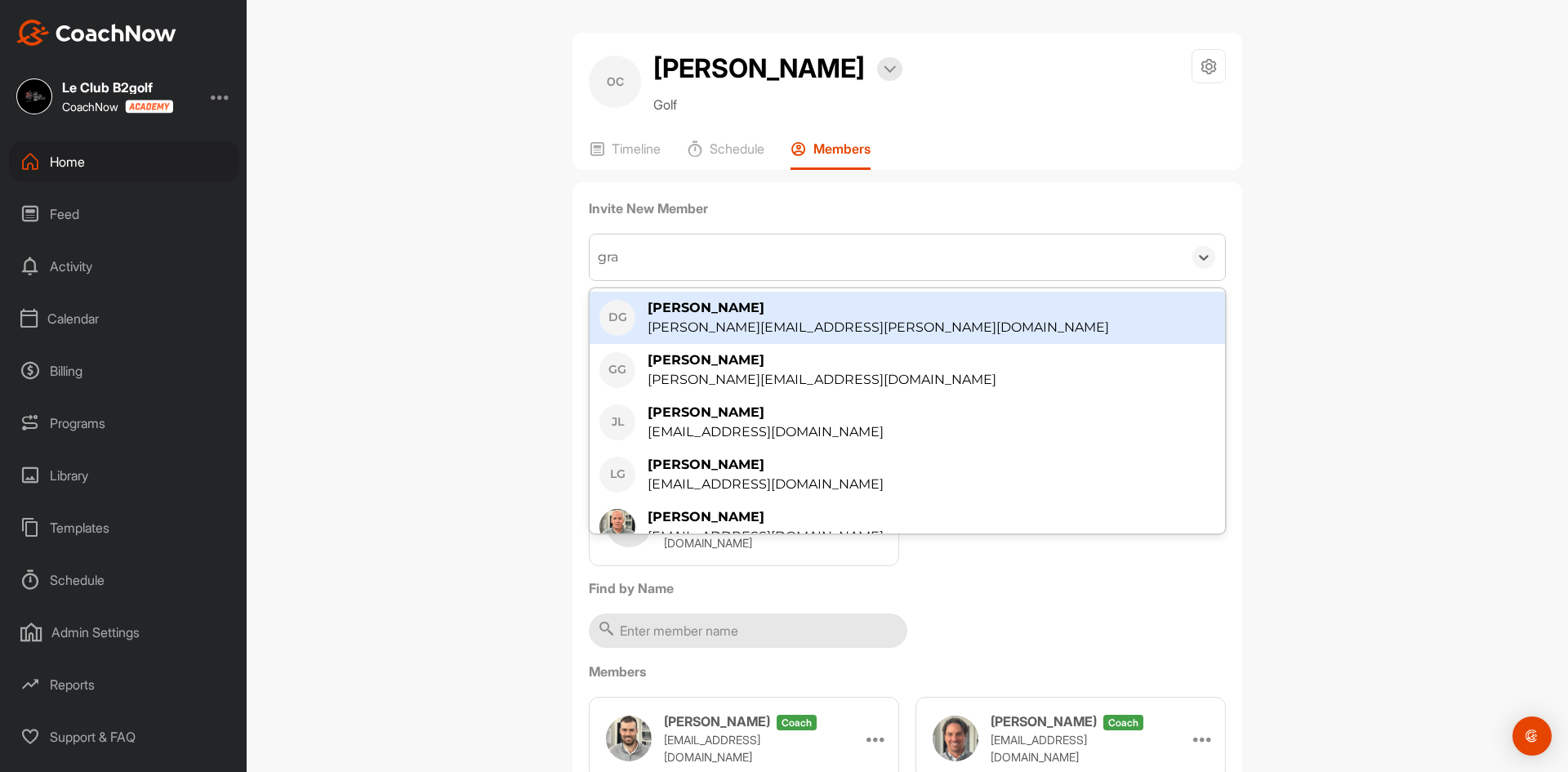
type input "grav"
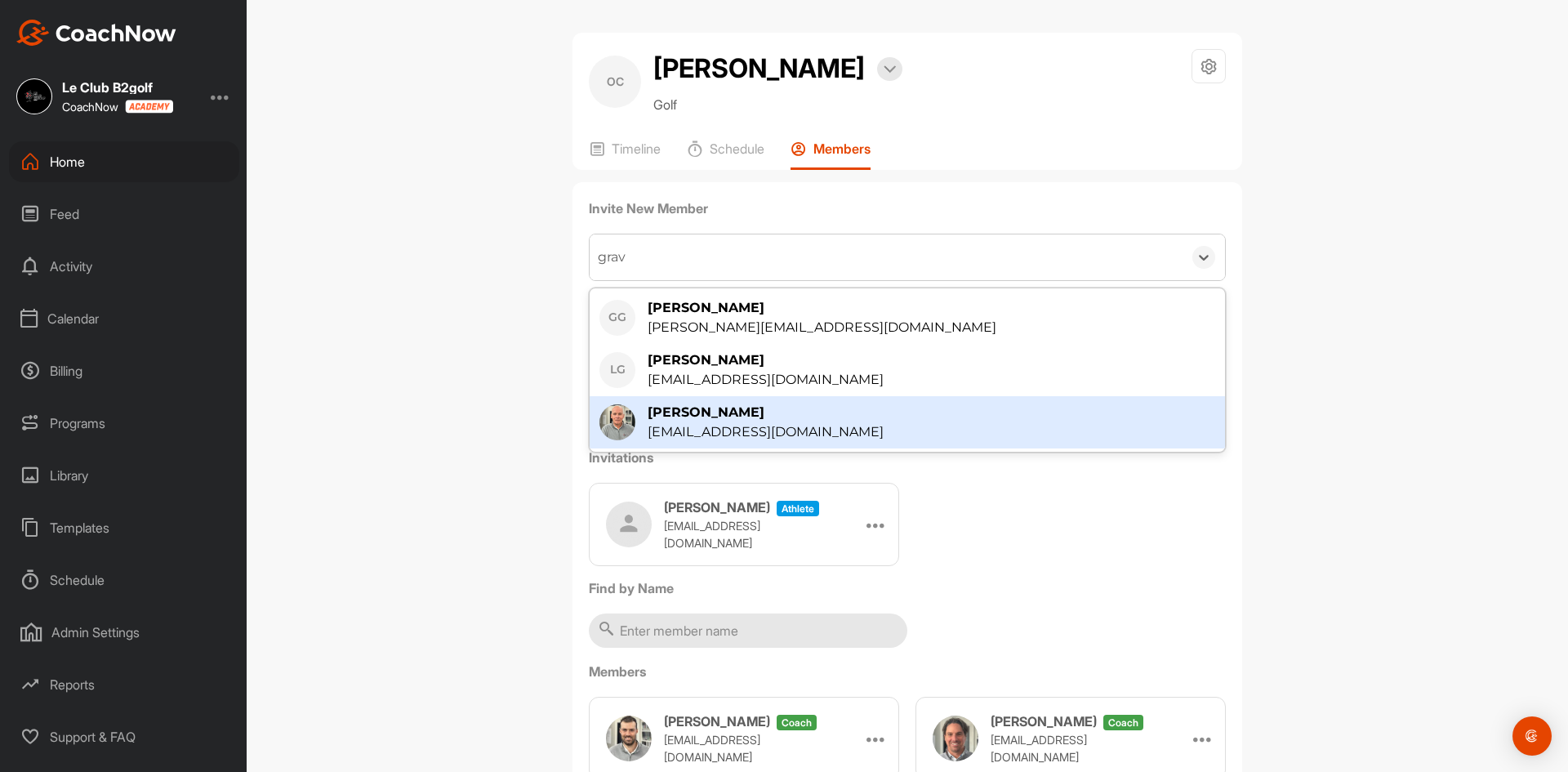
click at [670, 422] on div "Pierre Gravel" at bounding box center [765, 413] width 236 height 20
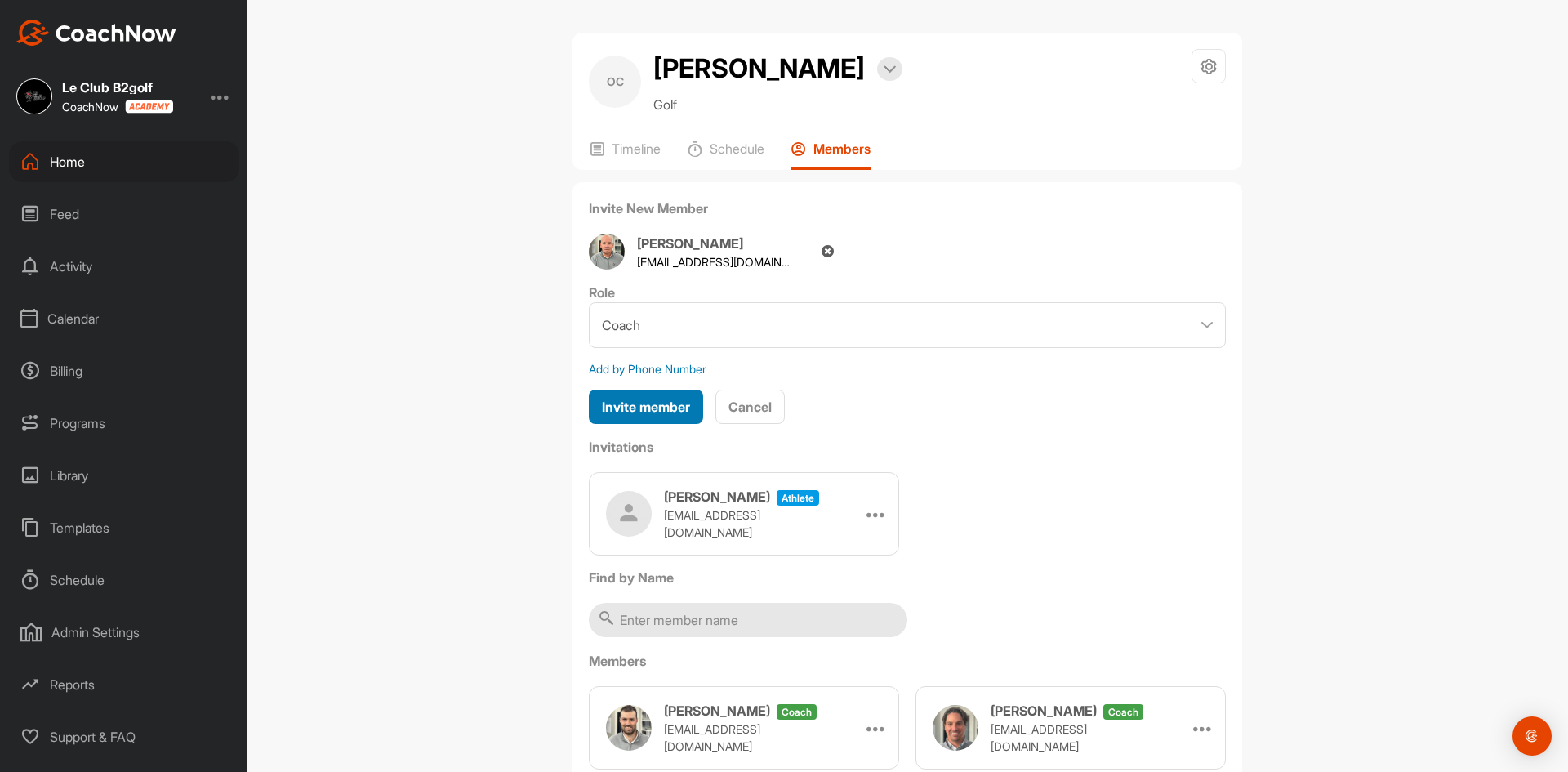
click at [662, 415] on span "Invite member" at bounding box center [646, 407] width 88 height 17
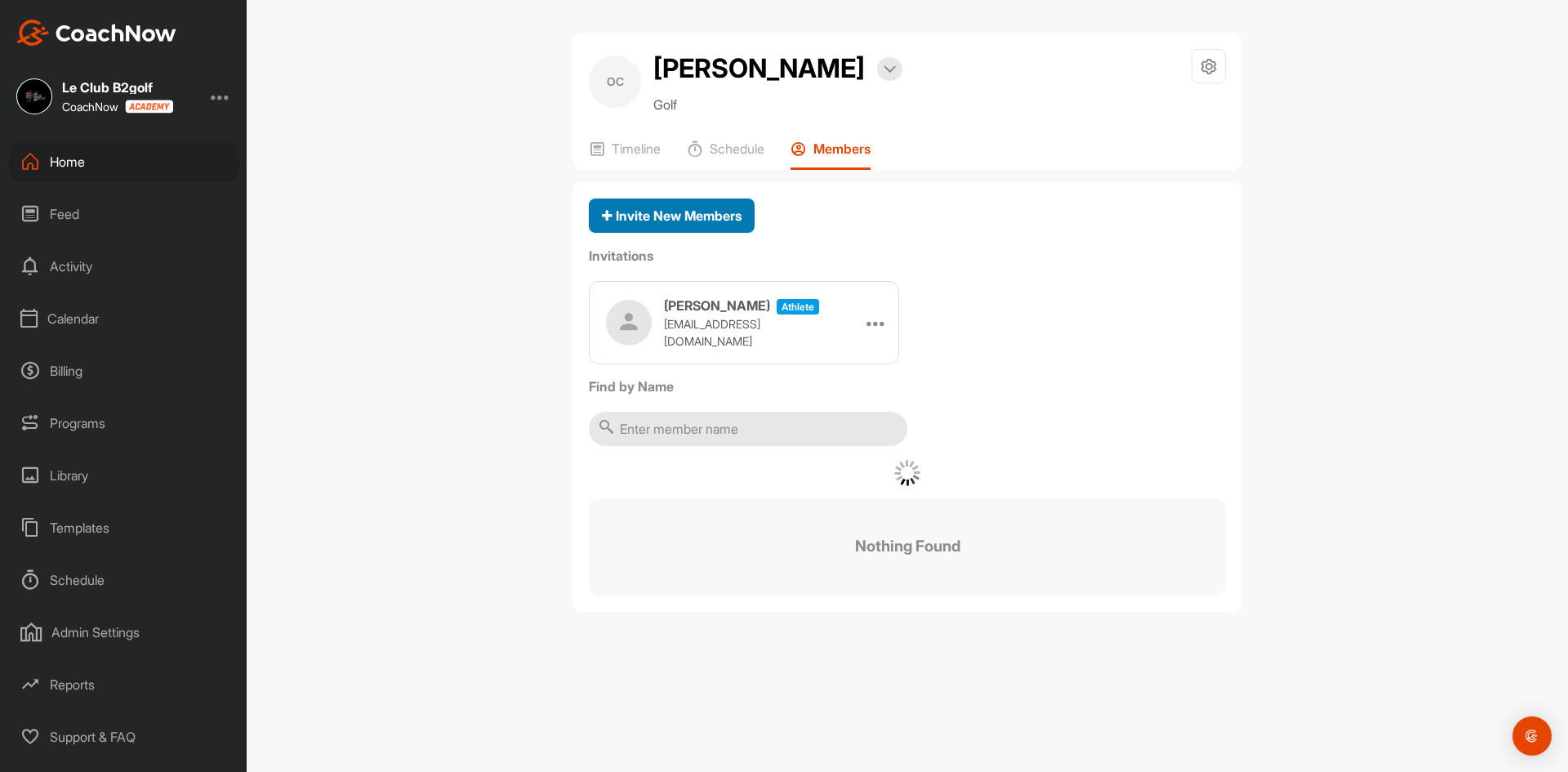
click at [667, 224] on span "Invite New Members" at bounding box center [672, 216] width 139 height 17
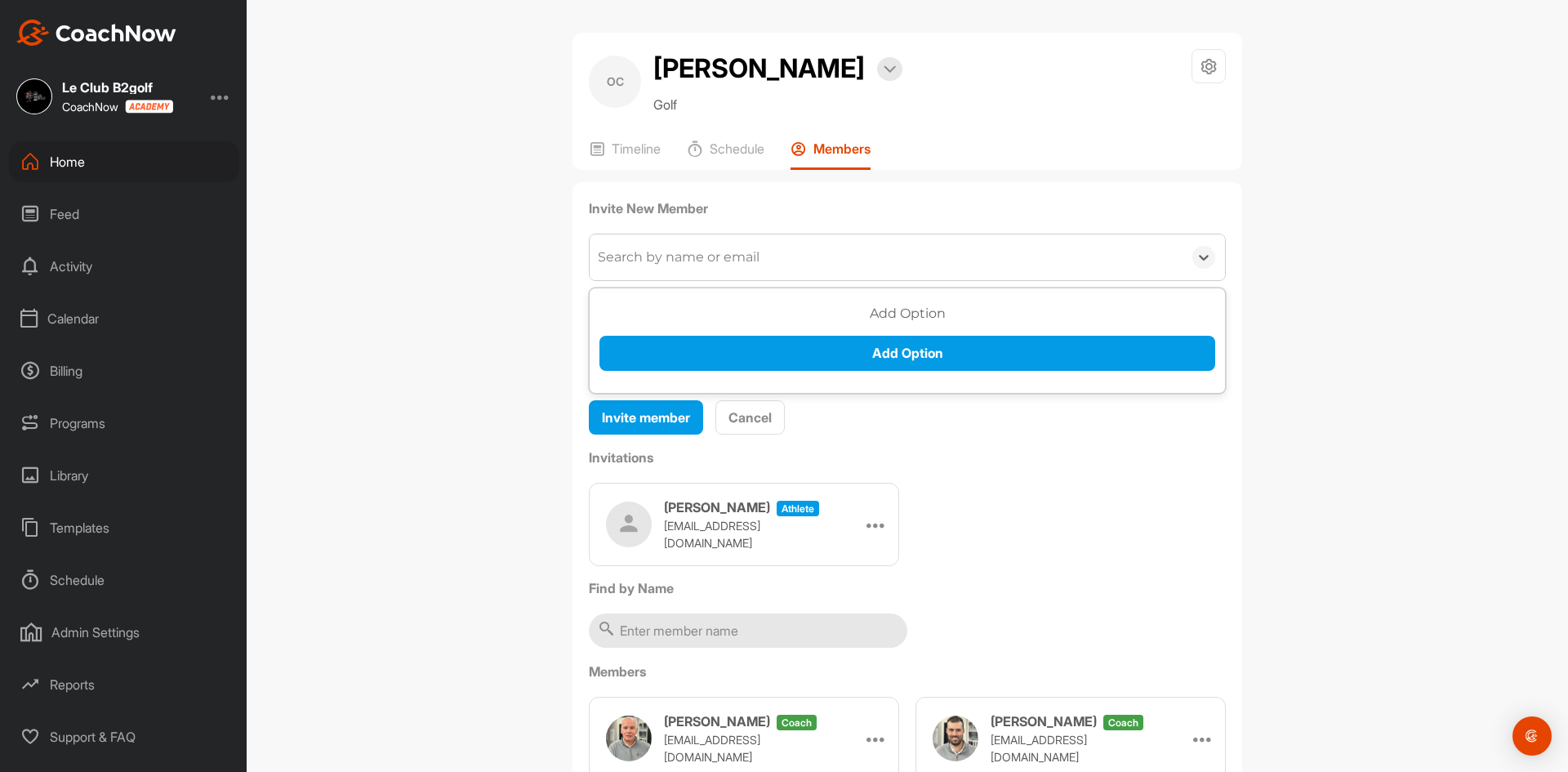
click at [663, 267] on div "Search by name or email" at bounding box center [678, 257] width 162 height 20
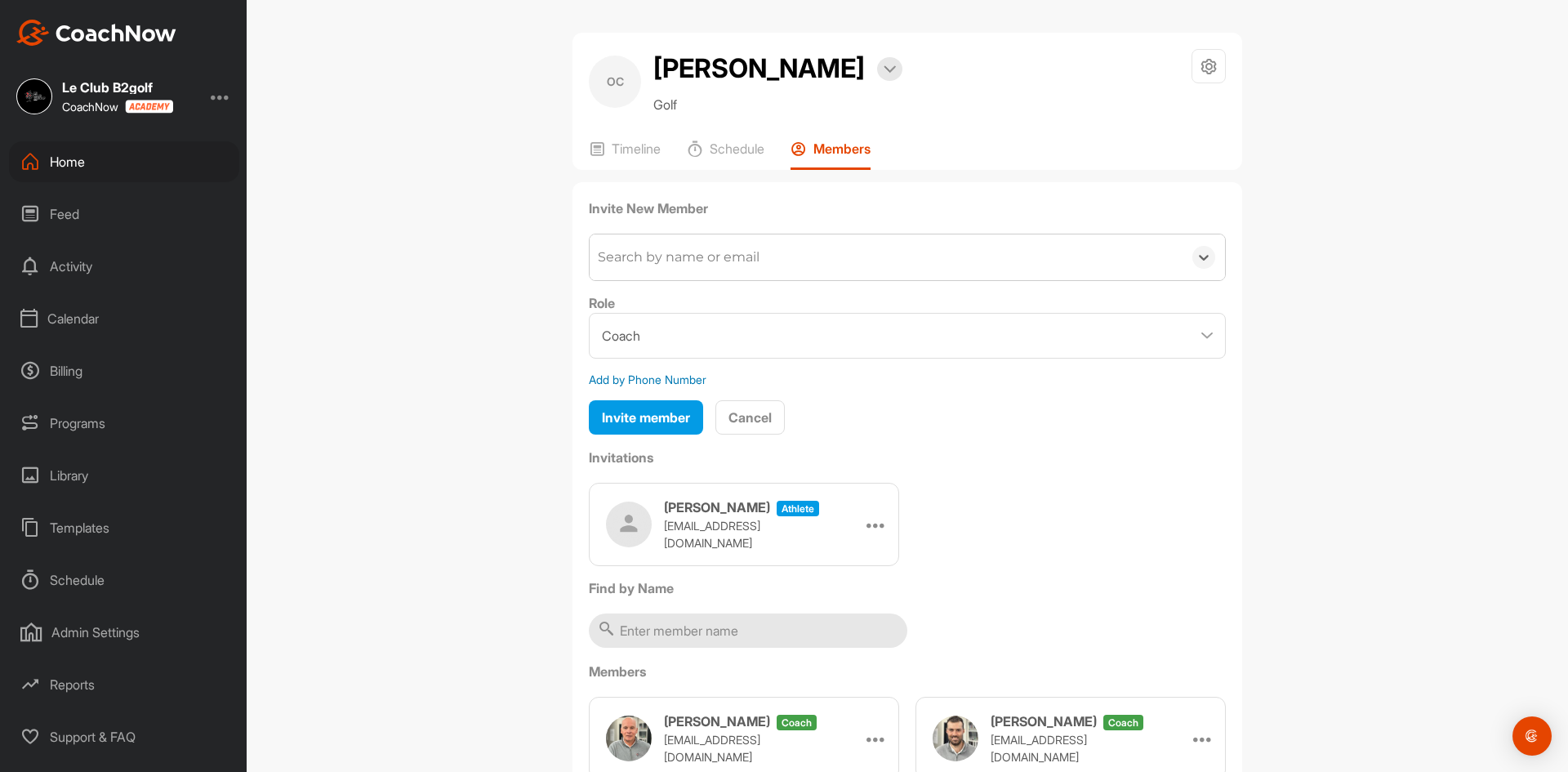
click at [663, 267] on div "Search by name or email" at bounding box center [678, 257] width 162 height 20
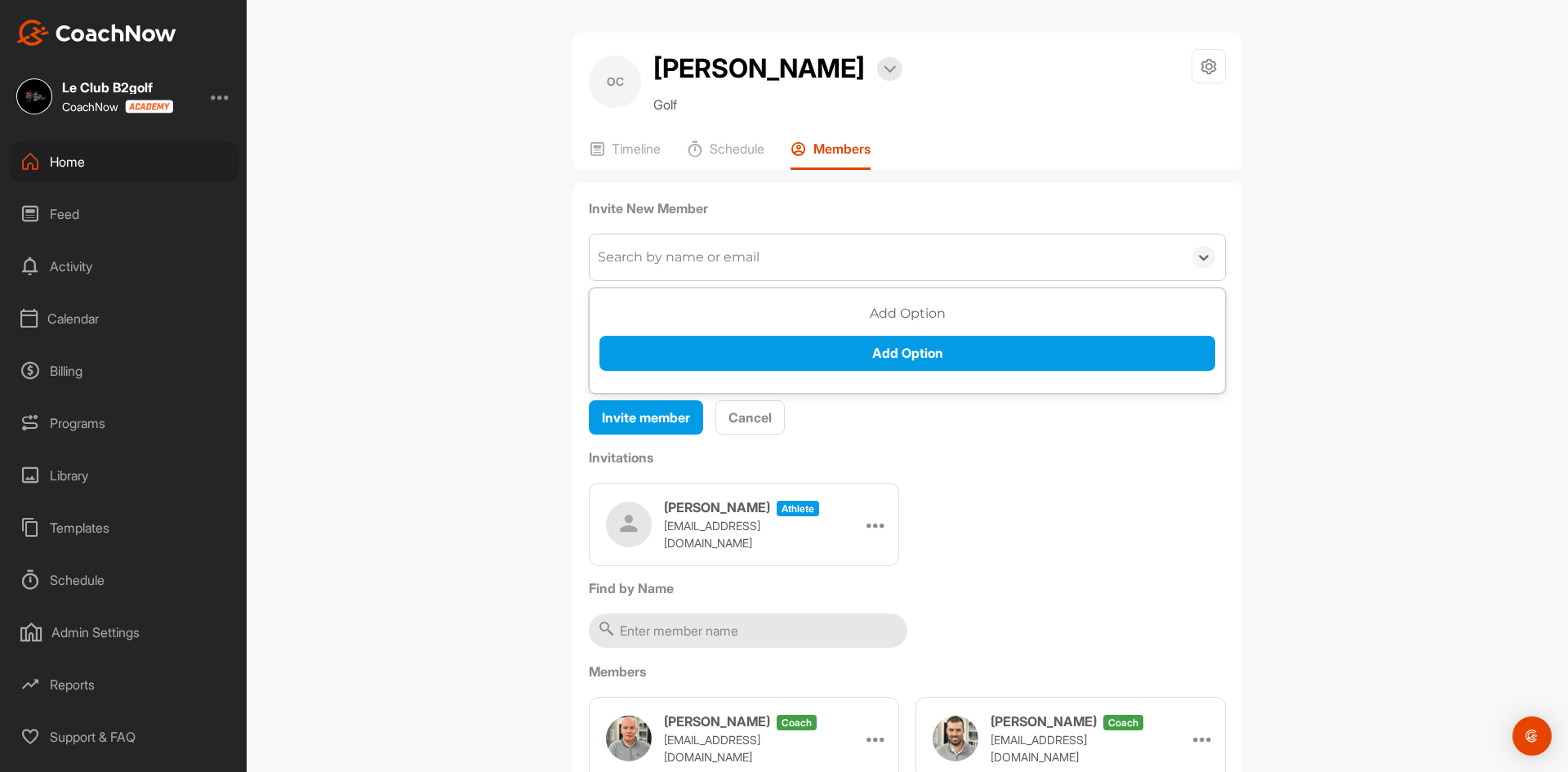
click at [663, 267] on div "Search by name or email" at bounding box center [678, 257] width 162 height 20
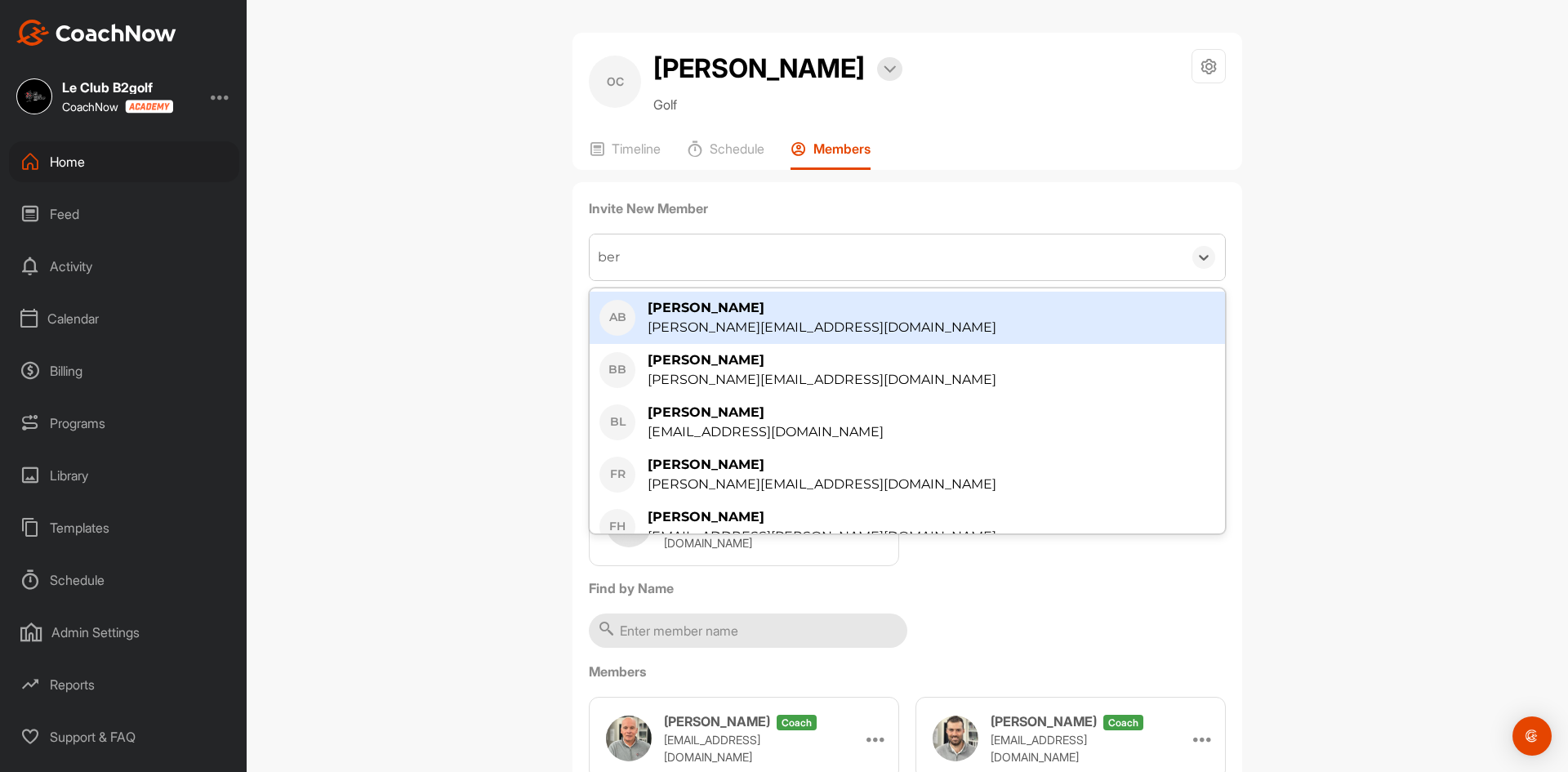
type input "berg"
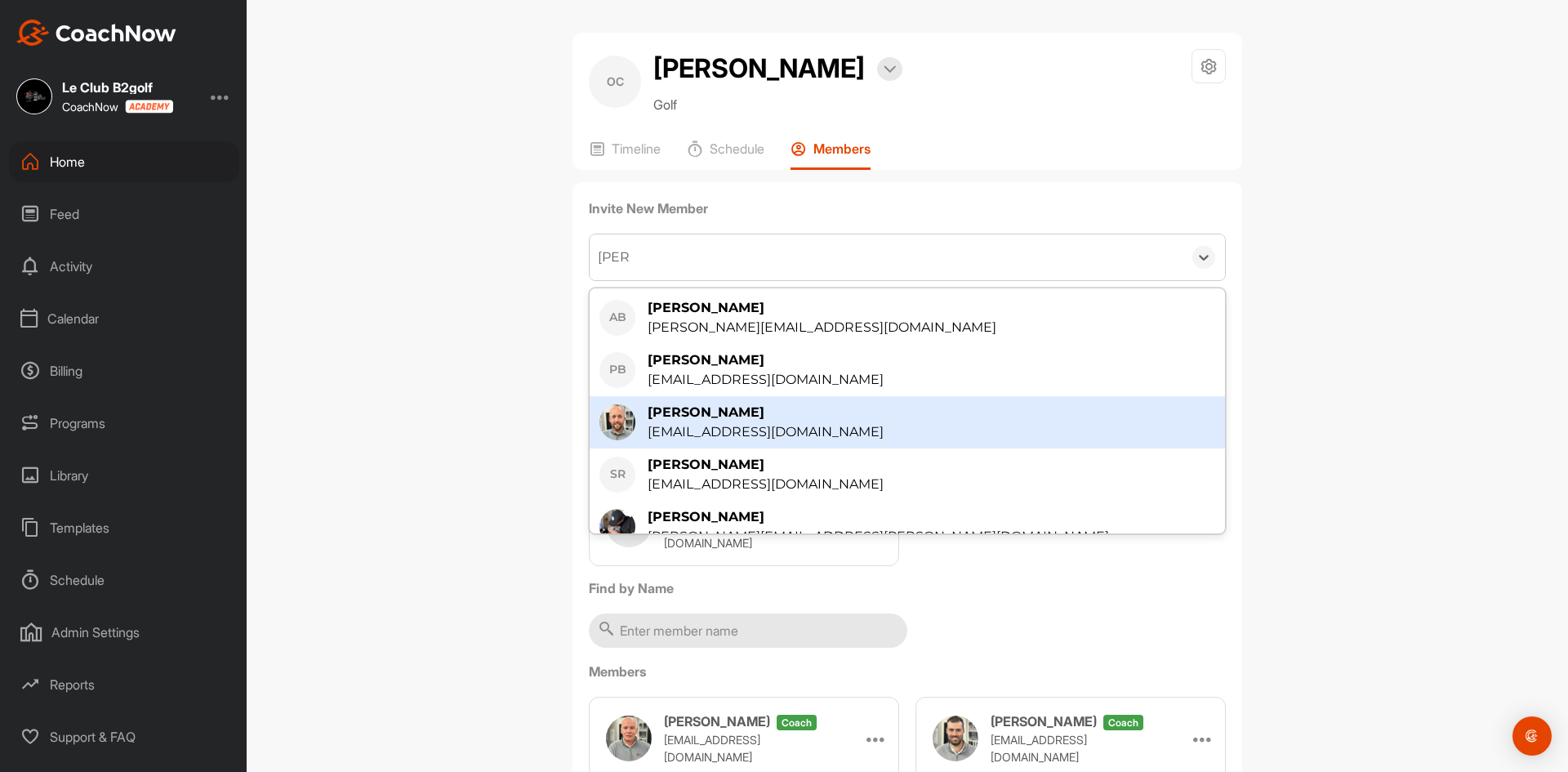
click at [703, 442] on div "plbergeron@b2golf.ca" at bounding box center [765, 432] width 236 height 20
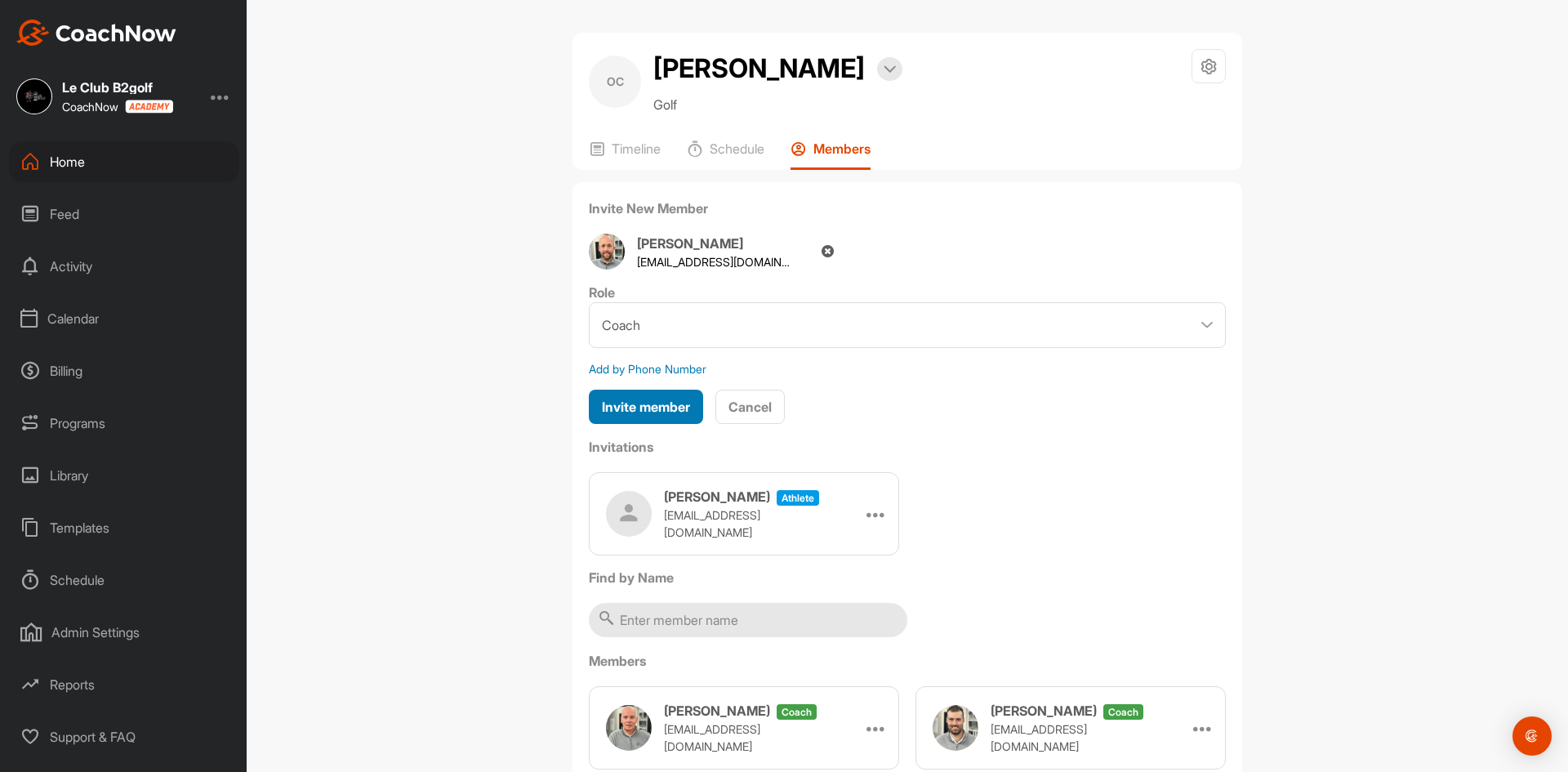
click at [649, 415] on span "Invite member" at bounding box center [646, 407] width 88 height 17
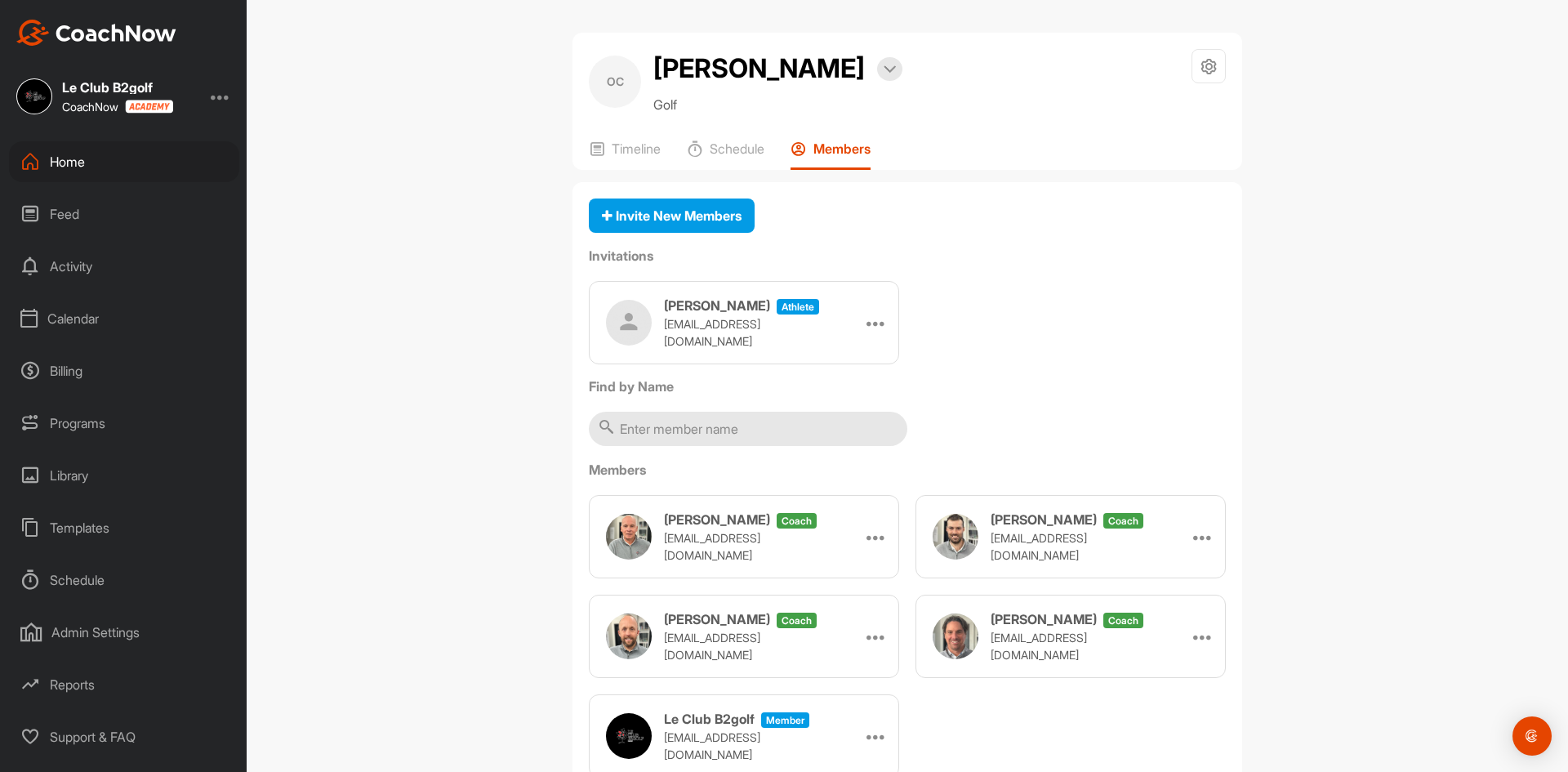
click at [450, 255] on div "OC Olivier Charbonneau Bookings Golf Space Settings Your Notifications Timeline…" at bounding box center [906, 386] width 1321 height 772
click at [892, 80] on div at bounding box center [890, 69] width 26 height 24
click at [877, 134] on li "Bookings" at bounding box center [846, 121] width 113 height 54
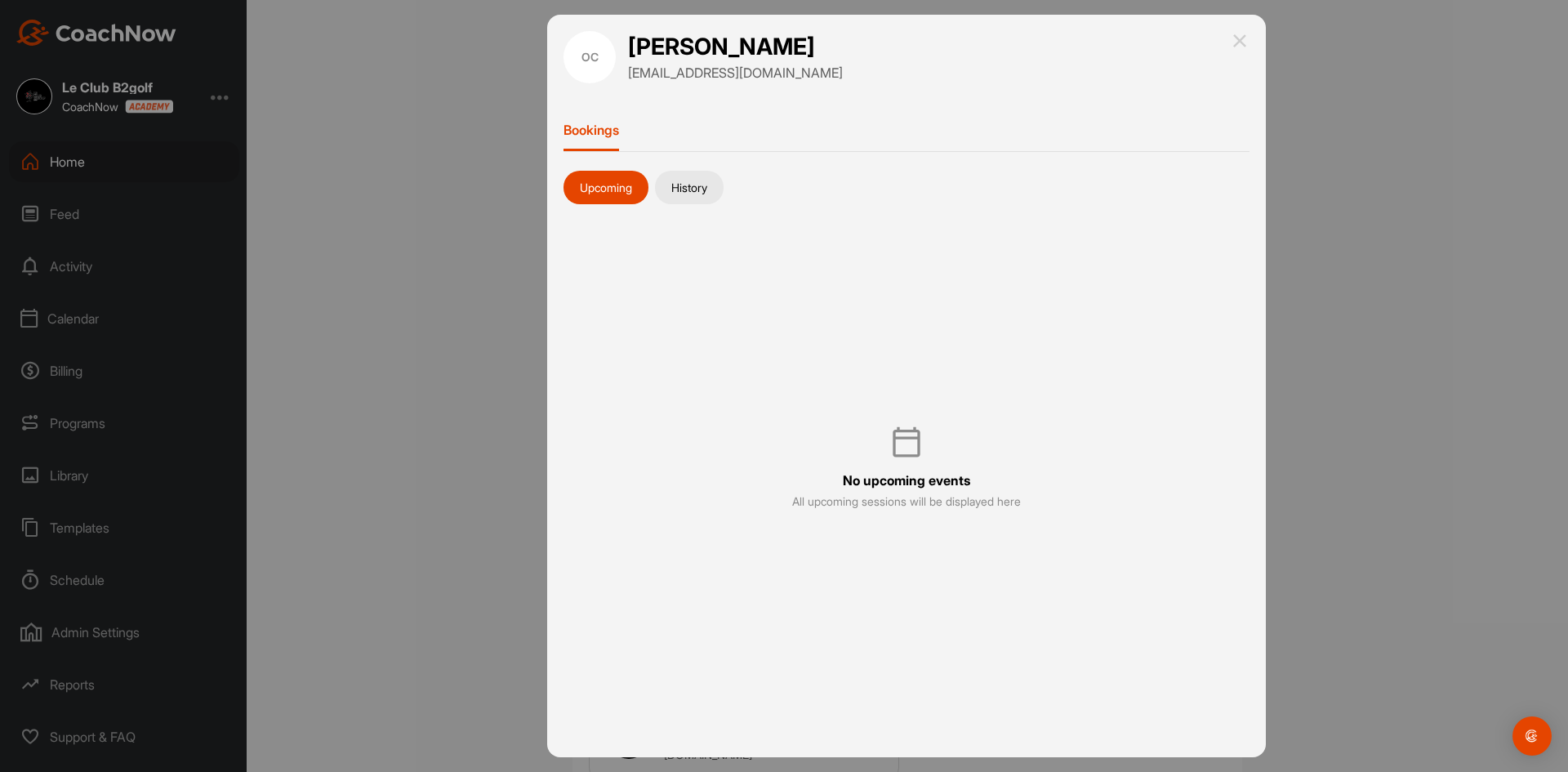
click at [717, 188] on button "History" at bounding box center [689, 187] width 69 height 34
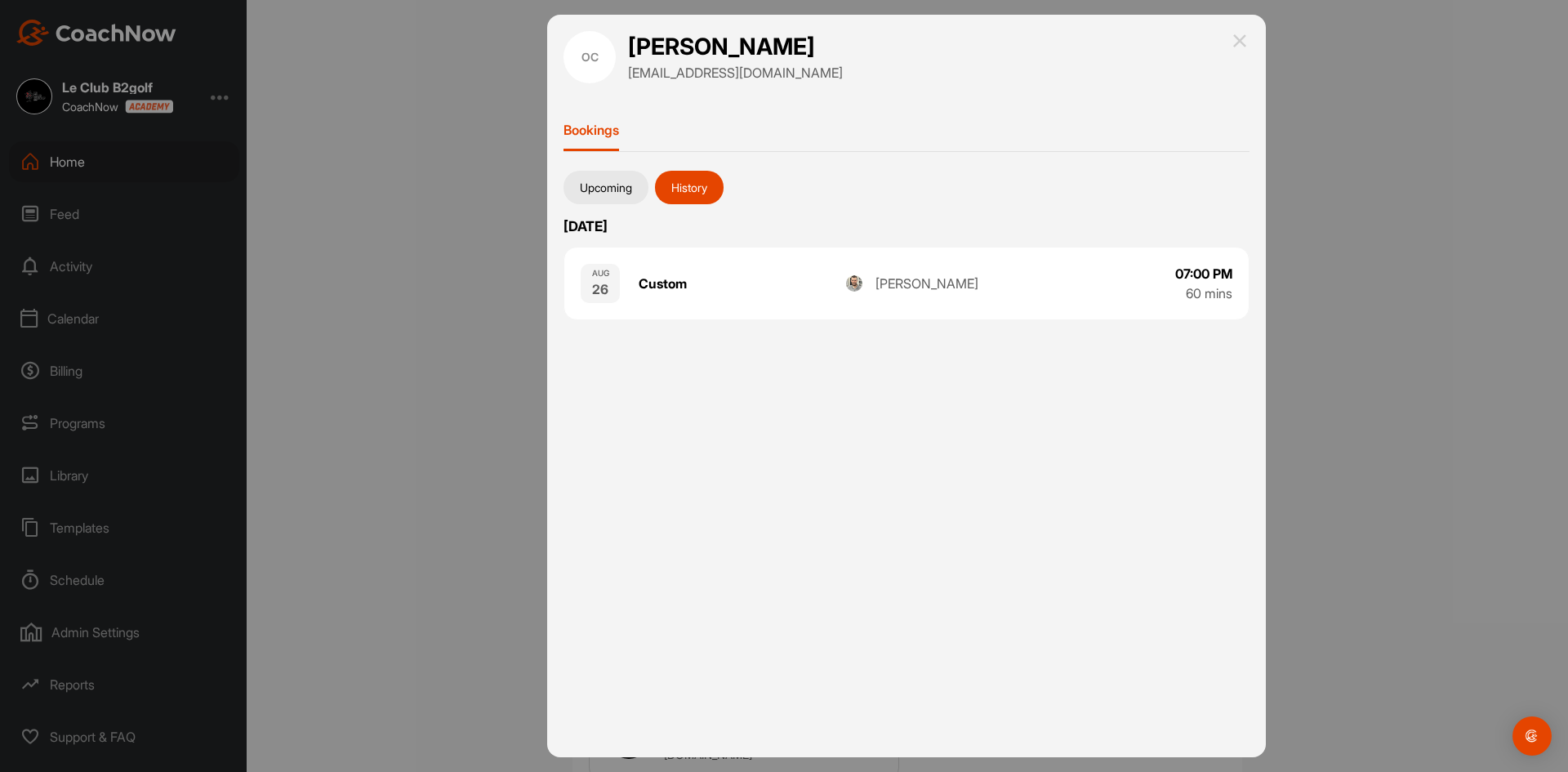
click at [1234, 40] on img at bounding box center [1240, 41] width 20 height 20
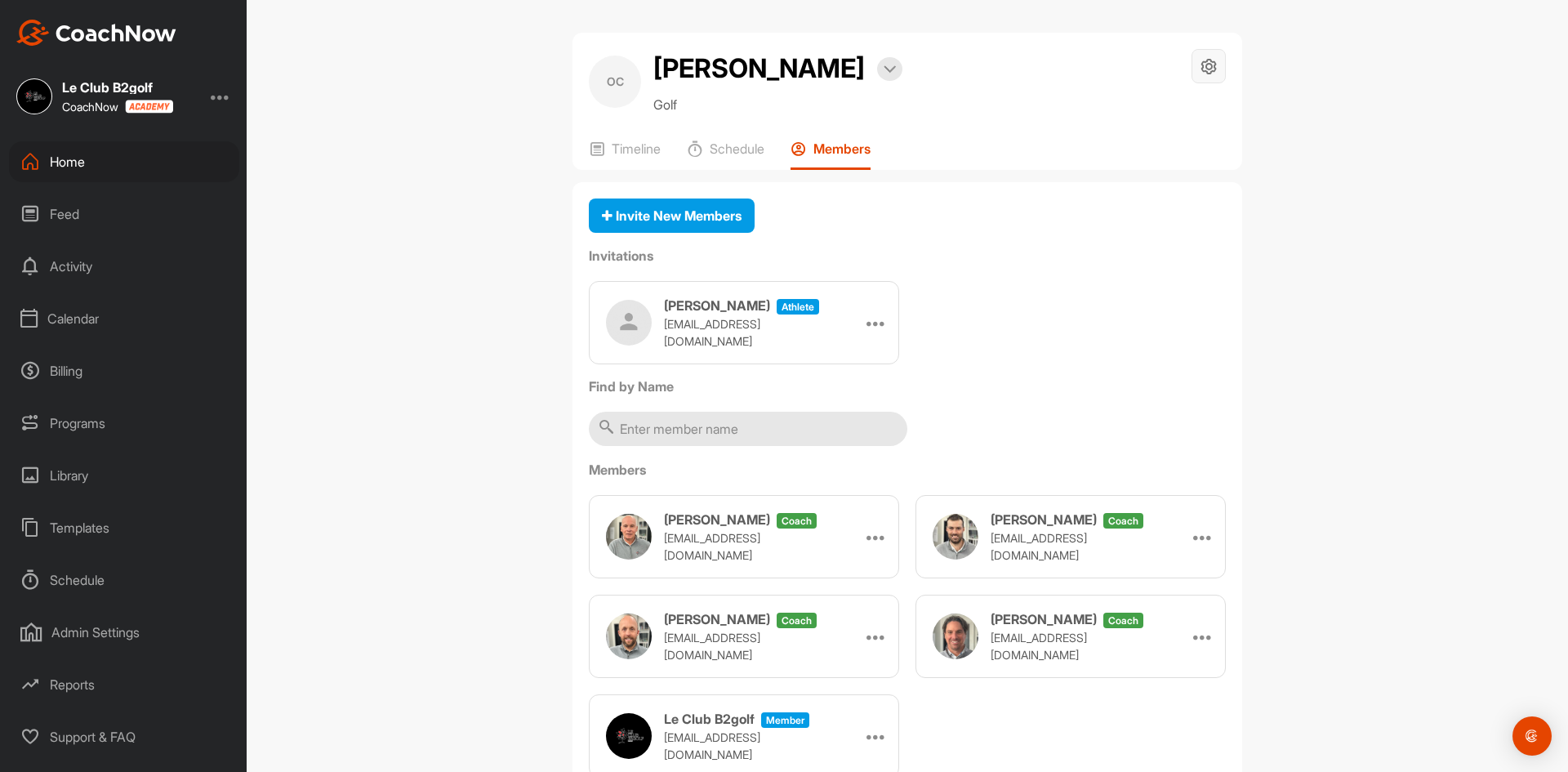
click at [1208, 68] on icon at bounding box center [1209, 66] width 19 height 19
click at [1136, 116] on li "Space Settings" at bounding box center [1160, 112] width 133 height 52
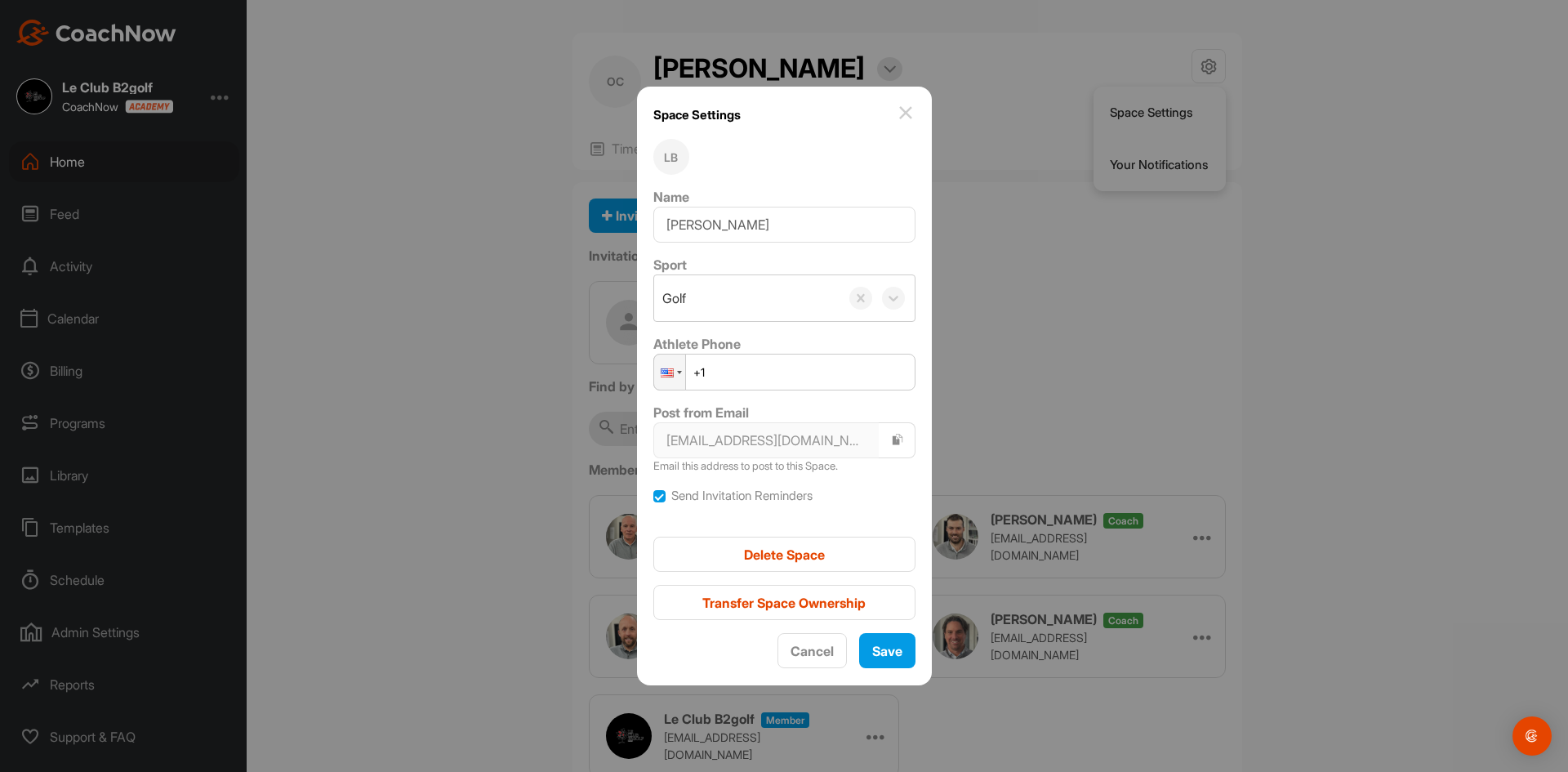
click at [742, 372] on input "+1" at bounding box center [784, 371] width 262 height 36
drag, startPoint x: 750, startPoint y: 360, endPoint x: 750, endPoint y: 369, distance: 9.0
click at [750, 365] on input "+1" at bounding box center [784, 371] width 262 height 36
paste input "(418) 455-4542"
type input "+1 (418) 455-4542"
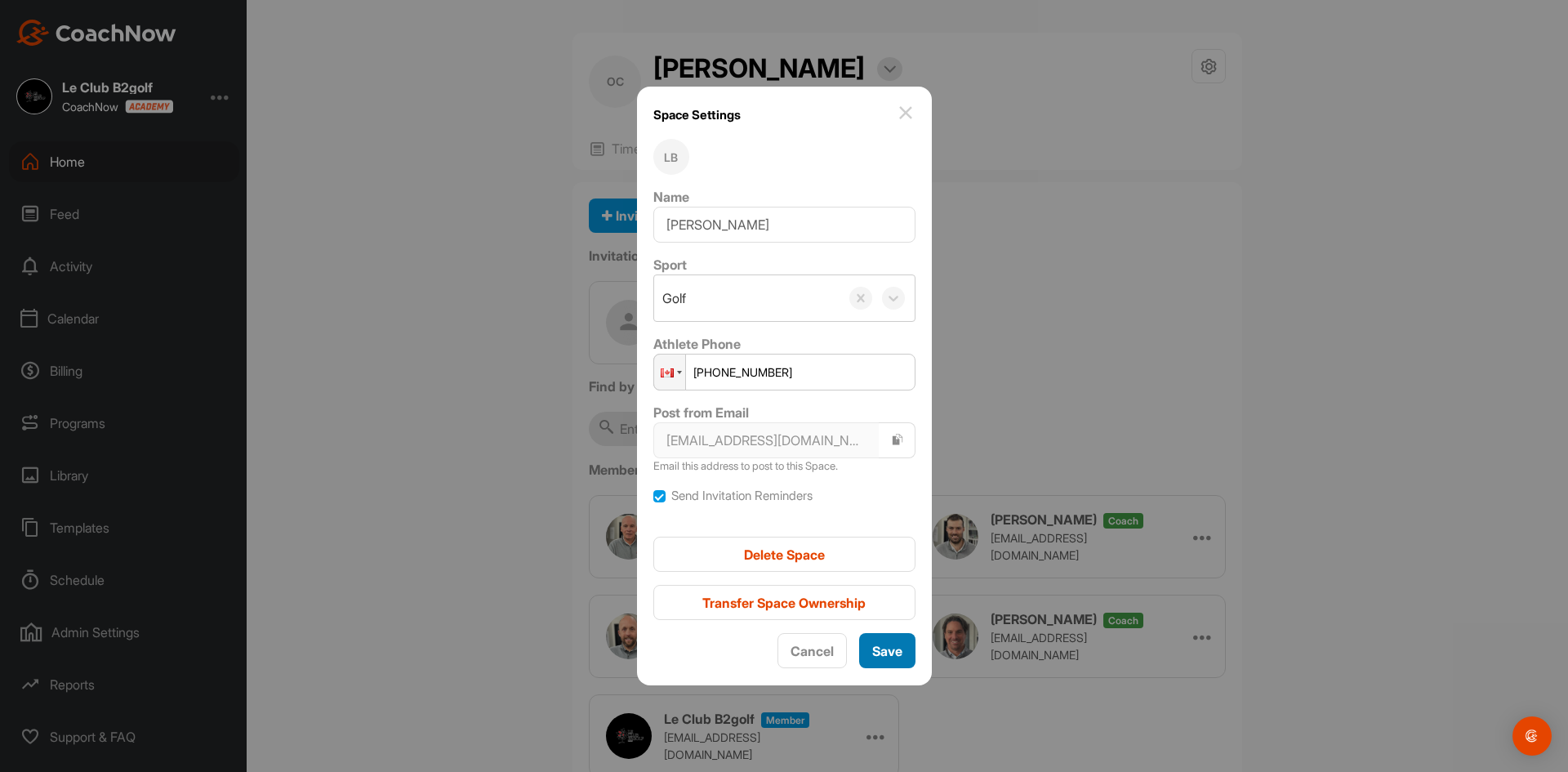
click at [883, 641] on div "Save" at bounding box center [887, 651] width 30 height 20
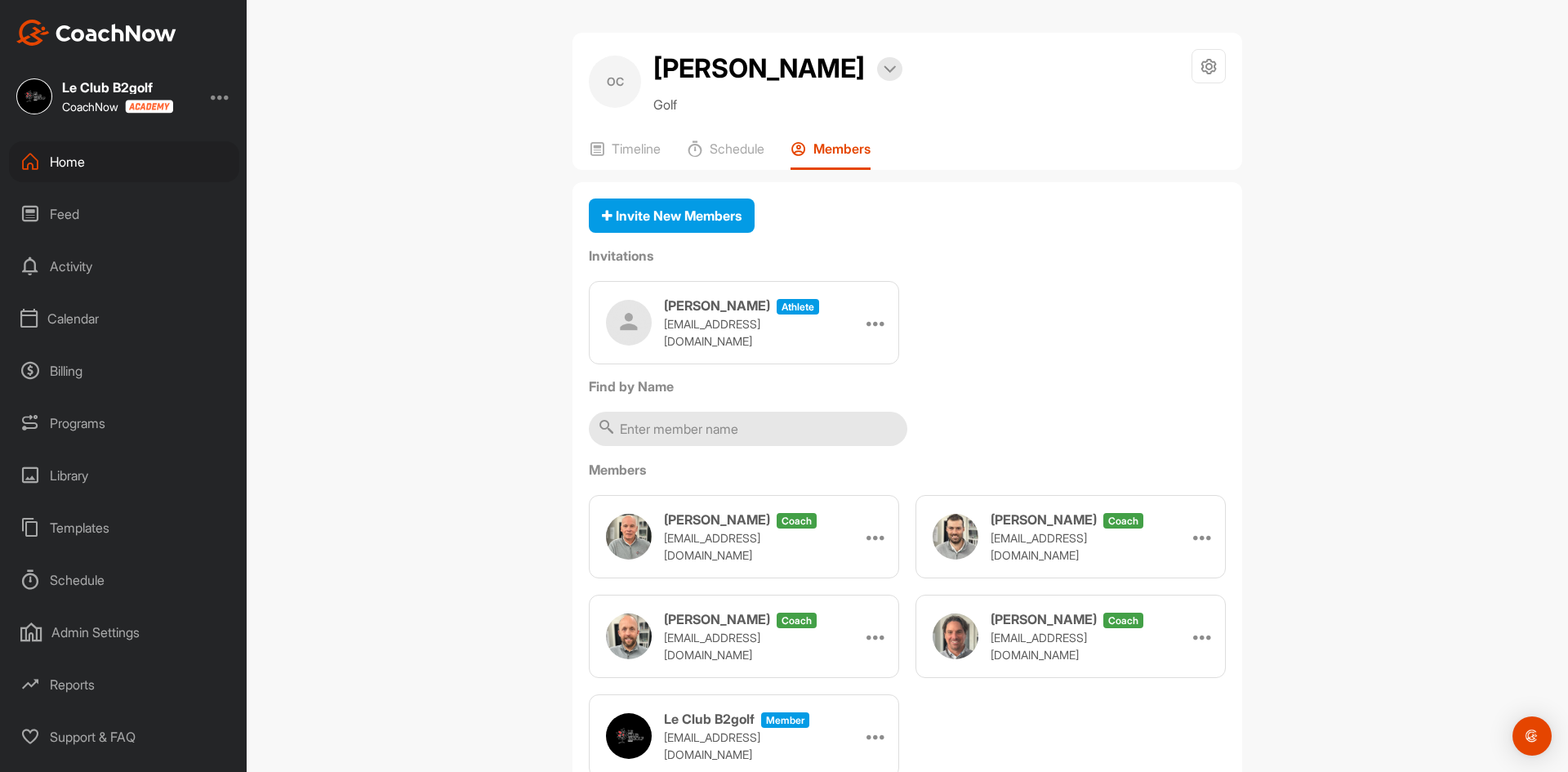
click at [533, 183] on div "OC Olivier Charbonneau Bookings Golf Space Settings Your Notifications Timeline…" at bounding box center [906, 386] width 1321 height 772
click at [1485, 305] on div "OC Olivier Charbonneau Bookings Golf Space Settings Your Notifications Timeline…" at bounding box center [906, 386] width 1321 height 772
click at [73, 165] on div "Home" at bounding box center [124, 161] width 231 height 41
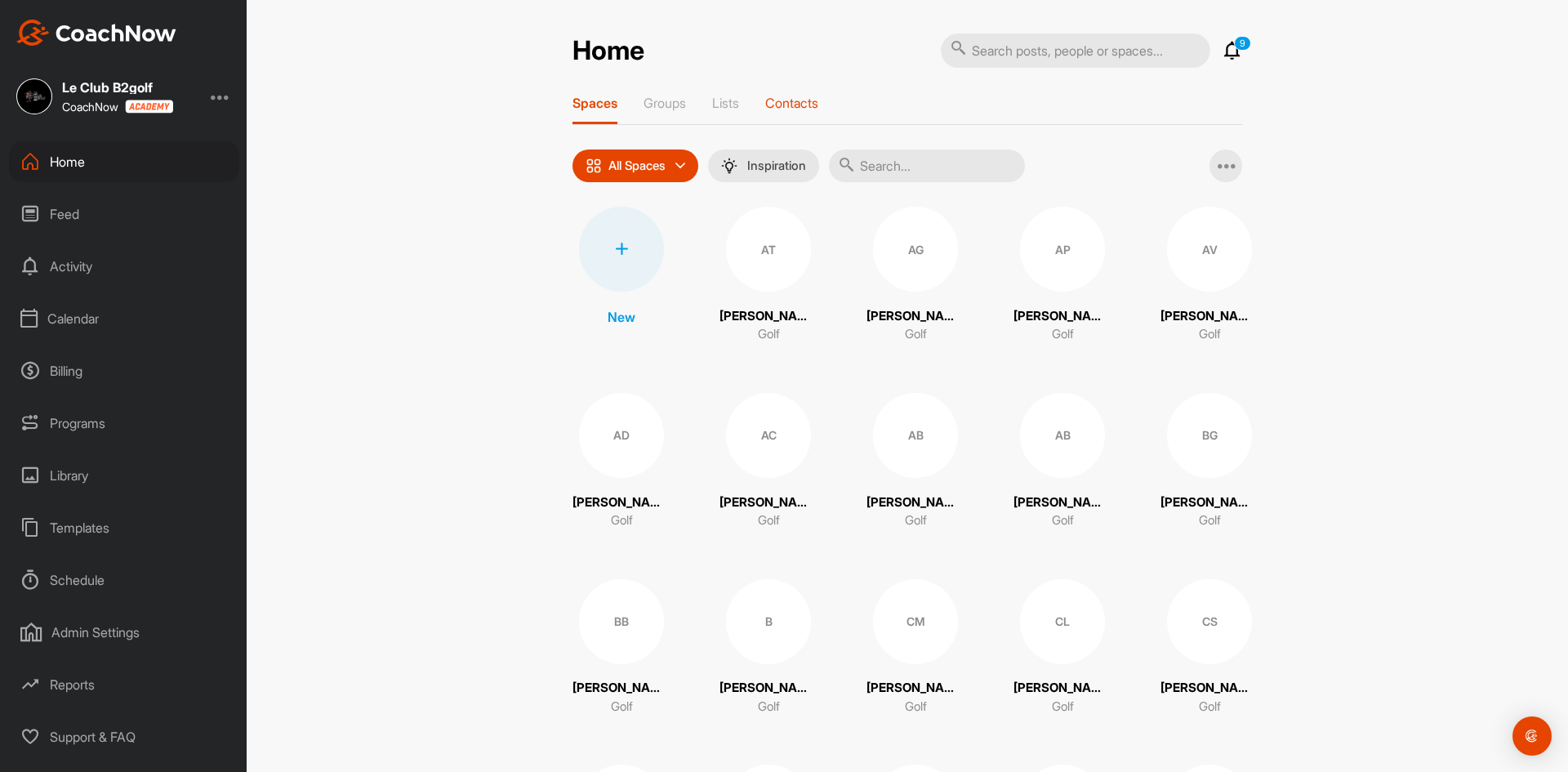
click at [807, 103] on p "Contacts" at bounding box center [792, 103] width 53 height 17
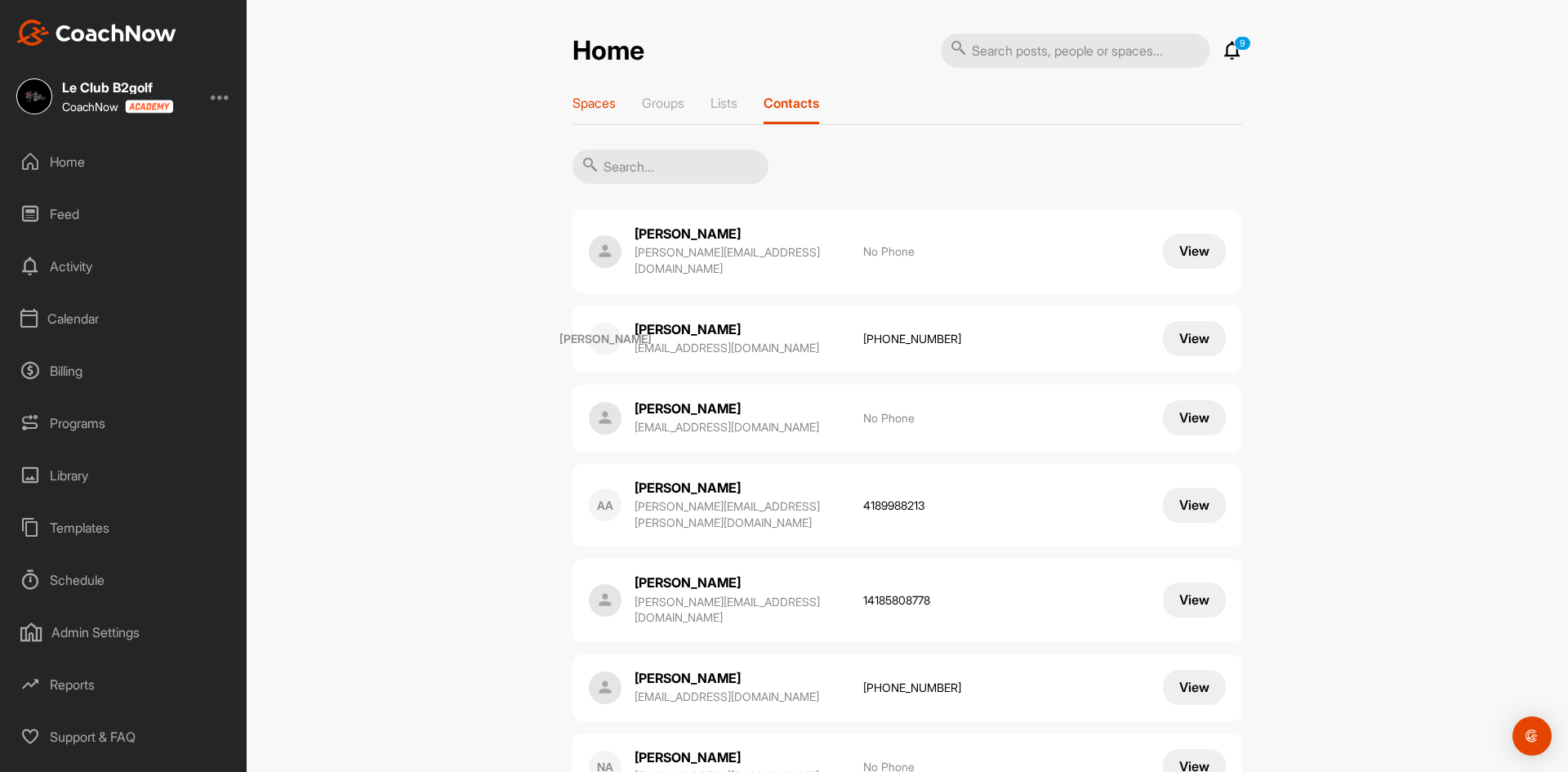
click at [572, 101] on p "Spaces" at bounding box center [594, 103] width 43 height 17
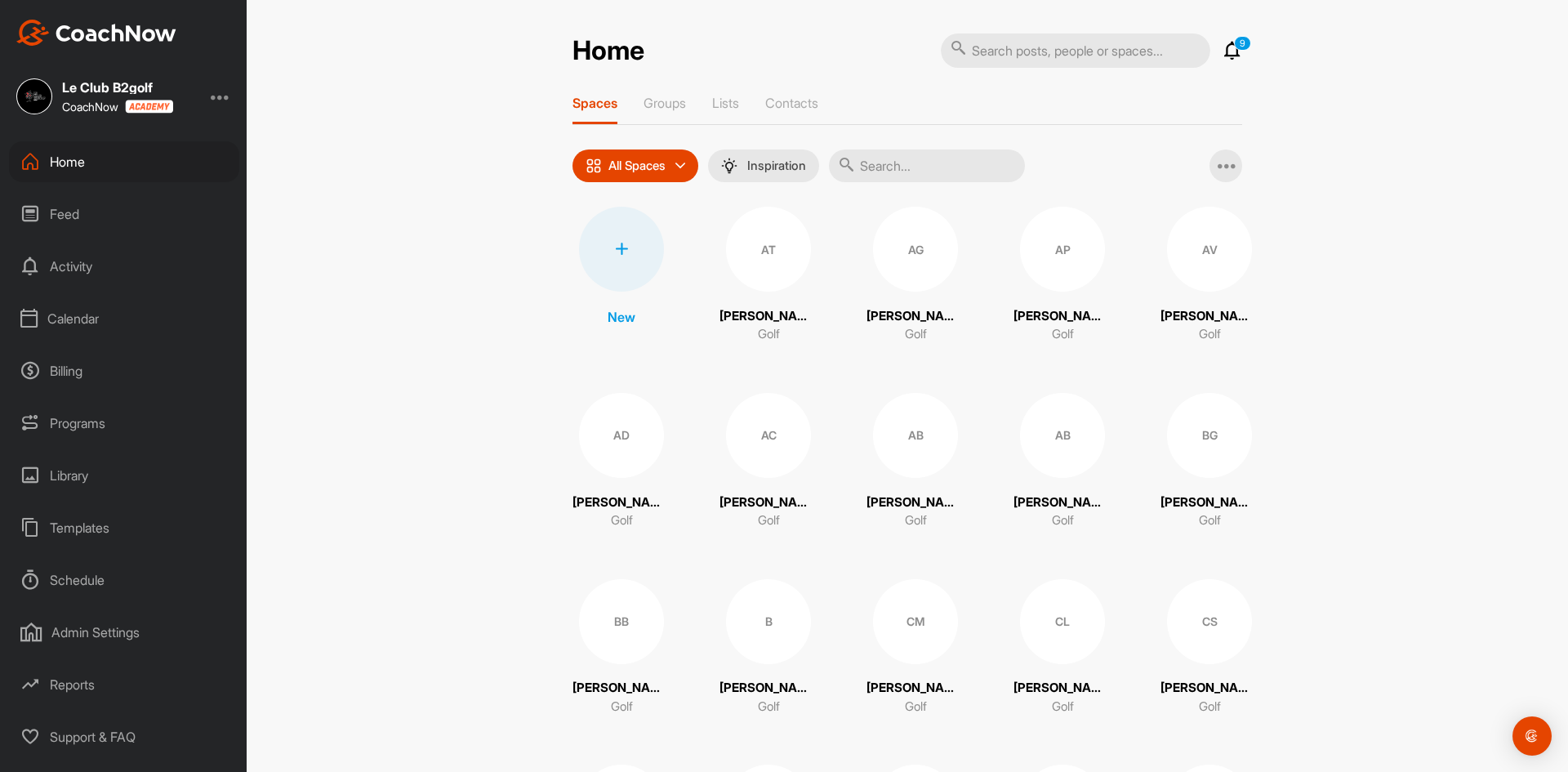
click at [77, 154] on div "Home" at bounding box center [124, 161] width 231 height 41
click at [776, 279] on div "AT" at bounding box center [768, 249] width 85 height 85
